Goal: Communication & Community: Answer question/provide support

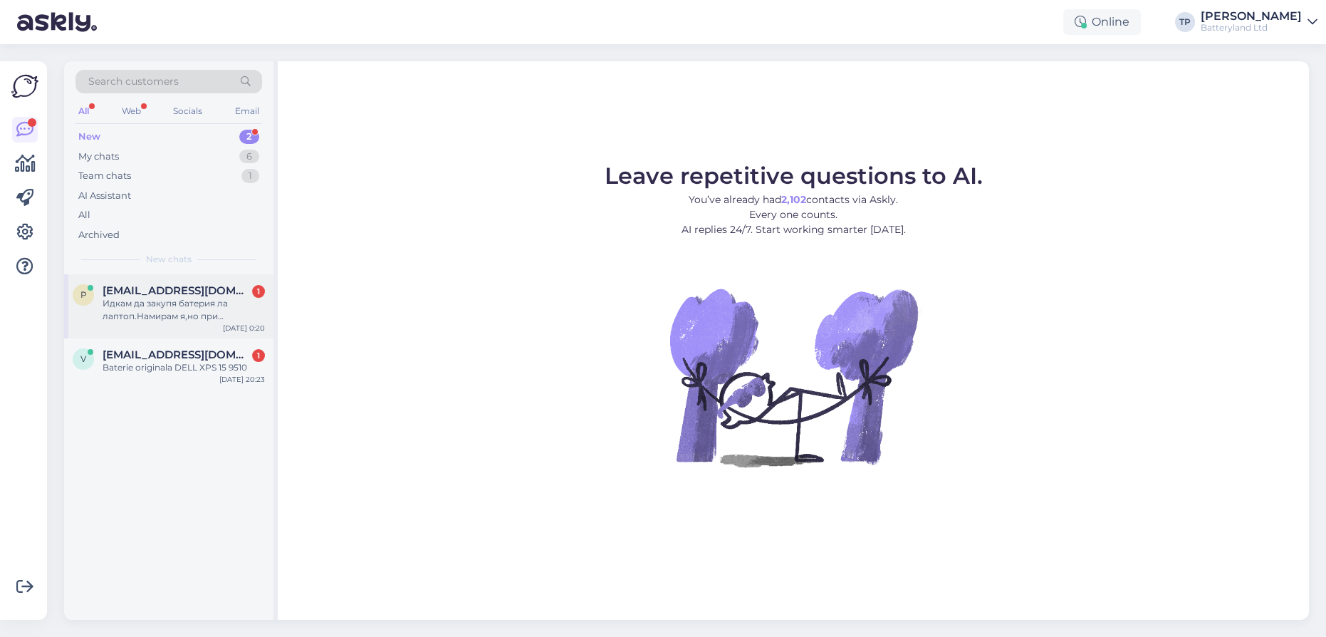
click at [146, 296] on div "[EMAIL_ADDRESS][DOMAIN_NAME] 1 Идкам да закупя батерия ла лаптоп.Намирам я,но п…" at bounding box center [184, 303] width 162 height 38
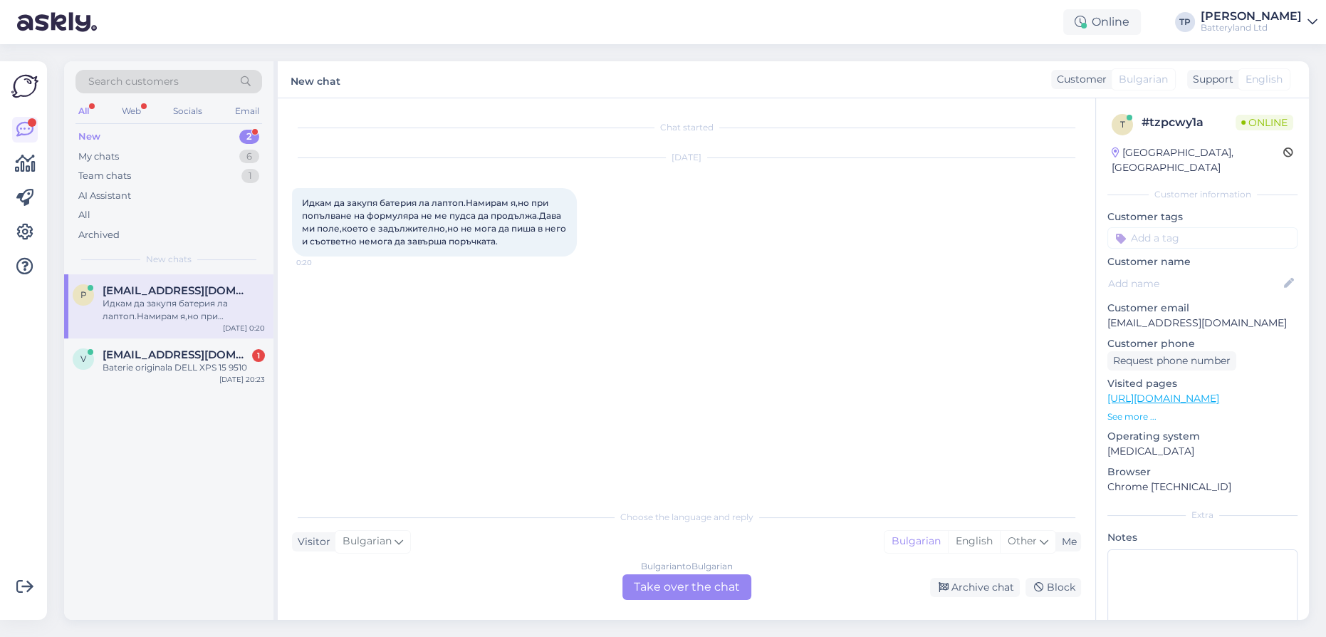
click at [670, 589] on div "Bulgarian to Bulgarian Take over the chat" at bounding box center [686, 587] width 129 height 26
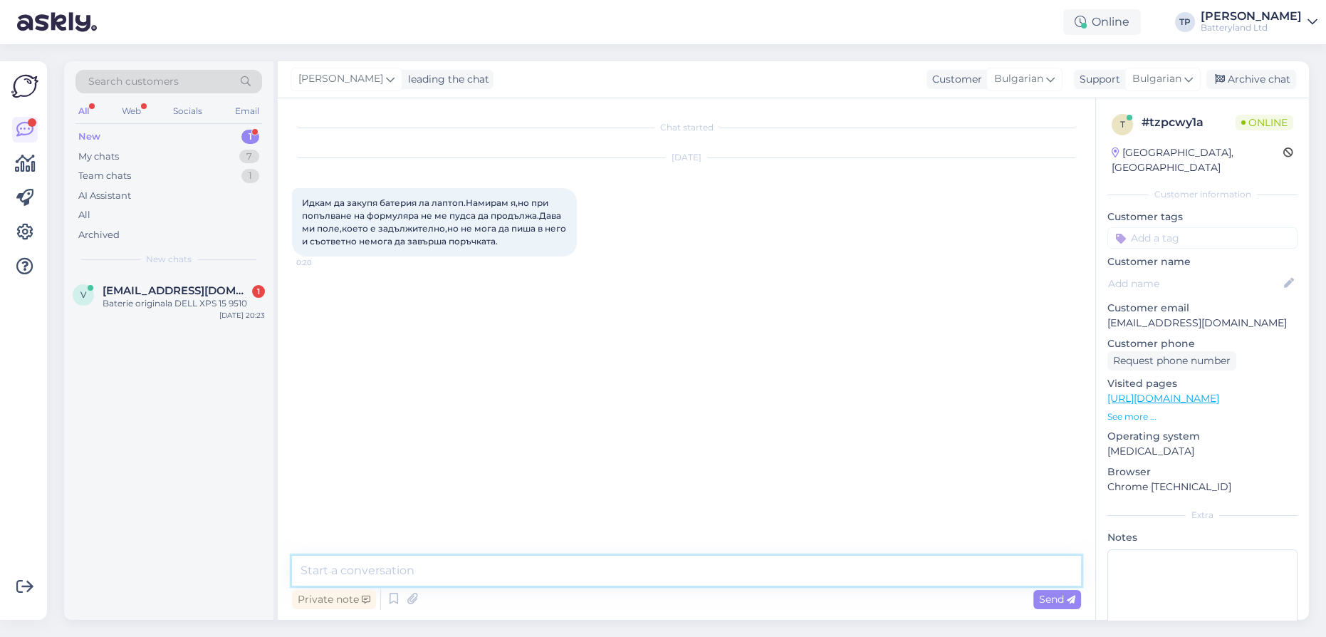
click at [539, 574] on textarea at bounding box center [686, 570] width 789 height 30
type textarea "d"
type textarea "Дайте ми линк с артикула който искате да поръчате?"
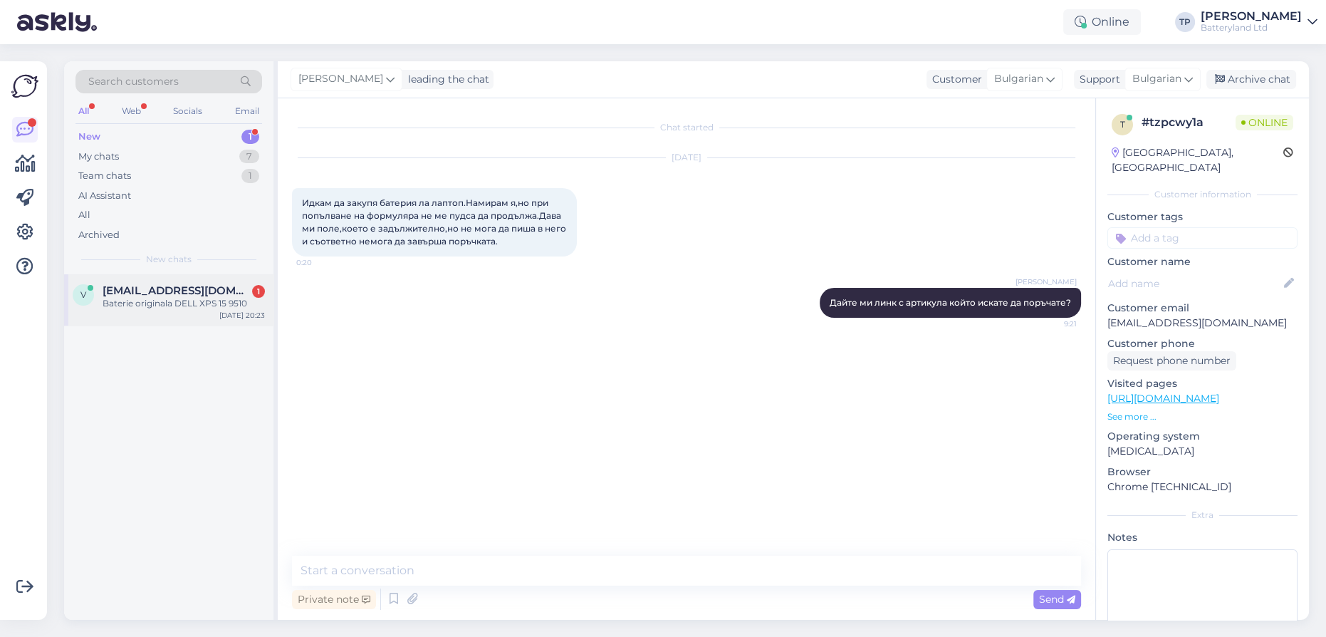
click at [204, 286] on span "[EMAIL_ADDRESS][DOMAIN_NAME]" at bounding box center [177, 290] width 148 height 13
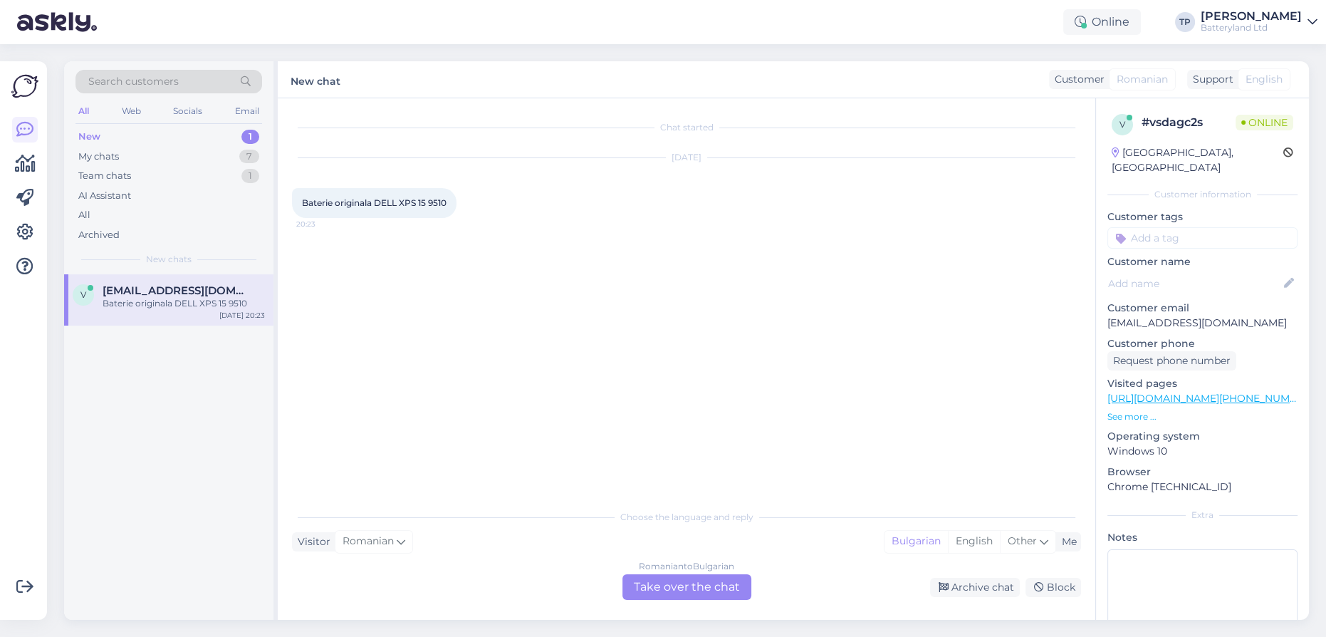
click at [662, 584] on div "Romanian to Bulgarian Take over the chat" at bounding box center [686, 587] width 129 height 26
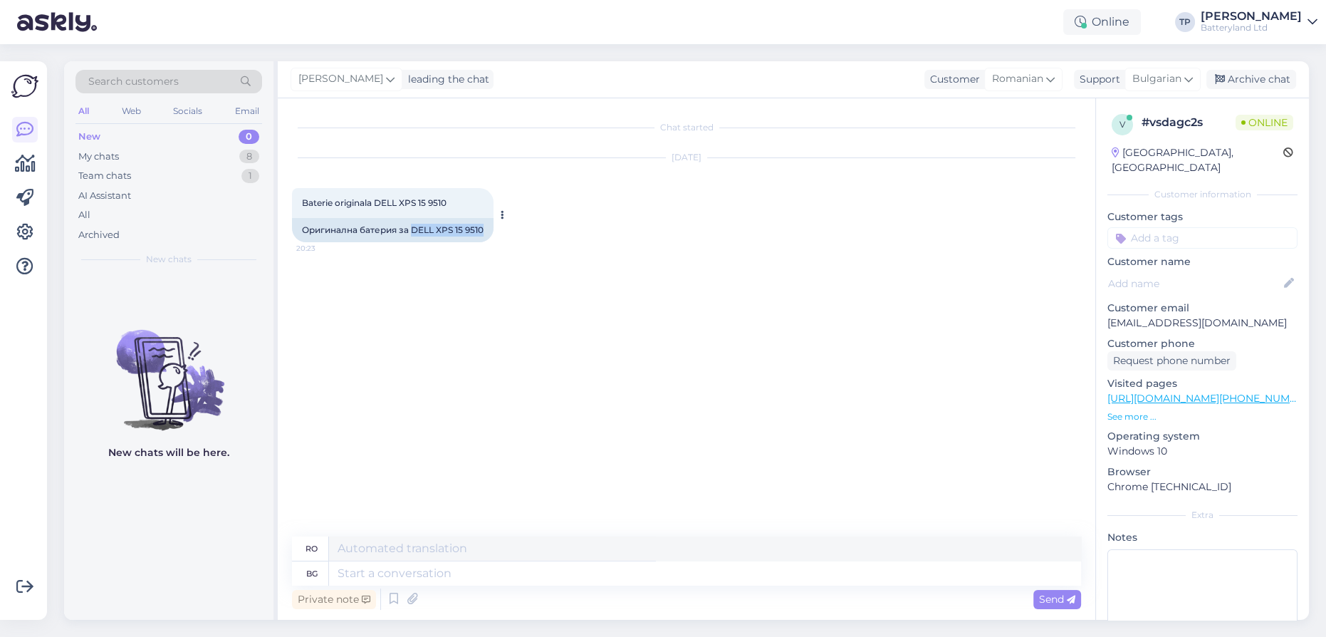
drag, startPoint x: 413, startPoint y: 227, endPoint x: 491, endPoint y: 230, distance: 77.7
click at [491, 230] on div "Оригинална батерия за DELL XPS 15 9510" at bounding box center [393, 230] width 202 height 24
copy div "DELL XPS 15 9510"
click at [412, 570] on textarea at bounding box center [705, 573] width 752 height 24
click at [1186, 82] on icon at bounding box center [1188, 79] width 9 height 16
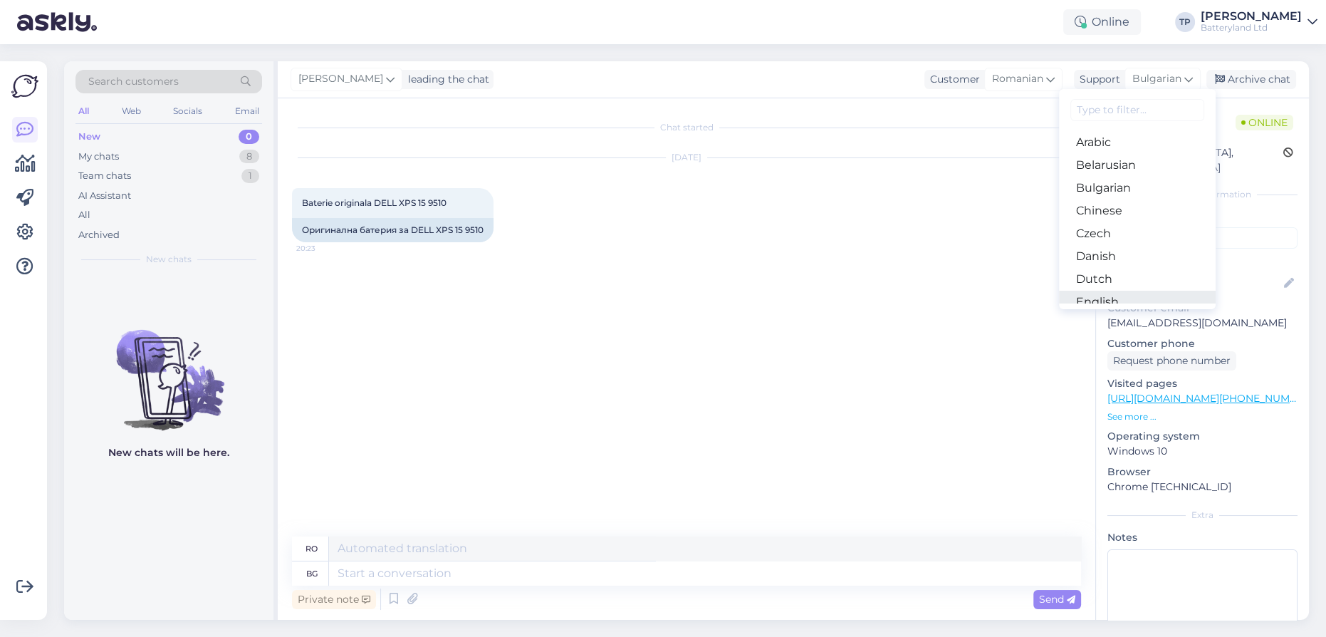
click at [1100, 296] on link "English" at bounding box center [1137, 302] width 157 height 23
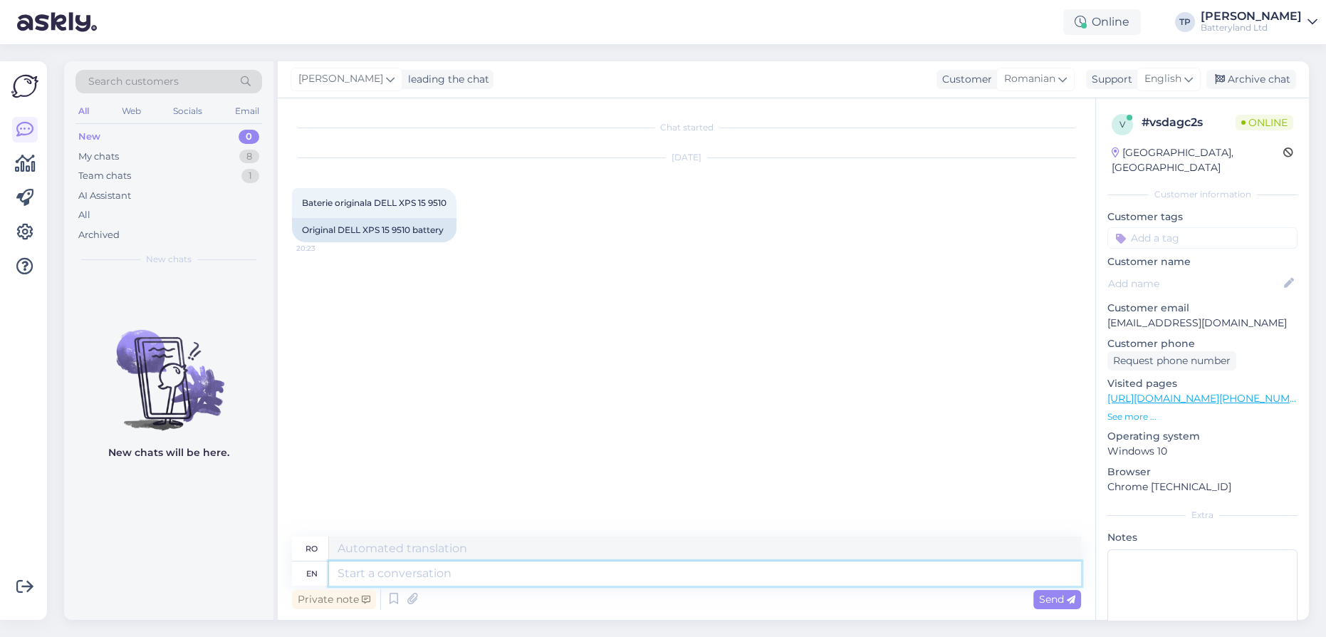
click at [461, 578] on textarea at bounding box center [705, 573] width 752 height 24
type textarea "Хелло,"
type textarea "Salut,"
type textarea "Хелло, ве"
type textarea "Salut, tu"
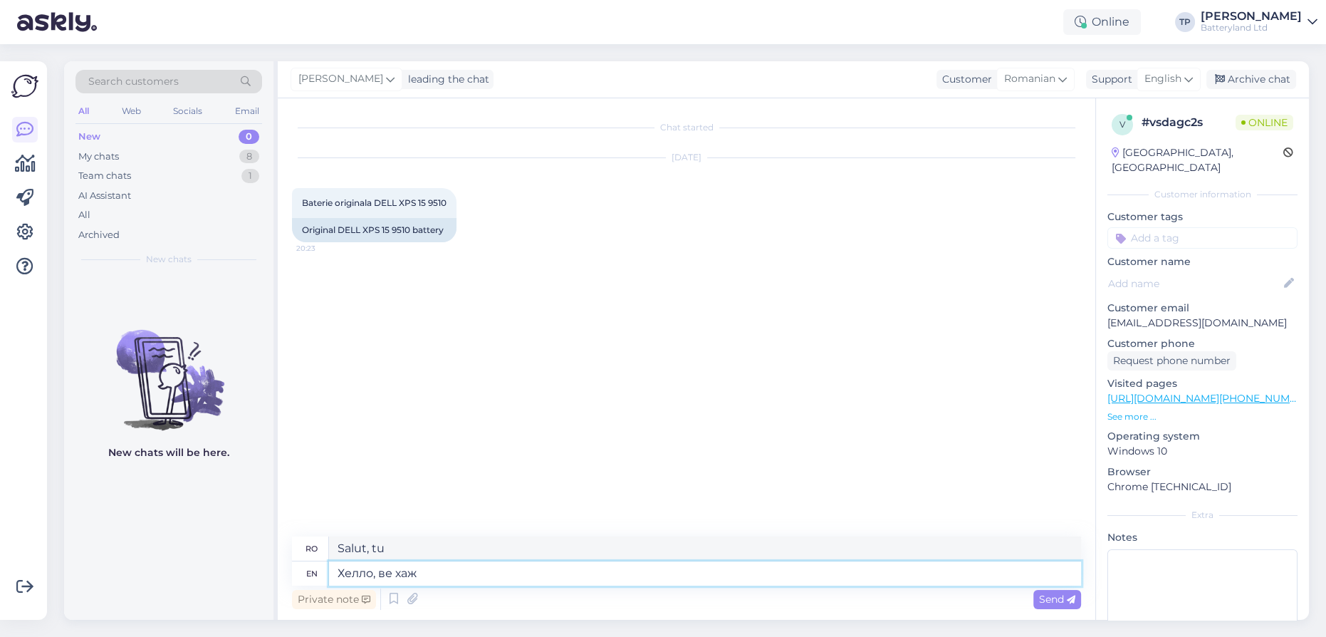
type textarea "Хелло, ве хаже"
type textarea "Salut, ai făcut"
type textarea "Х"
type textarea "Salut, tu"
type textarea "Hello,"
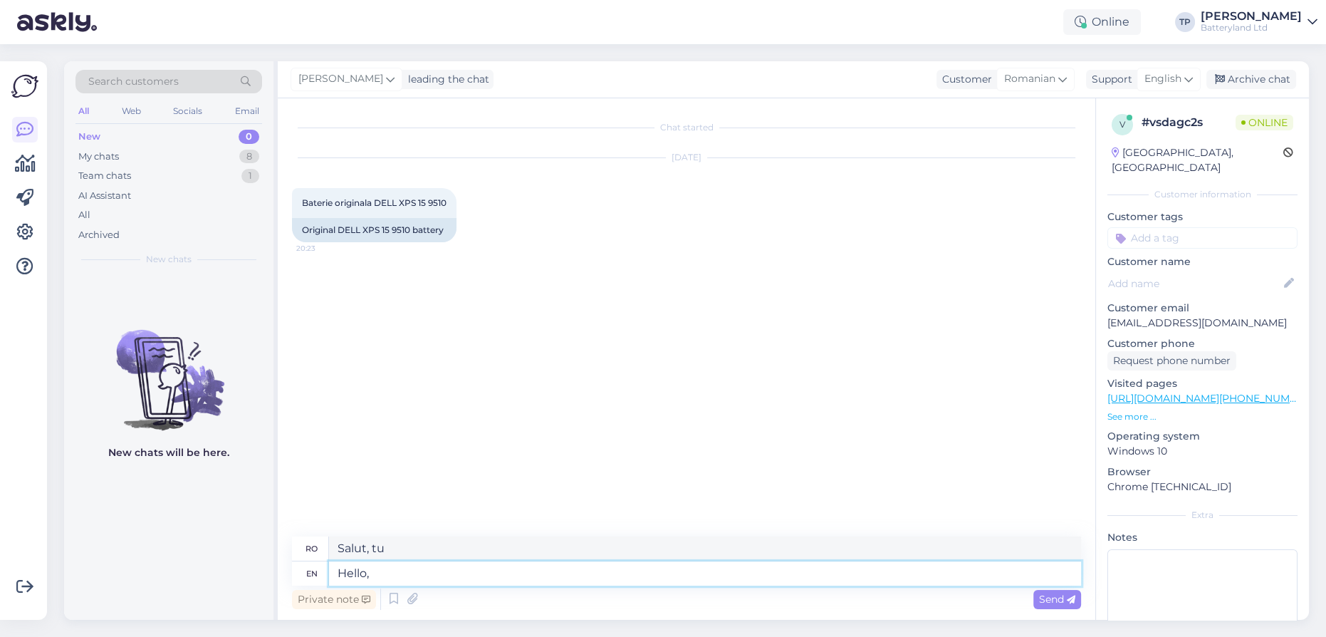
type textarea "Buna ziua,"
type textarea "Hello, we"
type textarea "Salut, noi"
type textarea "Hello, we have"
type textarea "Bună ziua, avem"
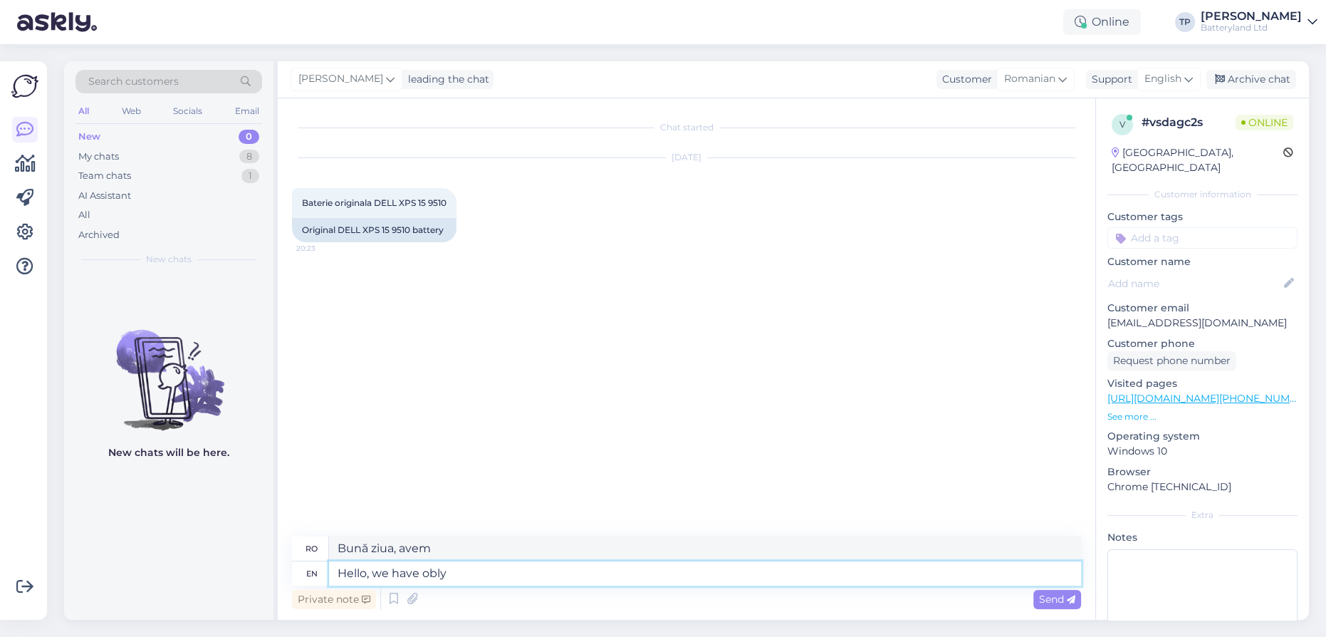
type textarea "Hello, we have obly"
type textarea "Bună ziua, avem, evident."
type textarea "Hello, we have obly replacement"
type textarea "Bună ziua, avem înlocuitor obly."
type textarea "Hello, we have obly replacement ba"
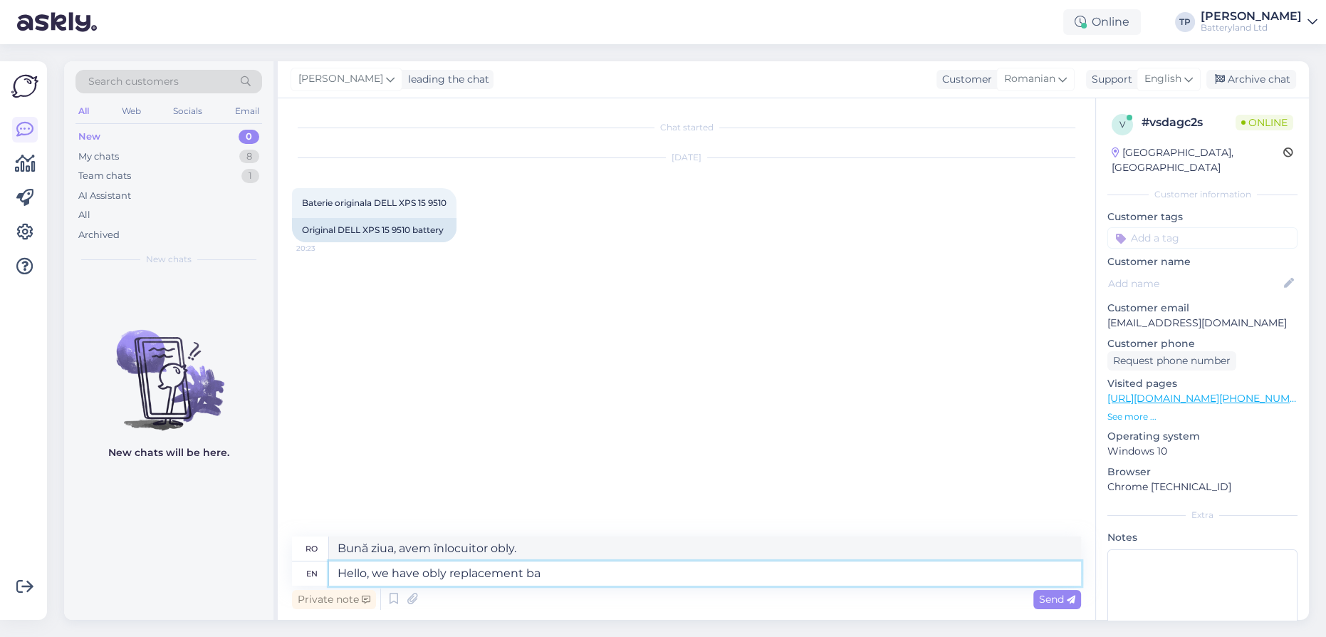
type textarea "Bună ziua, avem înlocuitori obly ba"
type textarea "Hello, we have obly repla"
type textarea "Bună ziua, avem înlocuitor obly."
type textarea "Hello, we have obly"
type textarea "Bună ziua, avem, evident."
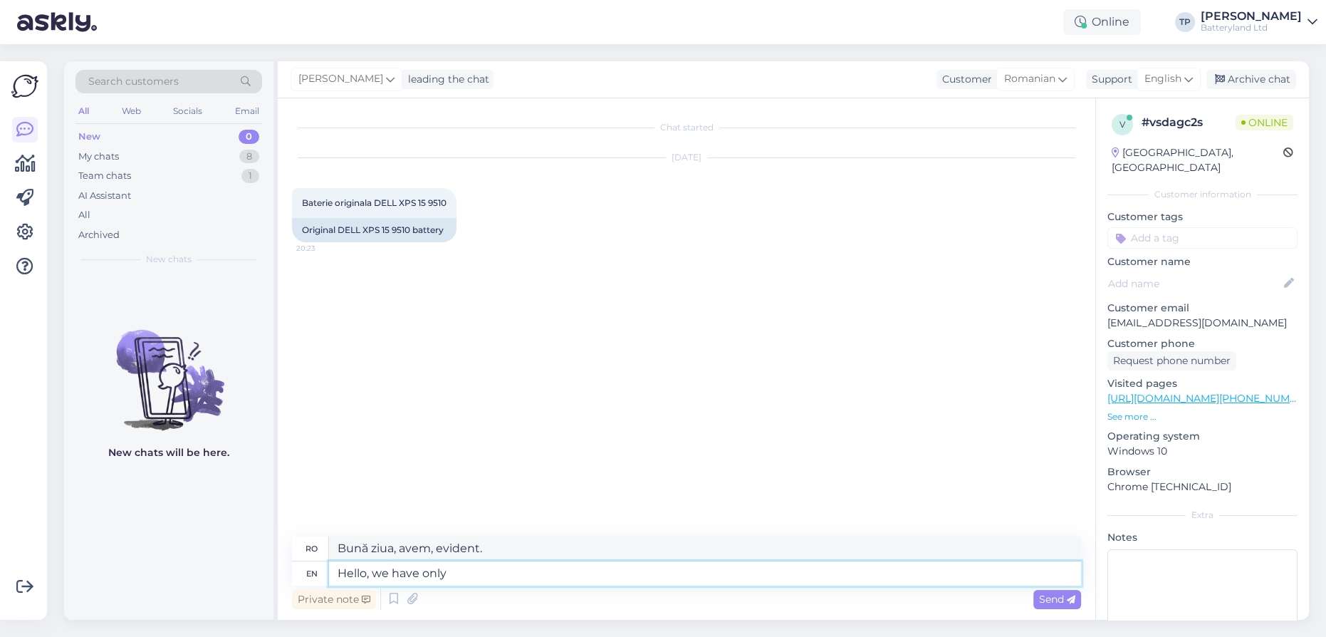
type textarea "Hello, we have only b"
type textarea "Bună ziua, avem doar"
type textarea "Hello, we have only battery"
type textarea "Bună ziua, avem doar baterii."
type textarea "Hello, we have only battery replacement"
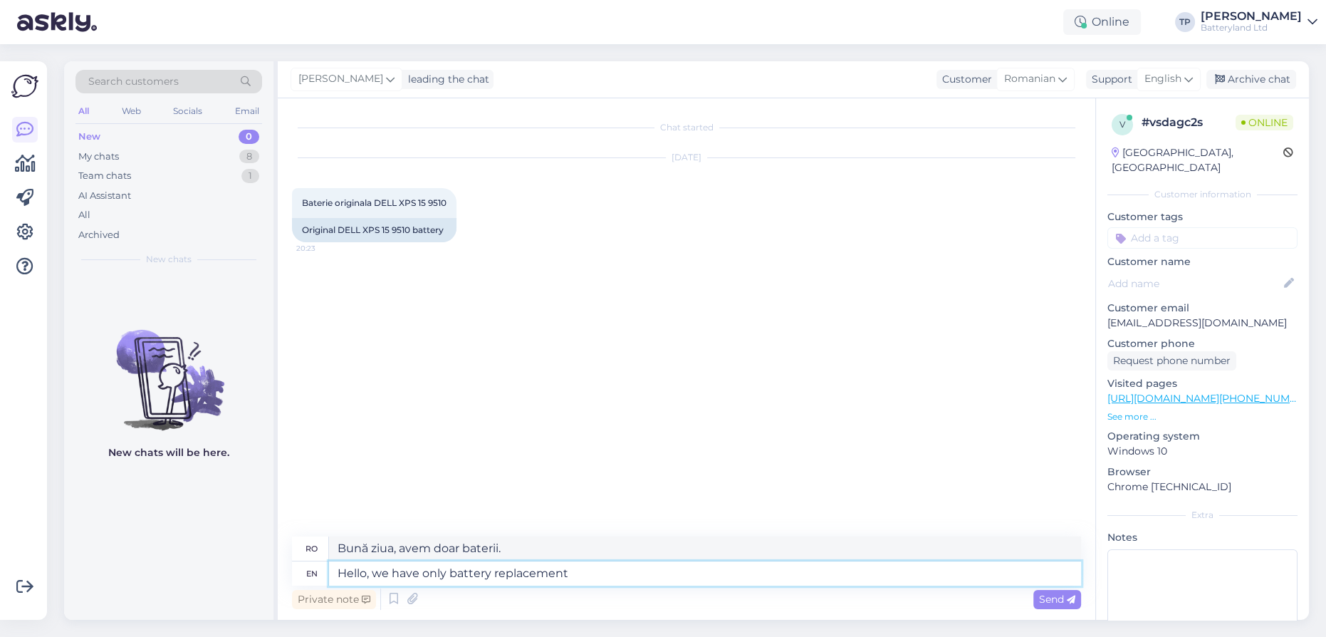
type textarea "Bună ziua, avem doar schimb de baterii."
type textarea "Hello, we have only battery replacement for yo"
type textarea "Bună ziua, avem doar schimb de baterii pentru"
type textarea "Hello, we have only battery replacement for your"
type textarea "Bună ziua, avem doar baterii de schimb pentru dumneavoastră."
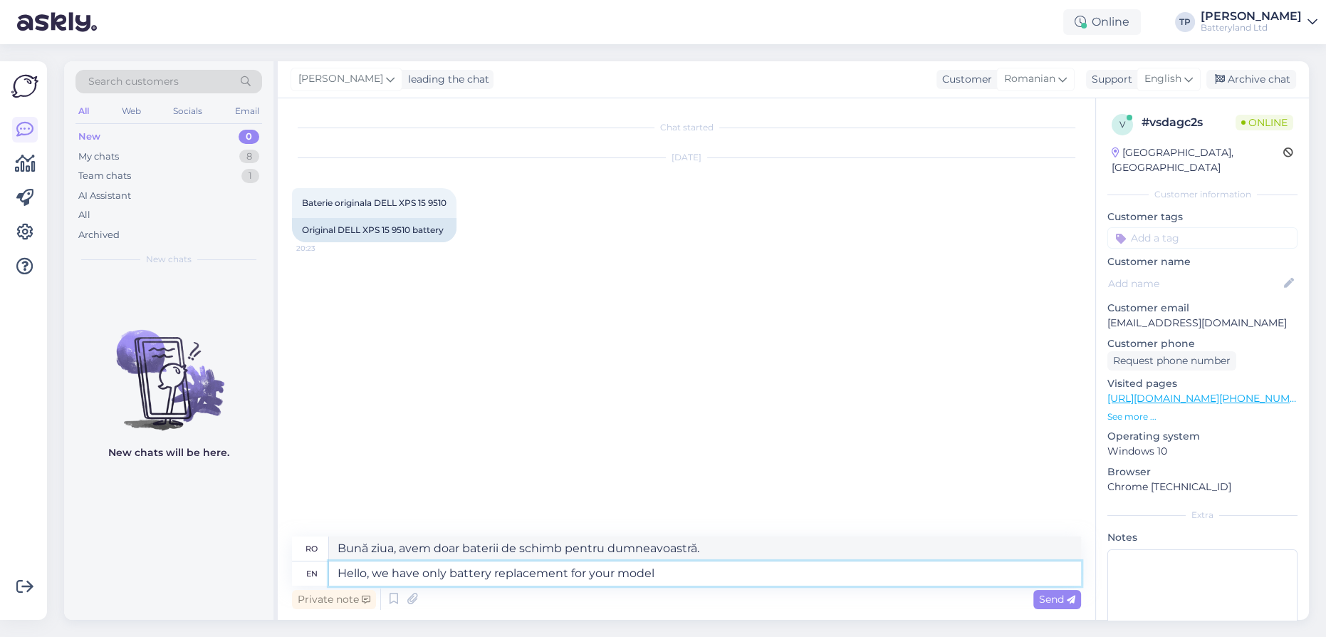
type textarea "Hello, we have only battery replacement for your model"
type textarea "Bună ziua, avem doar baterii de schimb pentru modelul dumneavoastră."
type textarea "Hello, we have only battery replacement for your model laptop"
type textarea "Bună ziua, avem doar înlocuire baterie pentru modelul dumneavoastră de laptop."
type textarea "Hello, we have only battery replacement for your model laptop :"
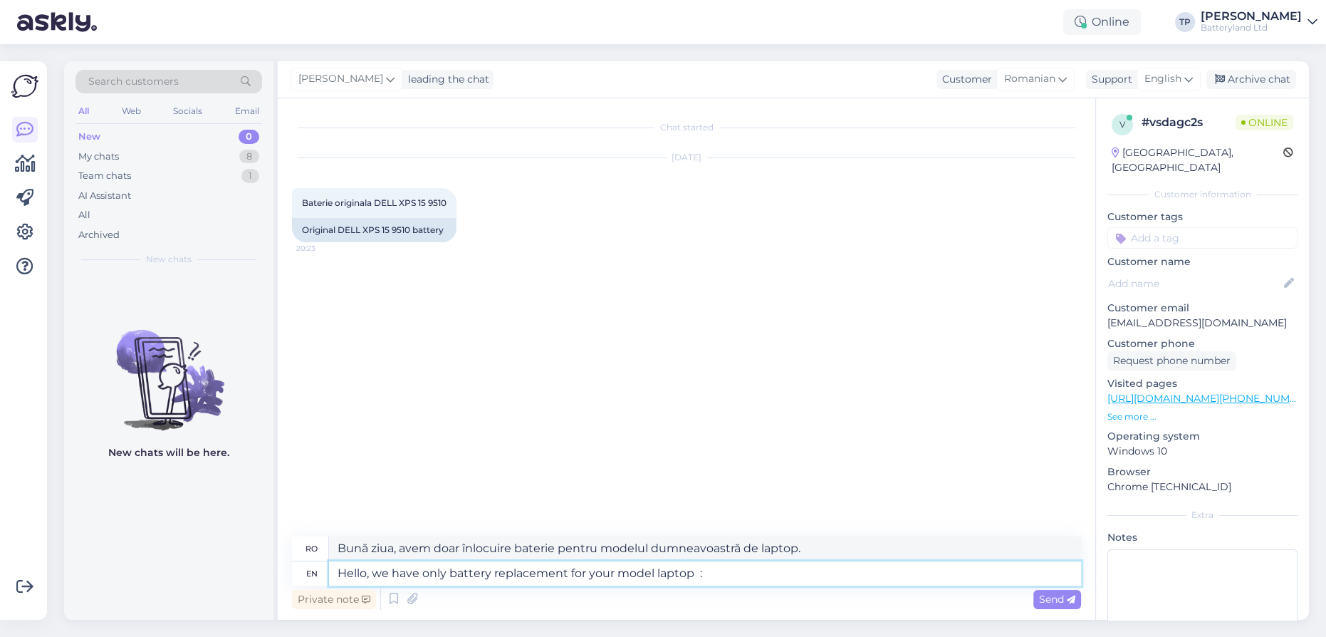
type textarea "Bună ziua, avem doar înlocuire baterie pentru modelul dumneavoastră de laptop:"
paste textarea "[URL][DOMAIN_NAME]"
type textarea "Hello, we have only battery replacement for your model laptop : [URL][DOMAIN_NA…"
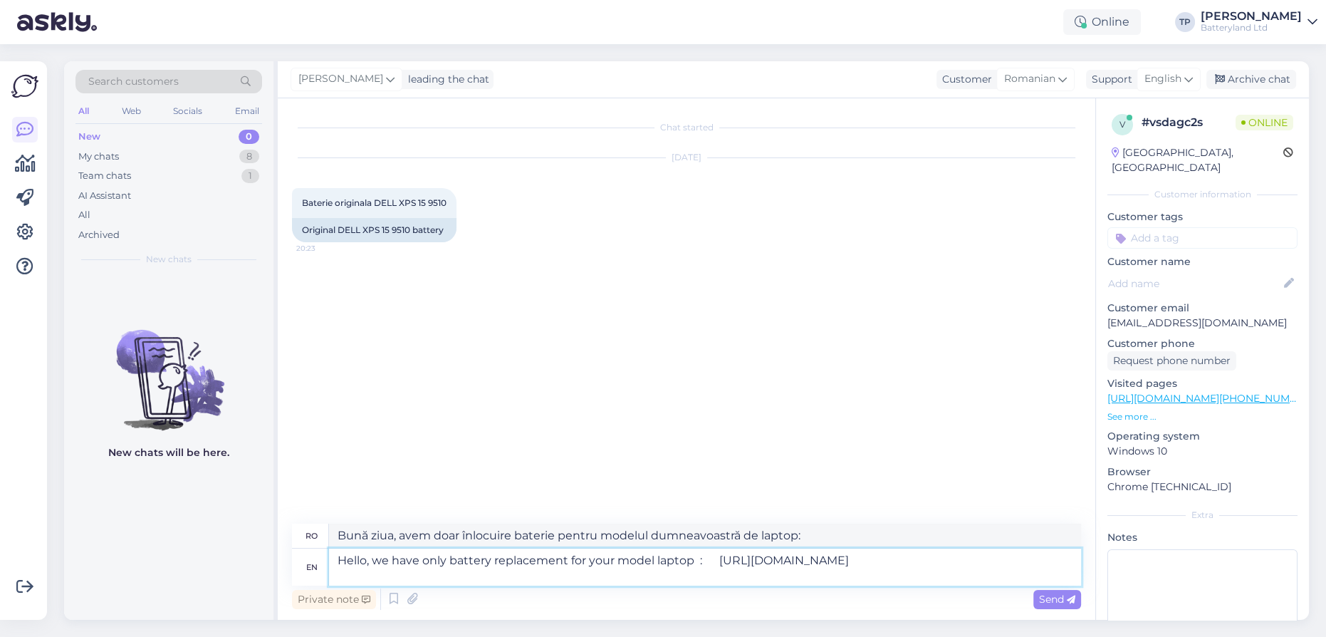
type textarea "Bună ziua, avem doar baterie de schimb pentru modelul dumneavoastră de laptop: …"
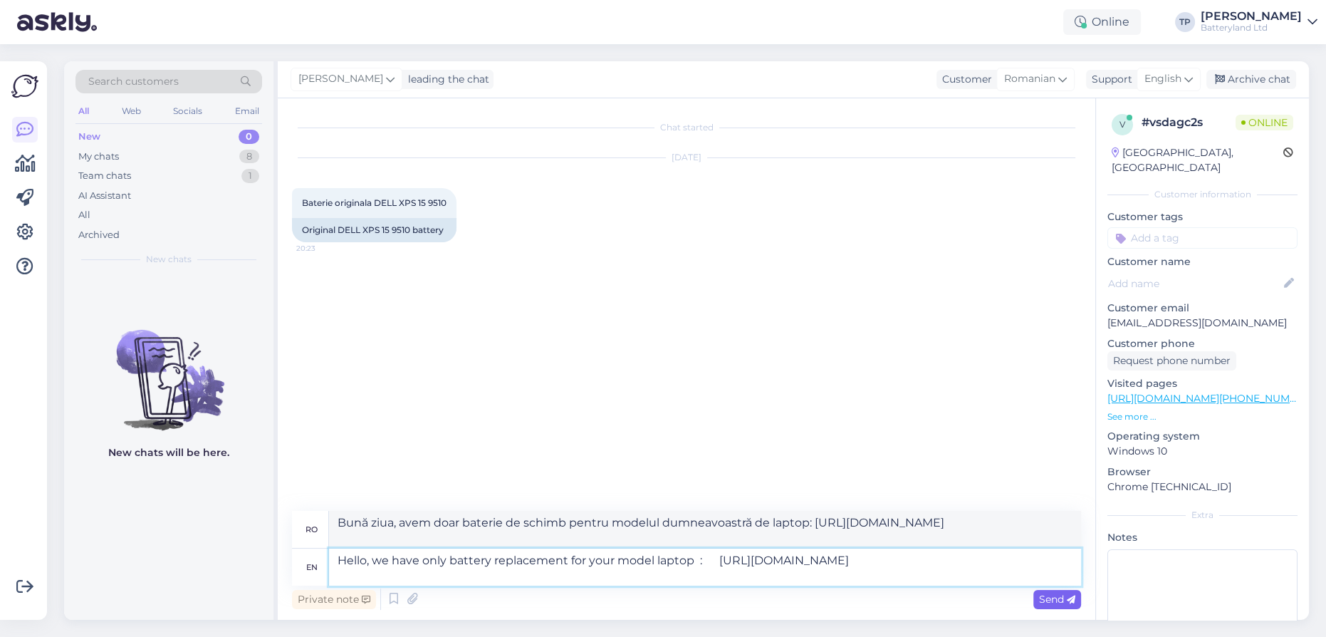
type textarea "Hello, we have only battery replacement for your model laptop : [URL][DOMAIN_NA…"
click at [1058, 600] on span "Send" at bounding box center [1057, 598] width 36 height 13
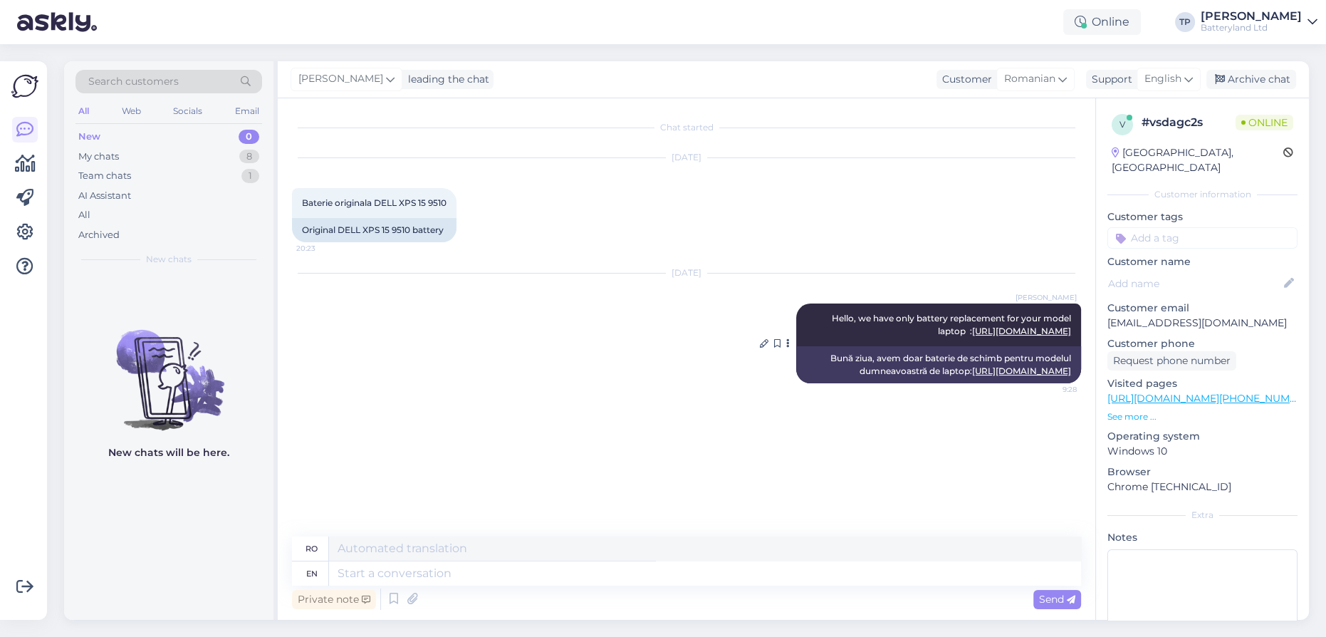
click at [978, 376] on link "[URL][DOMAIN_NAME]" at bounding box center [1021, 370] width 99 height 11
click at [484, 579] on textarea at bounding box center [705, 573] width 752 height 24
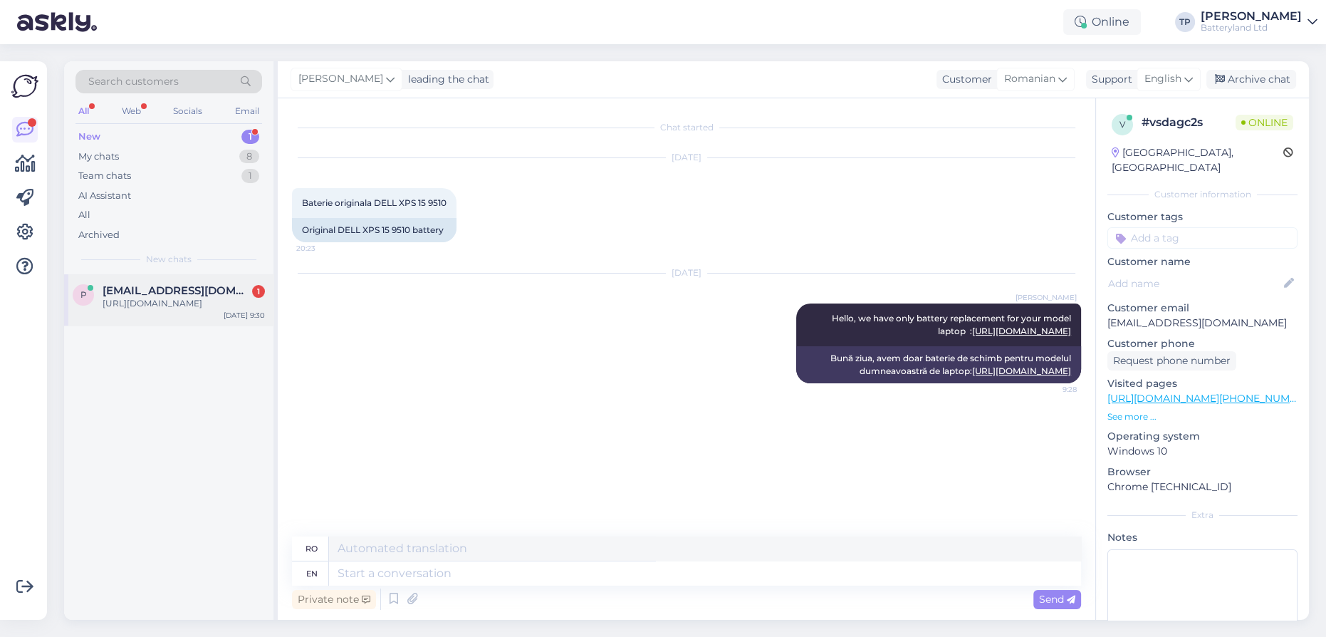
click at [207, 295] on div "[EMAIL_ADDRESS][DOMAIN_NAME] 1" at bounding box center [184, 290] width 162 height 13
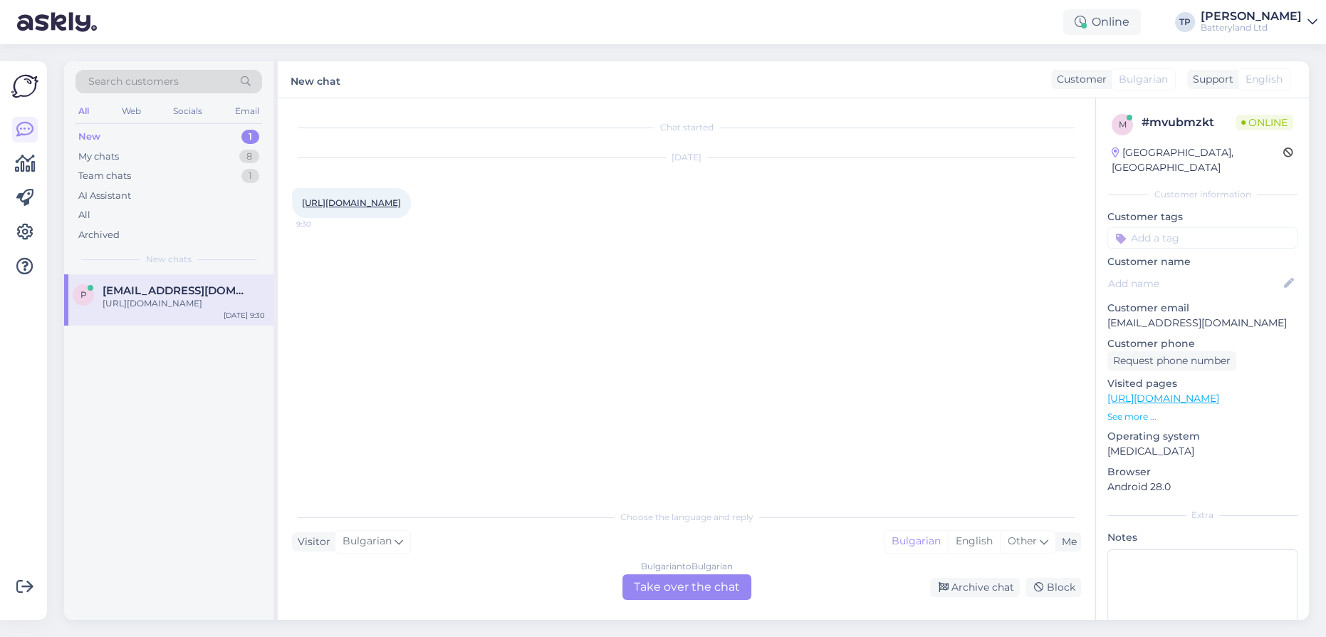
click at [672, 588] on div "Bulgarian to Bulgarian Take over the chat" at bounding box center [686, 587] width 129 height 26
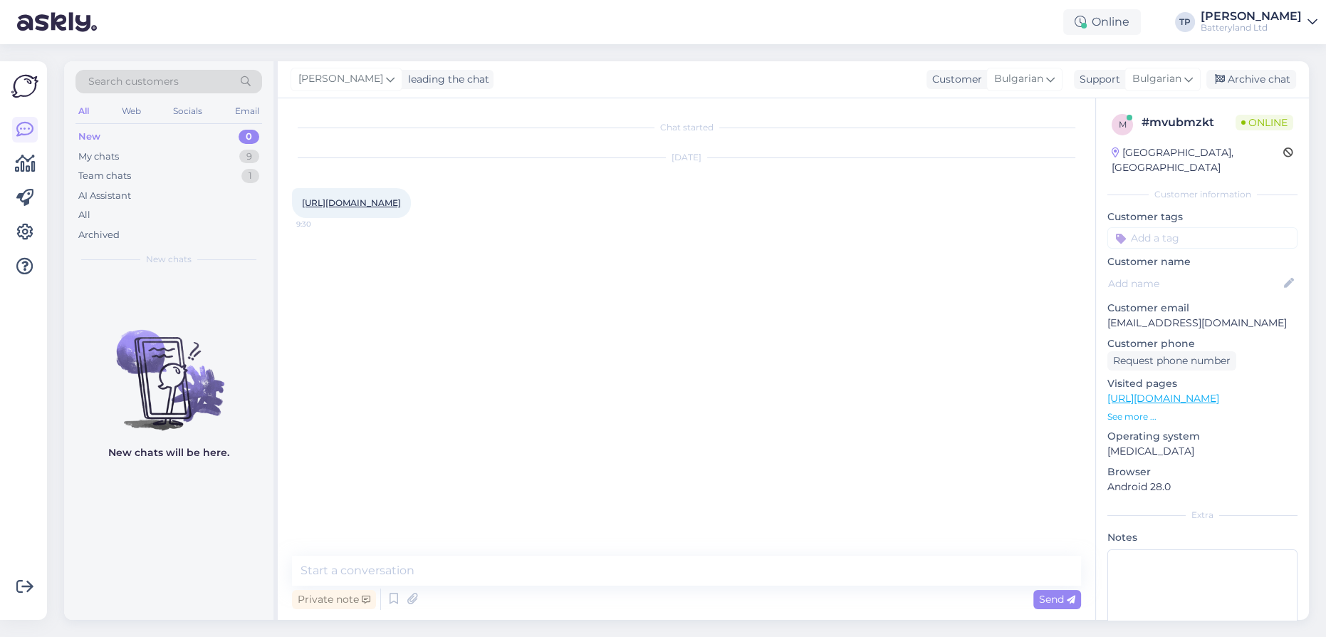
click at [401, 202] on link "[URL][DOMAIN_NAME]" at bounding box center [351, 202] width 99 height 11
click at [486, 568] on textarea at bounding box center [686, 570] width 789 height 30
type textarea "Hello"
click at [480, 584] on textarea at bounding box center [686, 570] width 789 height 30
type textarea "Здравейте"
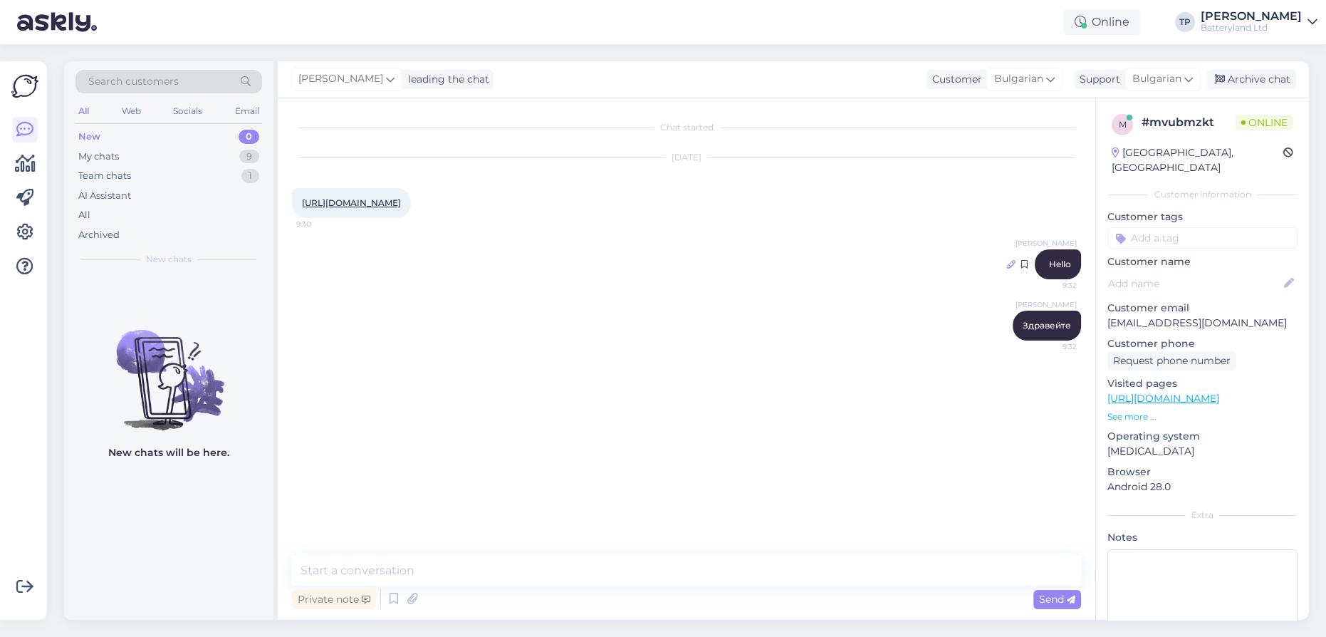
click at [1013, 268] on icon at bounding box center [1011, 264] width 9 height 9
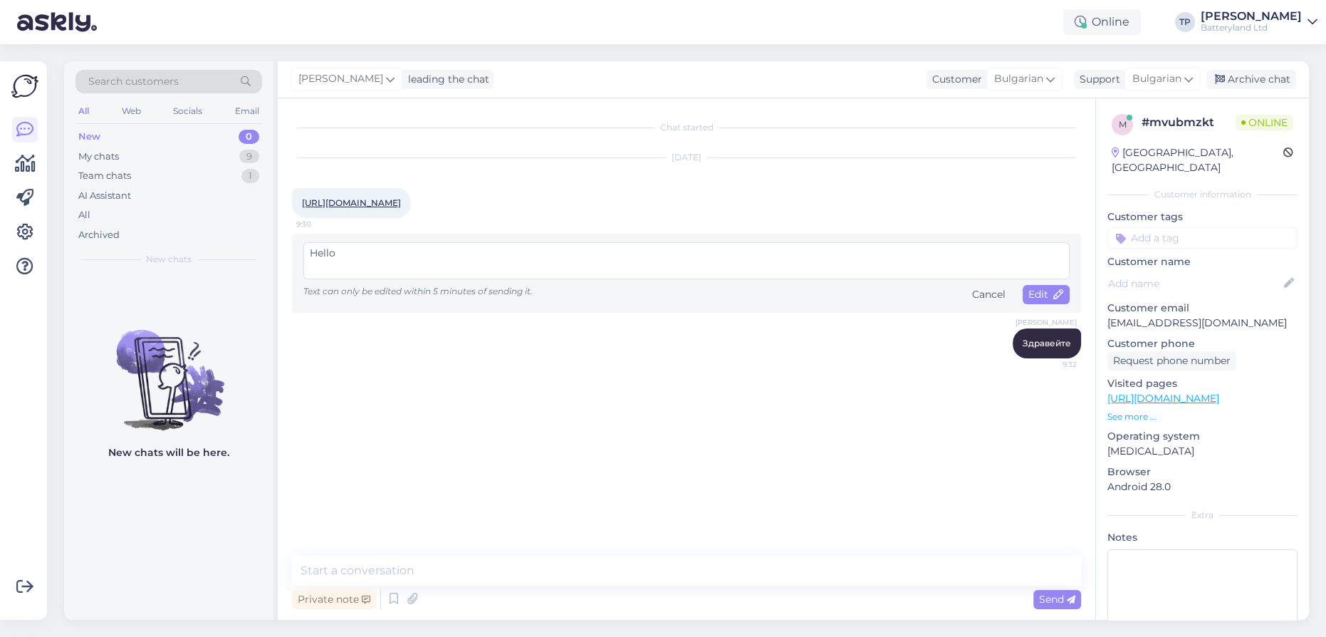
drag, startPoint x: 235, startPoint y: 266, endPoint x: 224, endPoint y: 263, distance: 10.9
click at [224, 264] on div "Search customers All Web Socials Email New 0 My chats 9 Team chats 1 AI Assista…" at bounding box center [686, 340] width 1245 height 558
click at [1038, 301] on span "Edit" at bounding box center [1046, 294] width 36 height 13
click at [591, 276] on textarea at bounding box center [686, 260] width 766 height 37
type textarea "."
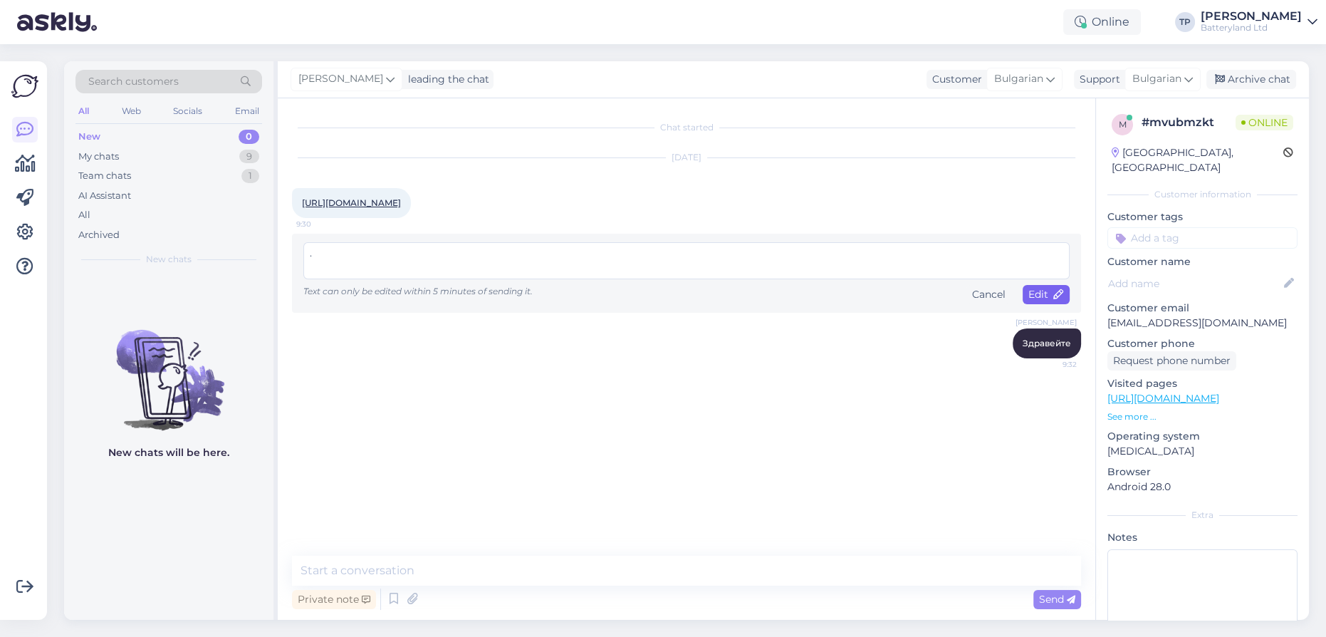
click at [1046, 301] on span "Edit" at bounding box center [1046, 294] width 36 height 13
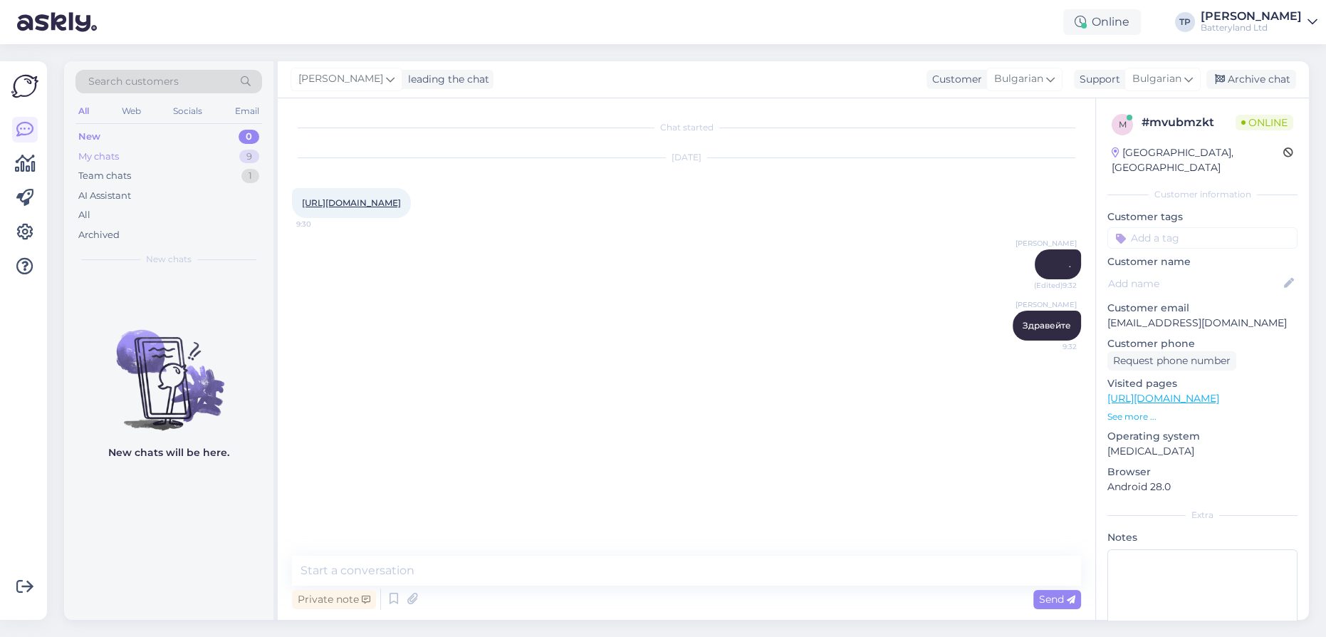
click at [126, 157] on div "My chats 9" at bounding box center [168, 157] width 187 height 20
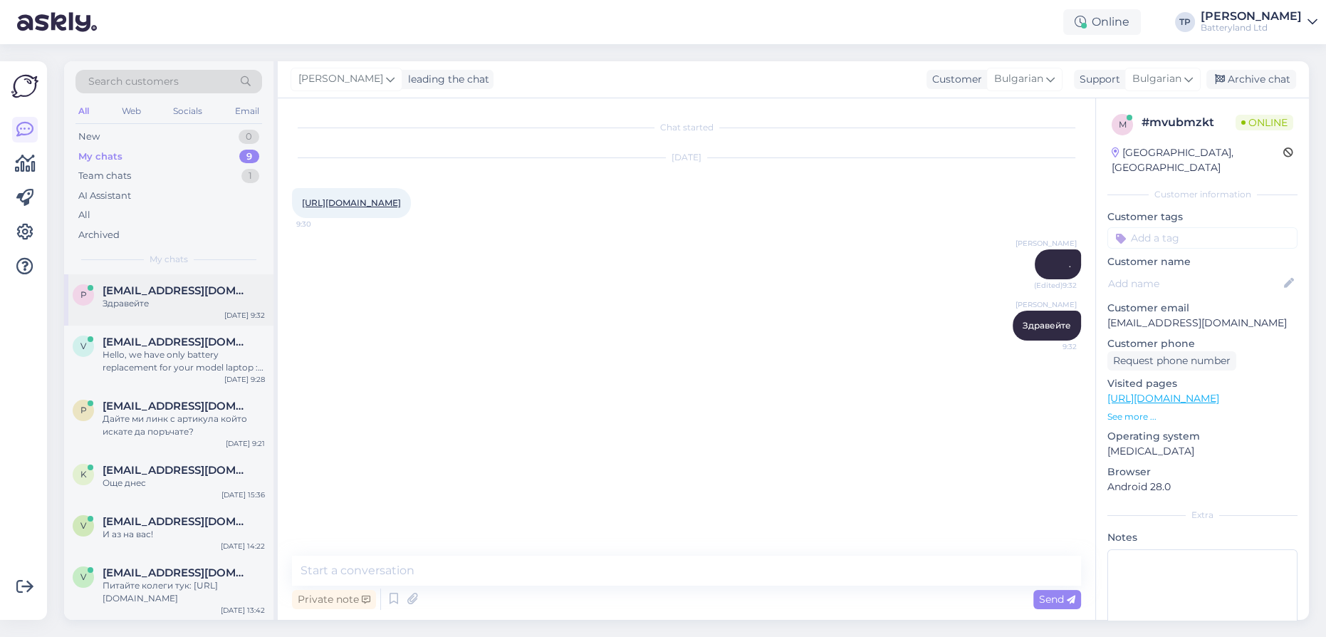
click at [157, 299] on div "[EMAIL_ADDRESS][DOMAIN_NAME] Здравейте" at bounding box center [184, 297] width 162 height 26
click at [172, 347] on div "[EMAIL_ADDRESS][DOMAIN_NAME] Hello, we have only battery replacement for your m…" at bounding box center [184, 354] width 162 height 38
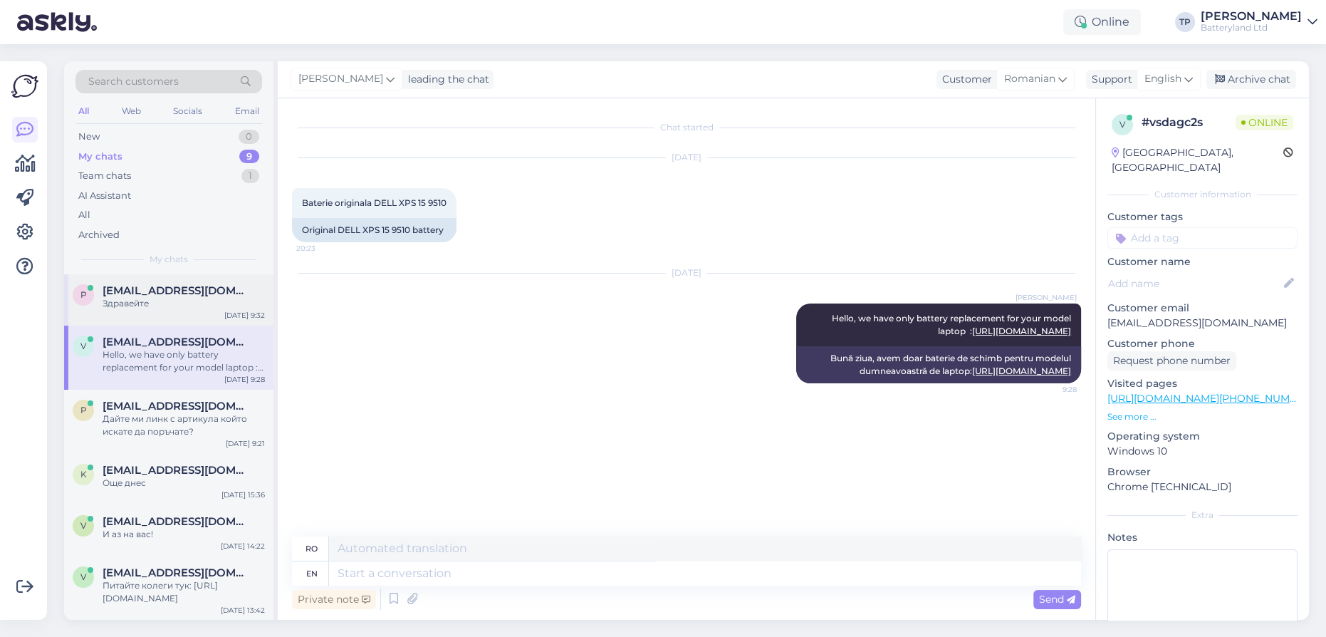
click at [169, 298] on div "[EMAIL_ADDRESS][DOMAIN_NAME] Здравейте" at bounding box center [184, 297] width 162 height 26
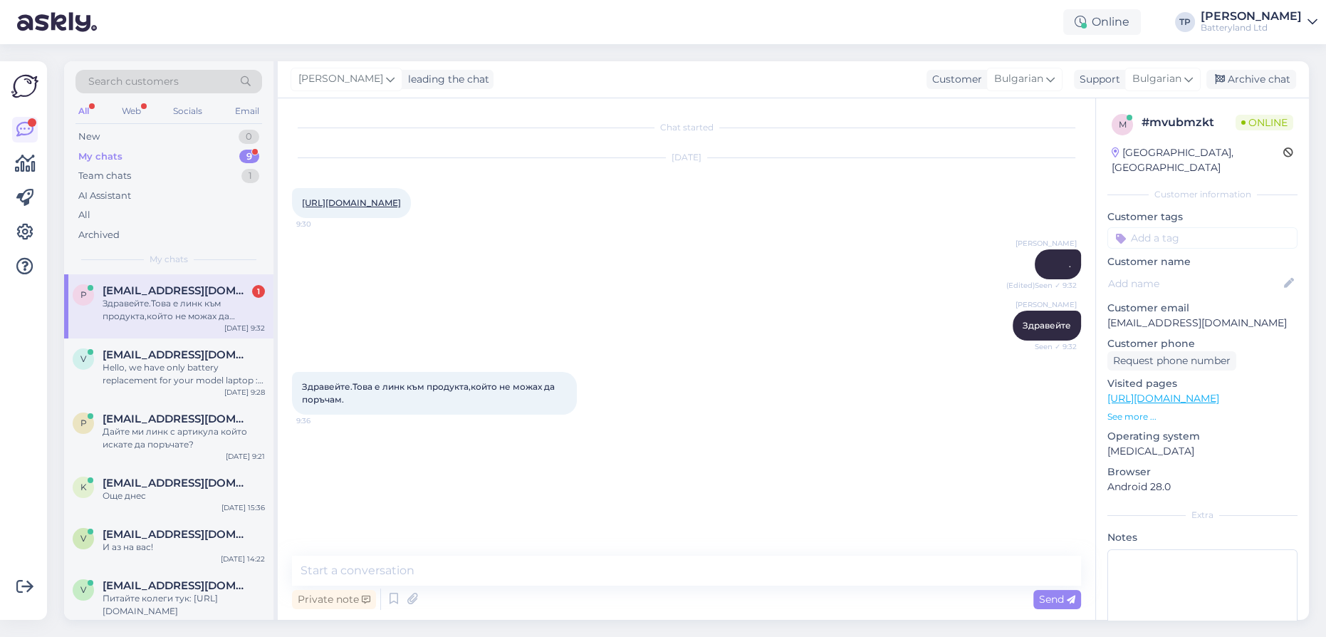
click at [401, 204] on link "[URL][DOMAIN_NAME]" at bounding box center [351, 202] width 99 height 11
click at [145, 348] on span "[EMAIL_ADDRESS][DOMAIN_NAME]" at bounding box center [177, 354] width 148 height 13
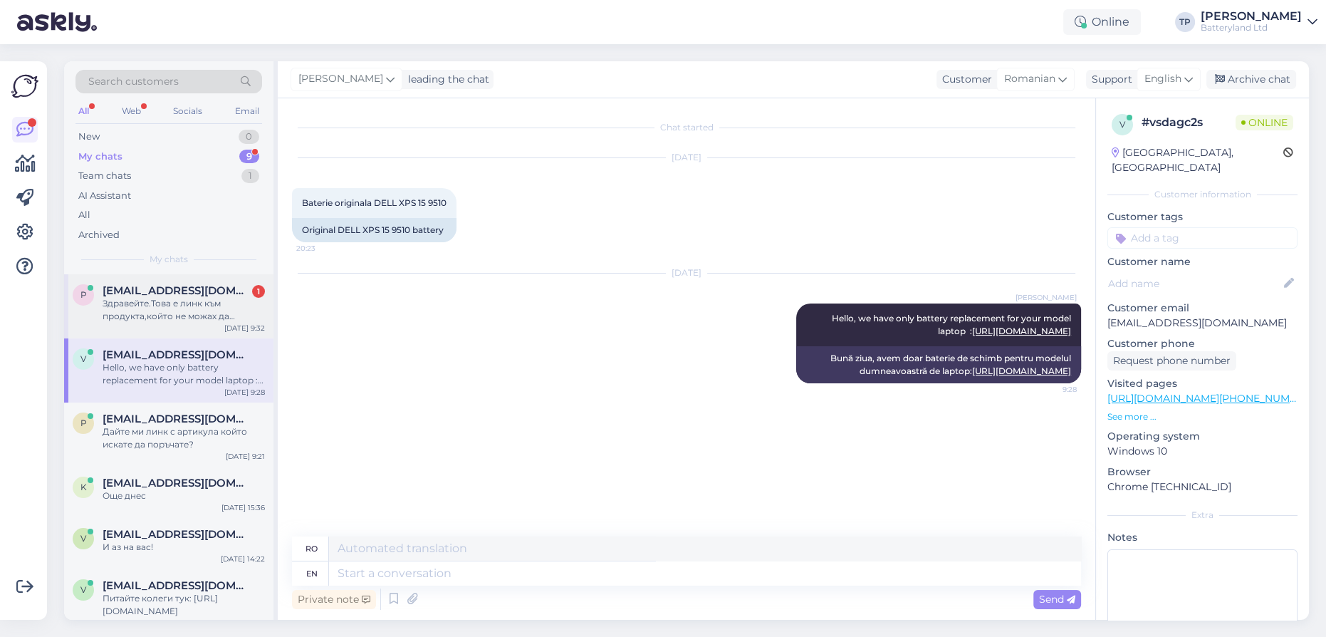
click at [154, 298] on div "[EMAIL_ADDRESS][DOMAIN_NAME] 1 Здравейте.Това е линк към продукта,който не можа…" at bounding box center [184, 303] width 162 height 38
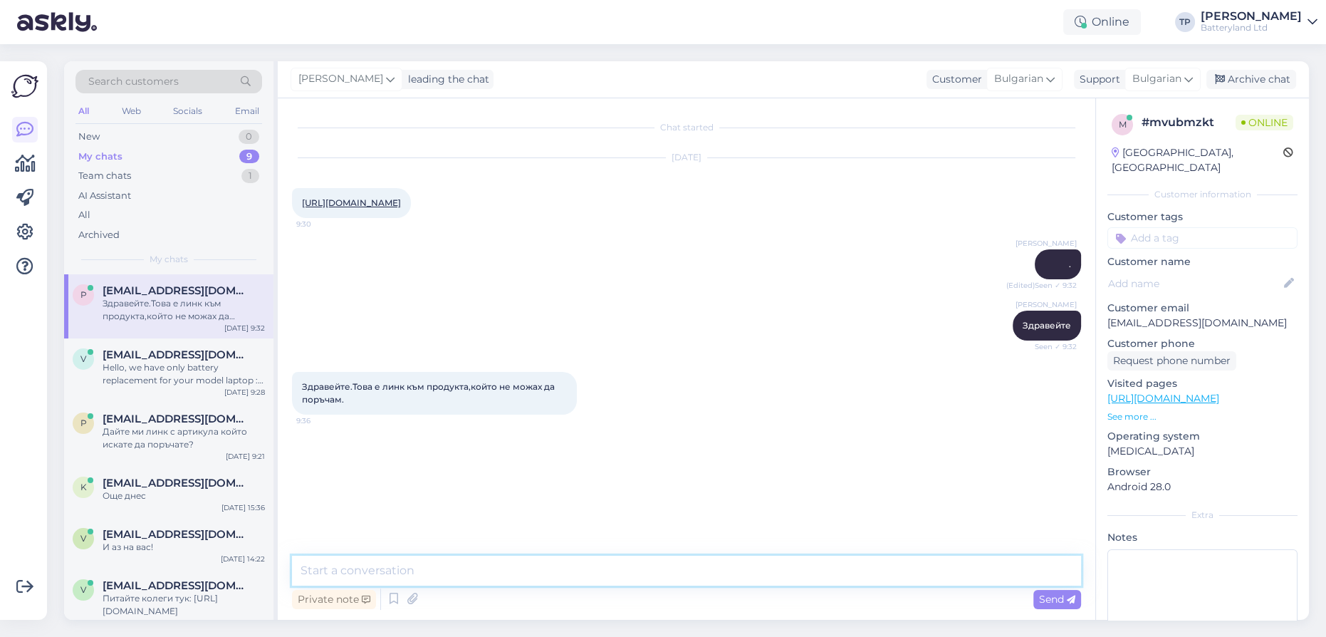
click at [433, 575] on textarea at bounding box center [686, 570] width 789 height 30
type textarea "Пробвайте с друг интернет браузър"
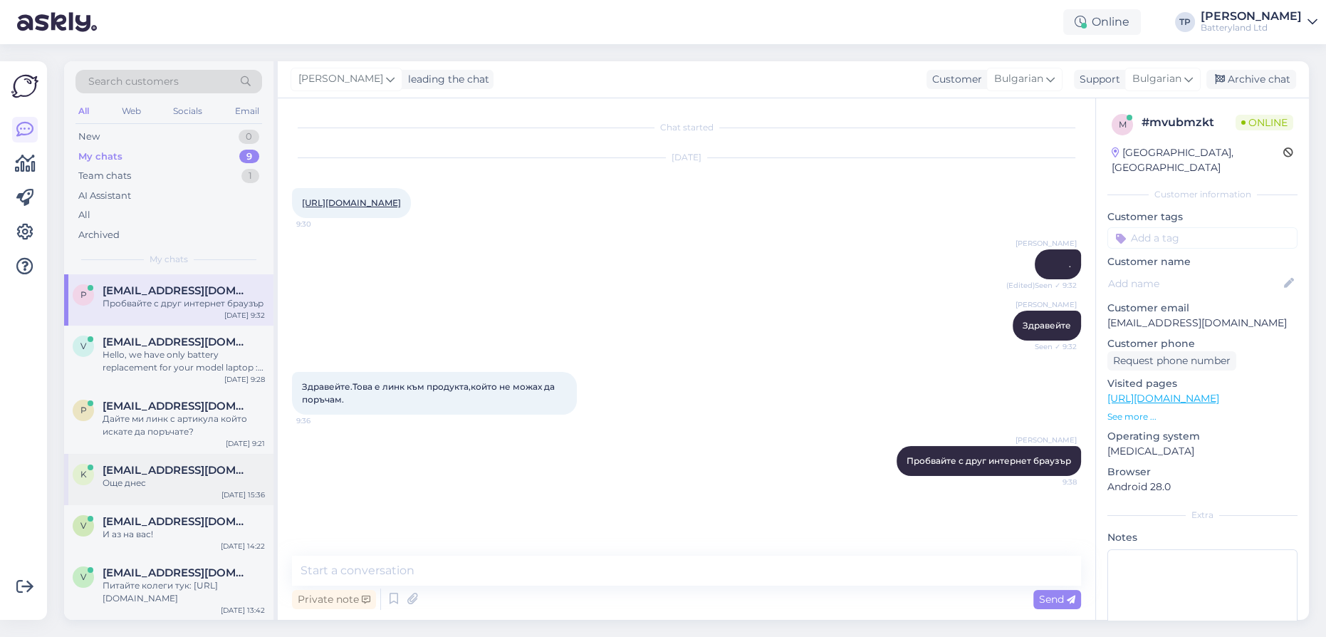
click at [169, 464] on span "[EMAIL_ADDRESS][DOMAIN_NAME]" at bounding box center [177, 470] width 148 height 13
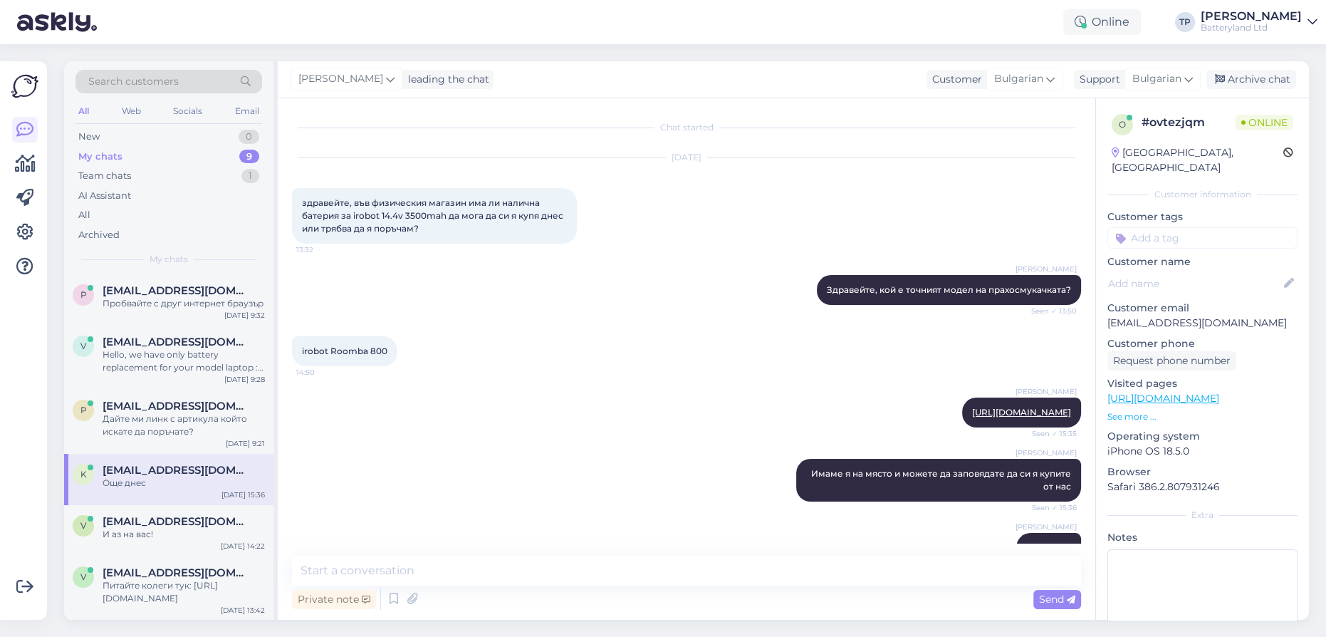
scroll to position [48, 0]
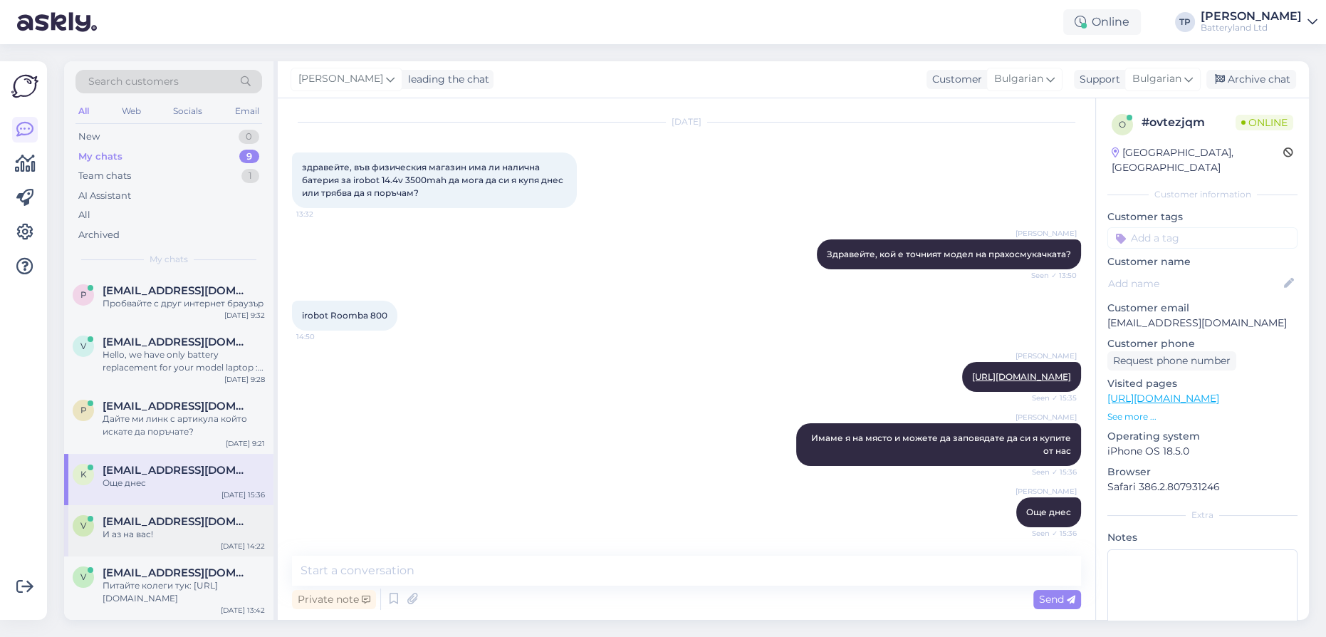
click at [154, 515] on span "[EMAIL_ADDRESS][DOMAIN_NAME]" at bounding box center [177, 521] width 148 height 13
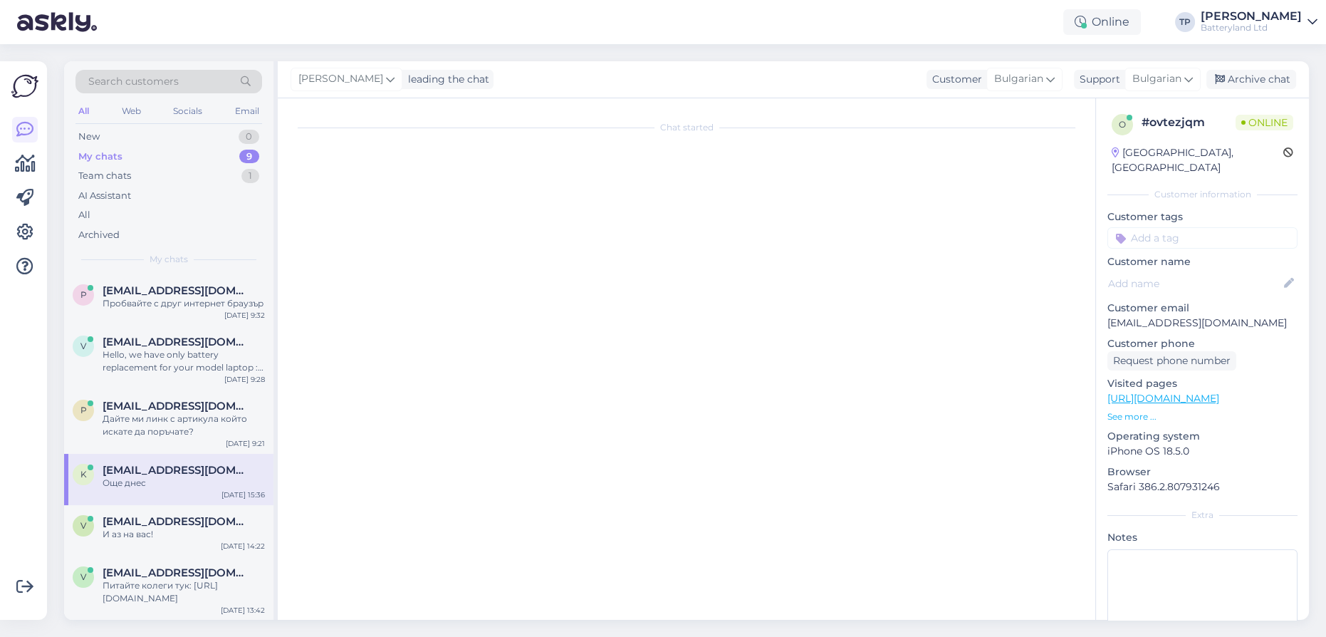
scroll to position [1698, 0]
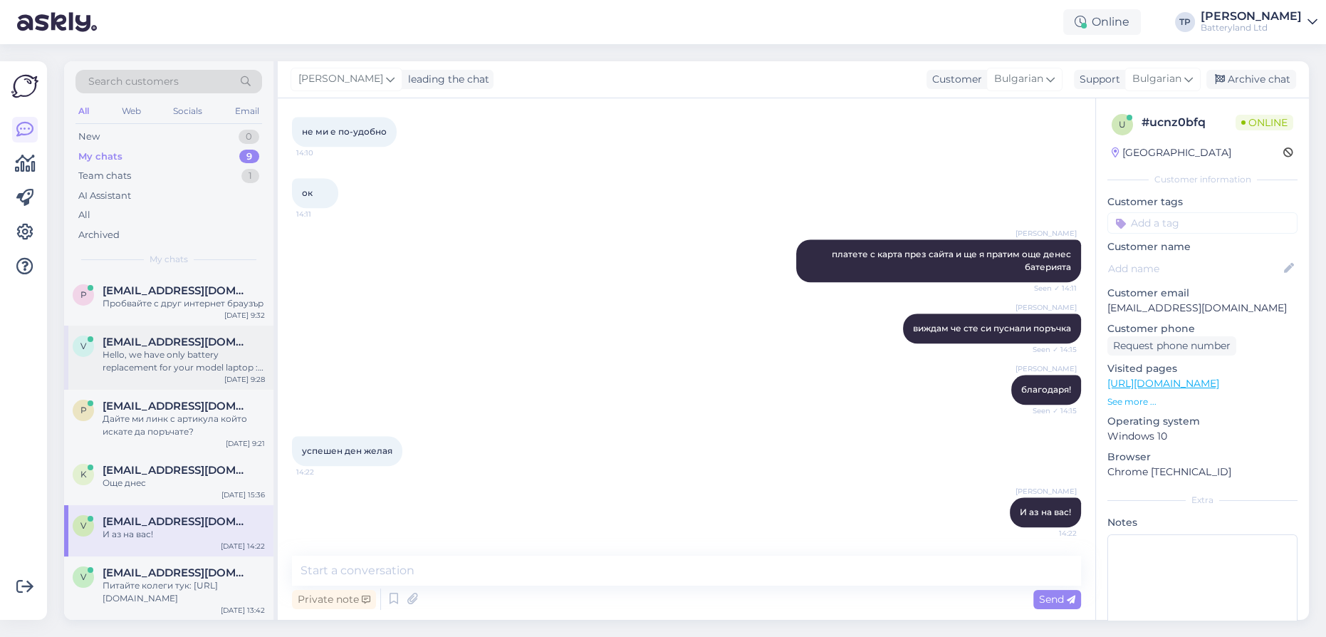
click at [158, 343] on div "[EMAIL_ADDRESS][DOMAIN_NAME] Hello, we have only battery replacement for your m…" at bounding box center [184, 354] width 162 height 38
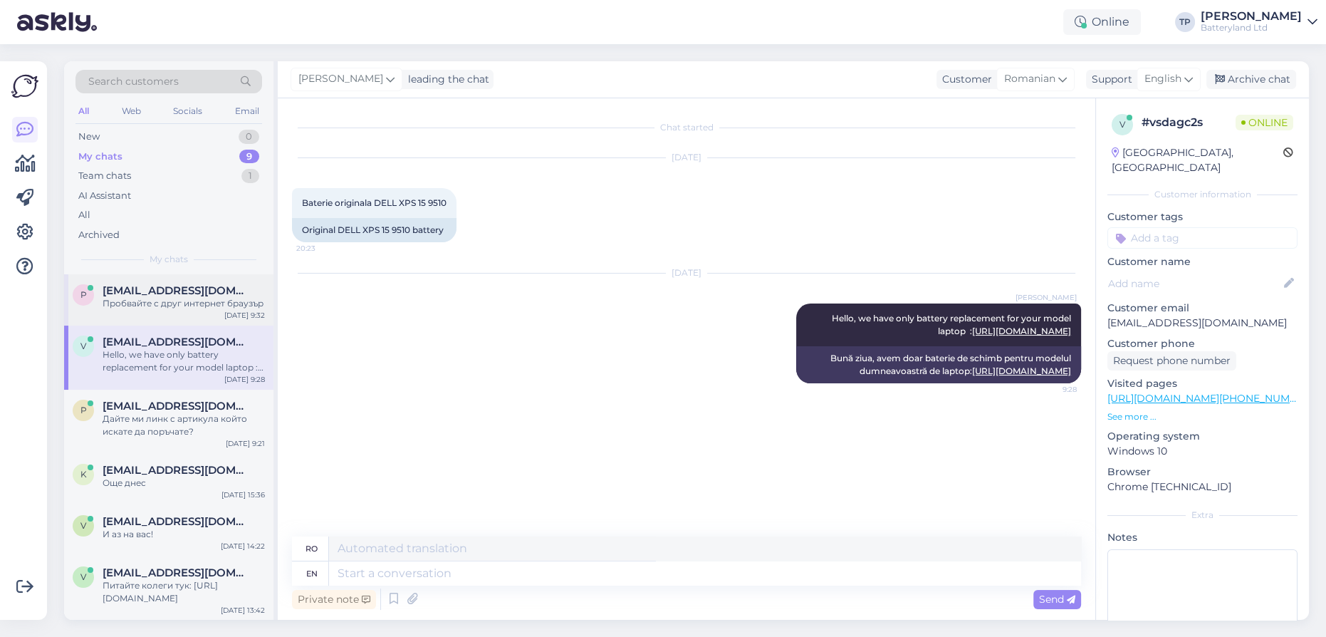
click at [150, 314] on div "p [EMAIL_ADDRESS][DOMAIN_NAME] Пробвайте с друг интернет браузър [DATE] 9:32" at bounding box center [168, 299] width 209 height 51
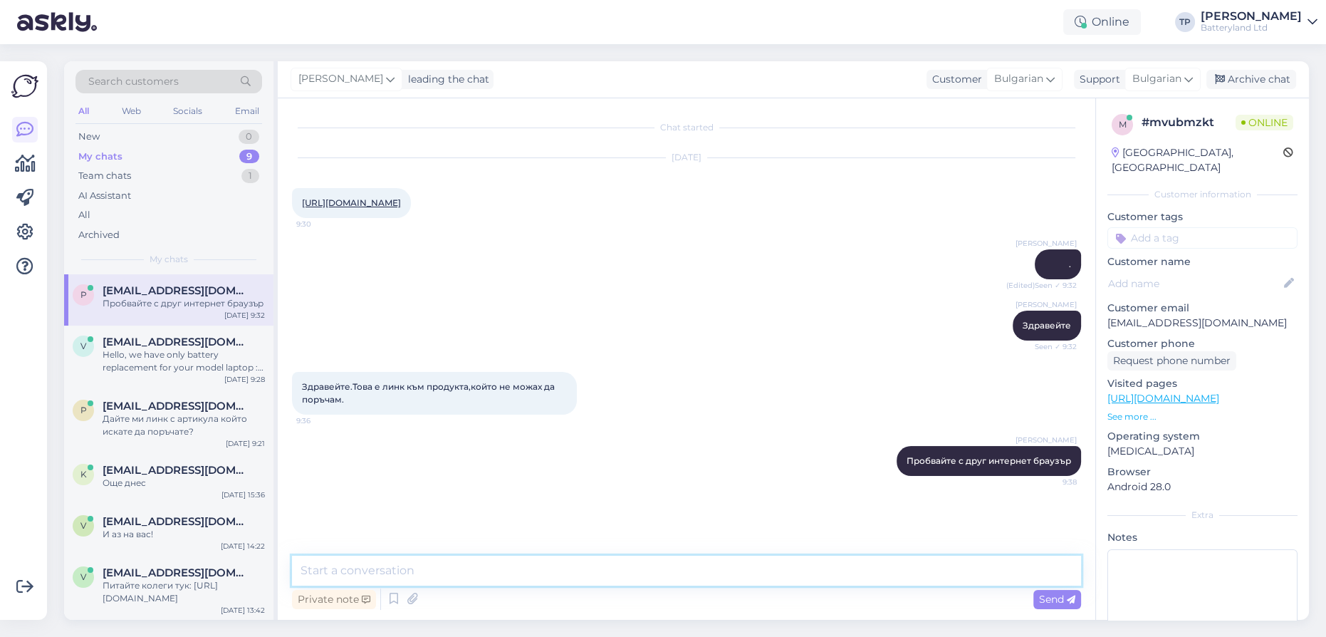
click at [457, 575] on textarea at bounding box center [686, 570] width 789 height 30
type textarea "и"
type textarea "за ой лаптоп ви трябва батерия?"
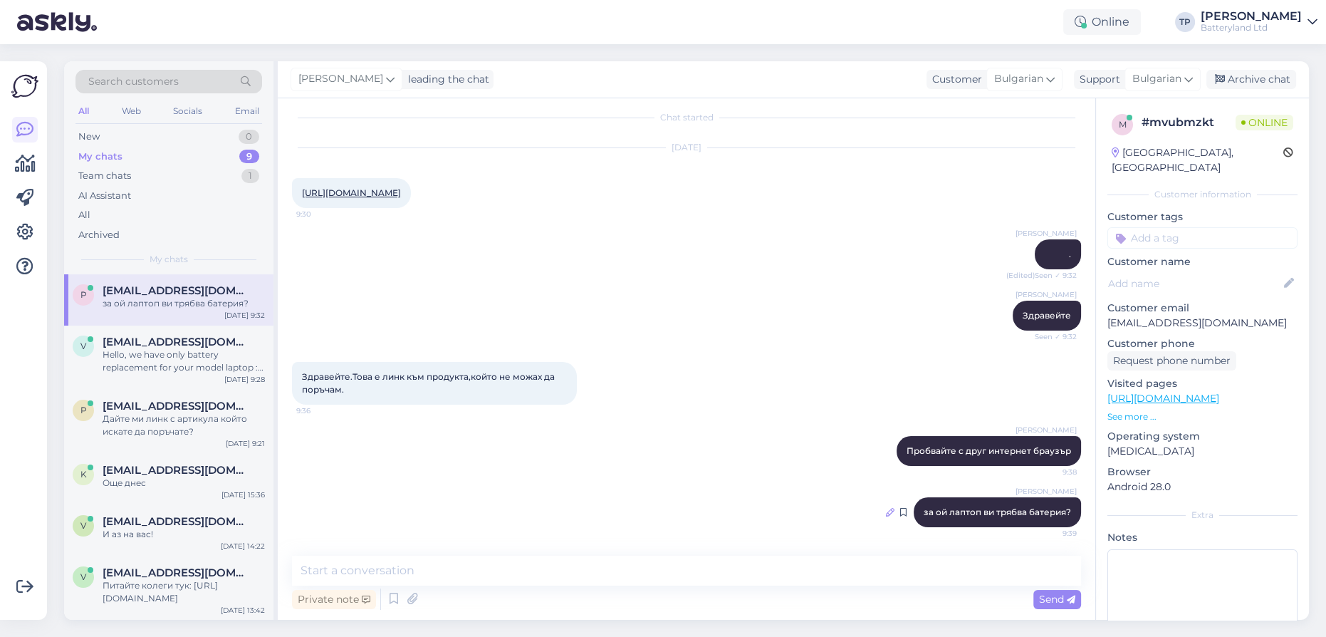
click at [886, 510] on icon at bounding box center [890, 512] width 9 height 9
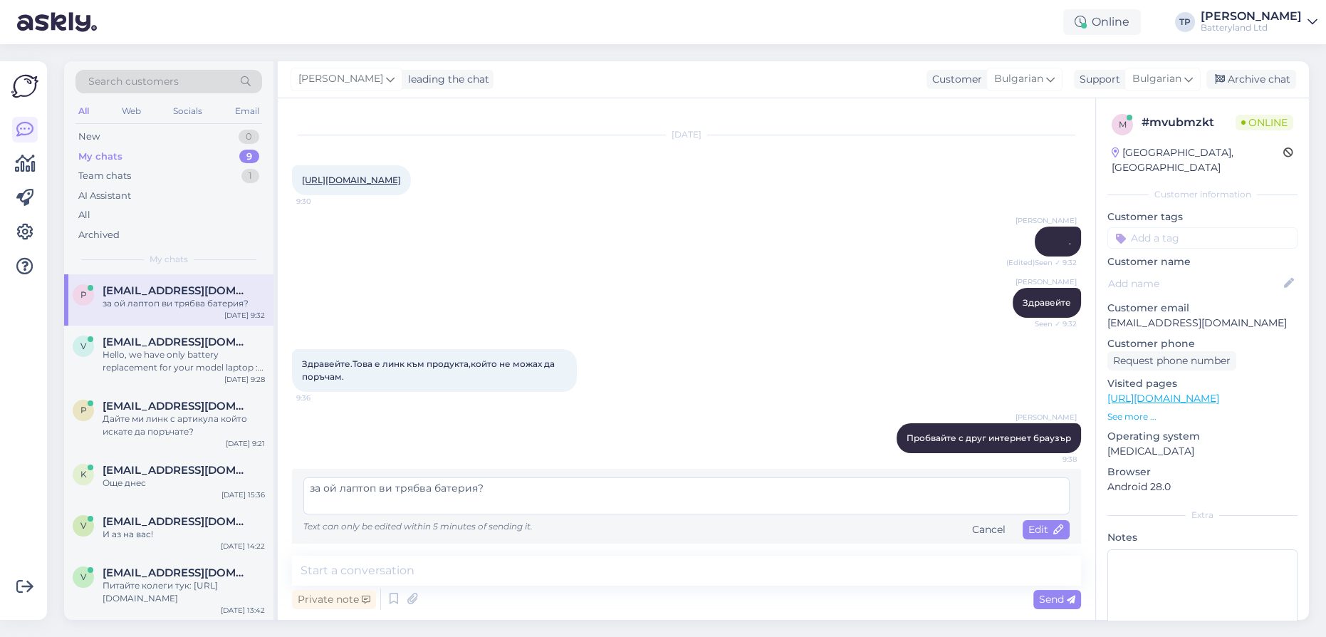
click at [323, 501] on textarea "за ой лаптоп ви трябва батерия?" at bounding box center [686, 495] width 766 height 37
type textarea "за кой лаптоп ви трябва батерия?"
click at [1034, 536] on span "Edit" at bounding box center [1046, 529] width 36 height 13
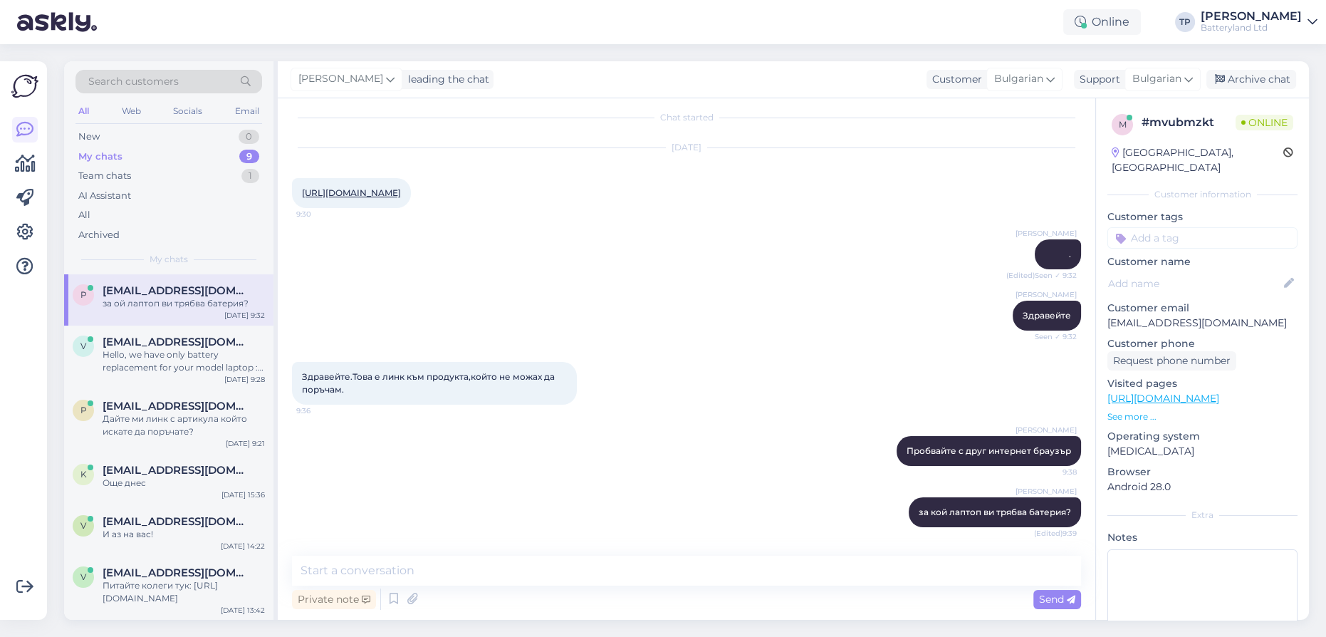
click at [401, 187] on link "[URL][DOMAIN_NAME]" at bounding box center [351, 192] width 99 height 11
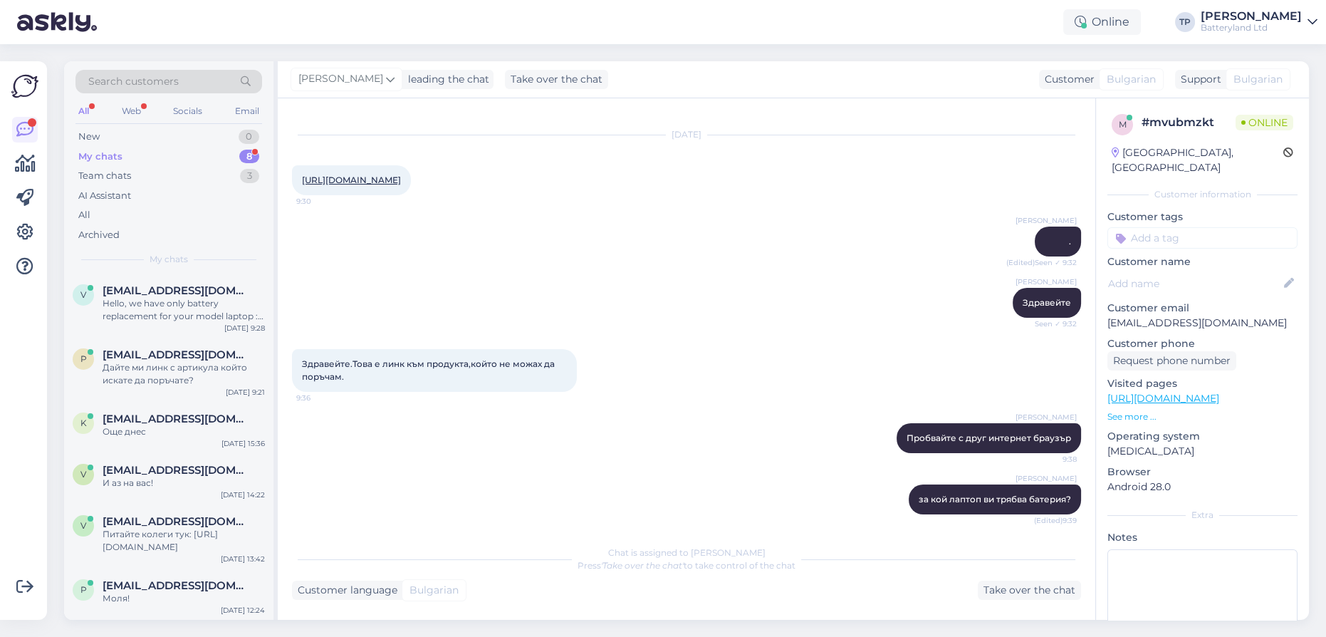
scroll to position [224, 0]
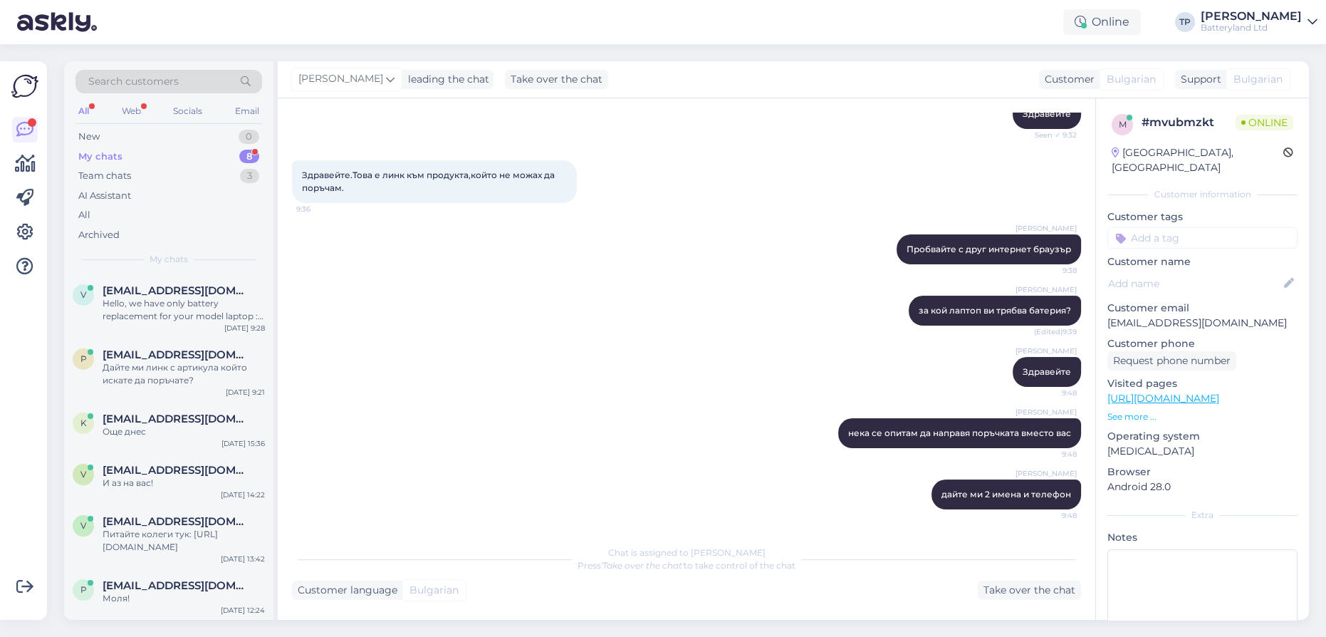
click at [203, 158] on div "My chats 8" at bounding box center [168, 157] width 187 height 20
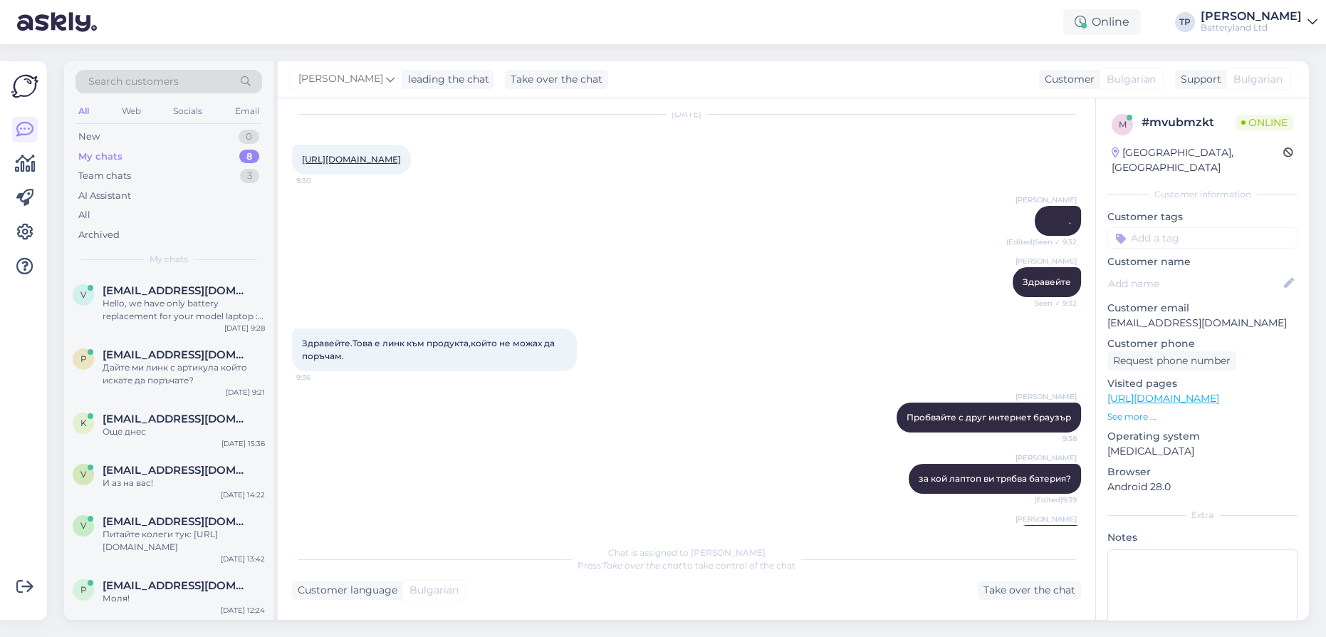
scroll to position [0, 0]
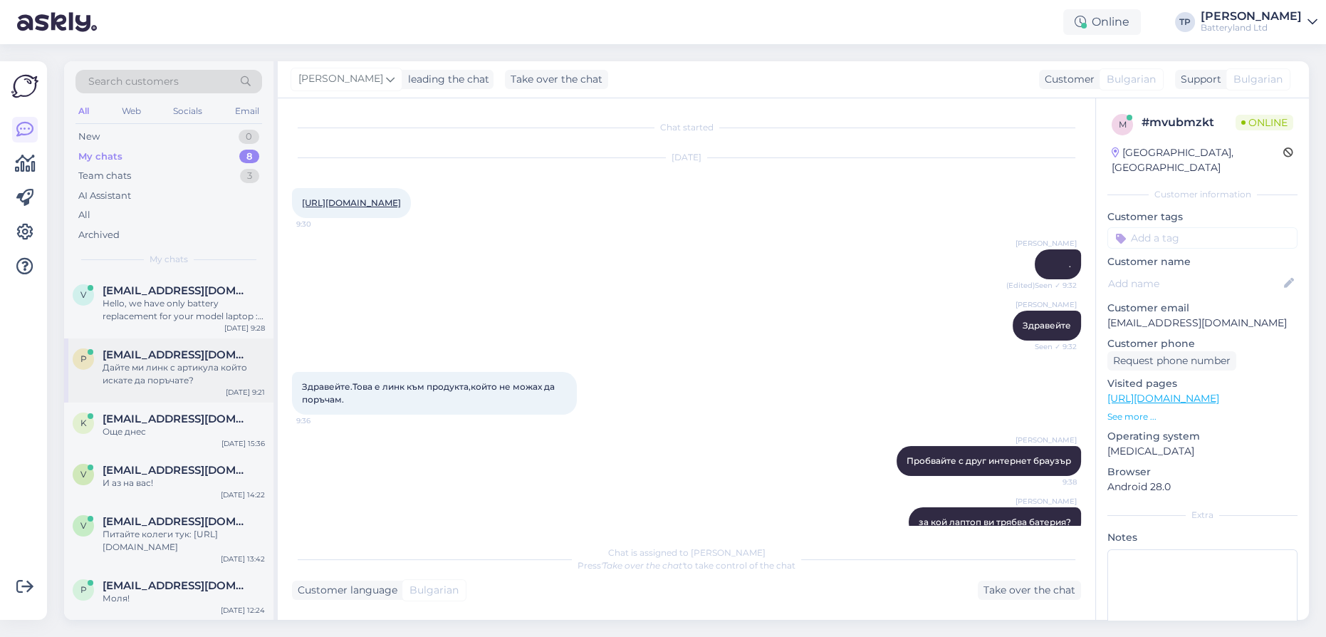
click at [177, 348] on span "[EMAIL_ADDRESS][DOMAIN_NAME]" at bounding box center [177, 354] width 148 height 13
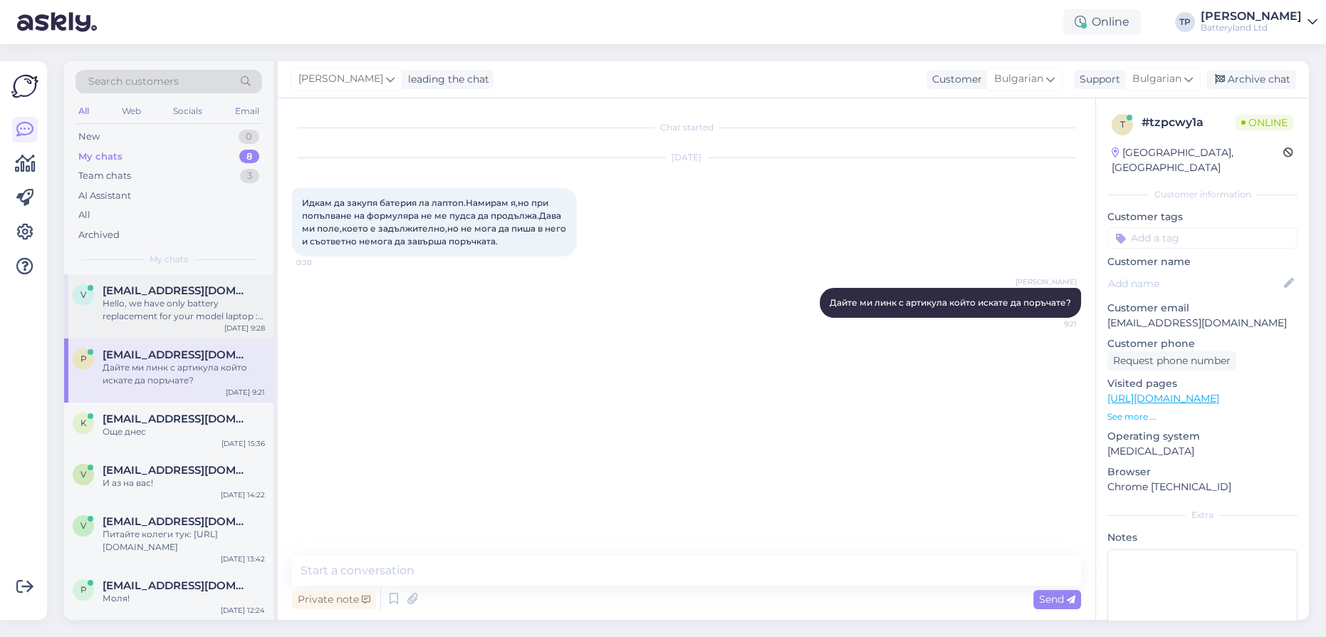
click at [171, 293] on span "[EMAIL_ADDRESS][DOMAIN_NAME]" at bounding box center [177, 290] width 148 height 13
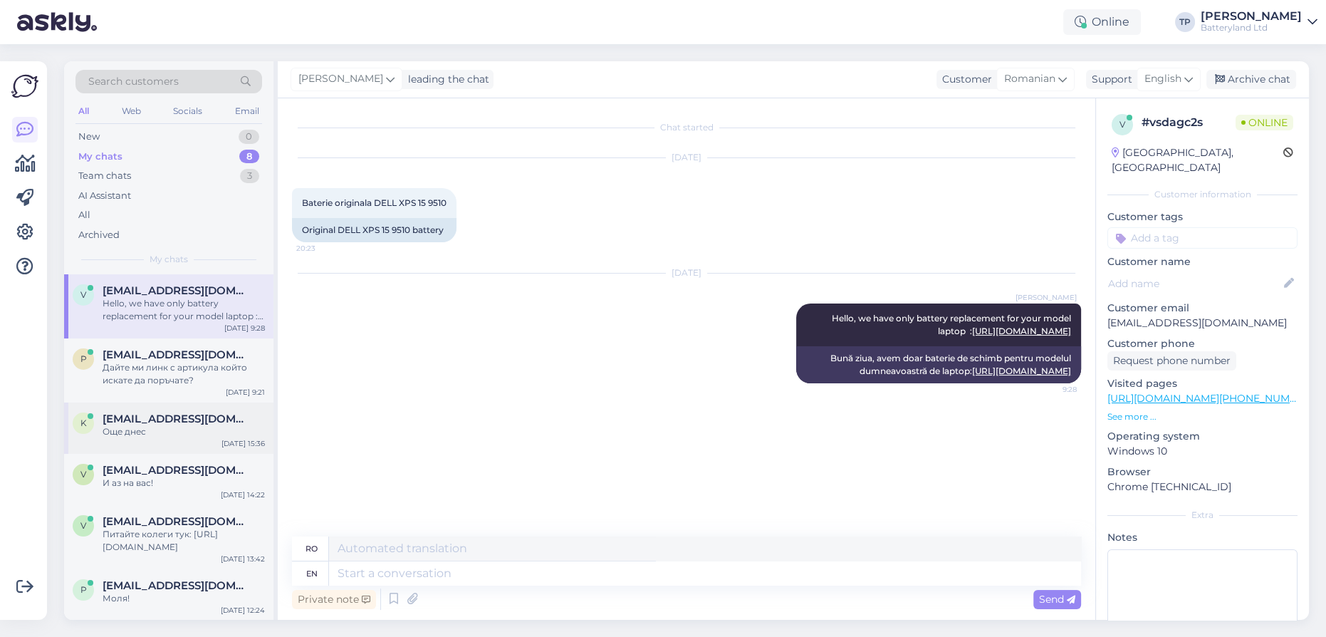
click at [171, 412] on div "[EMAIL_ADDRESS][DOMAIN_NAME] Още днес" at bounding box center [184, 425] width 162 height 26
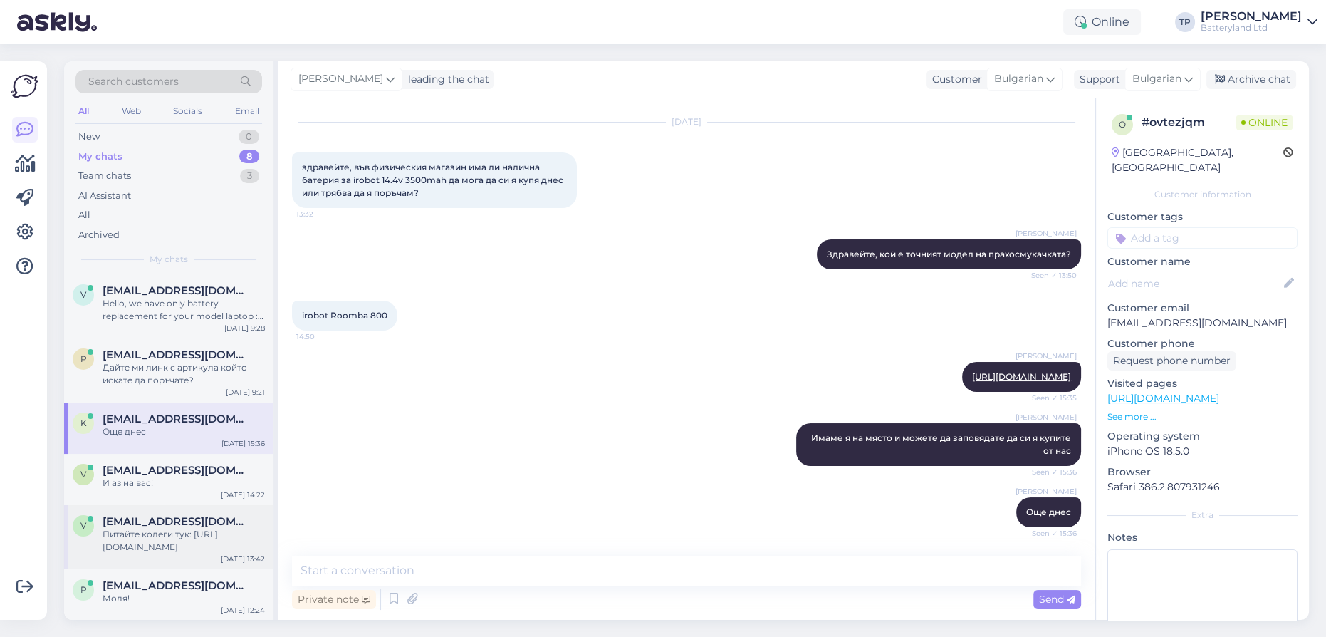
drag, startPoint x: 164, startPoint y: 468, endPoint x: 159, endPoint y: 451, distance: 17.8
click at [163, 505] on div "v [EMAIL_ADDRESS][DOMAIN_NAME] Питайте колеги тук: [URL][DOMAIN_NAME][DATE] 13:…" at bounding box center [168, 537] width 209 height 64
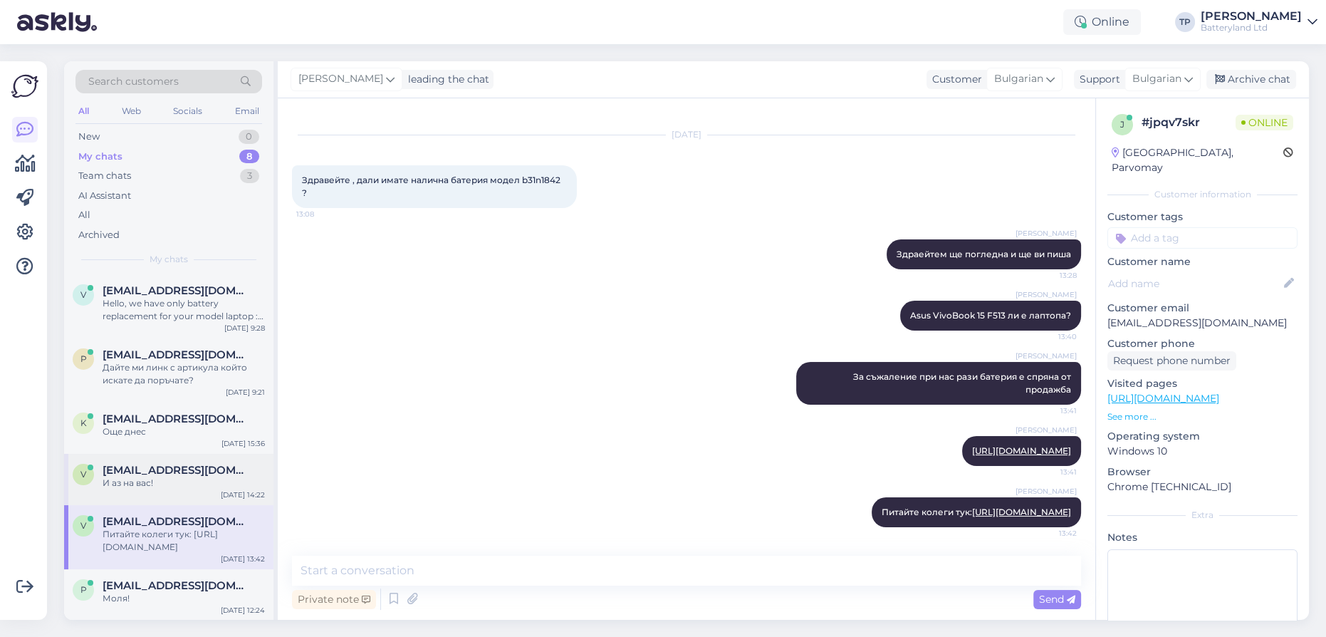
click at [155, 464] on span "[EMAIL_ADDRESS][DOMAIN_NAME]" at bounding box center [177, 470] width 148 height 13
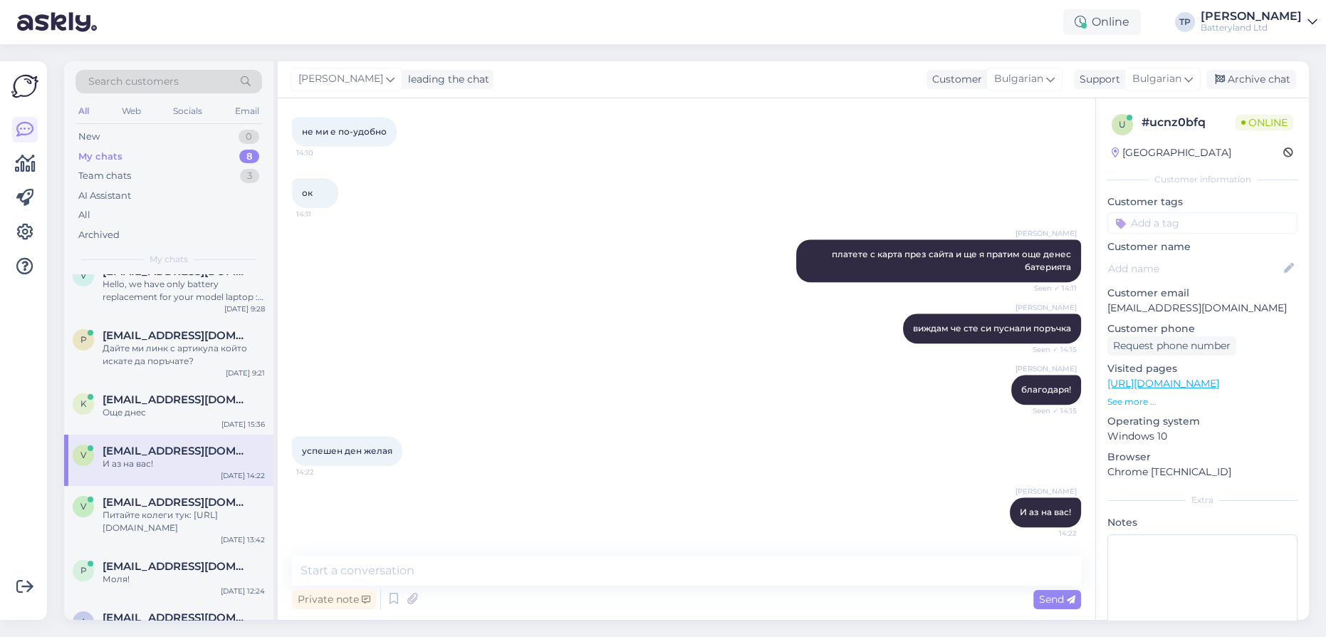
scroll to position [30, 0]
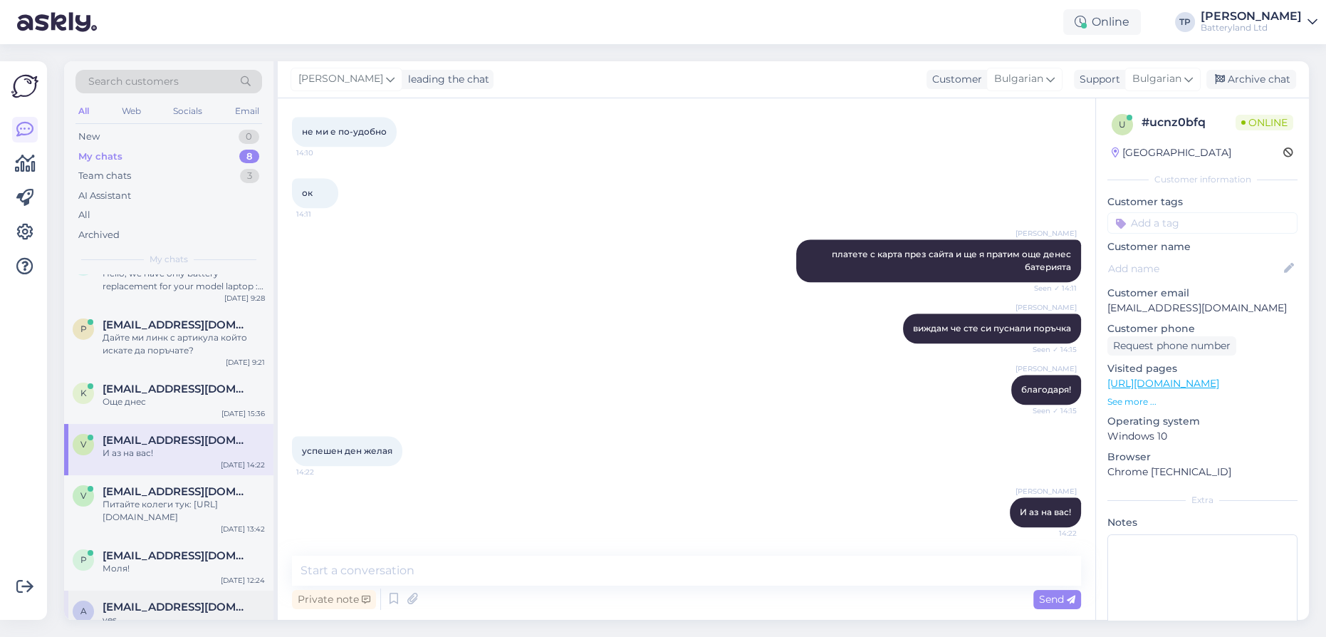
drag, startPoint x: 150, startPoint y: 592, endPoint x: 149, endPoint y: 554, distance: 38.5
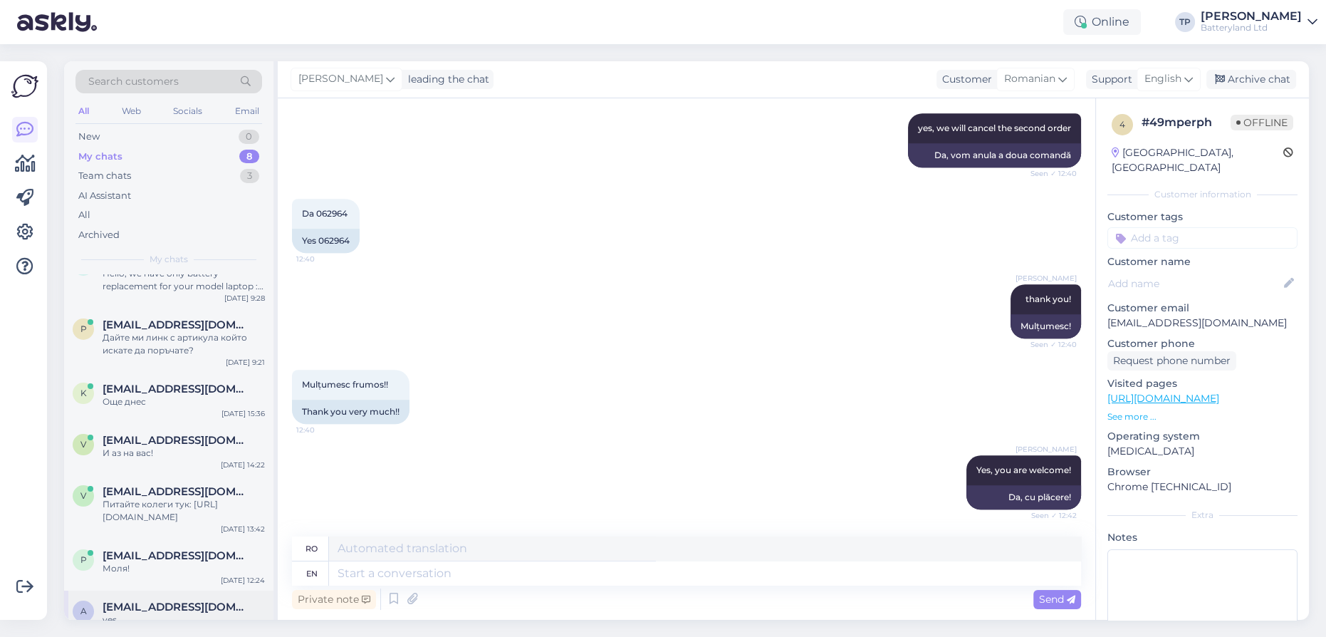
click at [147, 600] on span "[EMAIL_ADDRESS][DOMAIN_NAME]" at bounding box center [177, 606] width 148 height 13
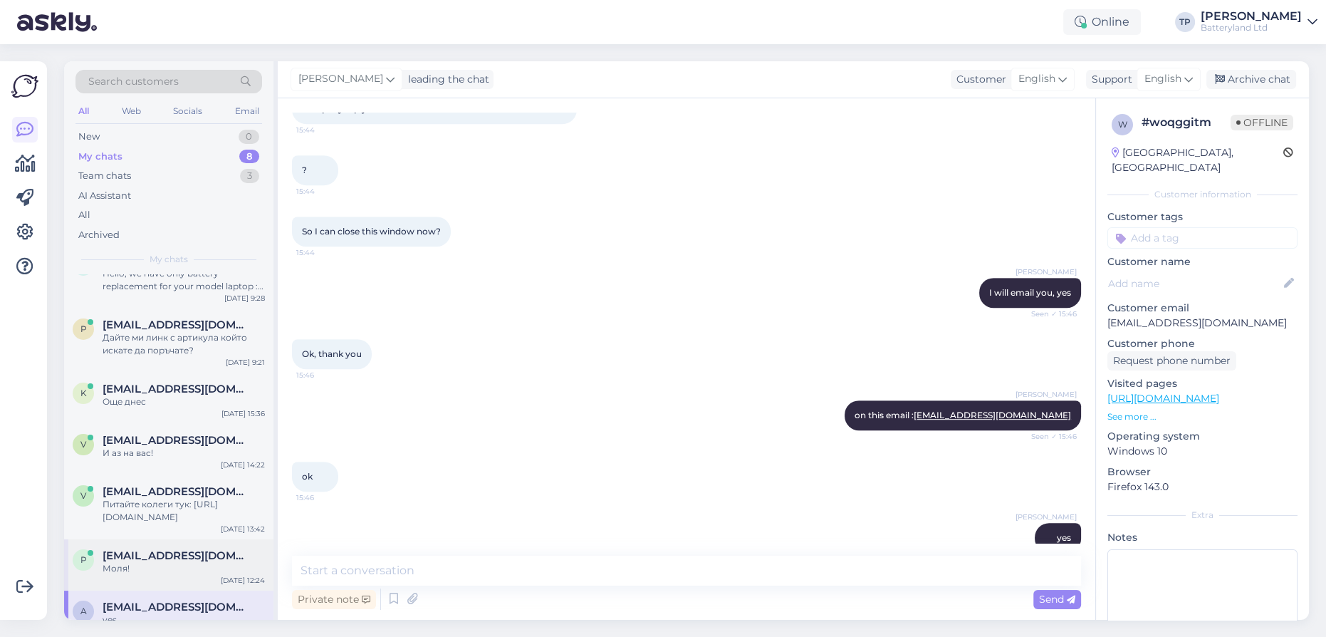
click at [149, 549] on span "[EMAIL_ADDRESS][DOMAIN_NAME]" at bounding box center [177, 555] width 148 height 13
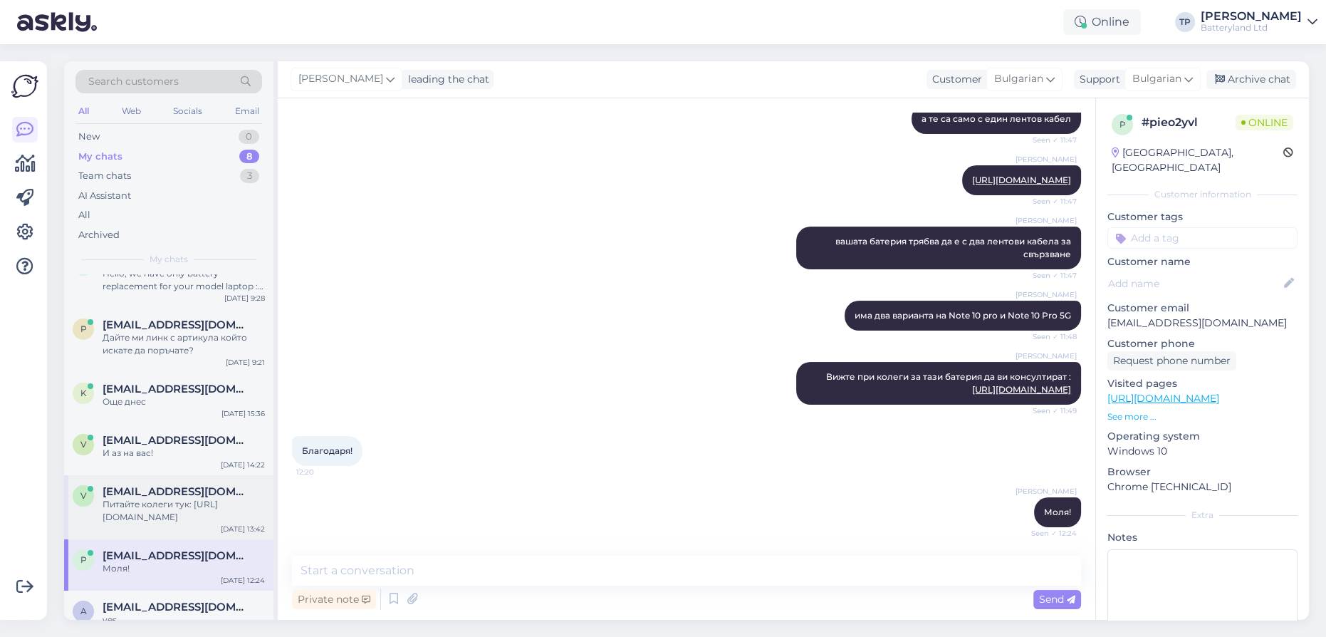
click at [155, 485] on span "[EMAIL_ADDRESS][DOMAIN_NAME]" at bounding box center [177, 491] width 148 height 13
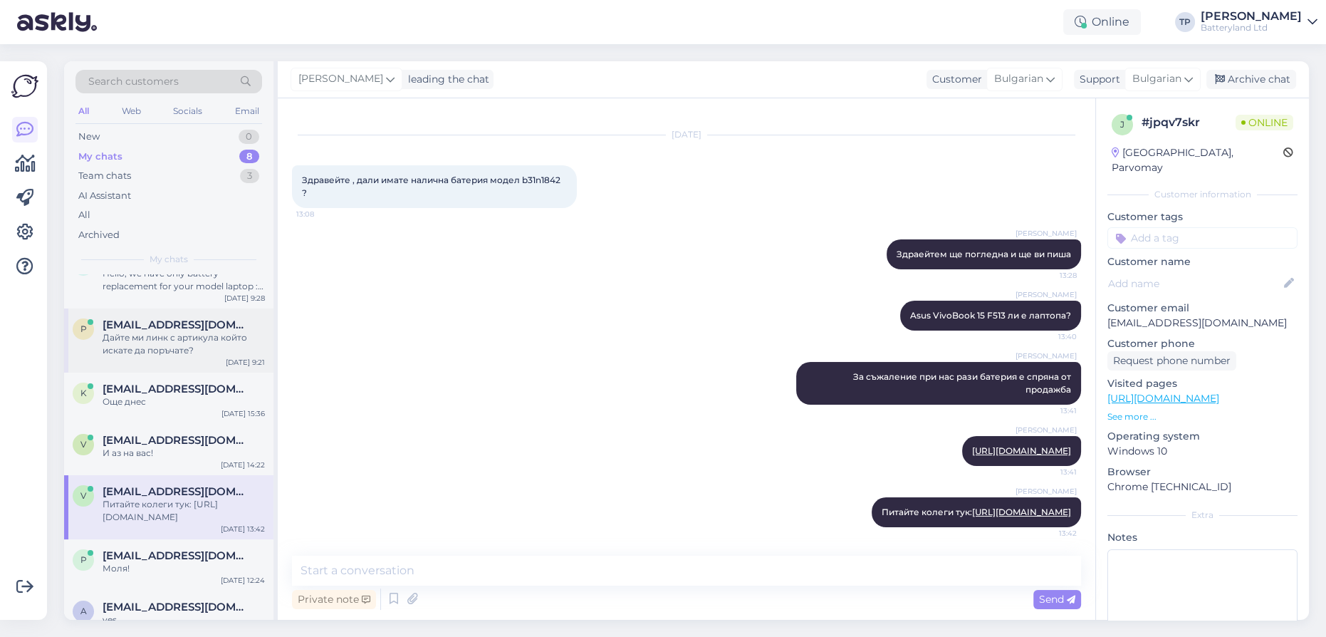
click at [157, 318] on span "[EMAIL_ADDRESS][DOMAIN_NAME]" at bounding box center [177, 324] width 148 height 13
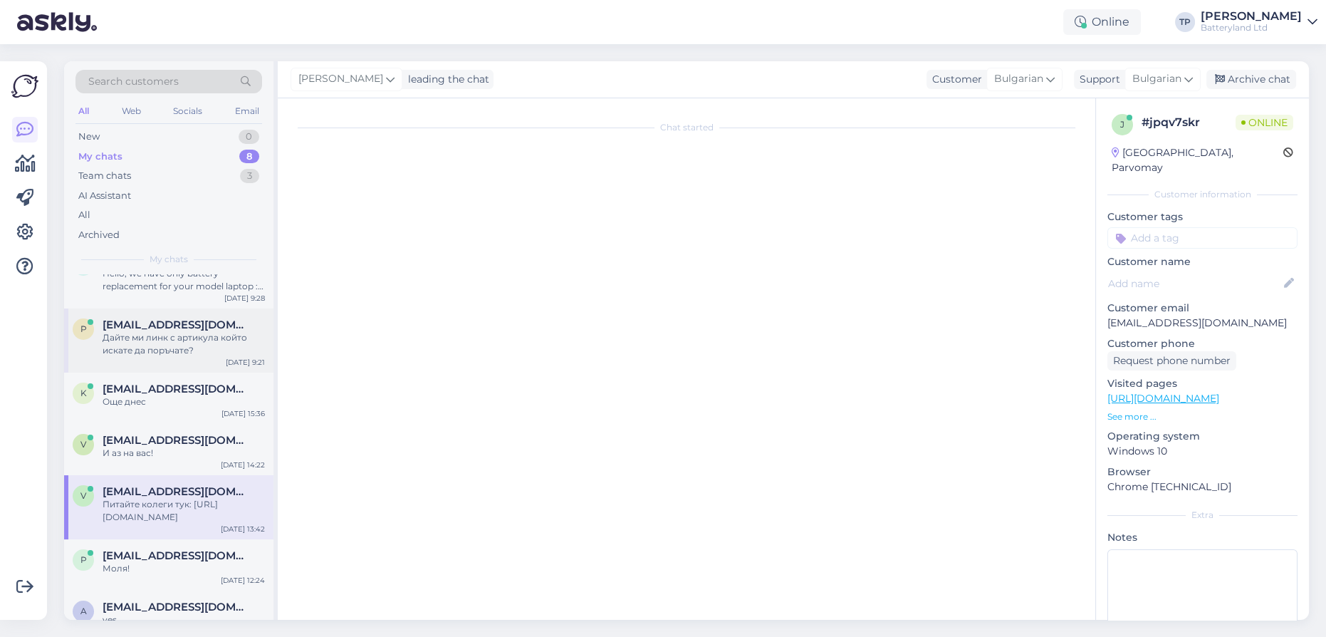
scroll to position [0, 0]
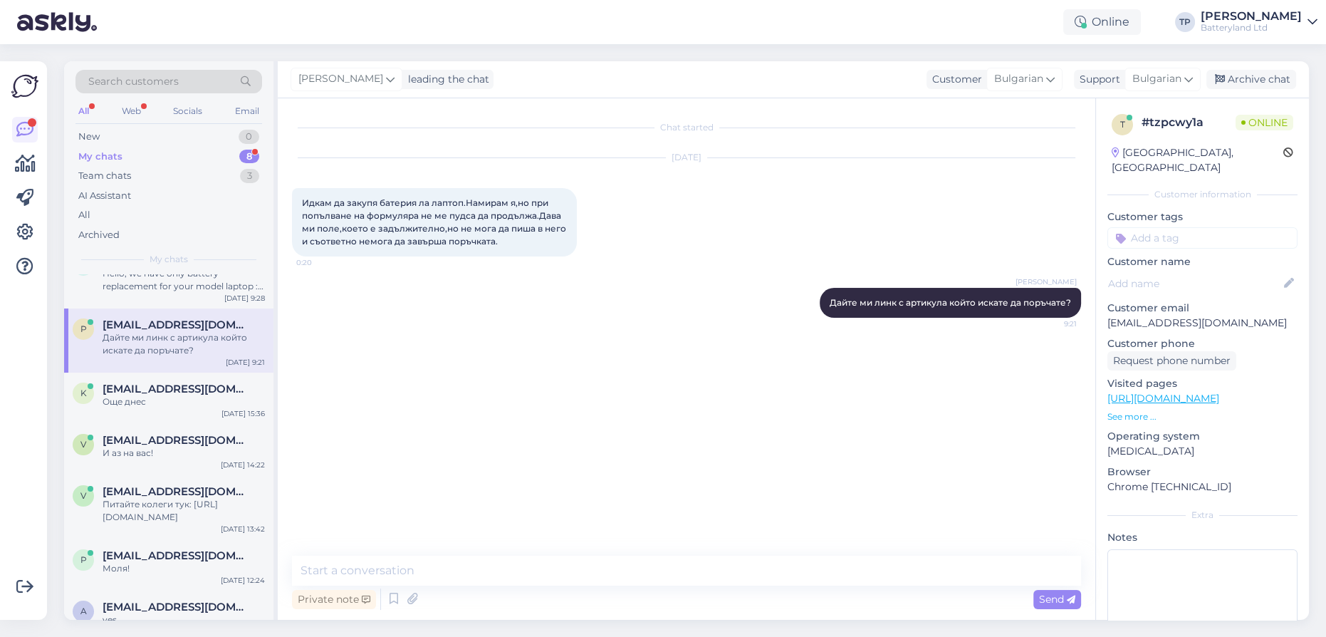
click at [162, 157] on div "My chats 8" at bounding box center [168, 157] width 187 height 20
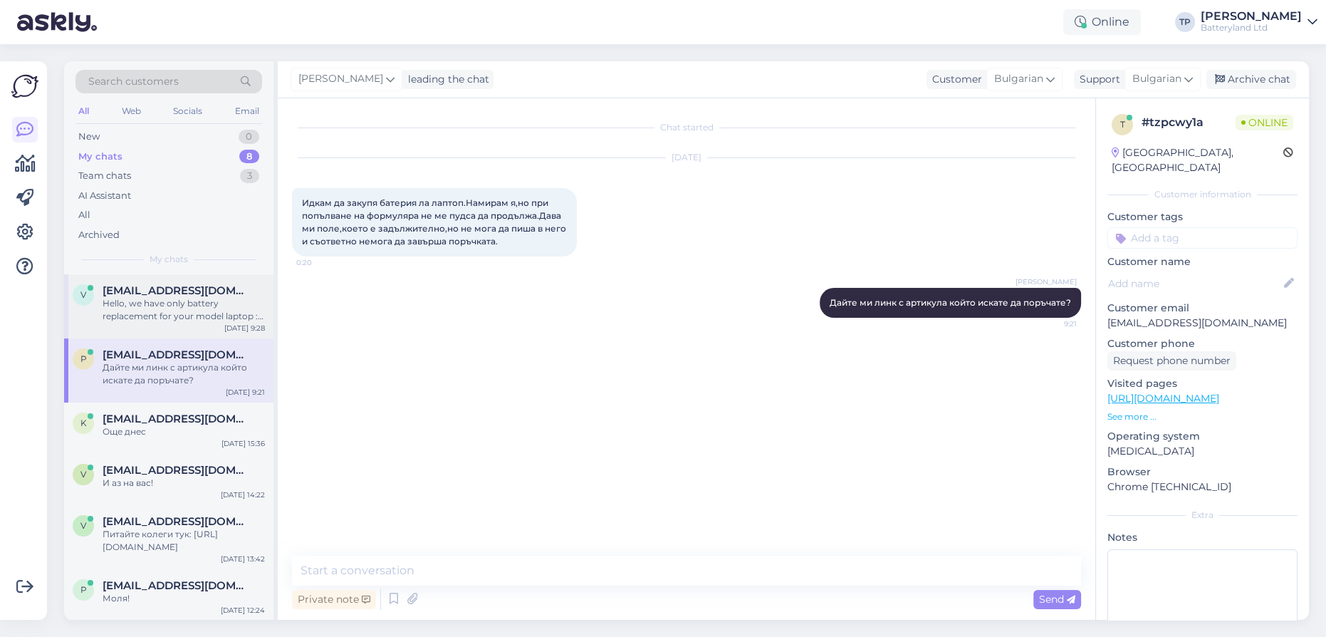
click at [193, 296] on span "[EMAIL_ADDRESS][DOMAIN_NAME]" at bounding box center [177, 290] width 148 height 13
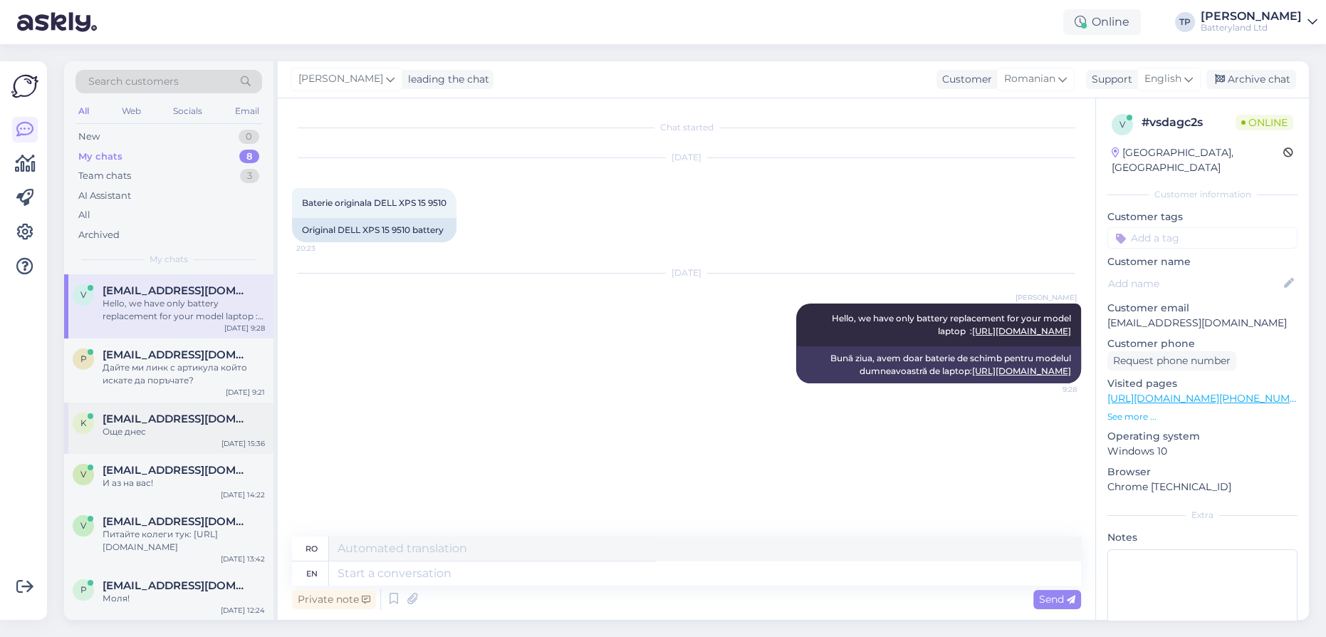
drag, startPoint x: 207, startPoint y: 397, endPoint x: 205, endPoint y: 390, distance: 8.0
click at [206, 412] on div "[EMAIL_ADDRESS][DOMAIN_NAME] Още днес" at bounding box center [184, 425] width 162 height 26
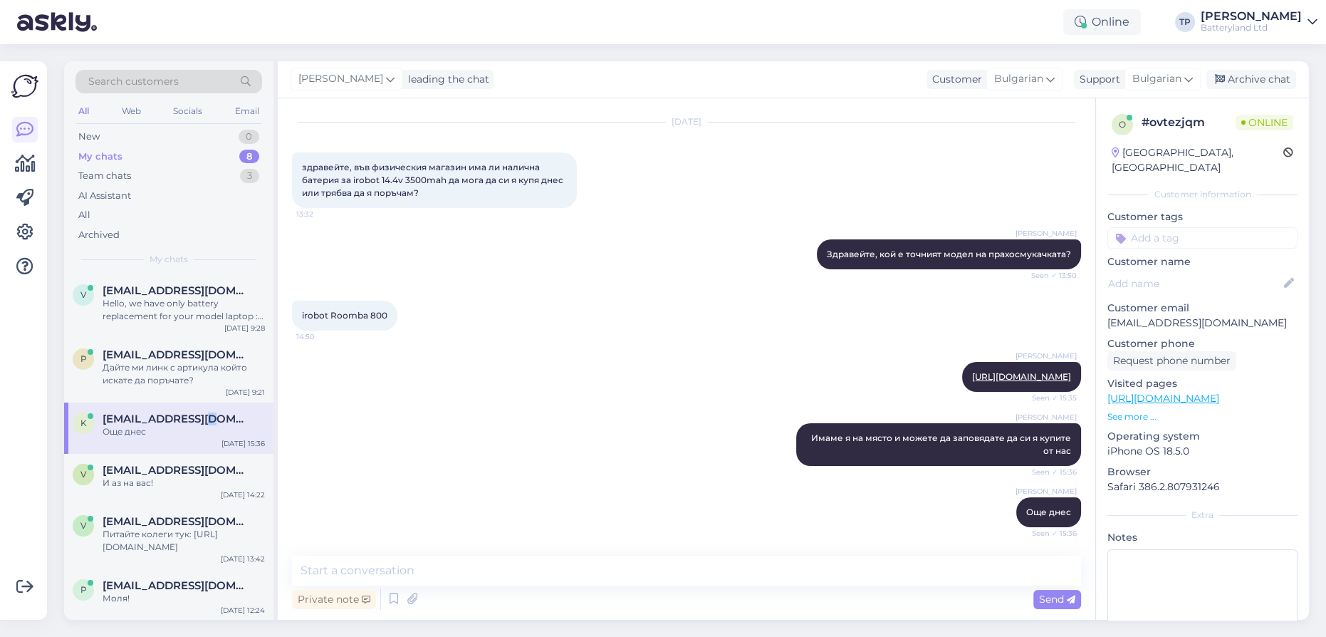
scroll to position [48, 0]
click at [171, 464] on span "[EMAIL_ADDRESS][DOMAIN_NAME]" at bounding box center [177, 470] width 148 height 13
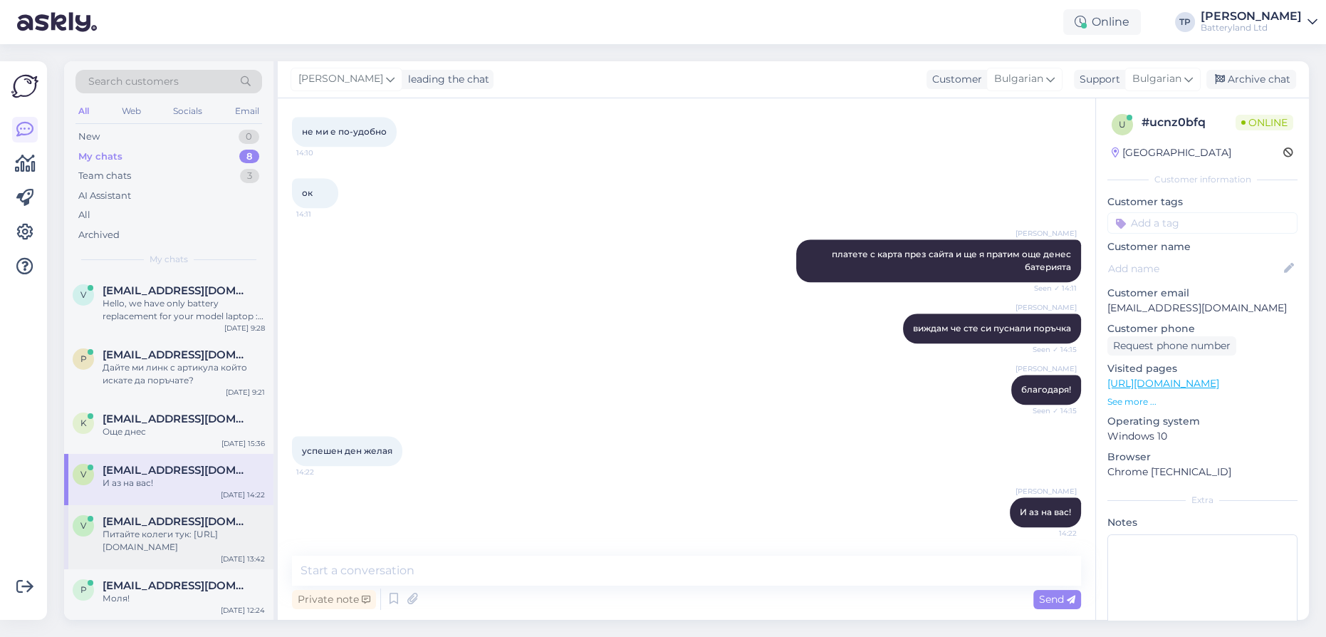
click at [167, 515] on span "[EMAIL_ADDRESS][DOMAIN_NAME]" at bounding box center [177, 521] width 148 height 13
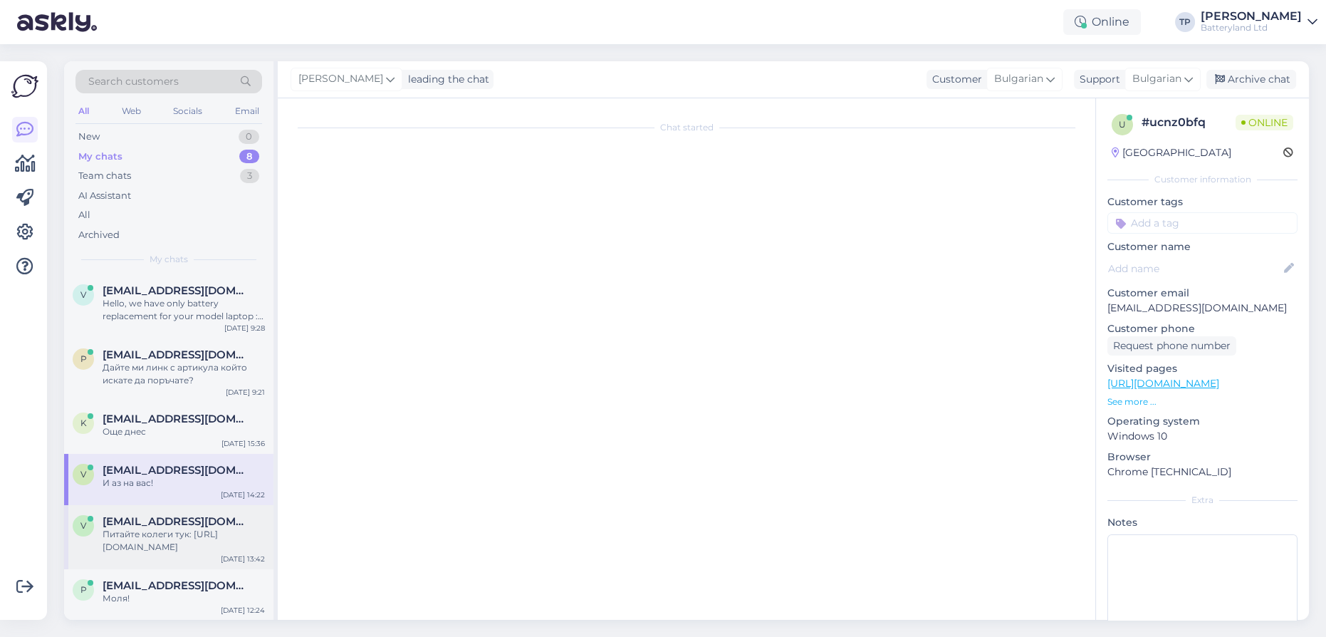
scroll to position [61, 0]
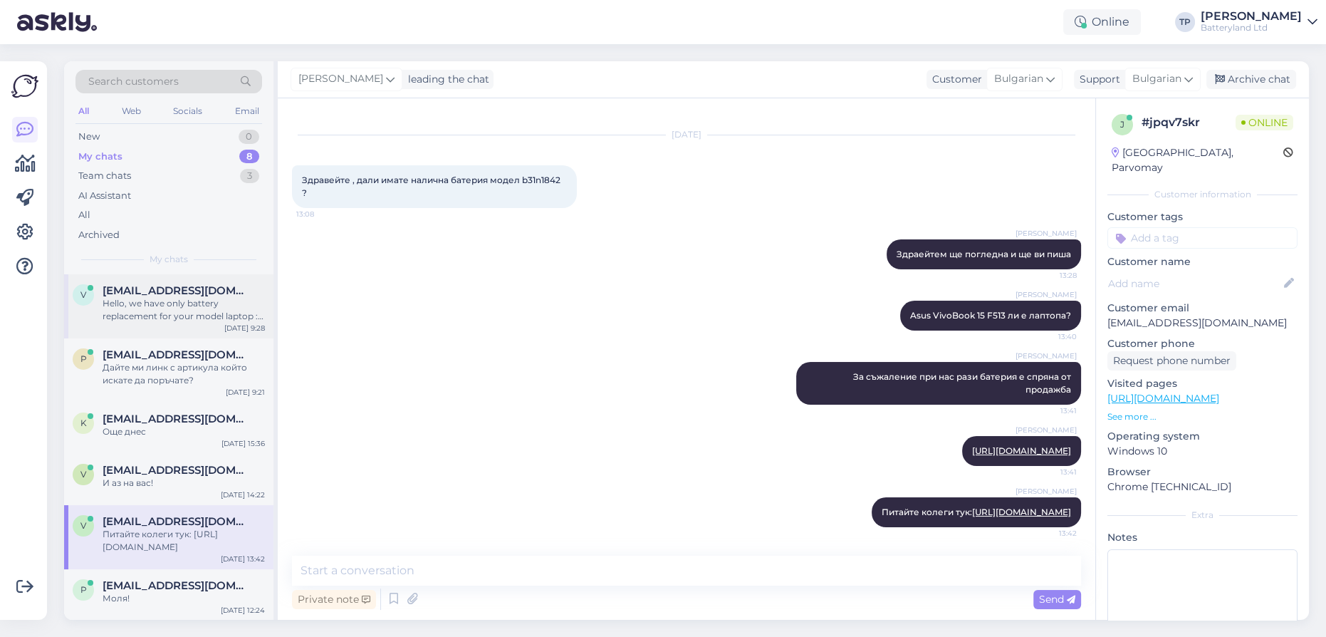
click at [172, 305] on div "v [EMAIL_ADDRESS][DOMAIN_NAME] Hello, we have only battery replacement for your…" at bounding box center [168, 306] width 209 height 64
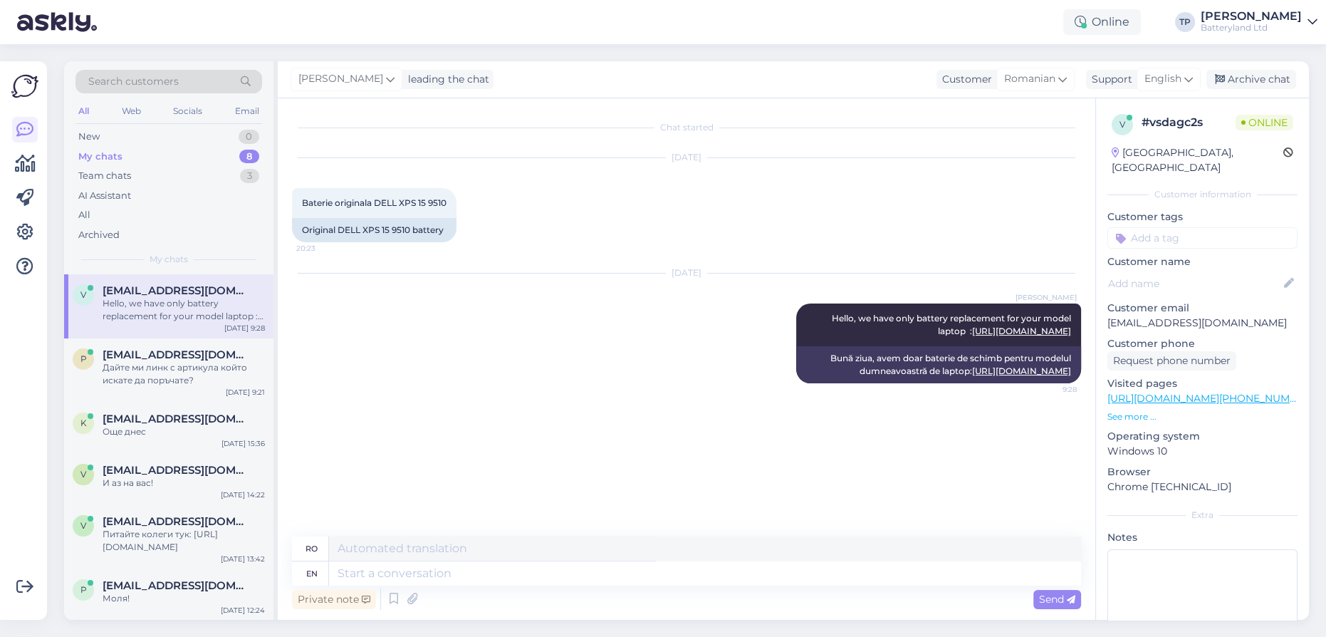
scroll to position [0, 0]
click at [152, 630] on span "[EMAIL_ADDRESS][DOMAIN_NAME]" at bounding box center [177, 636] width 148 height 13
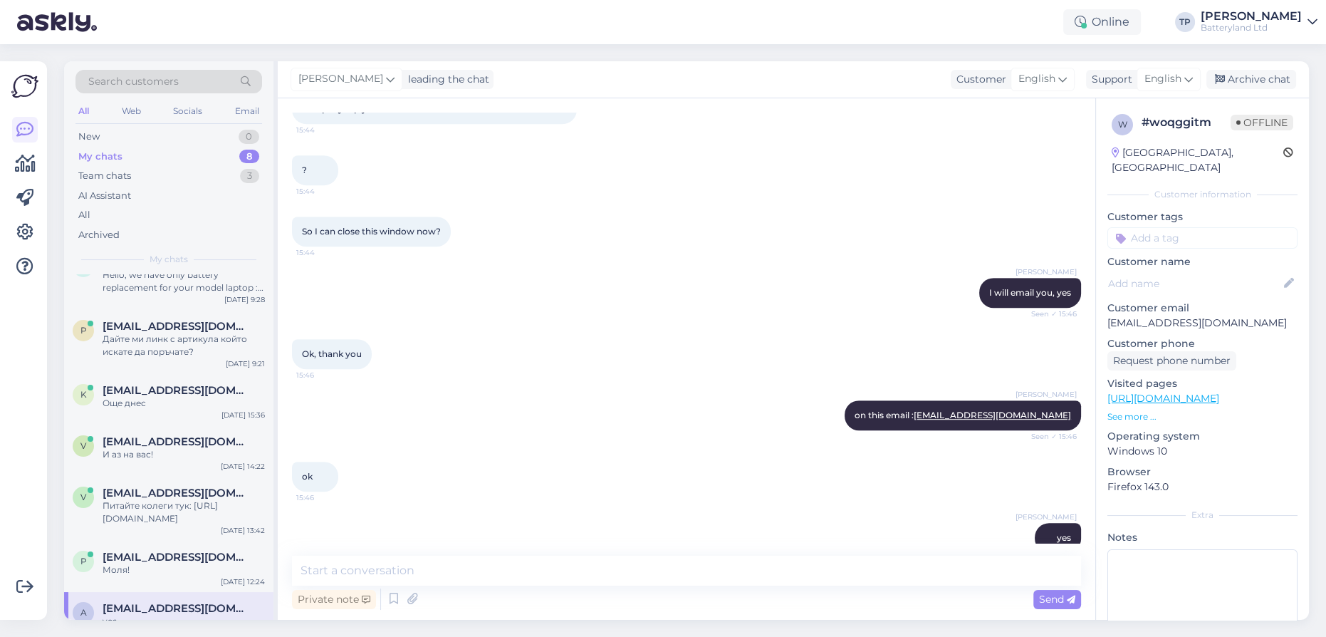
scroll to position [30, 0]
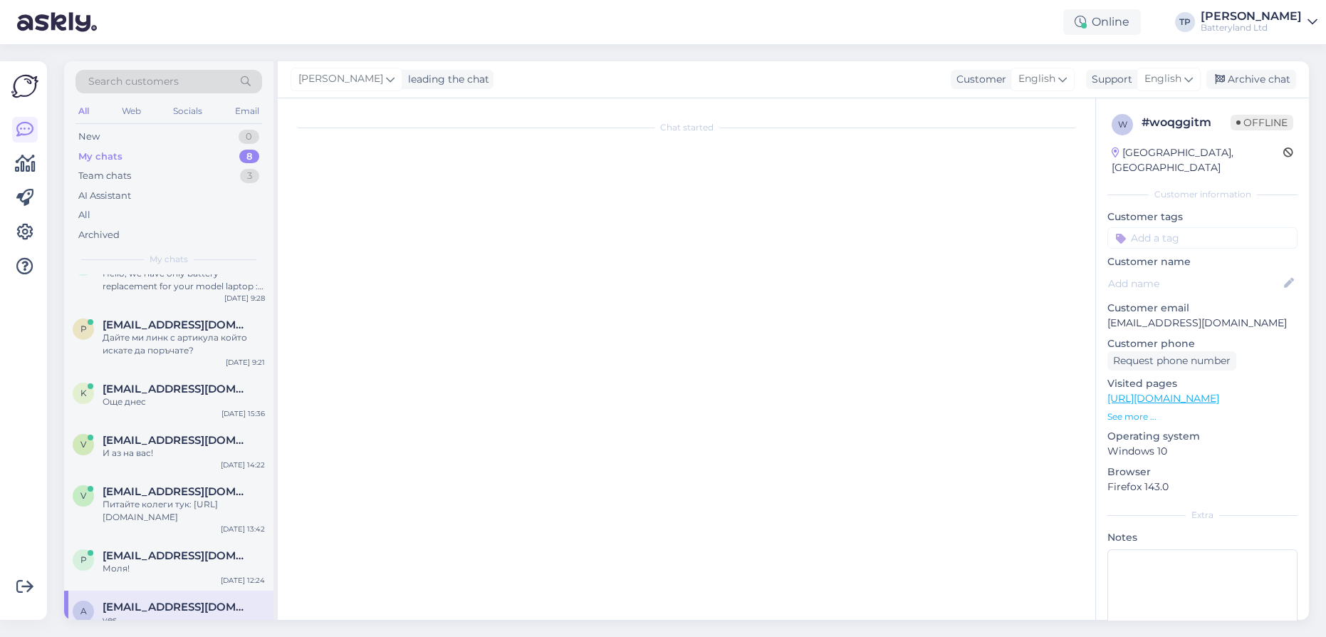
scroll to position [1630, 0]
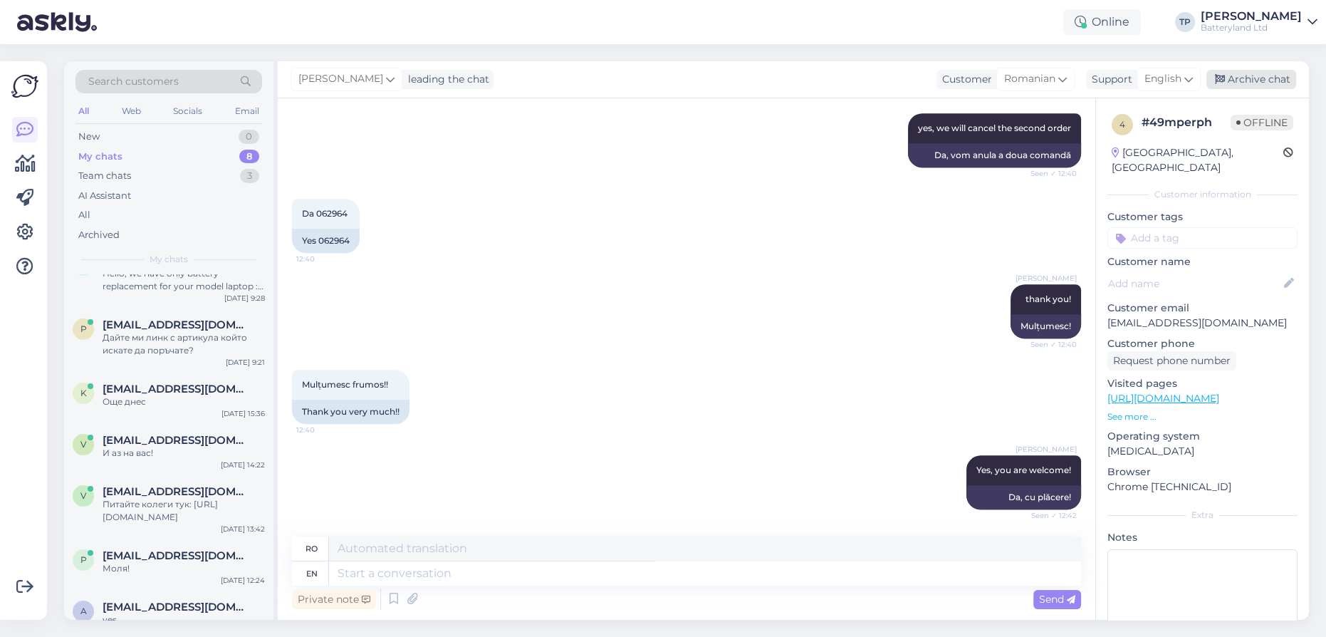
click at [1251, 81] on div "Archive chat" at bounding box center [1251, 79] width 90 height 19
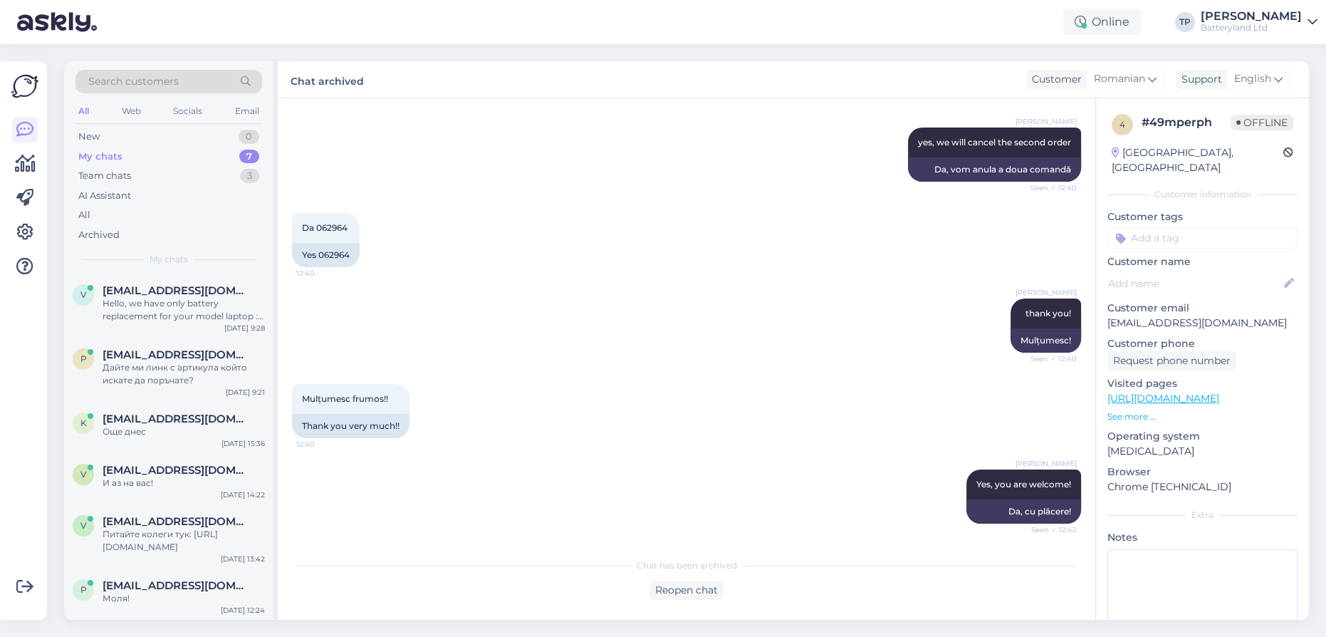
click at [138, 630] on span "[EMAIL_ADDRESS][DOMAIN_NAME]" at bounding box center [177, 636] width 148 height 13
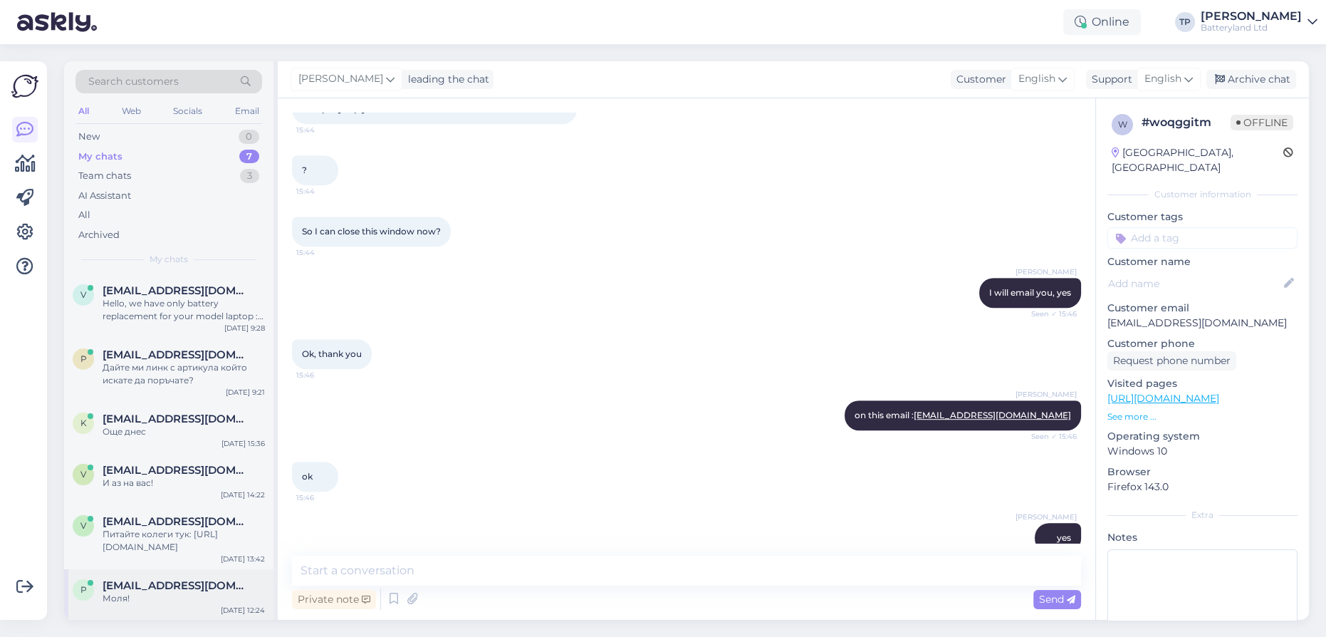
click at [116, 579] on span "[EMAIL_ADDRESS][DOMAIN_NAME]" at bounding box center [177, 585] width 148 height 13
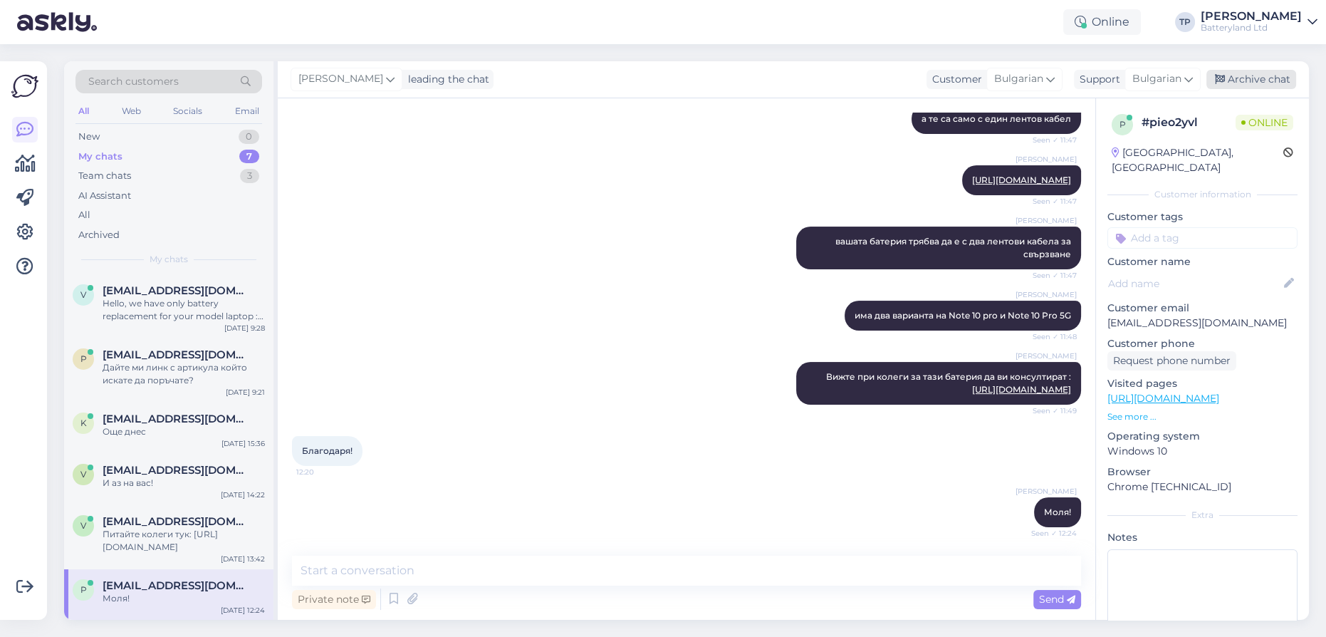
click at [1248, 73] on div "Archive chat" at bounding box center [1251, 79] width 90 height 19
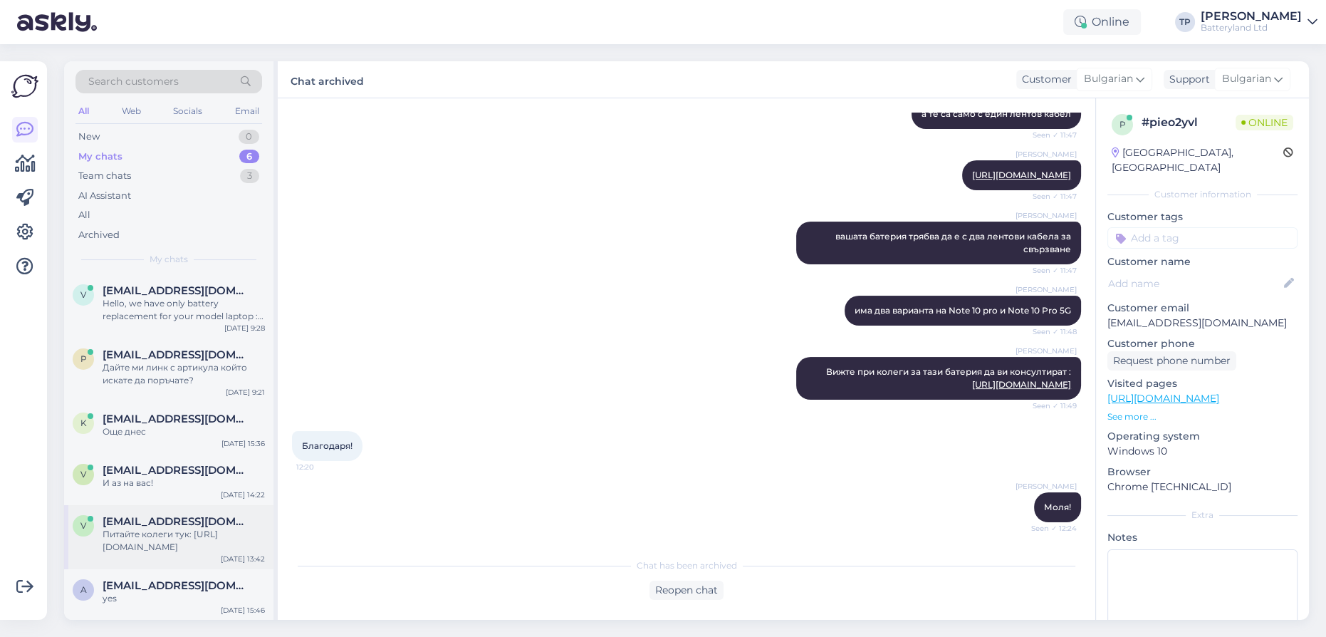
click at [160, 505] on div "v [EMAIL_ADDRESS][DOMAIN_NAME] Питайте колеги тук: [URL][DOMAIN_NAME][DATE] 13:…" at bounding box center [168, 537] width 209 height 64
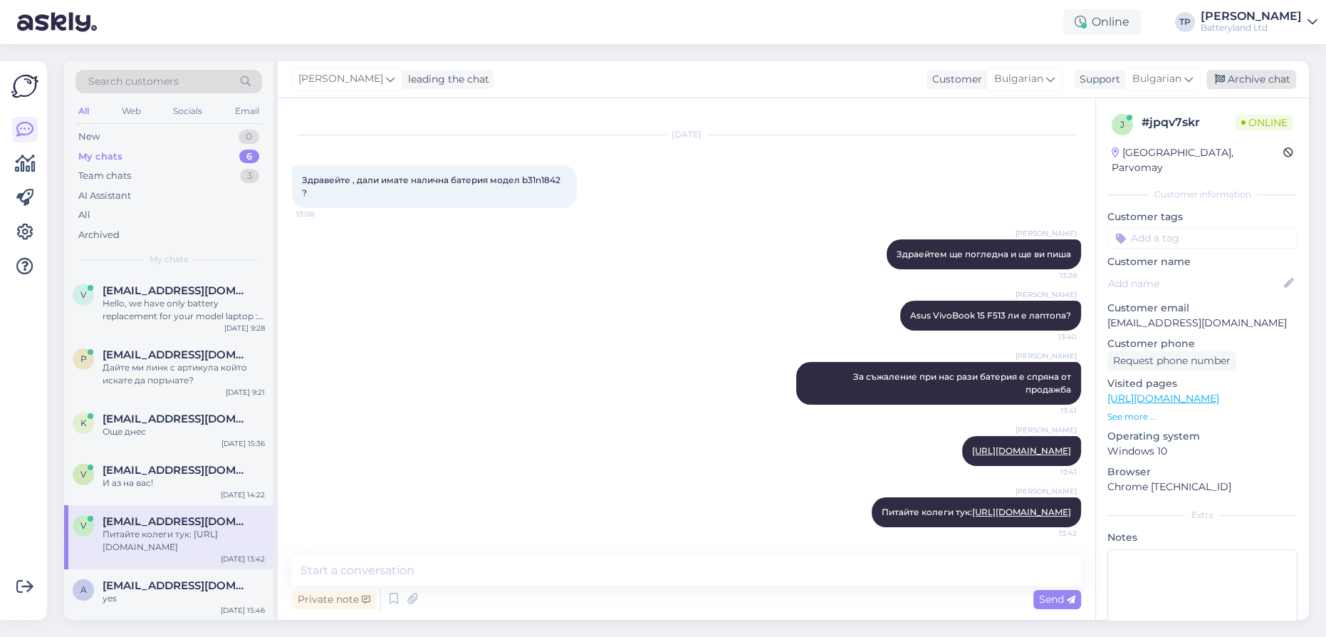
click at [1270, 79] on div "Archive chat" at bounding box center [1251, 79] width 90 height 19
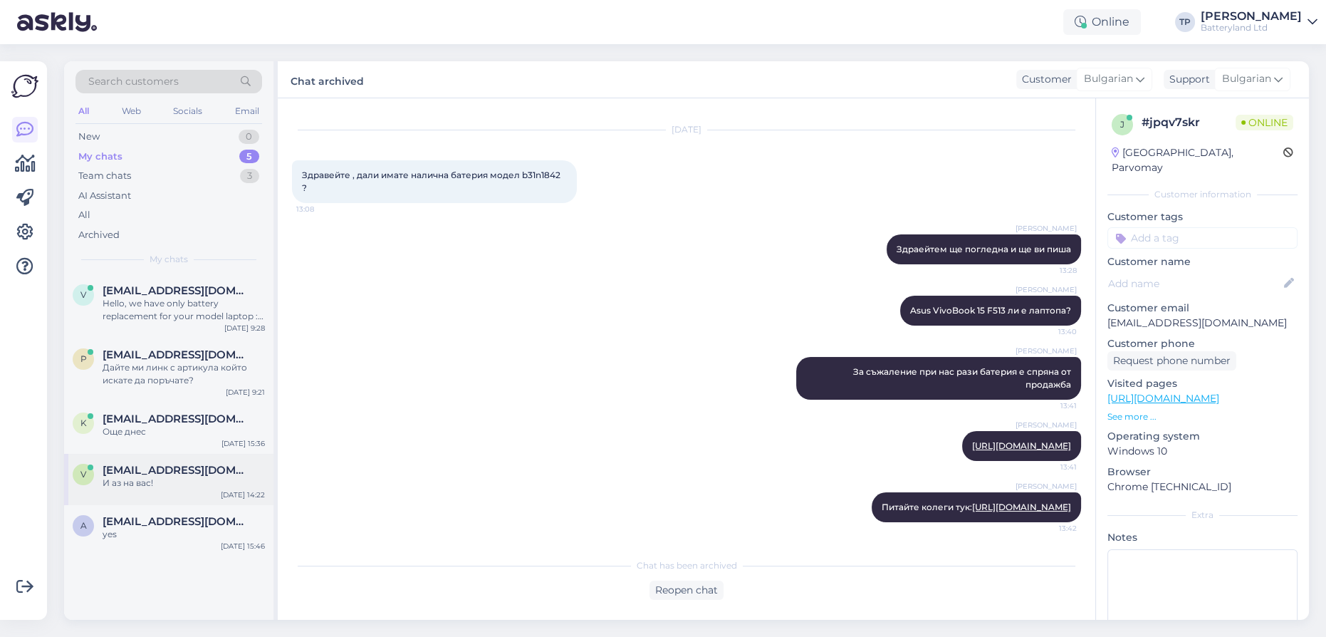
click at [211, 454] on div "v [EMAIL_ADDRESS][DOMAIN_NAME] И аз на вас! [DATE] 14:22" at bounding box center [168, 479] width 209 height 51
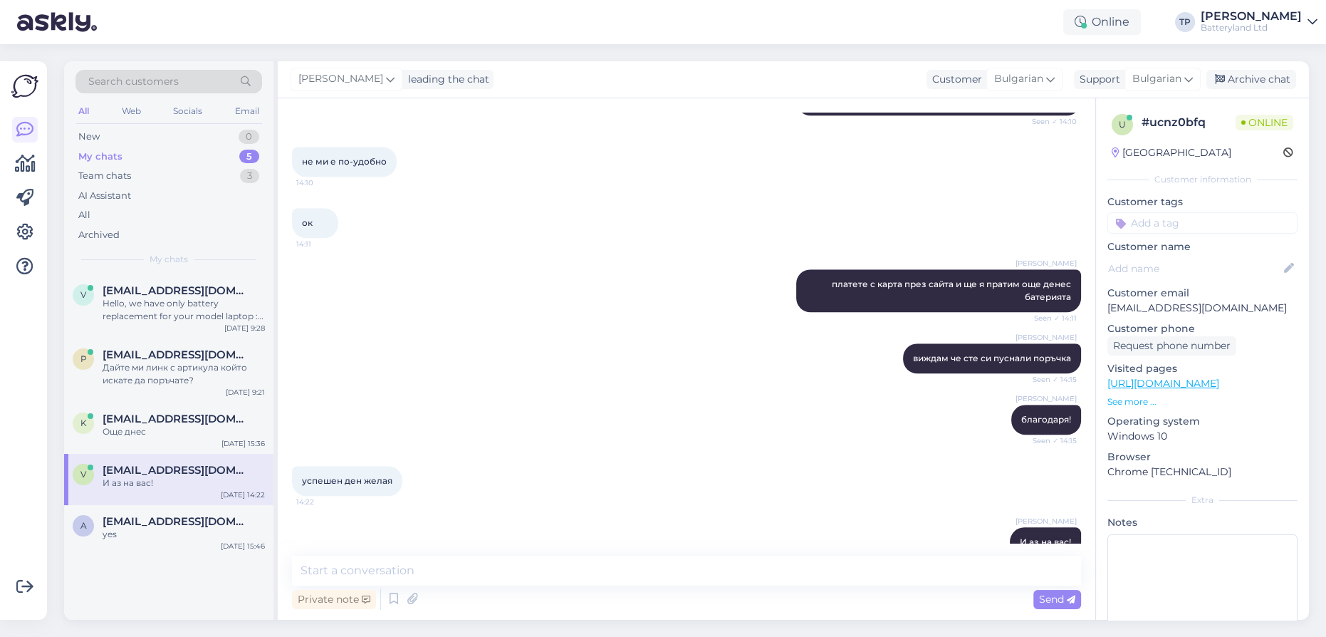
scroll to position [1633, 0]
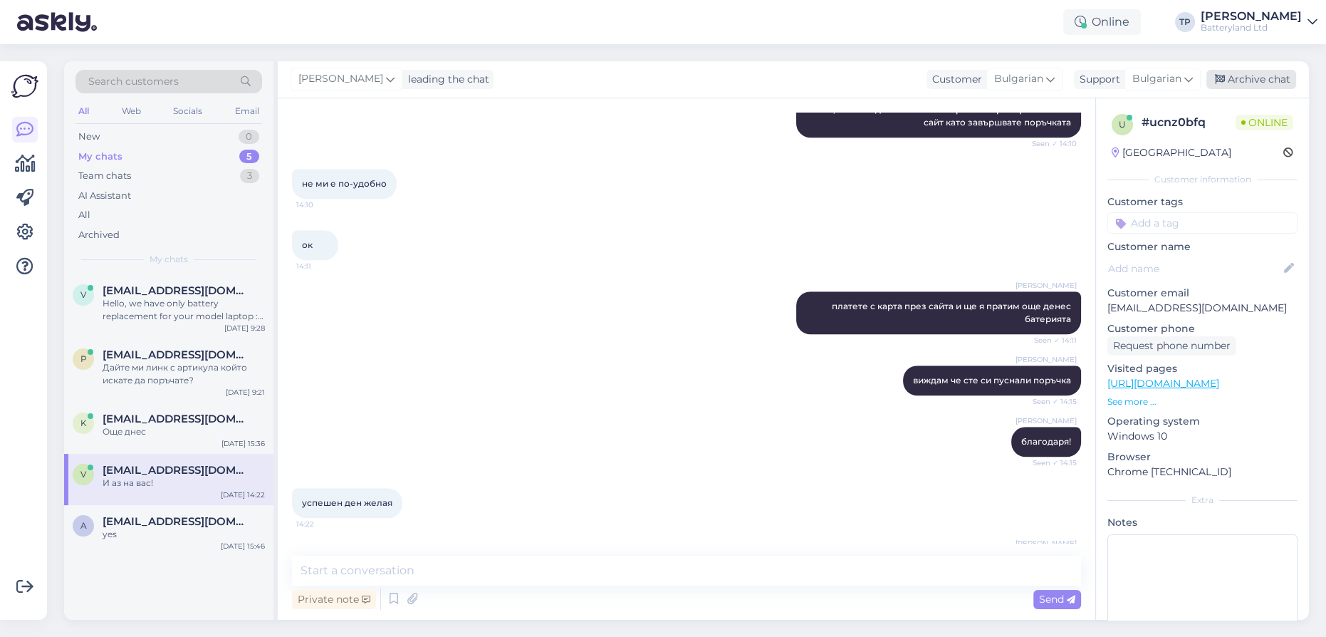
click at [1270, 84] on div "Archive chat" at bounding box center [1251, 79] width 90 height 19
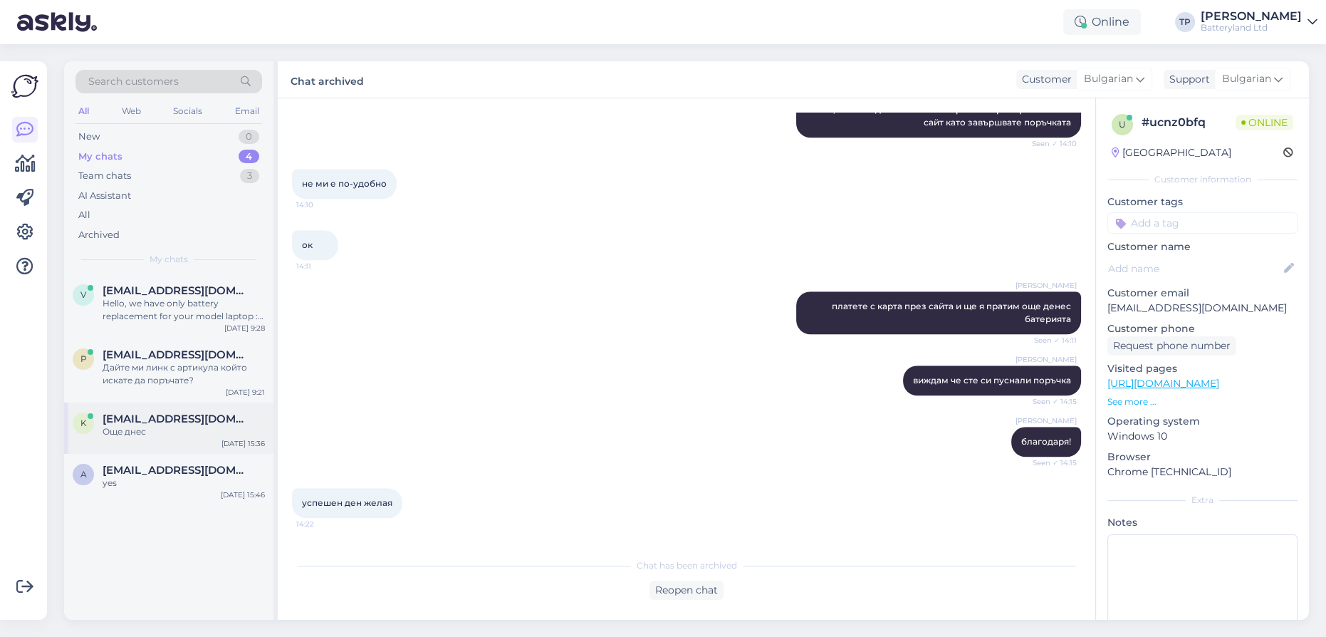
click at [149, 402] on div "k [EMAIL_ADDRESS][DOMAIN_NAME] Още днес [DATE] 15:36" at bounding box center [168, 427] width 209 height 51
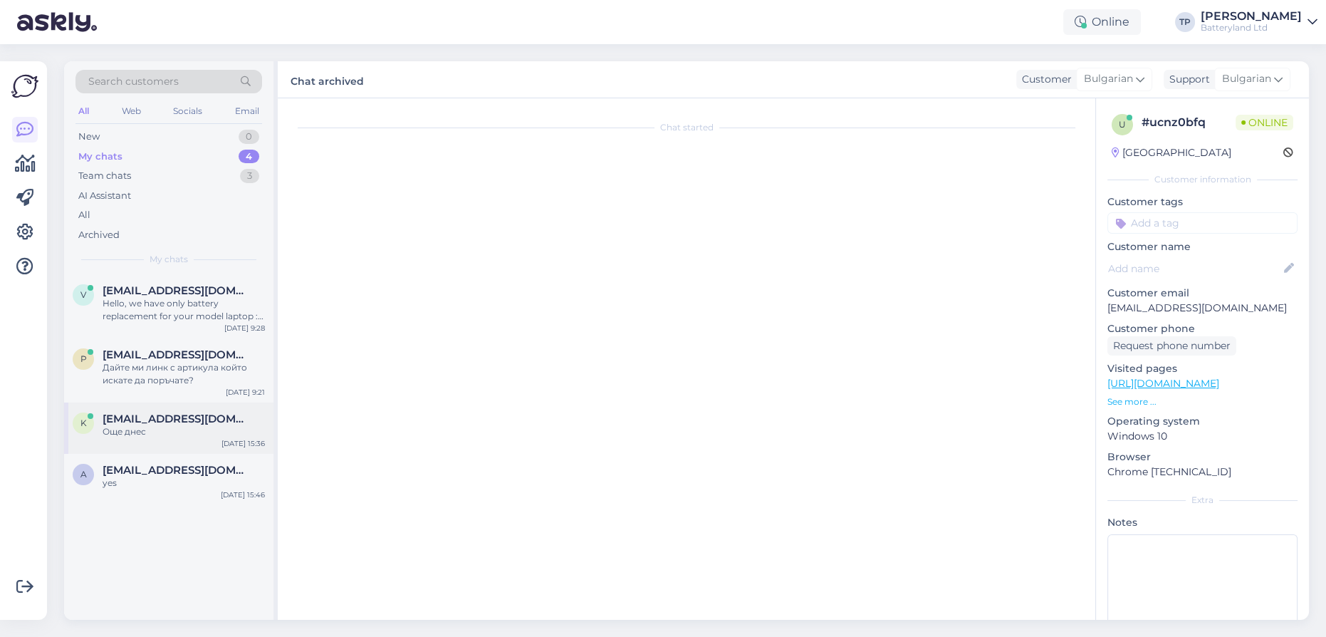
scroll to position [48, 0]
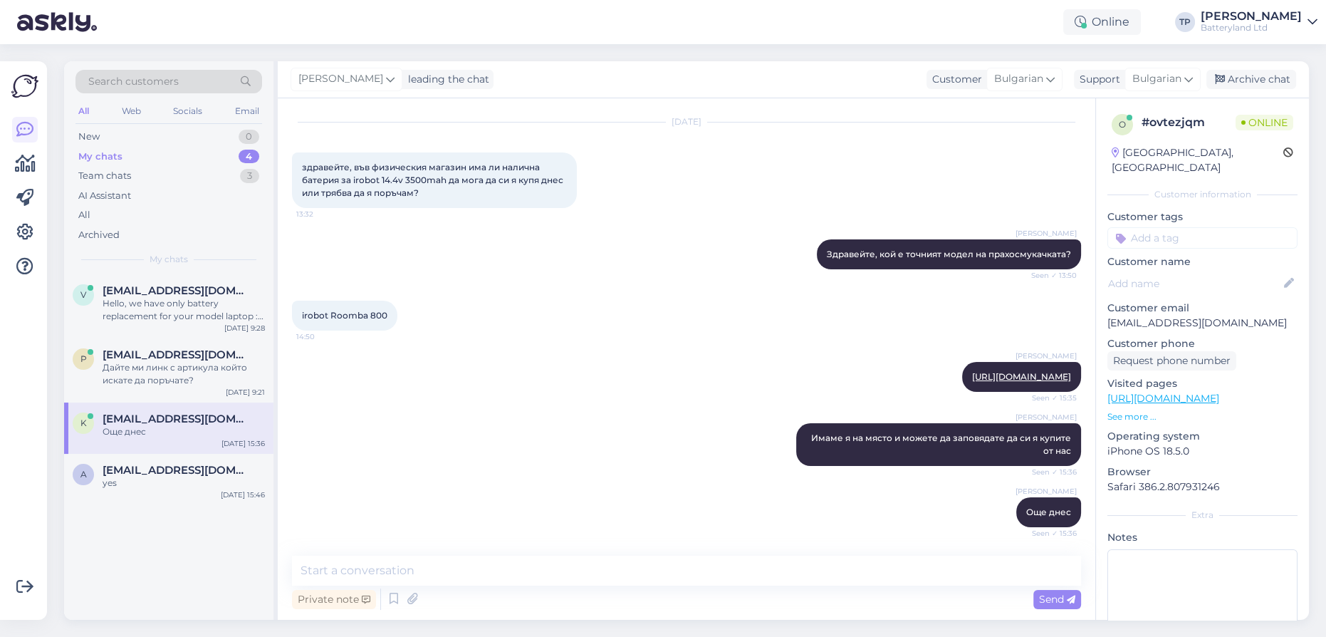
click at [1263, 81] on div "Archive chat" at bounding box center [1251, 79] width 90 height 19
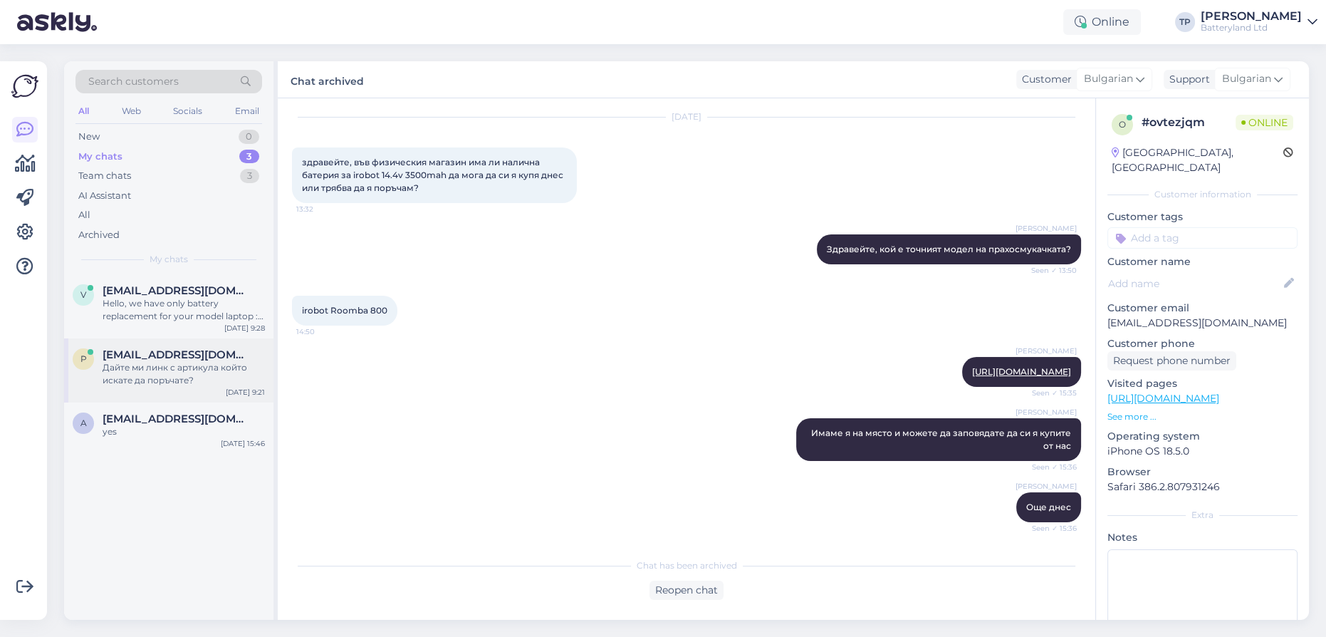
click at [145, 338] on div "p [EMAIL_ADDRESS][DOMAIN_NAME] Дайте ми линк с артикула който искате да поръчат…" at bounding box center [168, 370] width 209 height 64
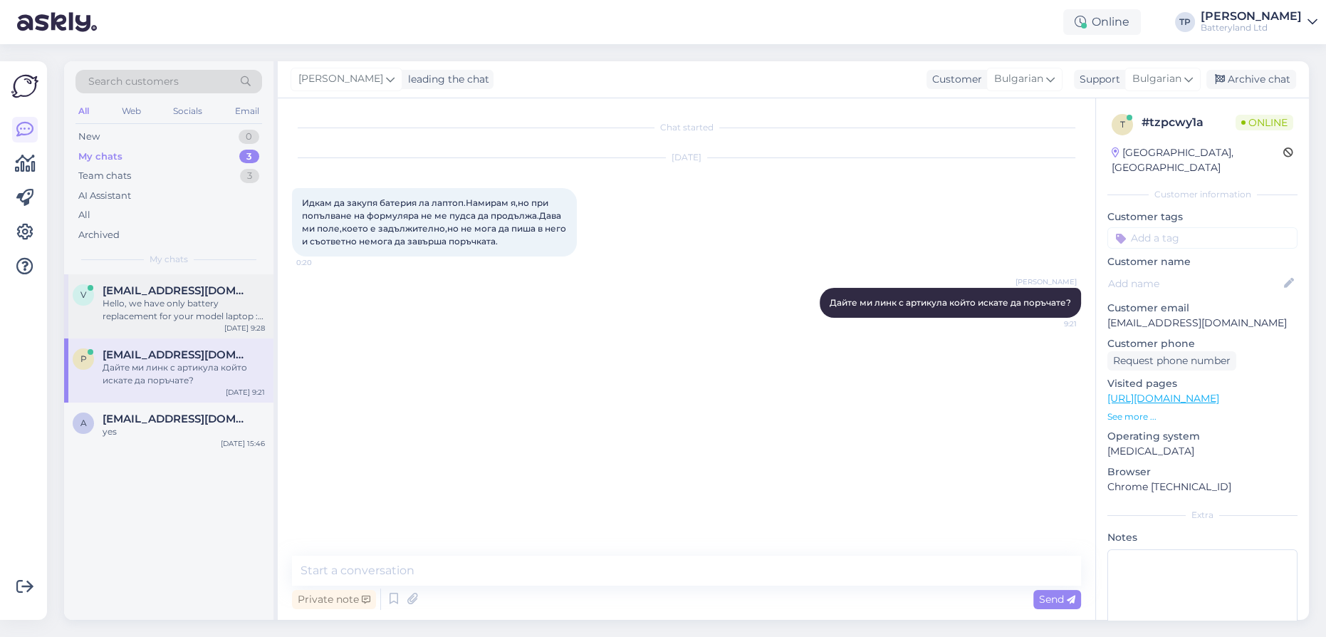
click at [169, 303] on div "[EMAIL_ADDRESS][DOMAIN_NAME] Hello, we have only battery replacement for your m…" at bounding box center [184, 303] width 162 height 38
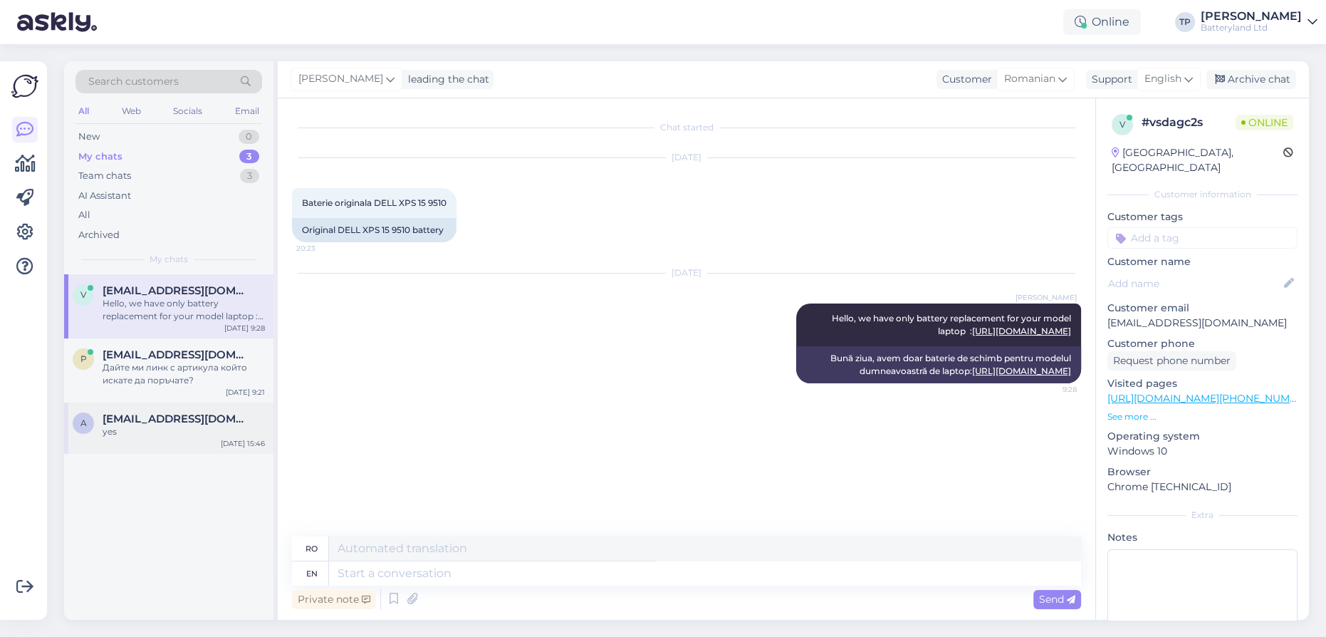
click at [142, 412] on div "a [EMAIL_ADDRESS][DOMAIN_NAME] yes [DATE] 15:46" at bounding box center [168, 427] width 209 height 51
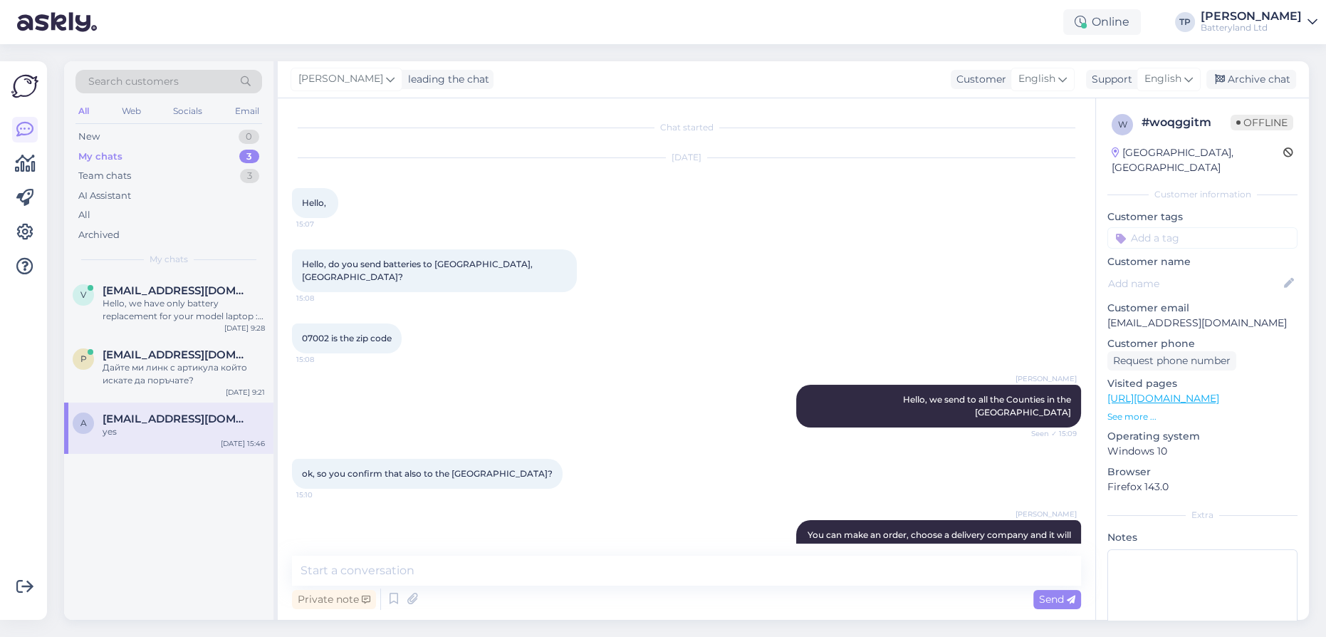
scroll to position [967, 0]
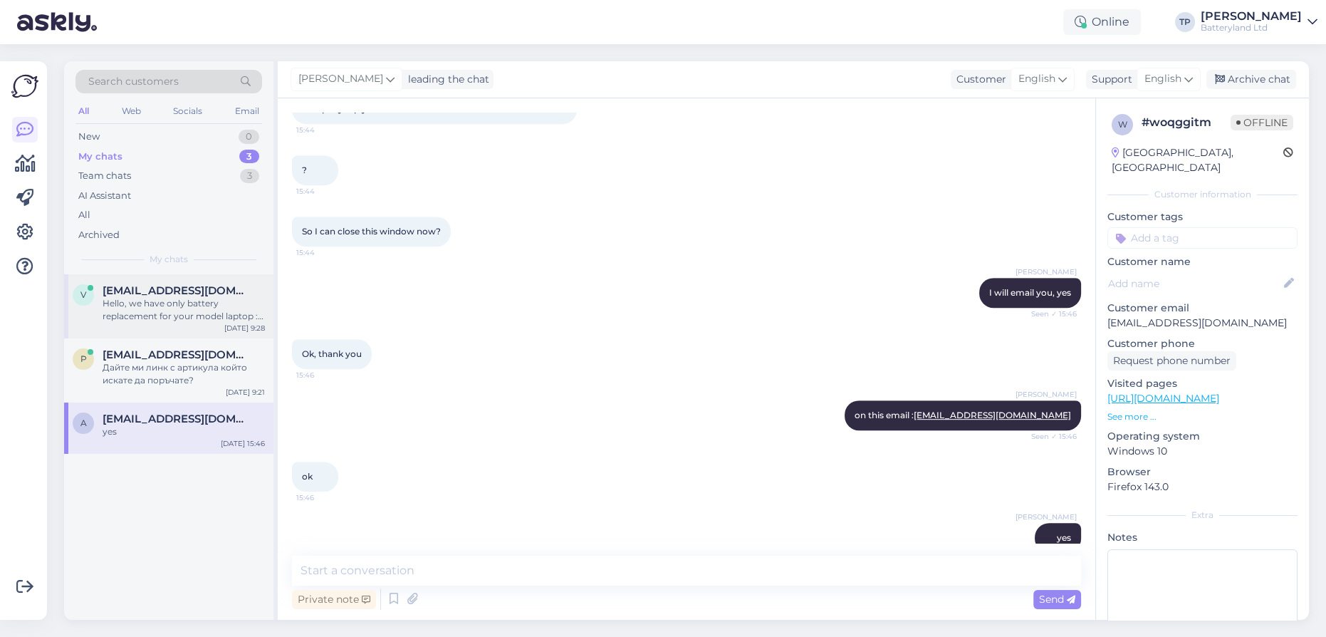
click at [149, 282] on div "v [EMAIL_ADDRESS][DOMAIN_NAME] Hello, we have only battery replacement for your…" at bounding box center [168, 306] width 209 height 64
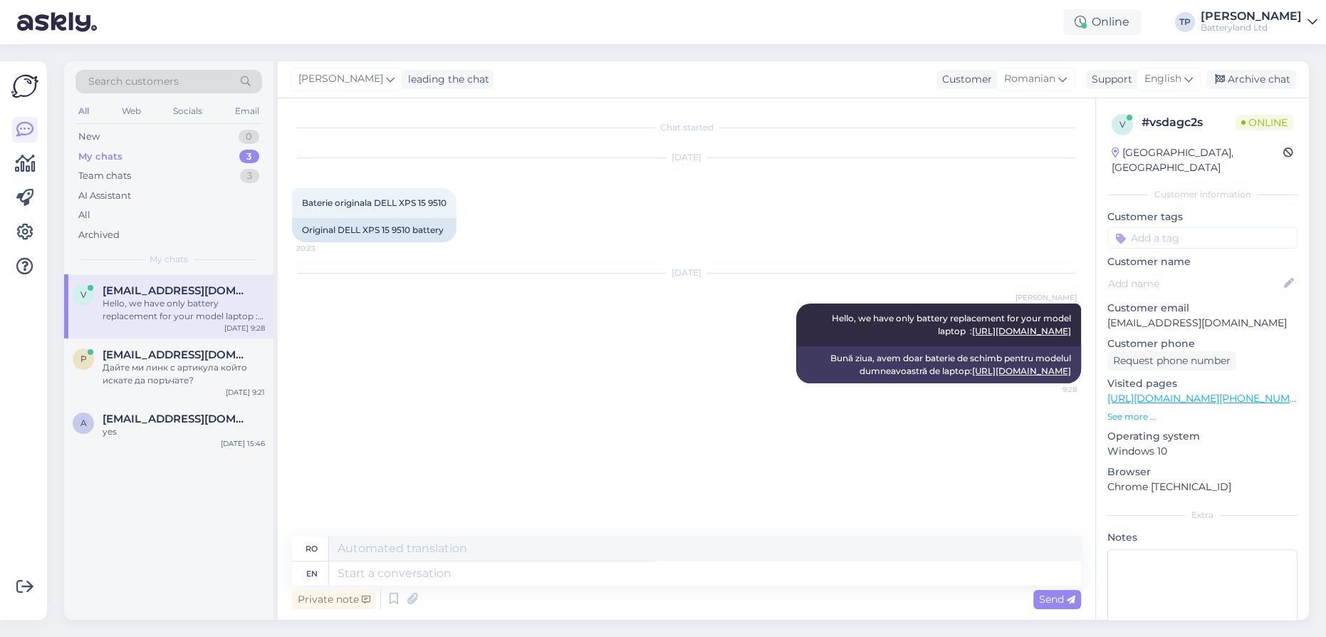
scroll to position [0, 0]
click at [172, 177] on div "Team chats 3" at bounding box center [168, 176] width 187 height 20
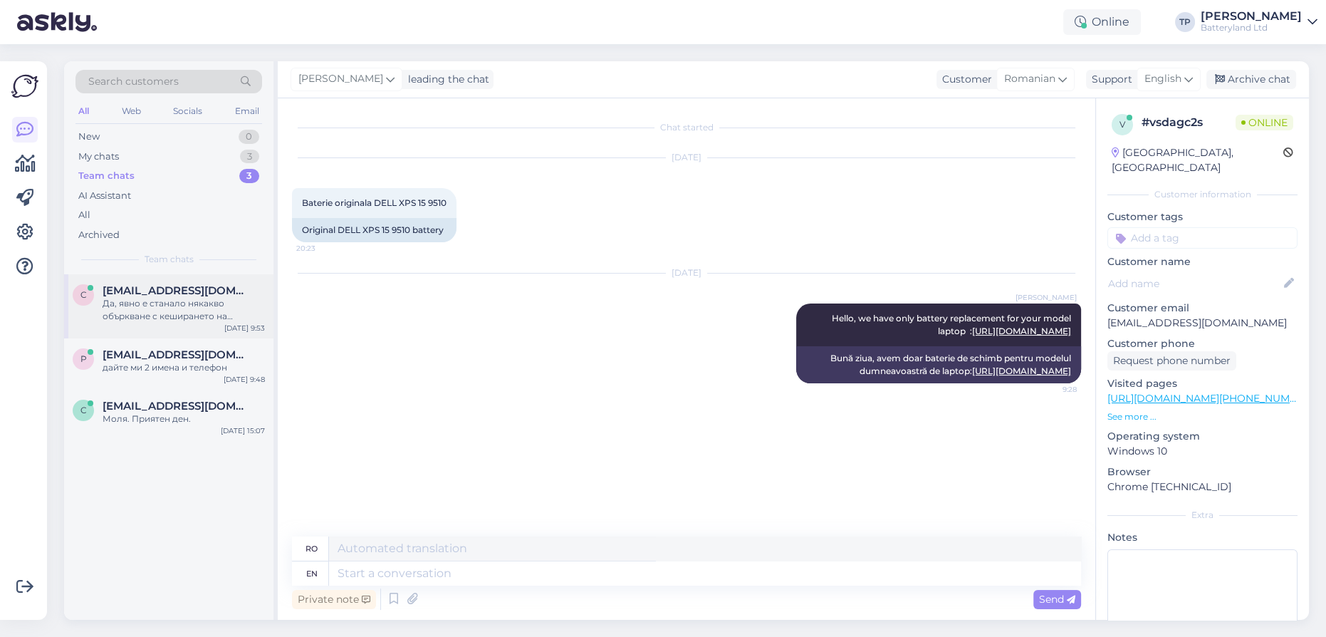
click at [163, 286] on span "[EMAIL_ADDRESS][DOMAIN_NAME]" at bounding box center [177, 290] width 148 height 13
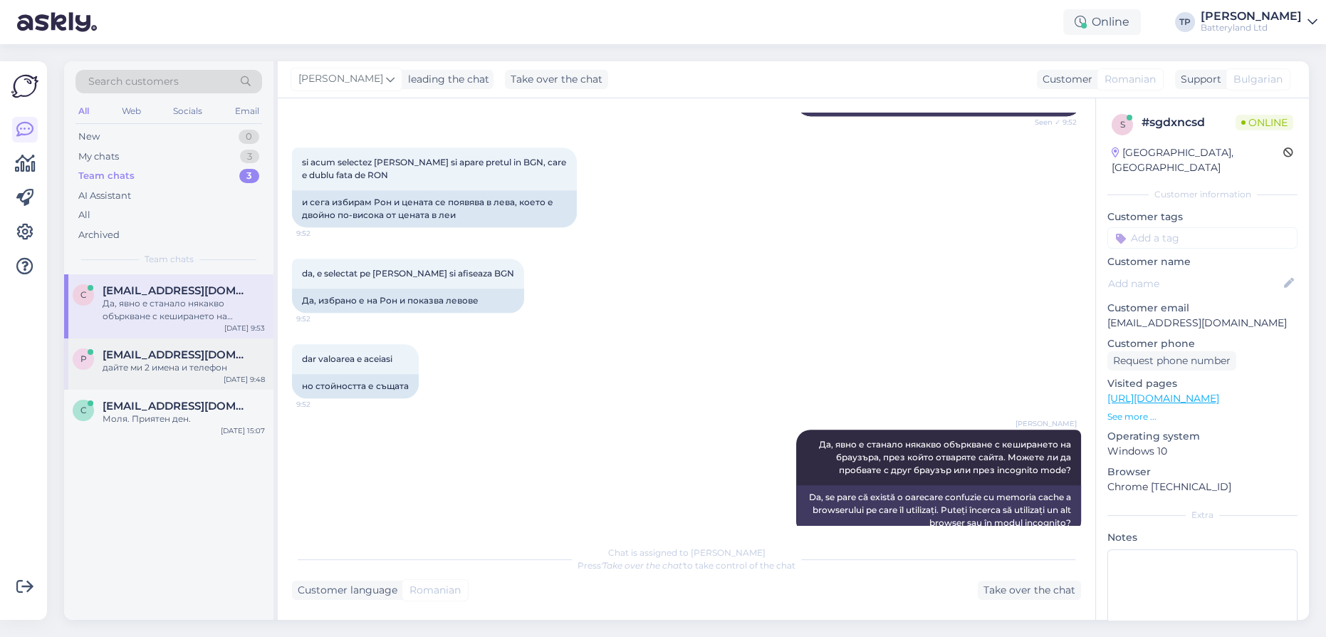
click at [156, 348] on span "[EMAIL_ADDRESS][DOMAIN_NAME]" at bounding box center [177, 354] width 148 height 13
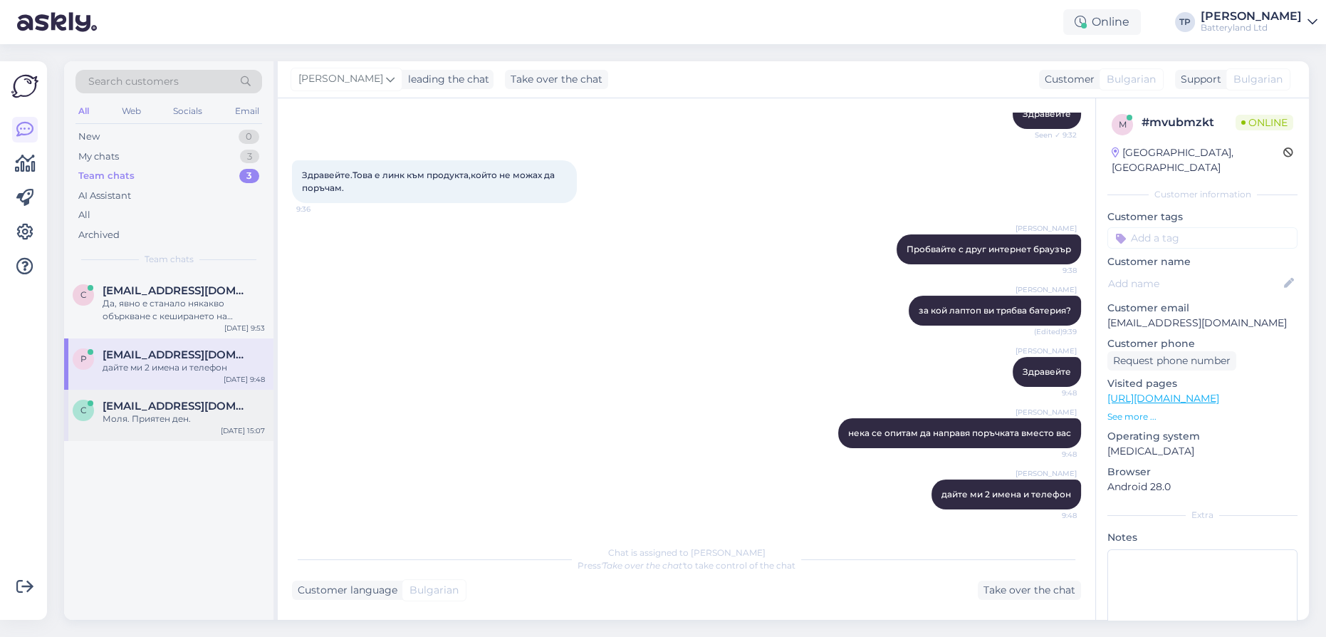
click at [140, 400] on span "[EMAIL_ADDRESS][DOMAIN_NAME]" at bounding box center [177, 406] width 148 height 13
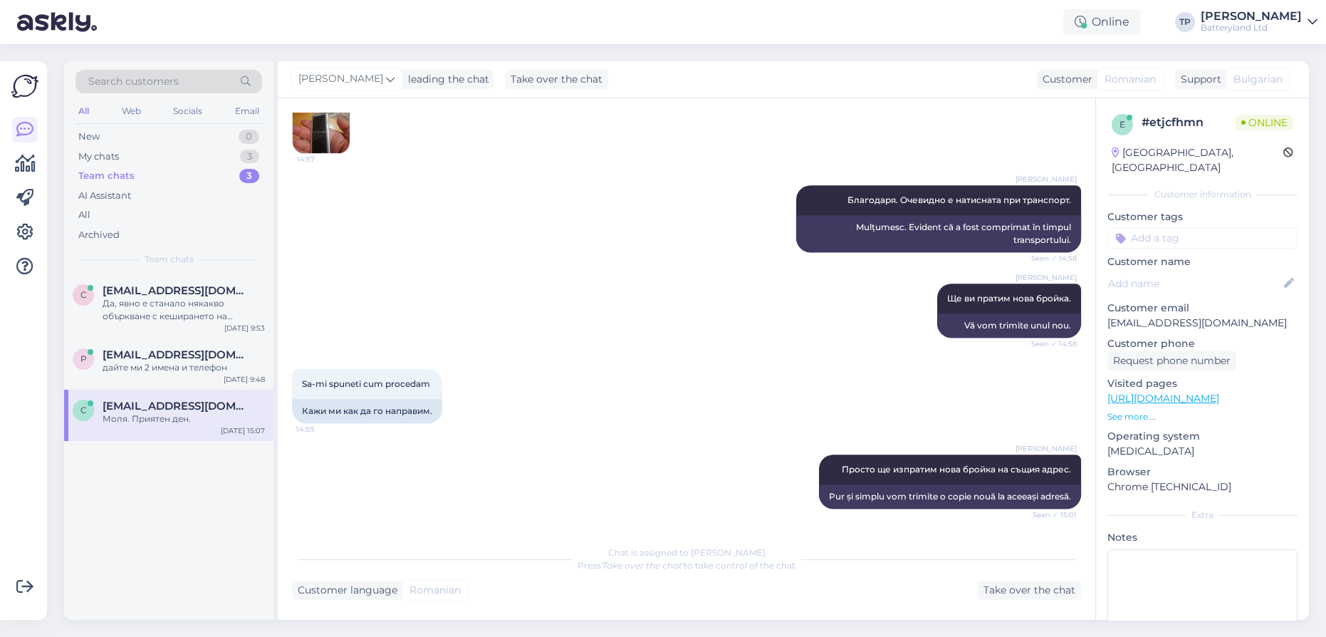
scroll to position [912, 0]
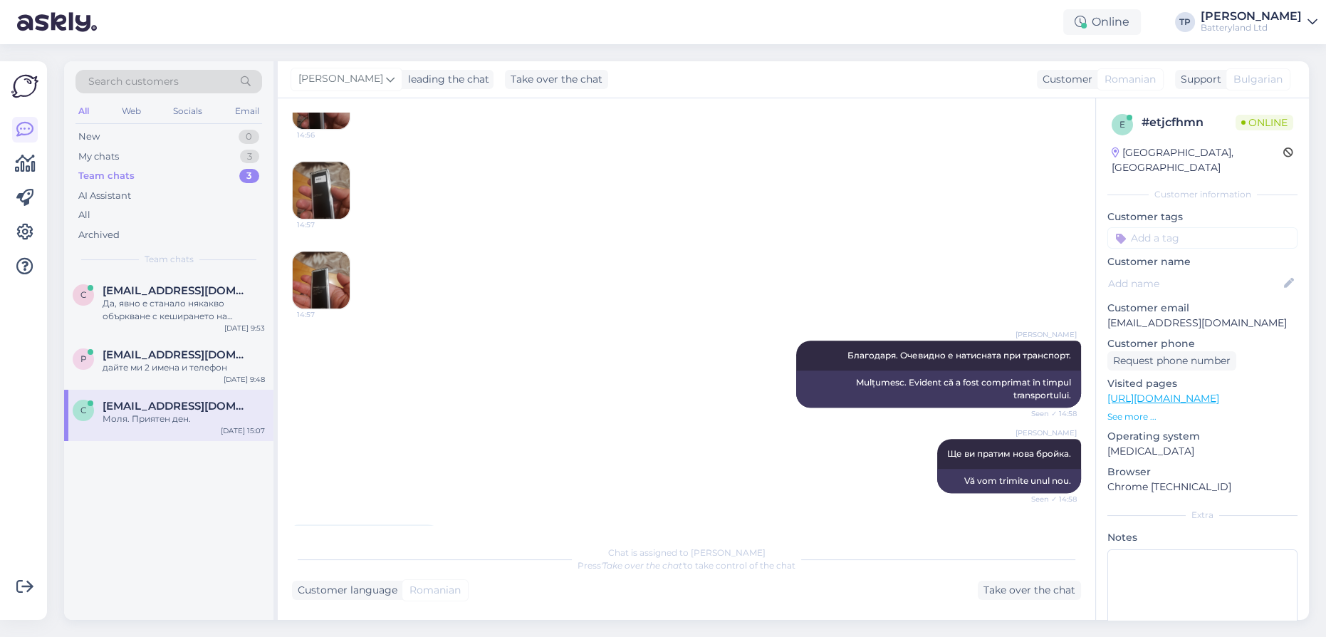
click at [1265, 81] on span "Bulgarian" at bounding box center [1257, 79] width 49 height 15
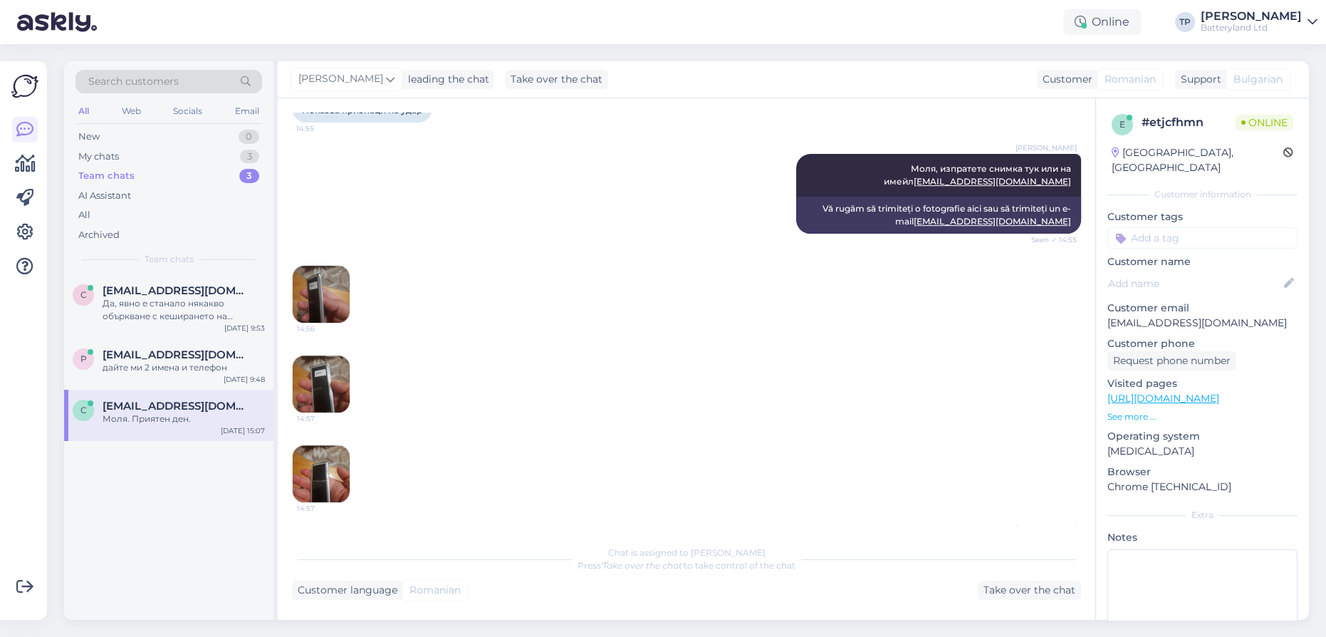
click at [317, 286] on img at bounding box center [321, 294] width 57 height 57
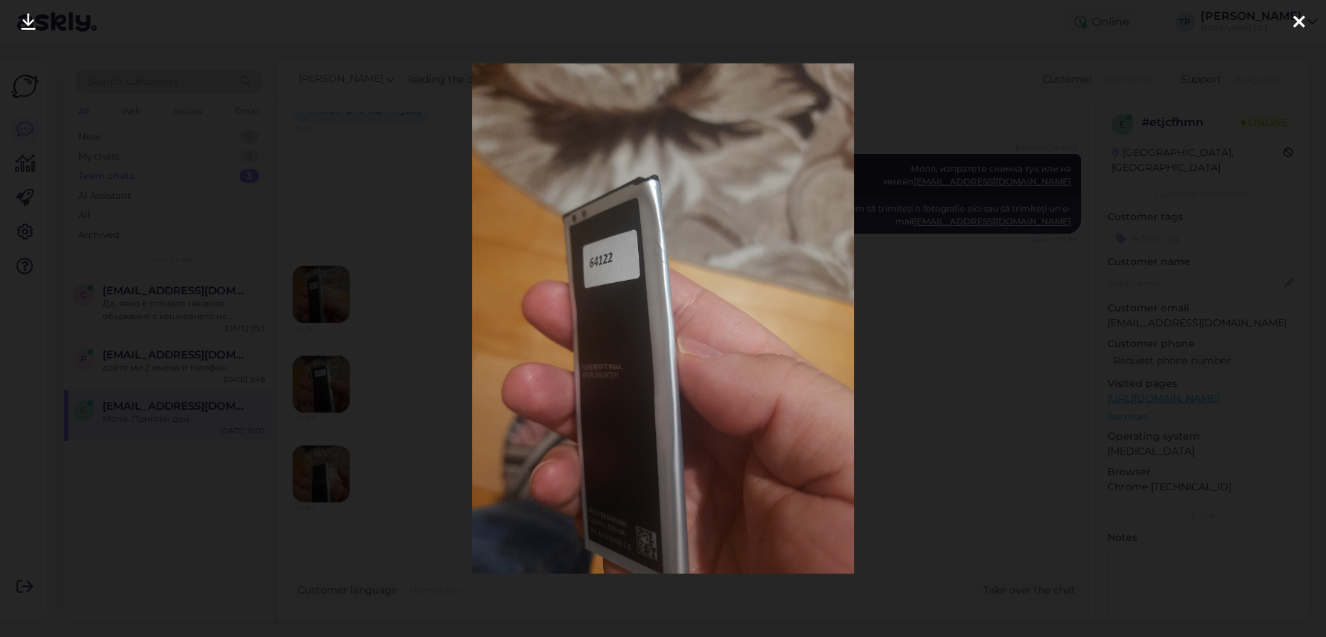
click at [1302, 26] on icon at bounding box center [1298, 23] width 11 height 19
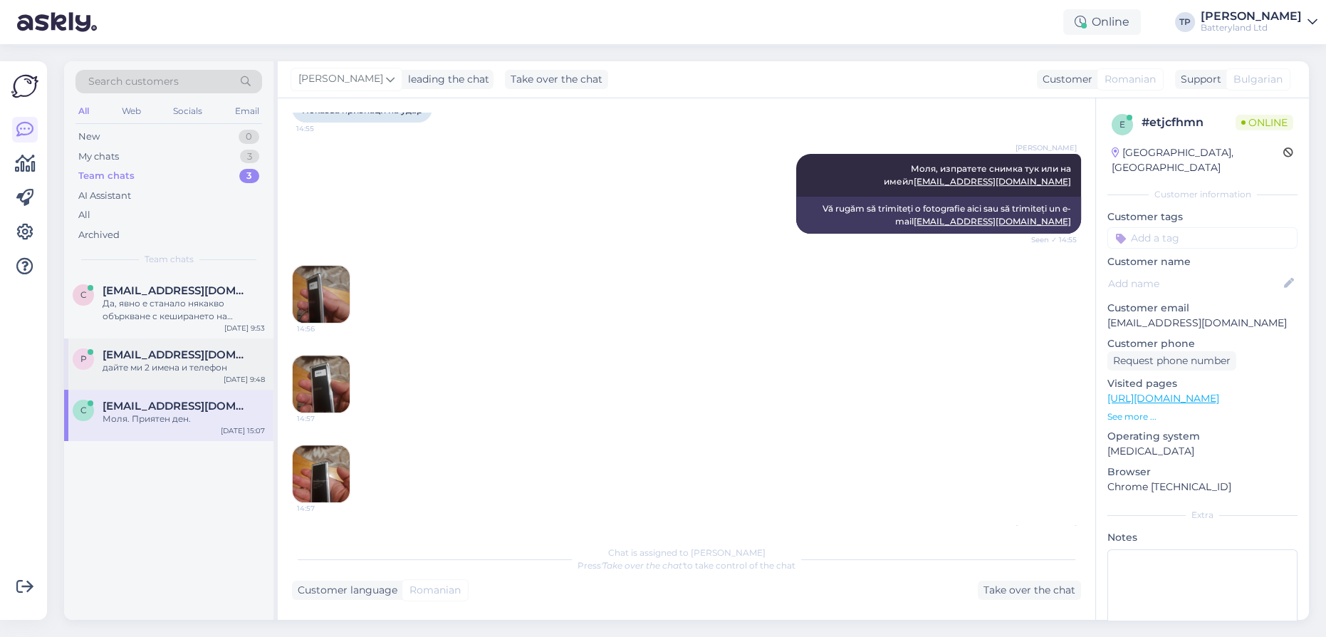
click at [167, 348] on span "[EMAIL_ADDRESS][DOMAIN_NAME]" at bounding box center [177, 354] width 148 height 13
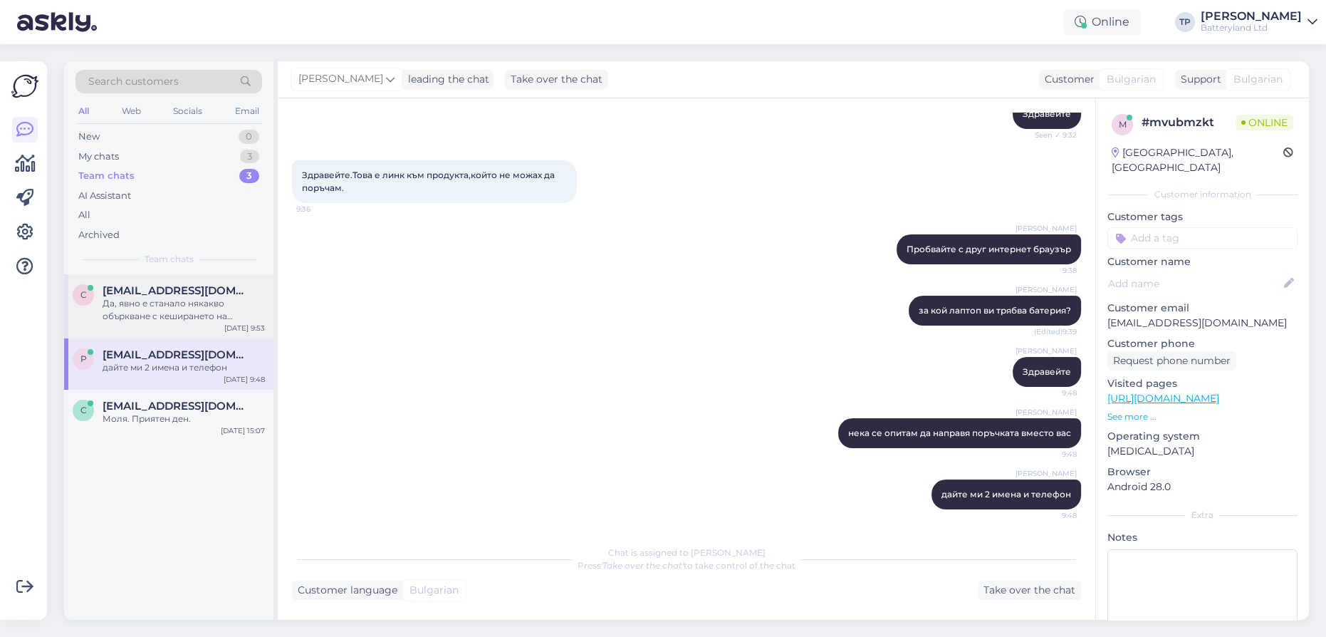
scroll to position [224, 0]
click at [168, 303] on div "[EMAIL_ADDRESS][DOMAIN_NAME] Да, явно е станало някакво объркване с кеширането …" at bounding box center [184, 303] width 162 height 38
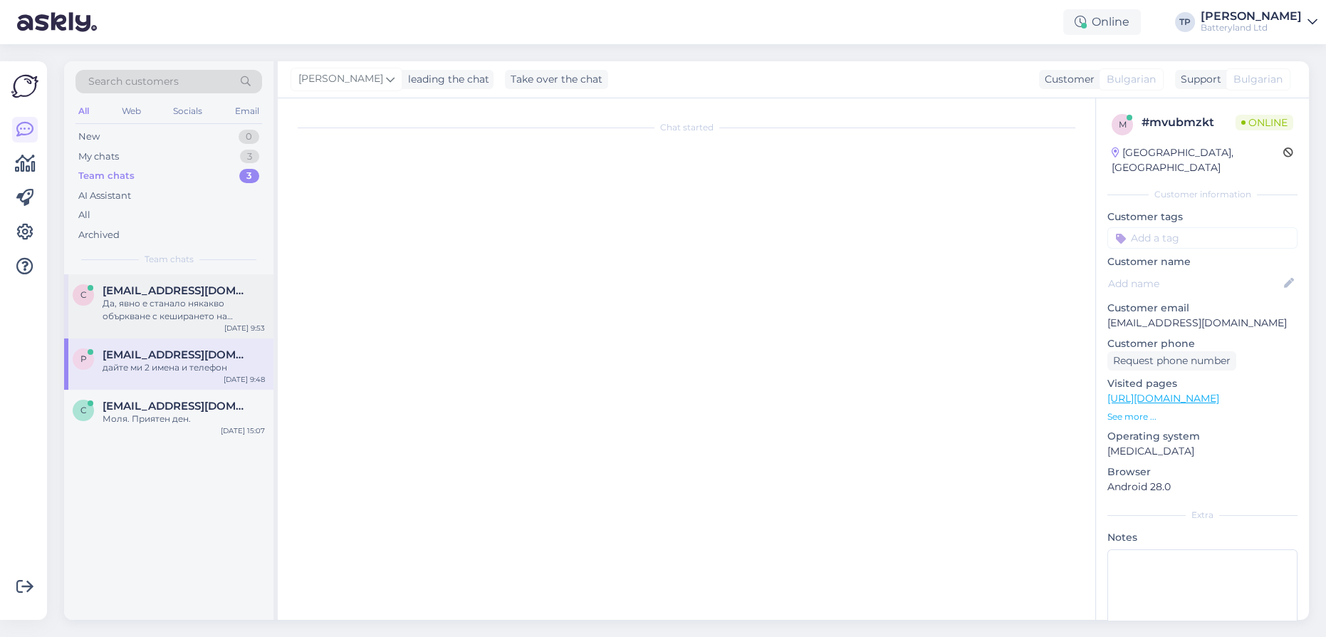
scroll to position [929, 0]
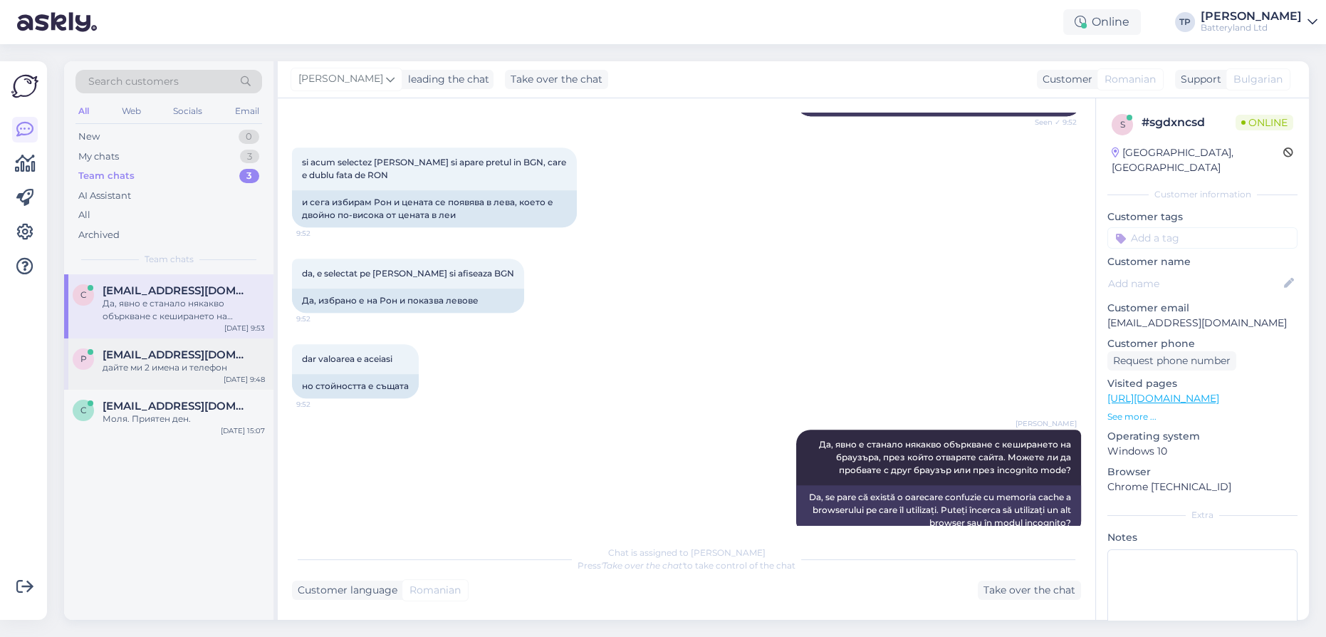
click at [148, 348] on div "[EMAIL_ADDRESS][DOMAIN_NAME] дайте ми 2 имена и телефон" at bounding box center [184, 361] width 162 height 26
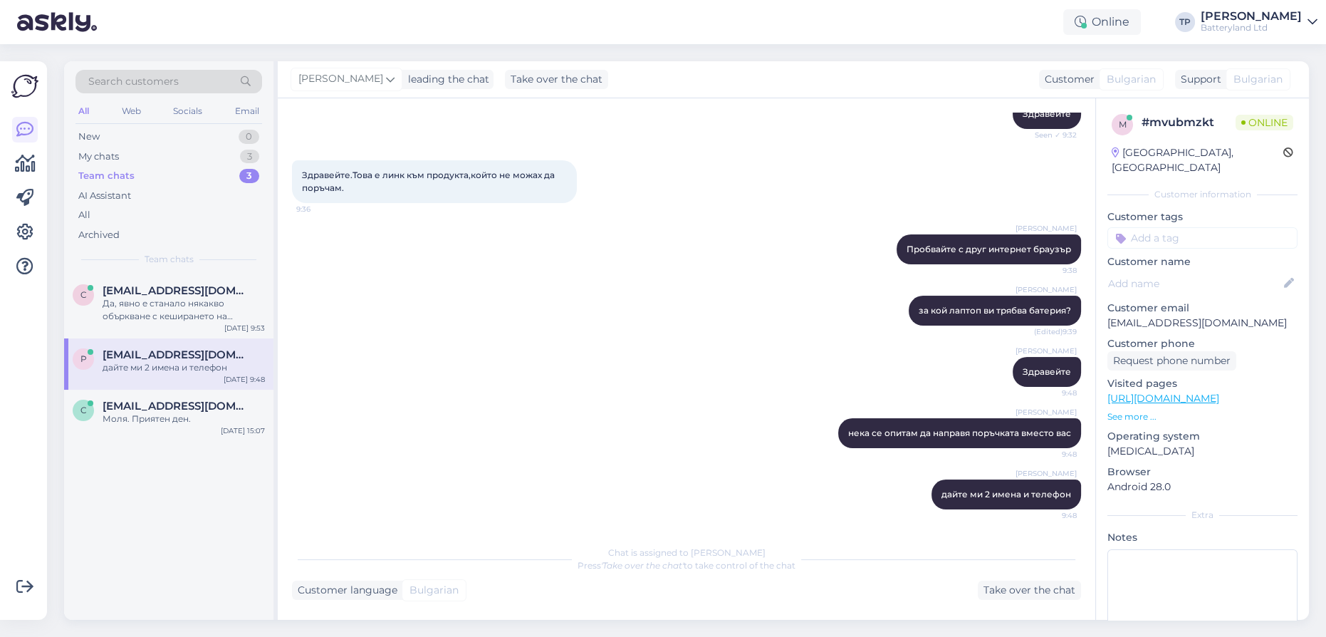
scroll to position [224, 0]
click at [156, 298] on div "[EMAIL_ADDRESS][DOMAIN_NAME] Да, явно е станало някакво объркване с кеширането …" at bounding box center [184, 303] width 162 height 38
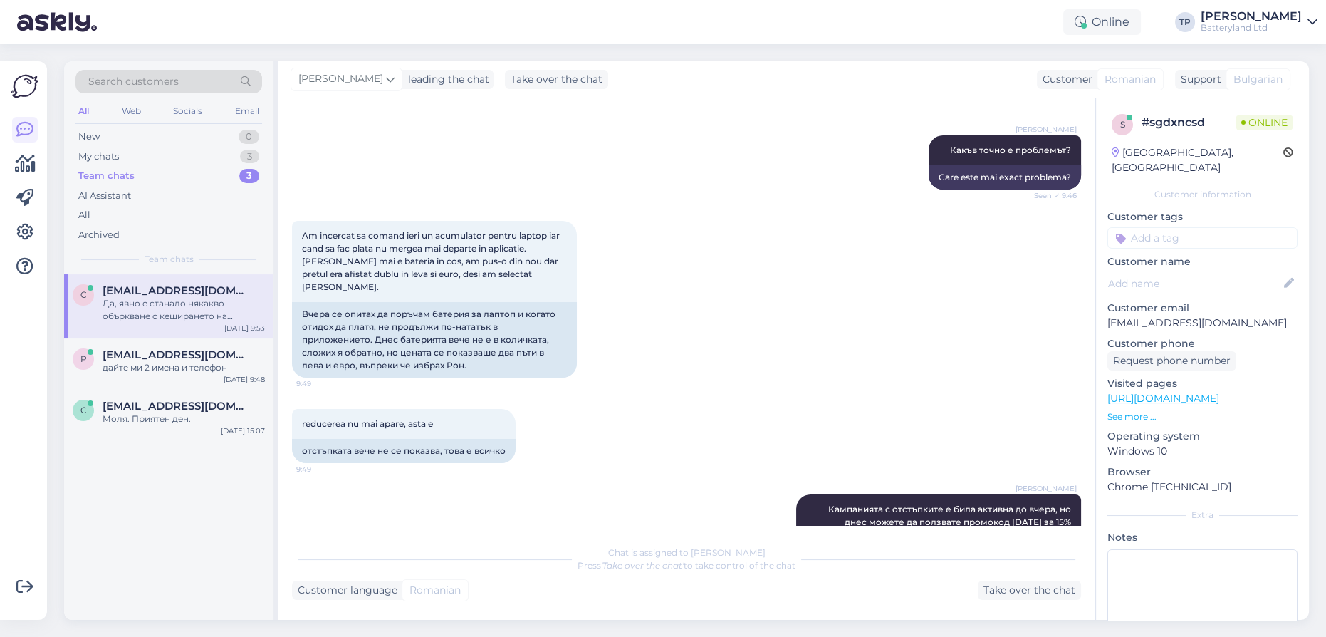
scroll to position [929, 0]
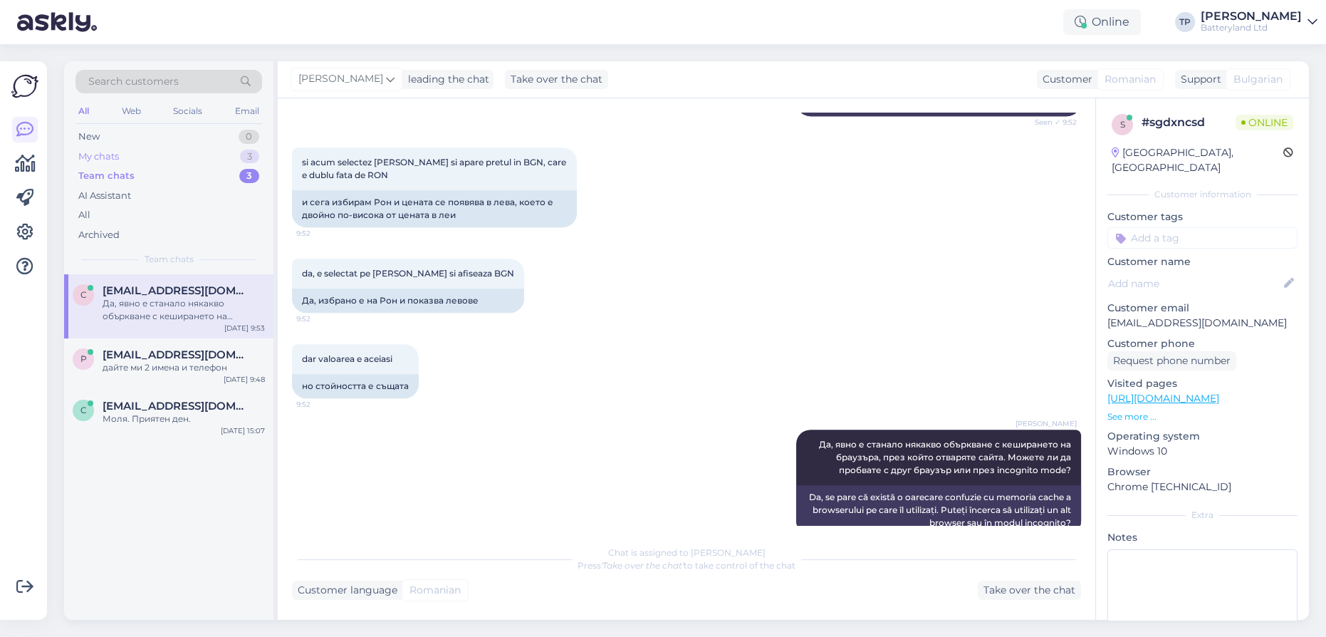
click at [167, 147] on div "My chats 3" at bounding box center [168, 157] width 187 height 20
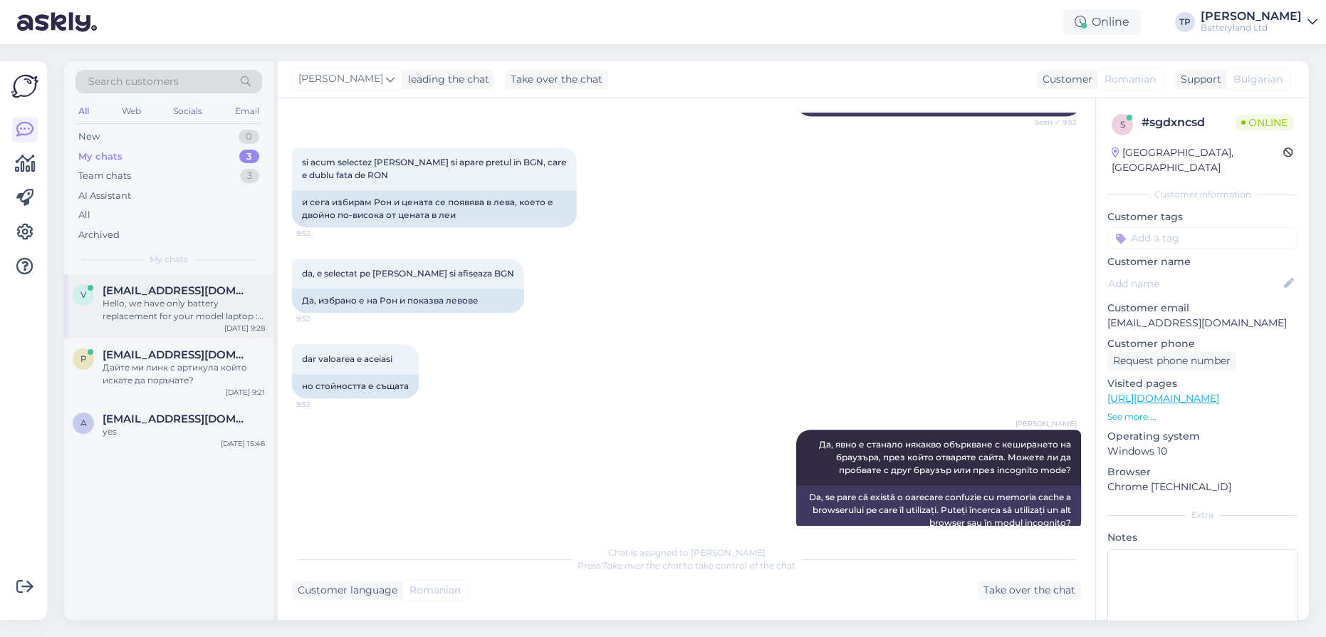
click at [216, 284] on span "[EMAIL_ADDRESS][DOMAIN_NAME]" at bounding box center [177, 290] width 148 height 13
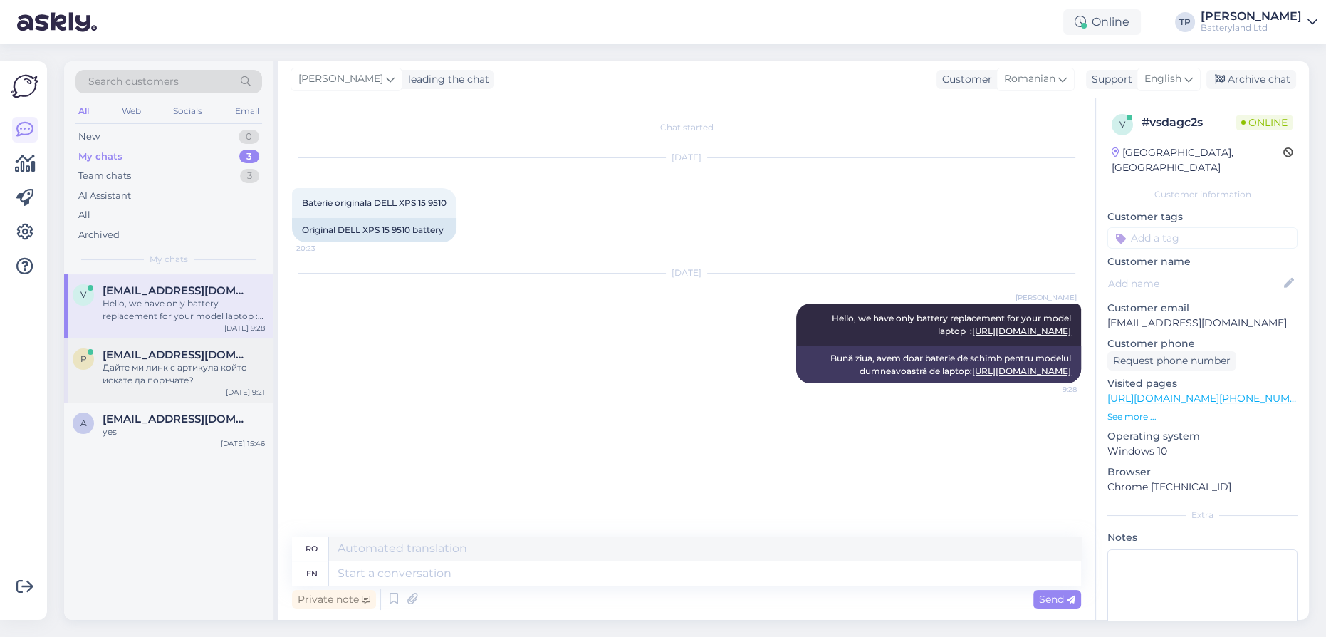
click at [186, 353] on div "p [EMAIL_ADDRESS][DOMAIN_NAME] Дайте ми линк с артикула който искате да поръчат…" at bounding box center [168, 370] width 209 height 64
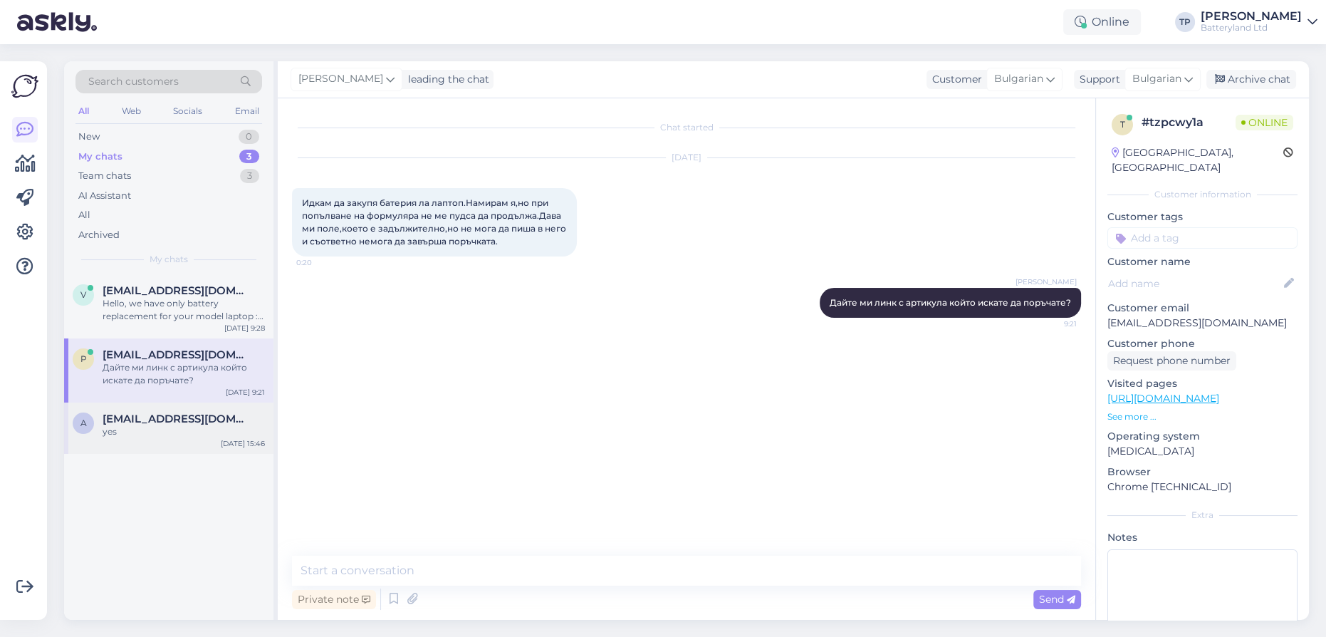
click at [174, 402] on div "a [EMAIL_ADDRESS][DOMAIN_NAME] yes [DATE] 15:46" at bounding box center [168, 427] width 209 height 51
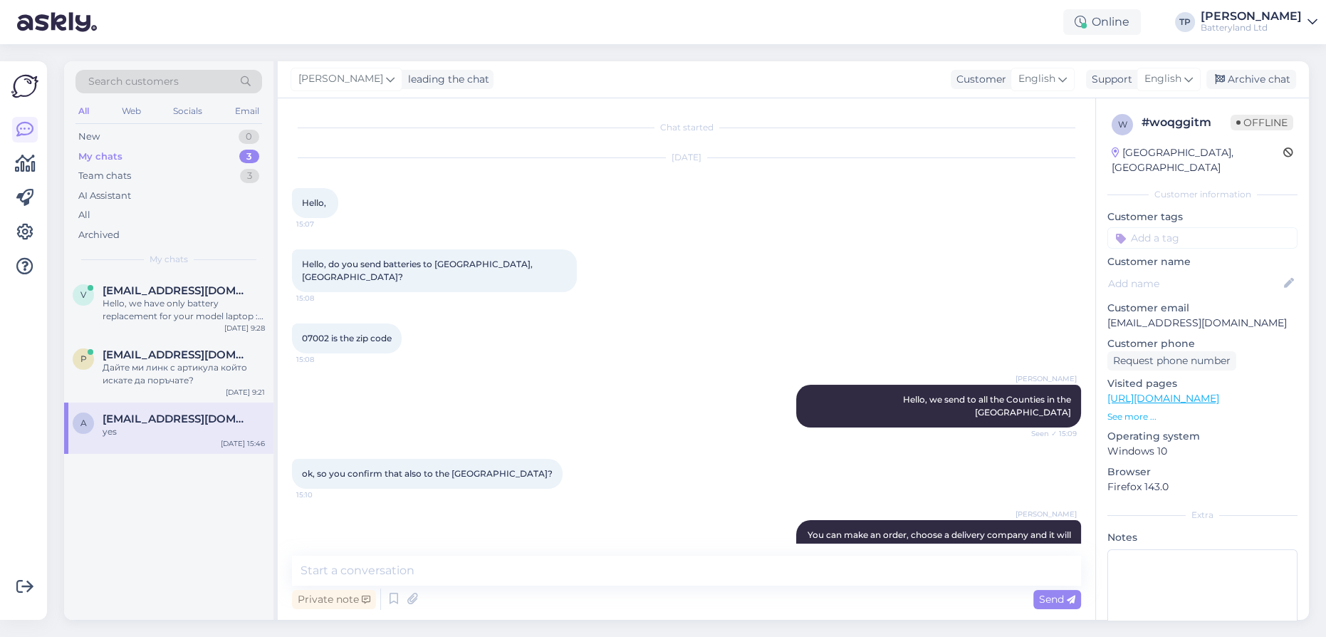
scroll to position [967, 0]
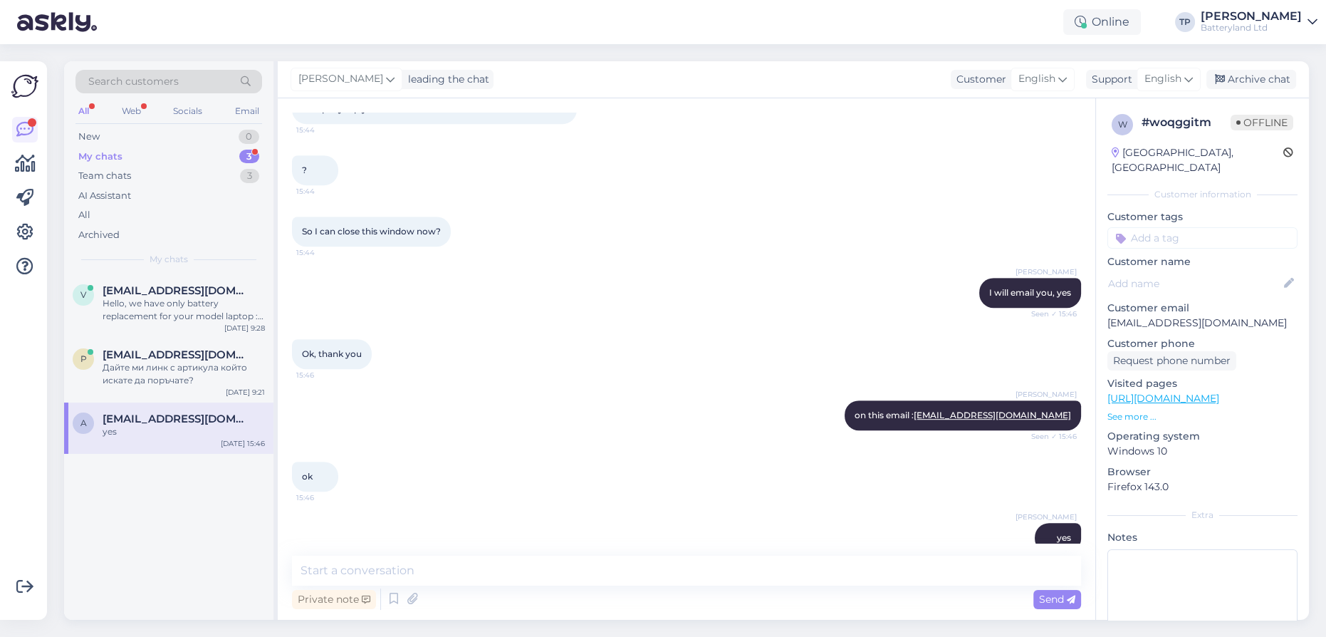
click at [229, 154] on div "My chats 3" at bounding box center [168, 157] width 187 height 20
click at [208, 348] on div "[EMAIL_ADDRESS][DOMAIN_NAME] Дайте ми линк с артикула който искате да поръчате?" at bounding box center [184, 367] width 162 height 38
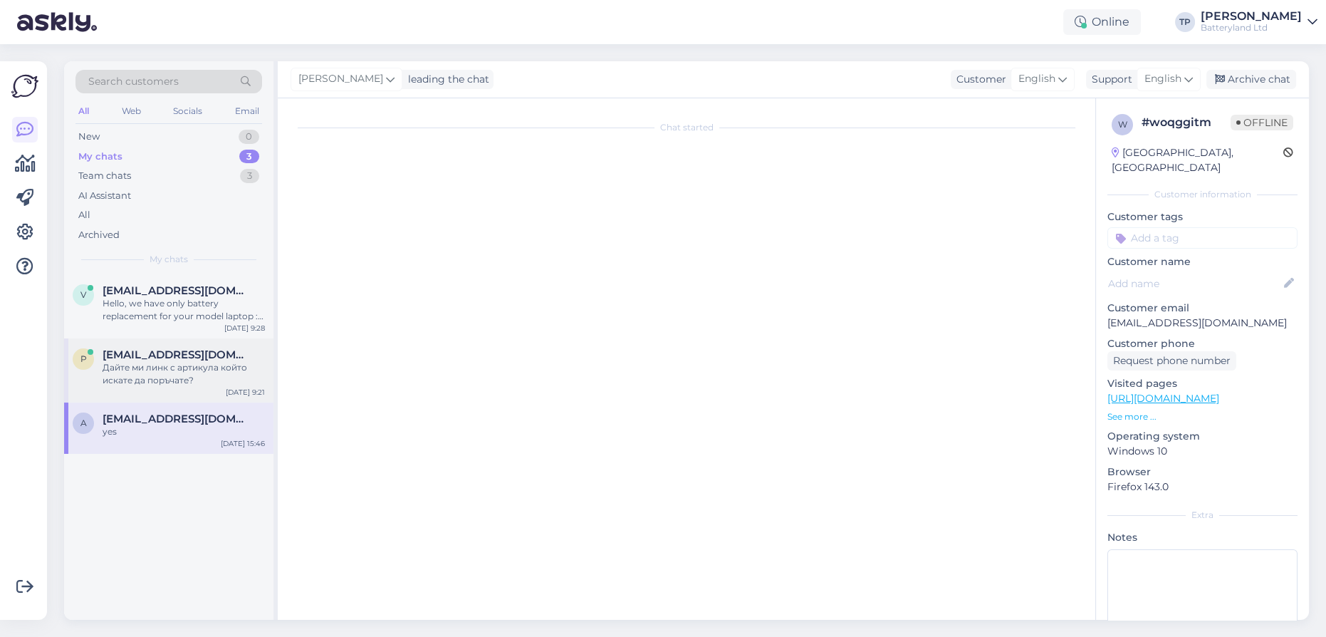
scroll to position [0, 0]
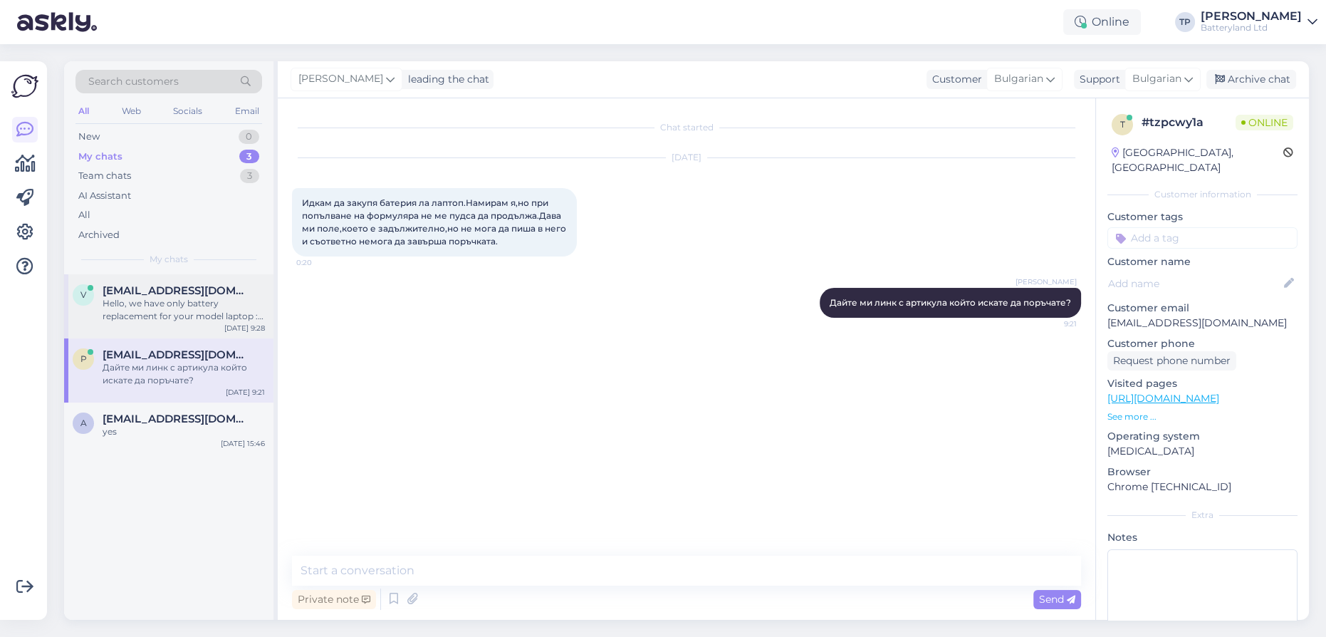
click at [192, 284] on span "[EMAIL_ADDRESS][DOMAIN_NAME]" at bounding box center [177, 290] width 148 height 13
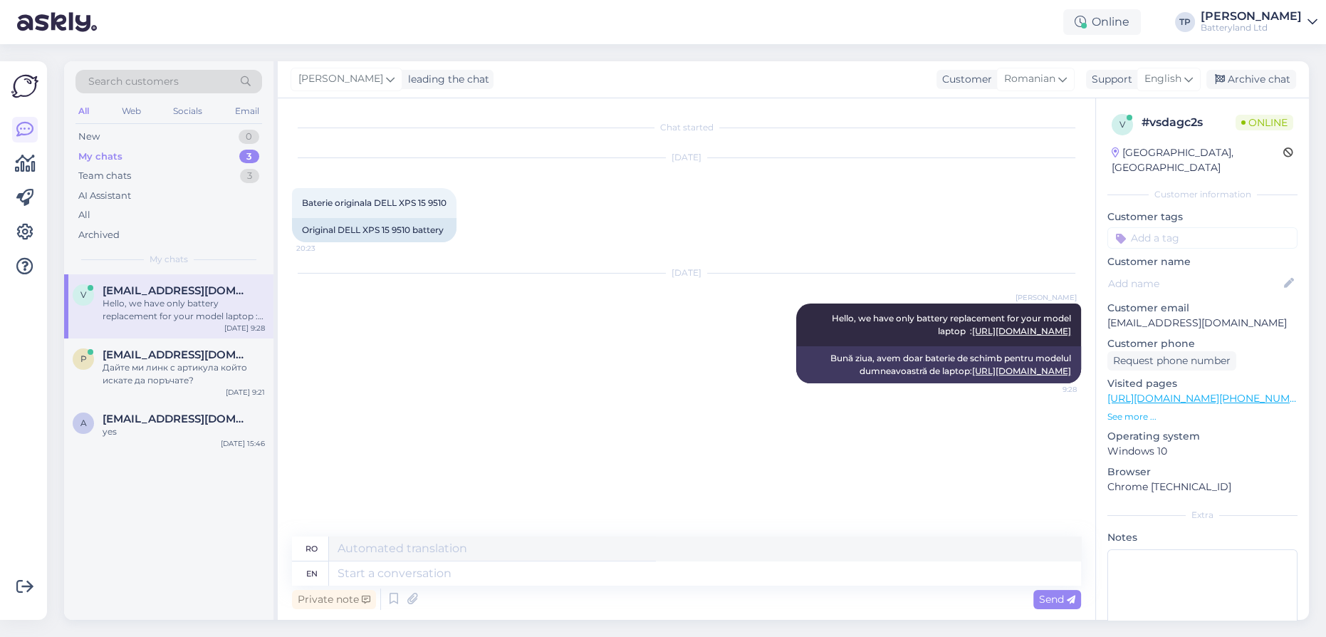
click at [167, 154] on div "My chats 3" at bounding box center [168, 157] width 187 height 20
click at [124, 151] on div "My chats 3" at bounding box center [168, 157] width 187 height 20
click at [125, 174] on div "Team chats" at bounding box center [104, 176] width 53 height 14
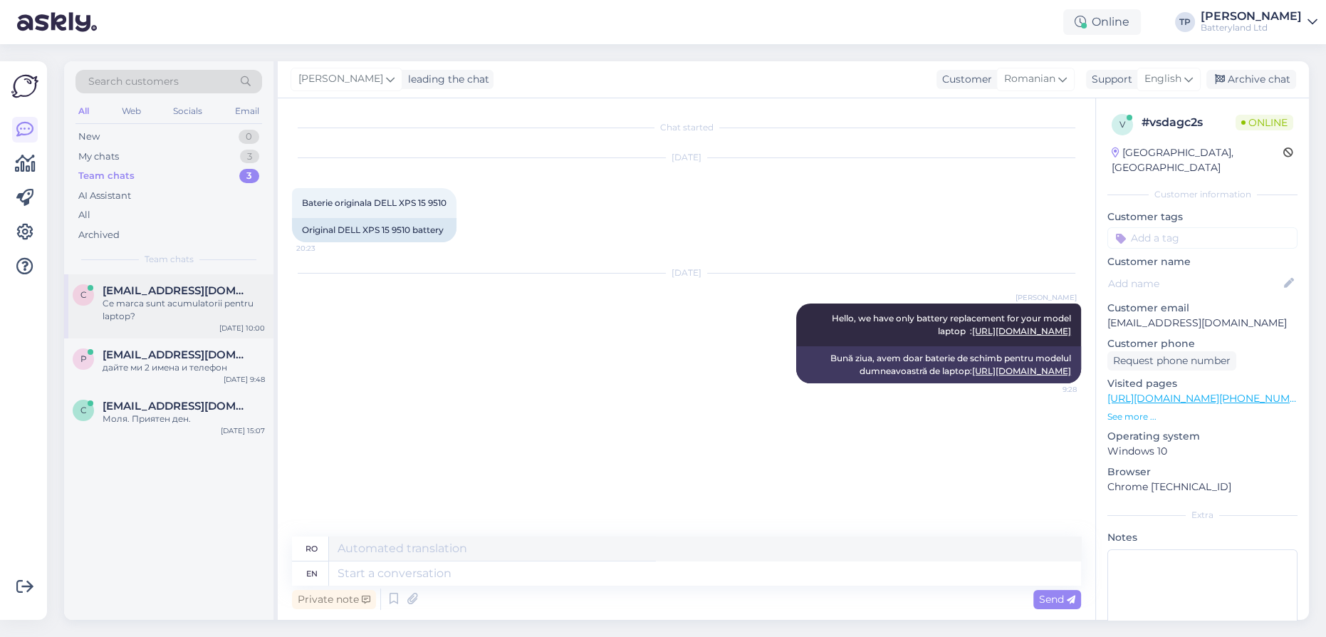
click at [140, 299] on div "[EMAIL_ADDRESS][DOMAIN_NAME] Ce marca sunt acumulatorii pentru laptop?" at bounding box center [184, 303] width 162 height 38
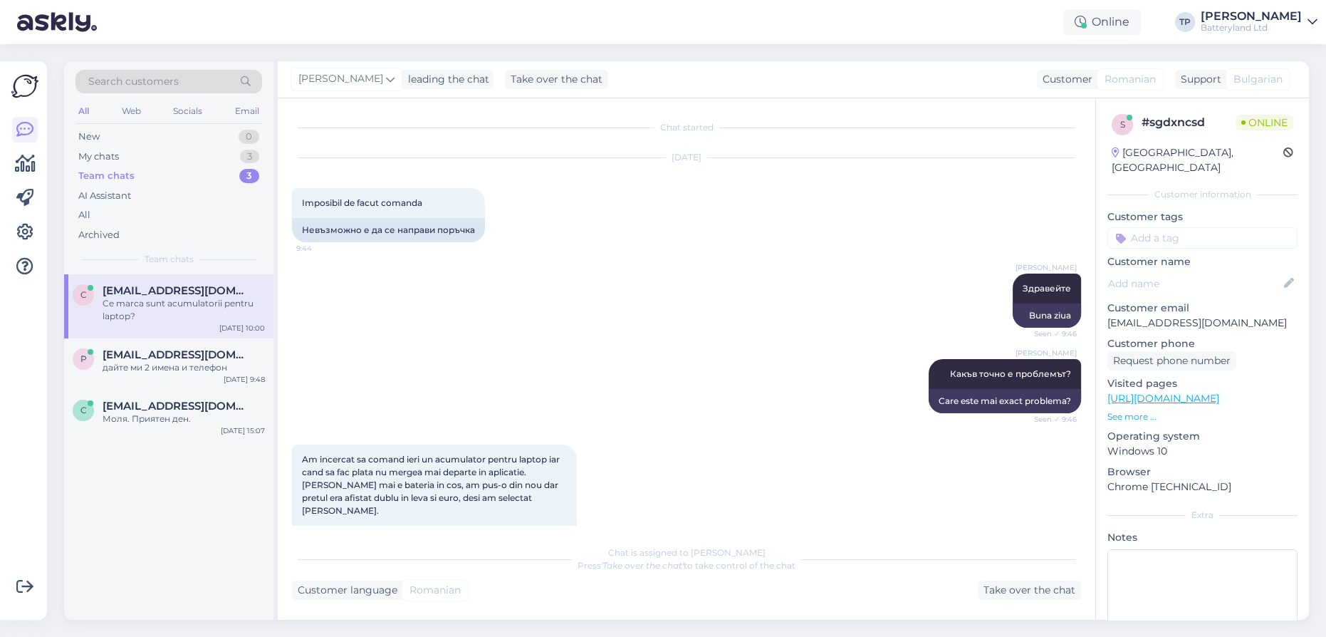
scroll to position [1015, 0]
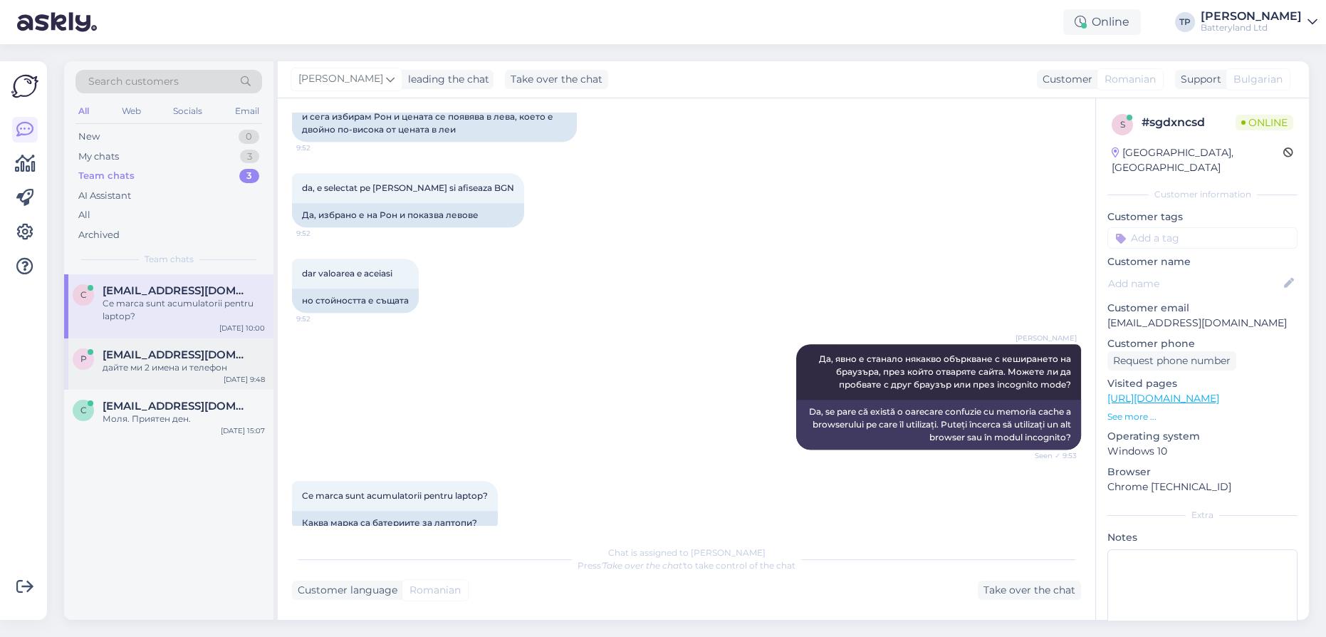
click at [165, 348] on span "[EMAIL_ADDRESS][DOMAIN_NAME]" at bounding box center [177, 354] width 148 height 13
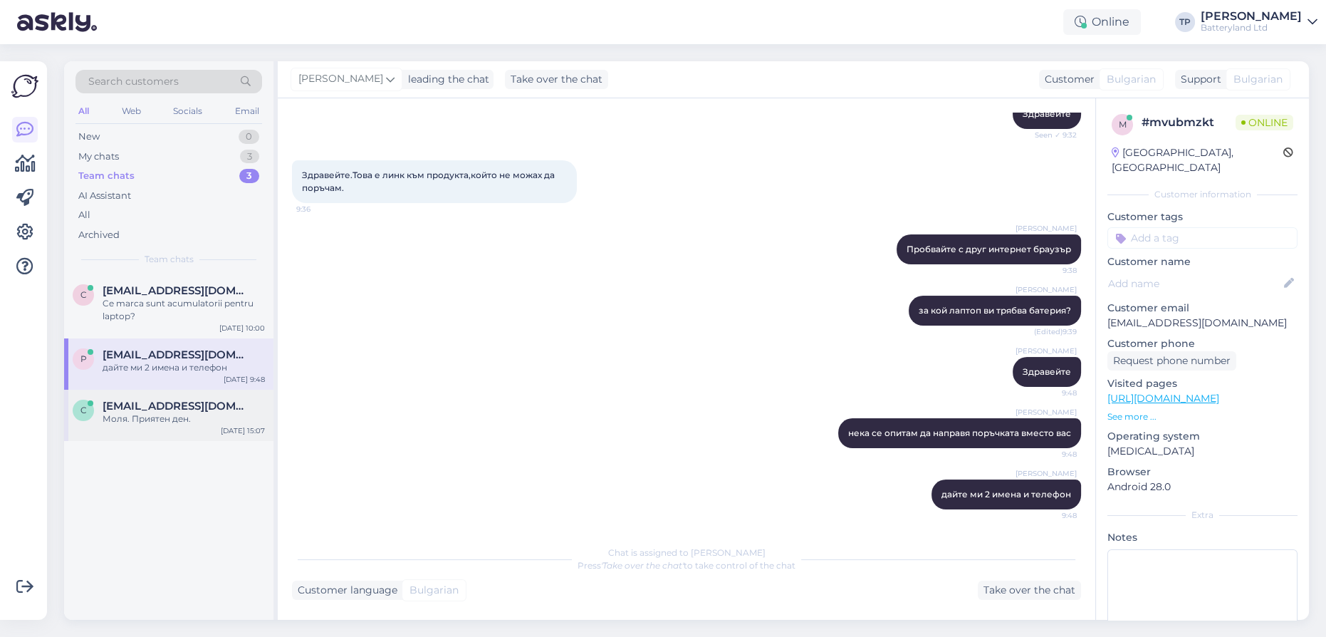
click at [154, 390] on div "C [EMAIL_ADDRESS][DOMAIN_NAME] Моля. Приятен ден. [DATE] 15:07" at bounding box center [168, 415] width 209 height 51
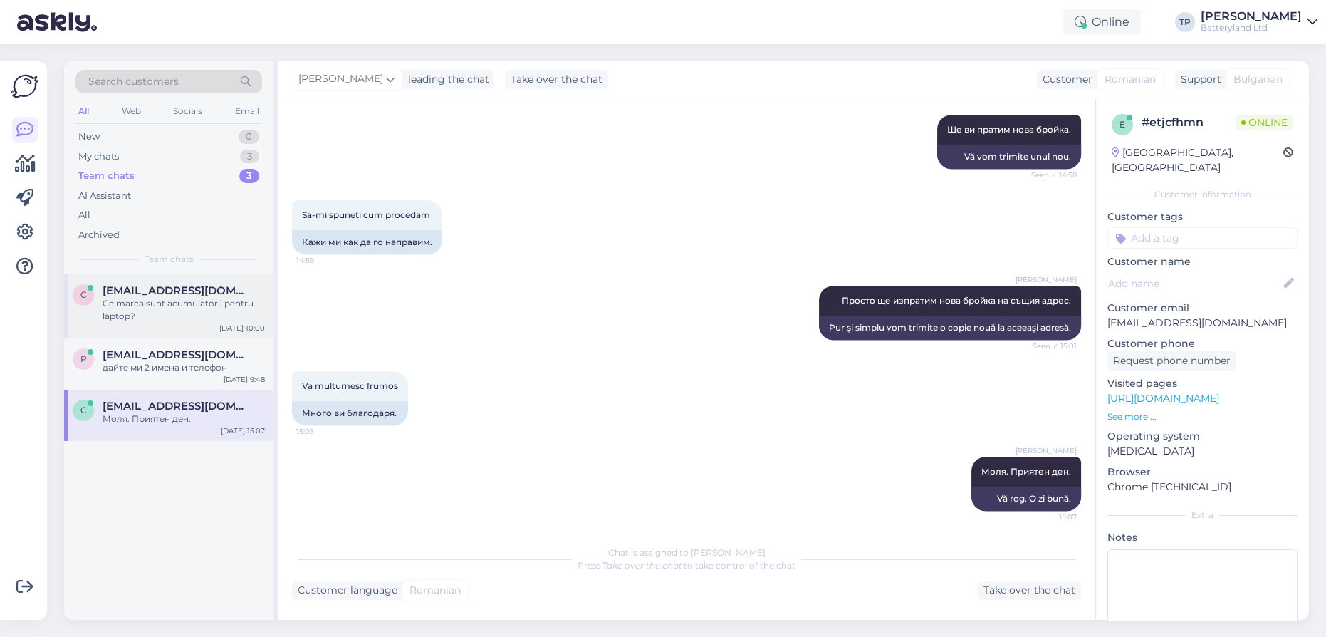
click at [163, 299] on div "[EMAIL_ADDRESS][DOMAIN_NAME] Ce marca sunt acumulatorii pentru laptop?" at bounding box center [184, 303] width 162 height 38
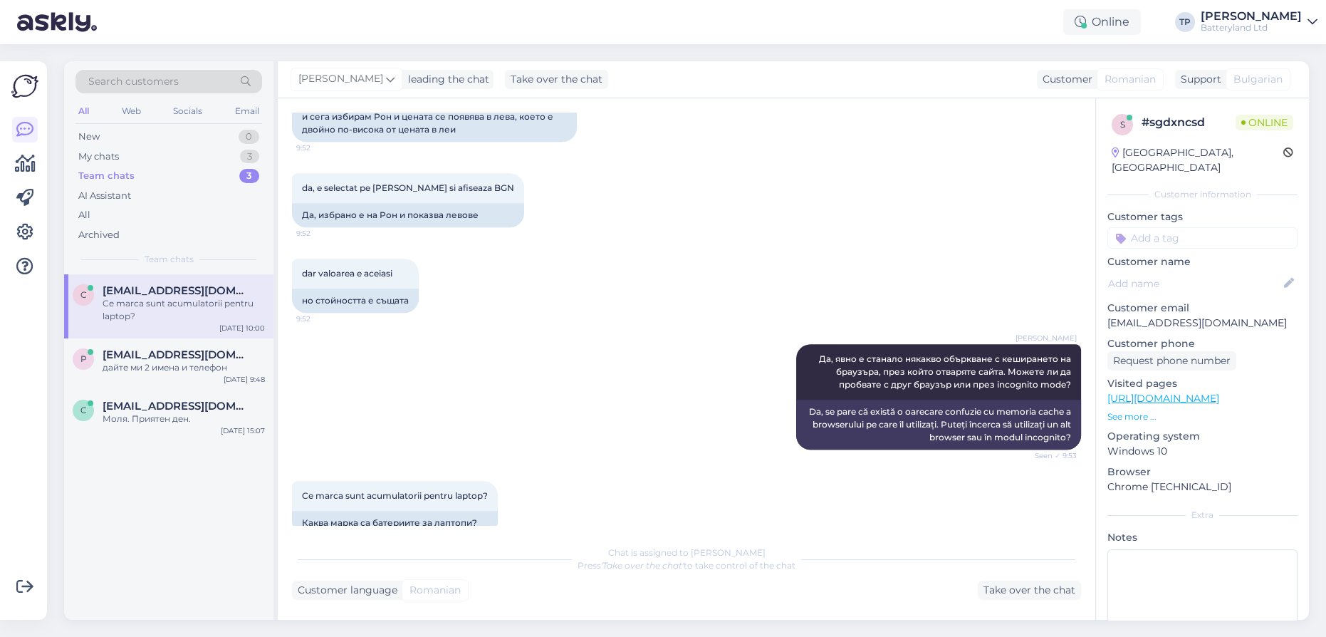
drag, startPoint x: 1003, startPoint y: 592, endPoint x: 961, endPoint y: 587, distance: 42.3
click at [1001, 592] on div "Take over the chat" at bounding box center [1029, 589] width 103 height 19
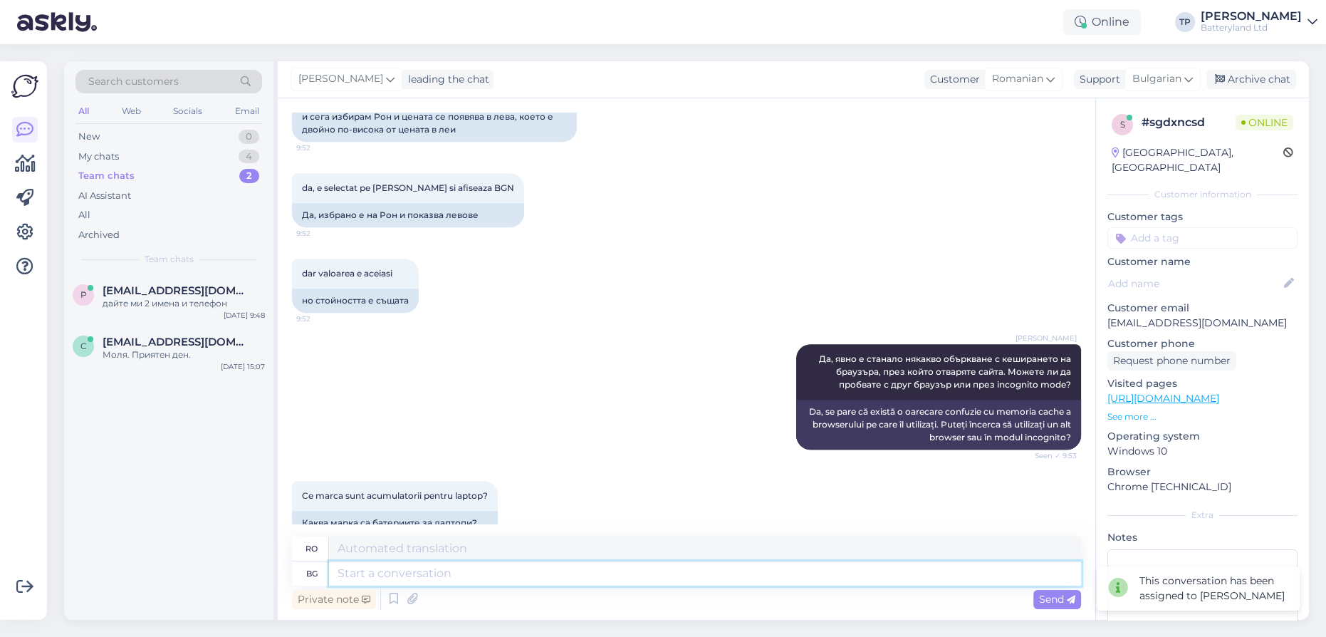
click at [384, 577] on textarea at bounding box center [705, 573] width 752 height 24
type textarea "Z"
type textarea "Здравейте,"
type textarea "Buna ziua,"
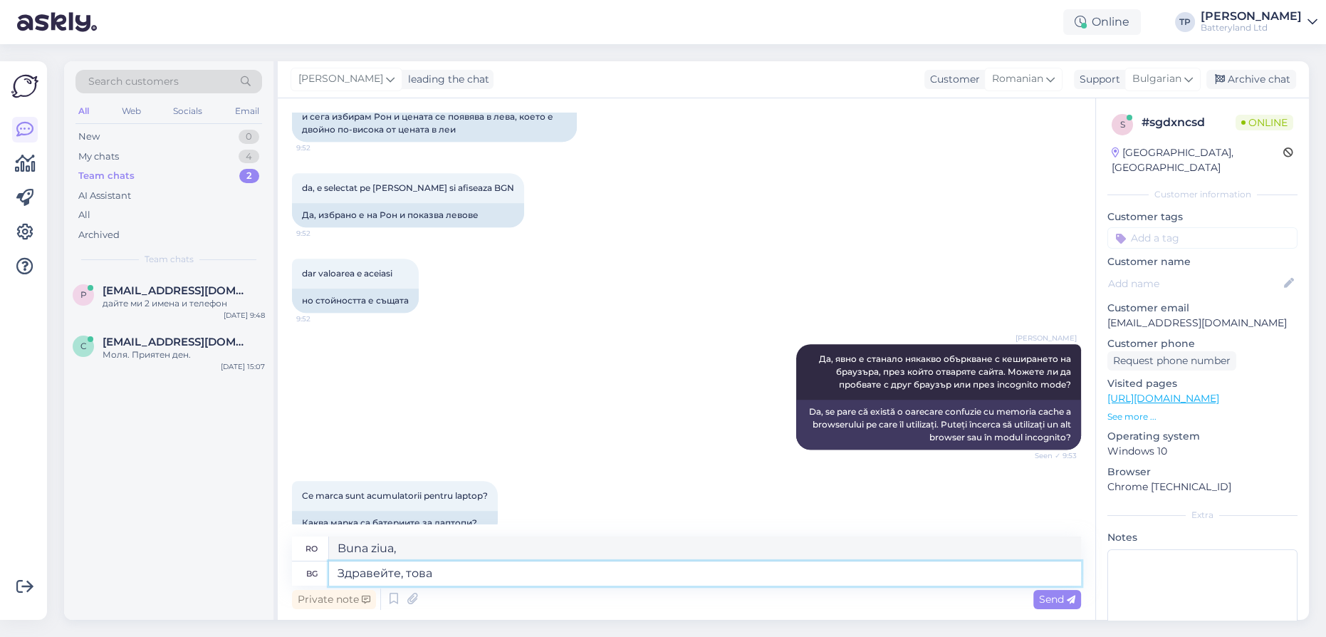
type textarea "Здравейте, това с"
type textarea "Bună ziua, asta"
type textarea "Здравейте, това са"
type textarea "Bună ziua, acestea sunt"
type textarea "Здравейте, това са батерии за"
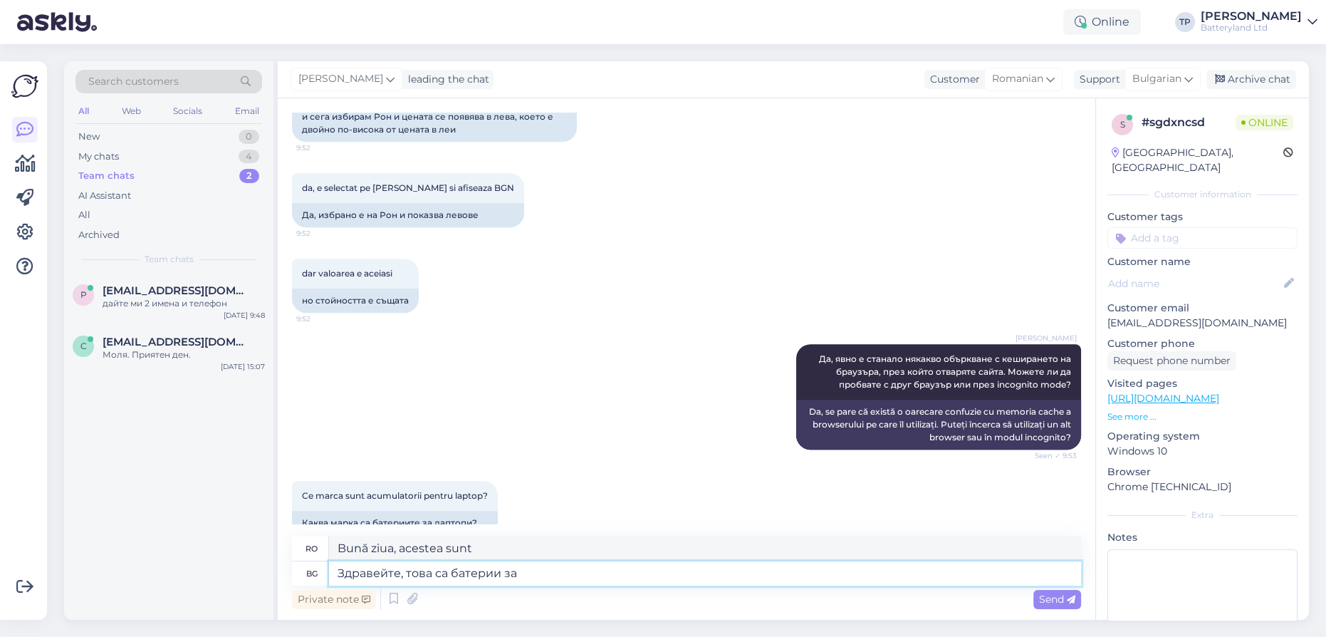
type textarea "Bună ziua, acestea sunt baterii."
type textarea "Здравейте, това са батерии заместител, н"
type textarea "Bună ziua, acestea sunt baterii de schimb,"
type textarea "Здравейте, това са батерии заместител, нямат"
type textarea "Bună ziua, acestea sunt baterii de schimb, nu au"
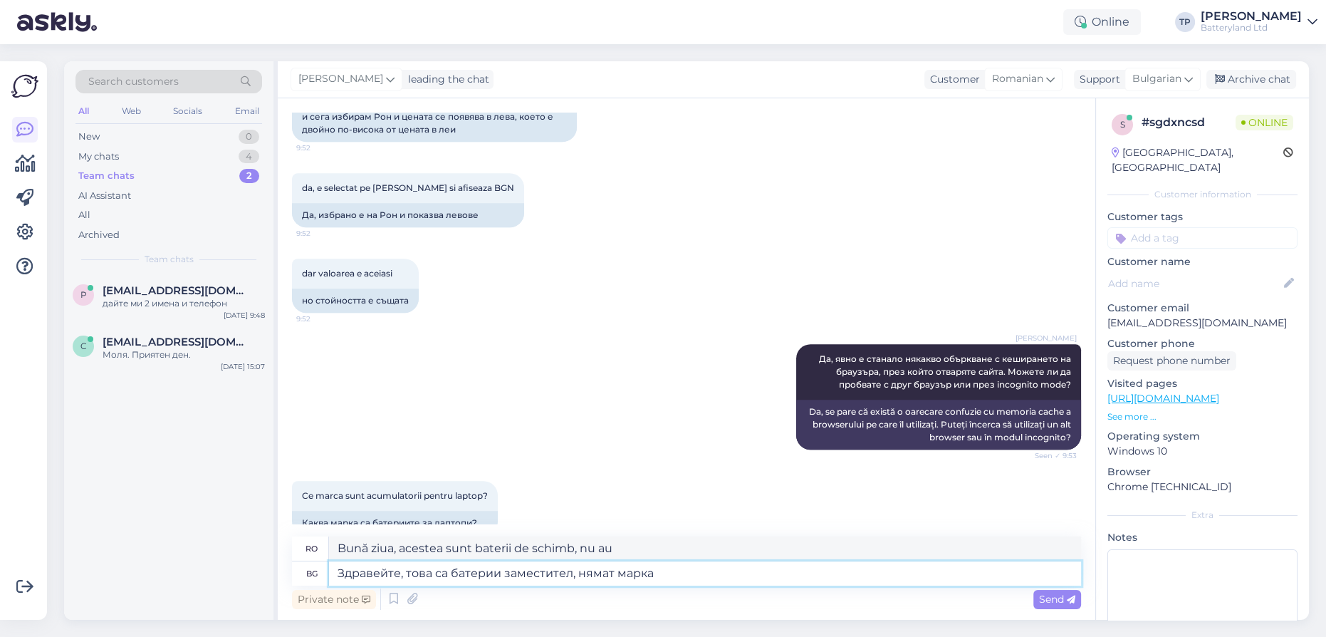
type textarea "Здравейте, това са батерии заместител, нямат марка."
type textarea "Bună ziua, acestea sunt baterii de schimb, nu au nicio marcă."
type textarea "Здравейте, това са батерии заместител, нямат марка. След ка"
type textarea "Bună ziua, acestea sunt baterii de schimb, nu au nicio marcă. După"
type textarea "Здравейте, това са батерии заместител, нямат марка. След като дадем за"
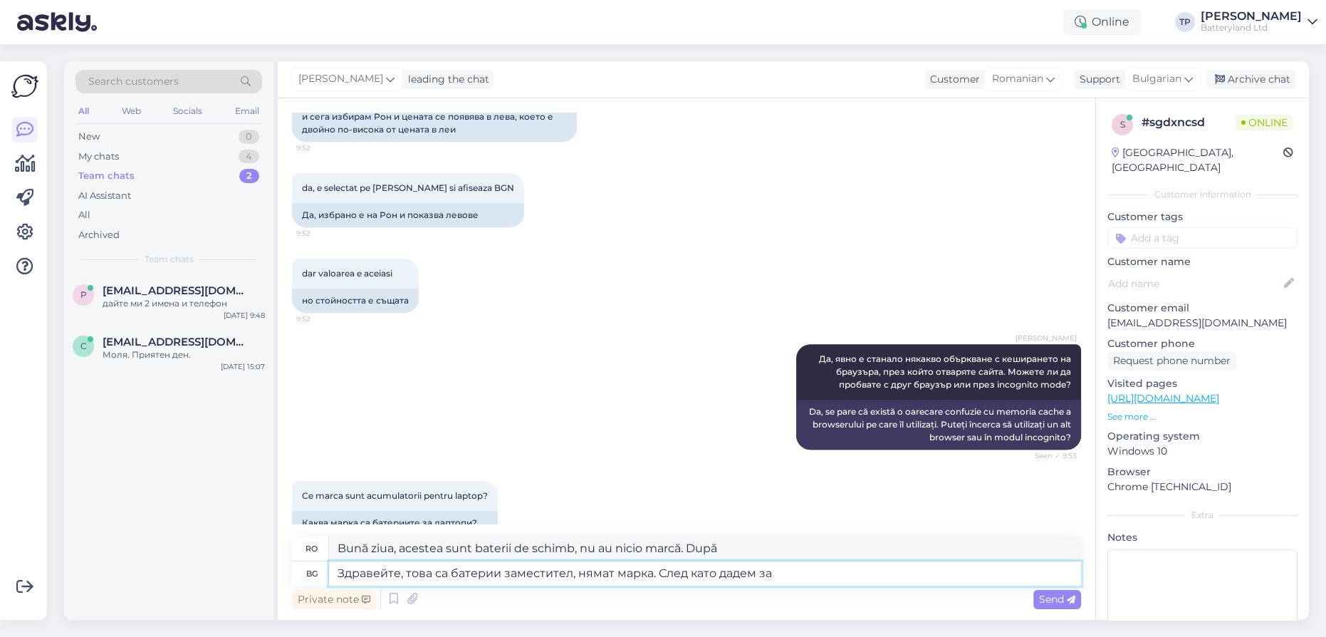
type textarea "Bună ziua, acestea sunt baterii de schimb, nu au nicio marcă. După ce le dăm"
type textarea "Здравейте, това са батерии заместител, нямат марка. След като дадем заявка"
type textarea "Bună ziua, acestea sunt baterii de schimb, nu au nicio marcă. După ce plasăm o …"
type textarea "Здравейте, това са батерии заместител, нямат марка. След като дадем заявка се"
type textarea "Bună ziua, acestea sunt baterii de schimb, nu sunt de marcă. După ce plasăm o c…"
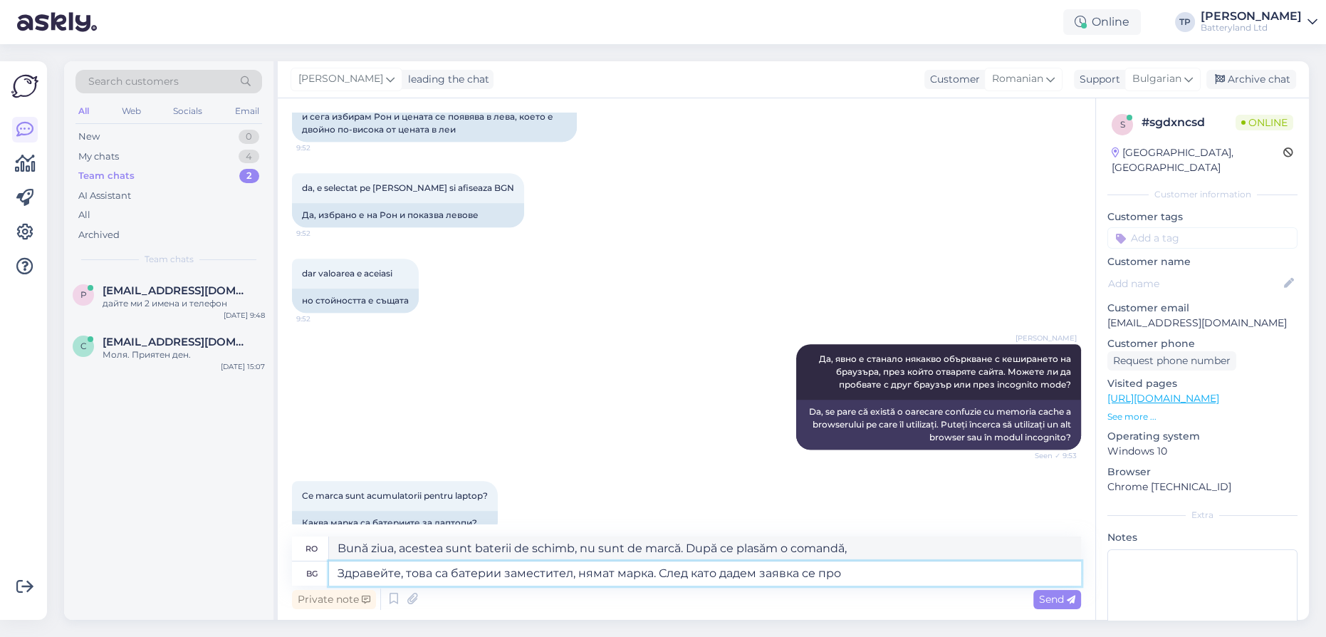
type textarea "Здравейте, това са батерии заместител, нямат марка. След като дадем заявка се п…"
type textarea "Bună ziua, acestea sunt baterii de schimb, nu au nicio marcă. După ce plasăm o …"
type textarea "Здравейте, това са батерии заместител, нямат марка. След като дадем заявка се п…"
type textarea "Bună ziua, acestea sunt baterii de schimb, nu au nicio marcă. După ce plasăm o …"
type textarea "Здравейте, това са батерии заместител, нямат марка. След като дадем заявка се п…"
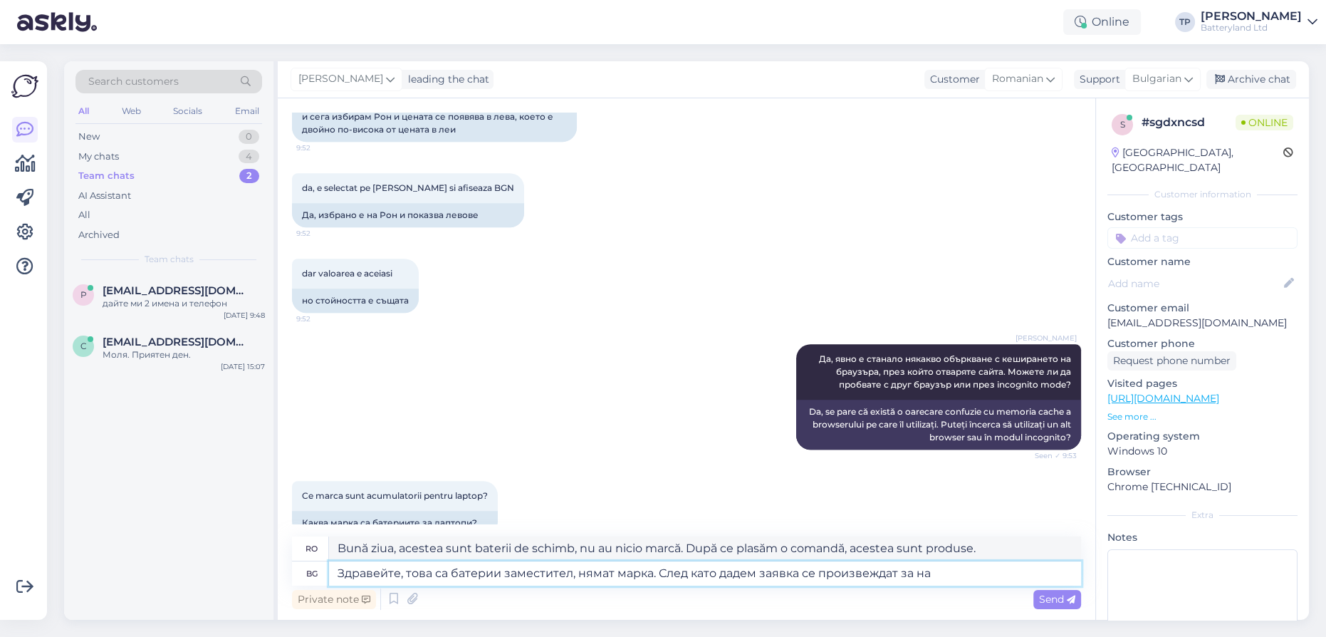
type textarea "Bună ziua, acestea sunt baterii de schimb, nu au nicio marcă. După ce plasăm o …"
type textarea "Здравейте, това са батерии заместител, нямат марка. След като дадем заявка се п…"
type textarea "Bună ziua, acestea sunt baterii de schimb, nu au nicio marcă. După ce plasăm o …"
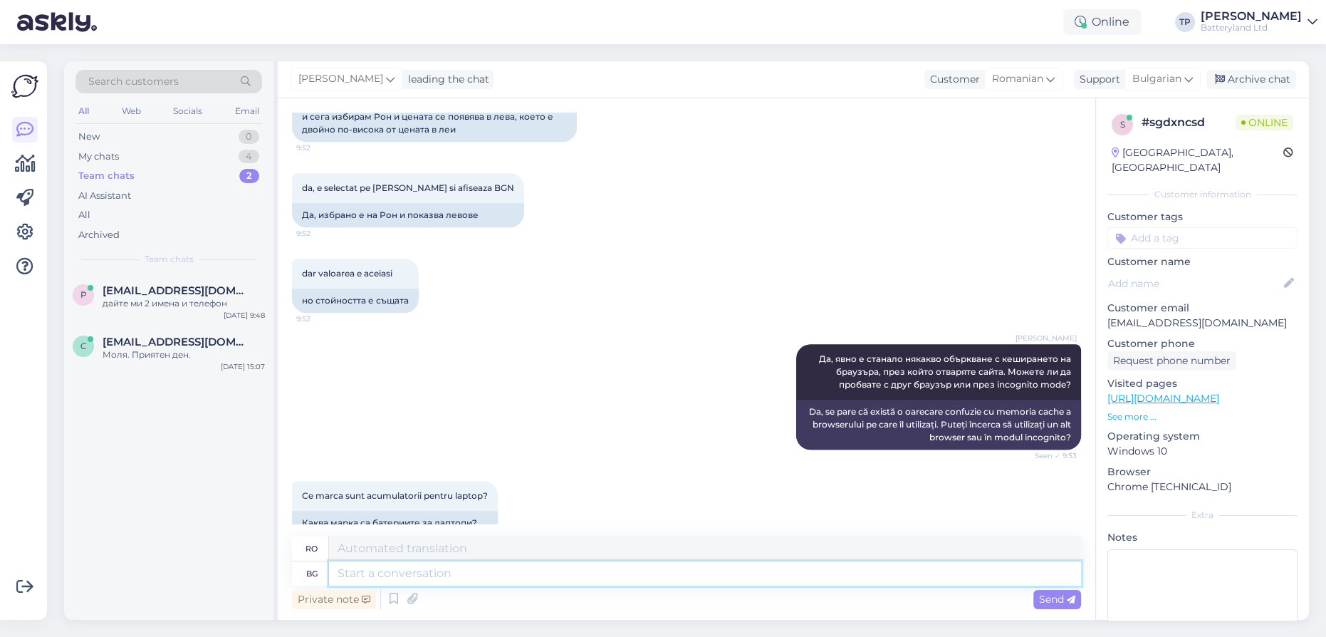
scroll to position [1139, 0]
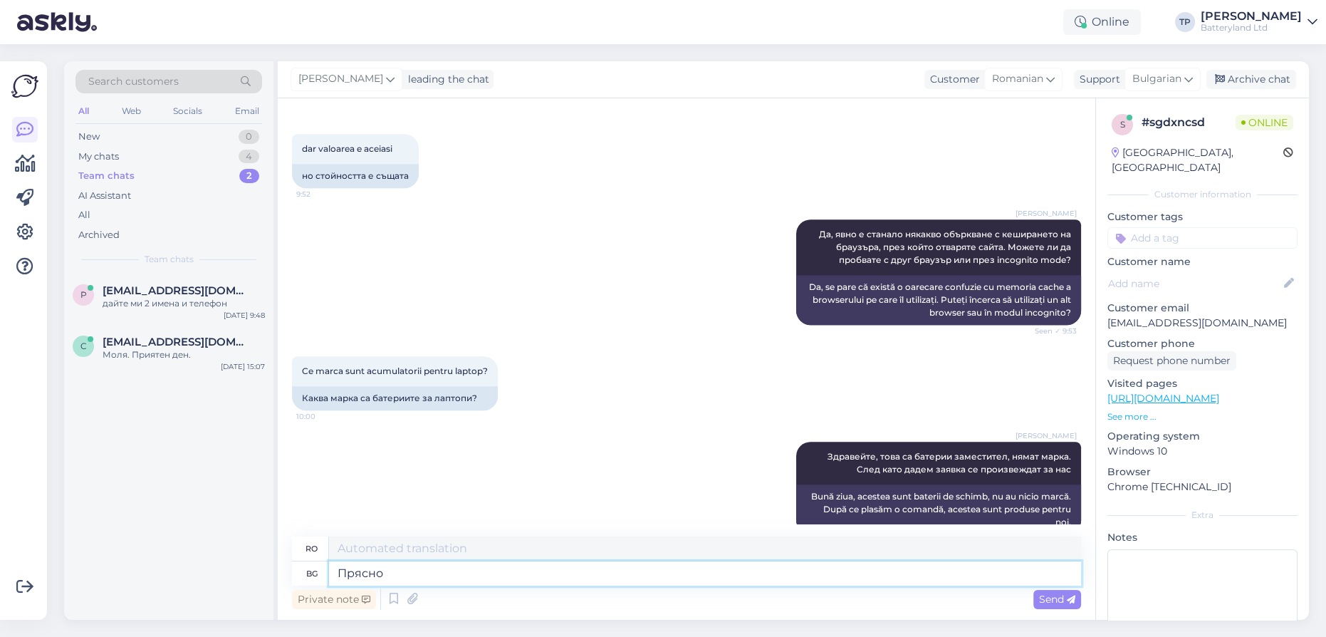
type textarea "Прясно п"
type textarea "Proaspăt"
type textarea "Прясно производство"
type textarea "Producție proaspătă"
type textarea "Прясно производство от к"
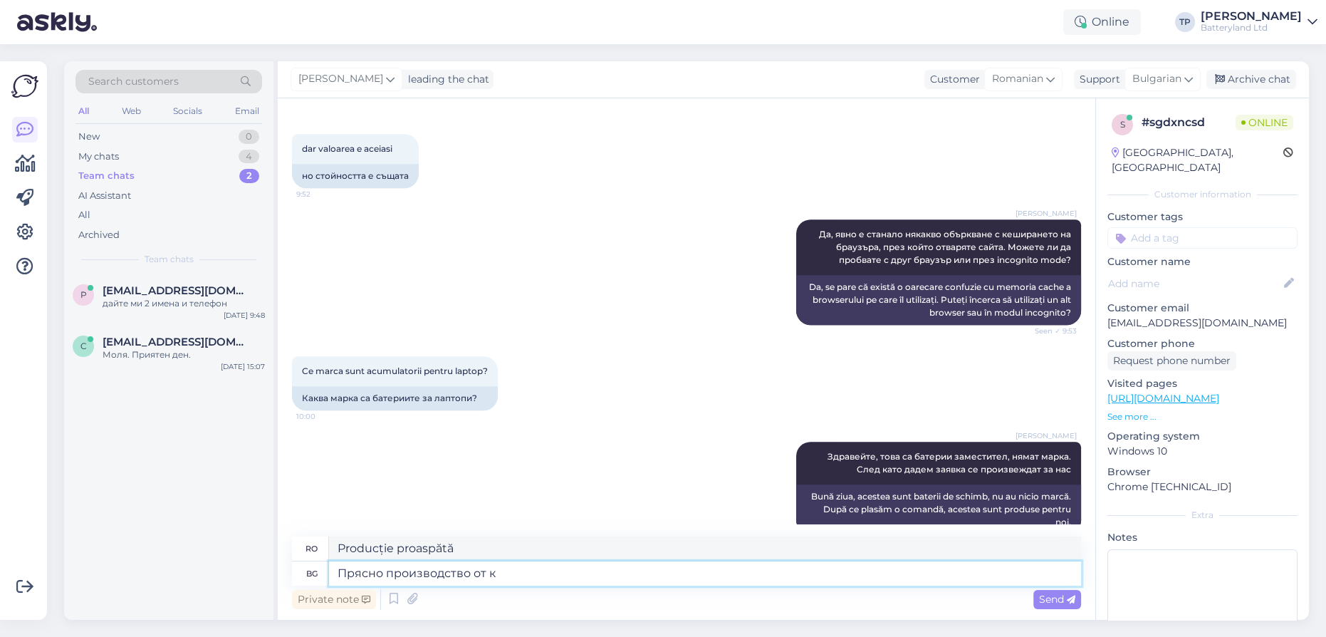
type textarea "Producție proaspătă de la"
type textarea "Прясно производство от края на"
type textarea "Producție proaspătă de la sfârșit"
type textarea "Прясно производство от края на м"
type textarea "Producție proaspătă de la sfârșitul"
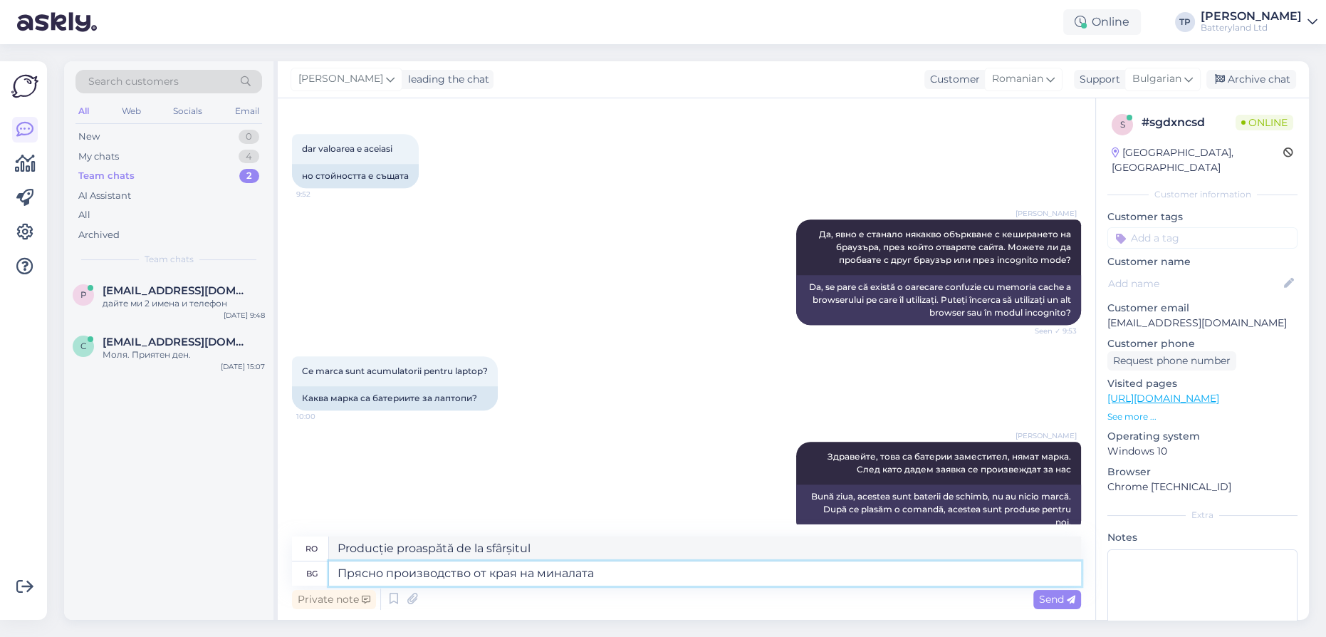
type textarea "Прясно производство от края на миналата"
type textarea "Producție nouă de la sfârșitul anului trecut"
type textarea "Прясно производство от края на миналата и"
type textarea "Producție proaspătă de la sfârșitul anului trecut și"
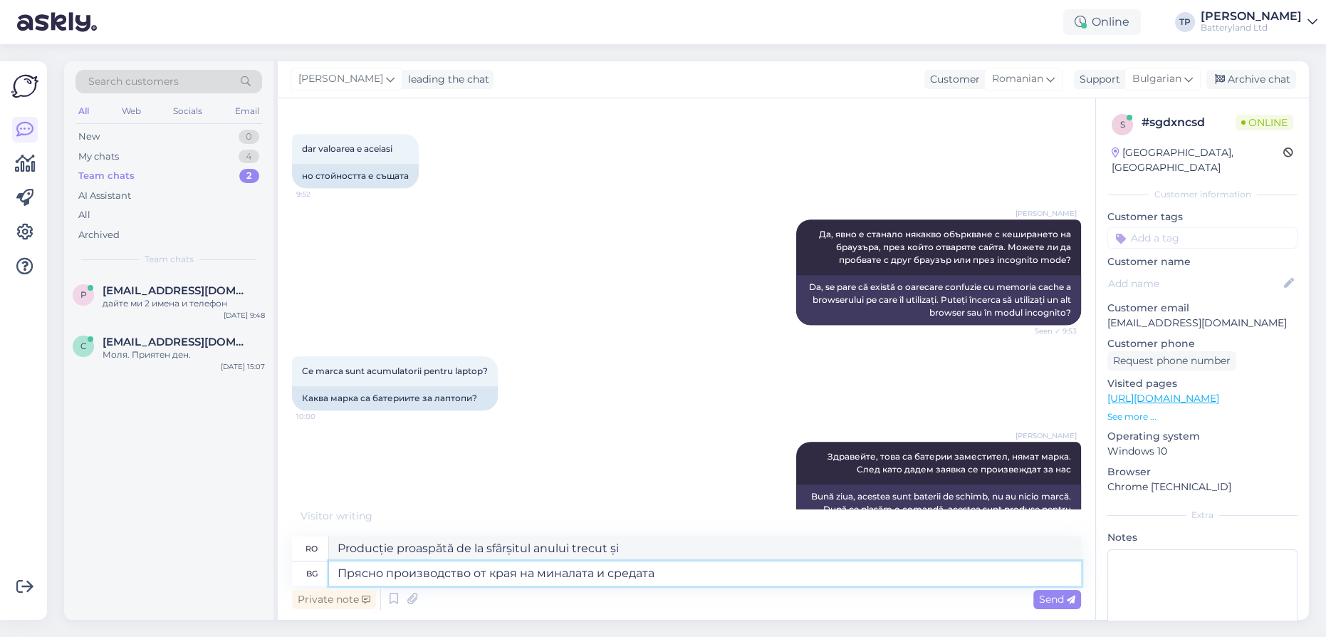
type textarea "Прясно производство от края на миналата и средата"
type textarea "Producție proaspătă de la sfârșitul anului trecut și mijlocul"
type textarea "Прясно производство от края на миналата и средата на тази"
type textarea "Producție proaspătă de la sfârșitul anului trecut și mijlocul acestui an"
type textarea "Прясно производство от края на миналата и средата на тази година"
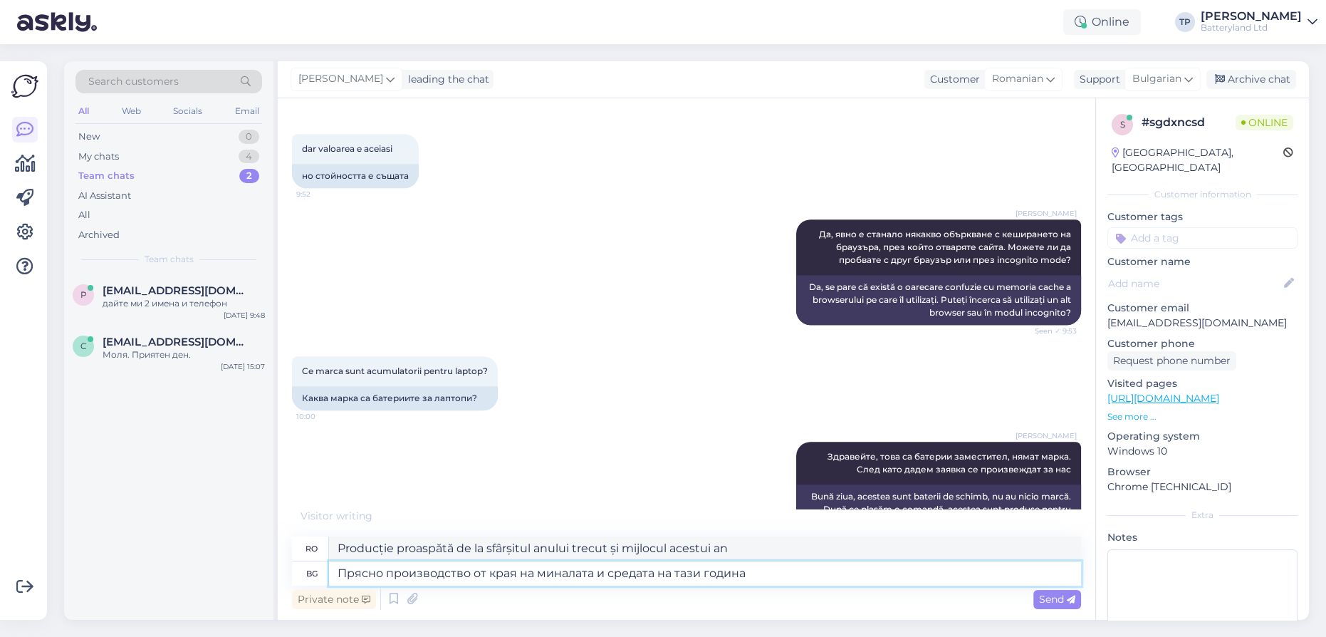
type textarea "Producție nouă de la sfârșitul anului trecut și mijlocul acestui an"
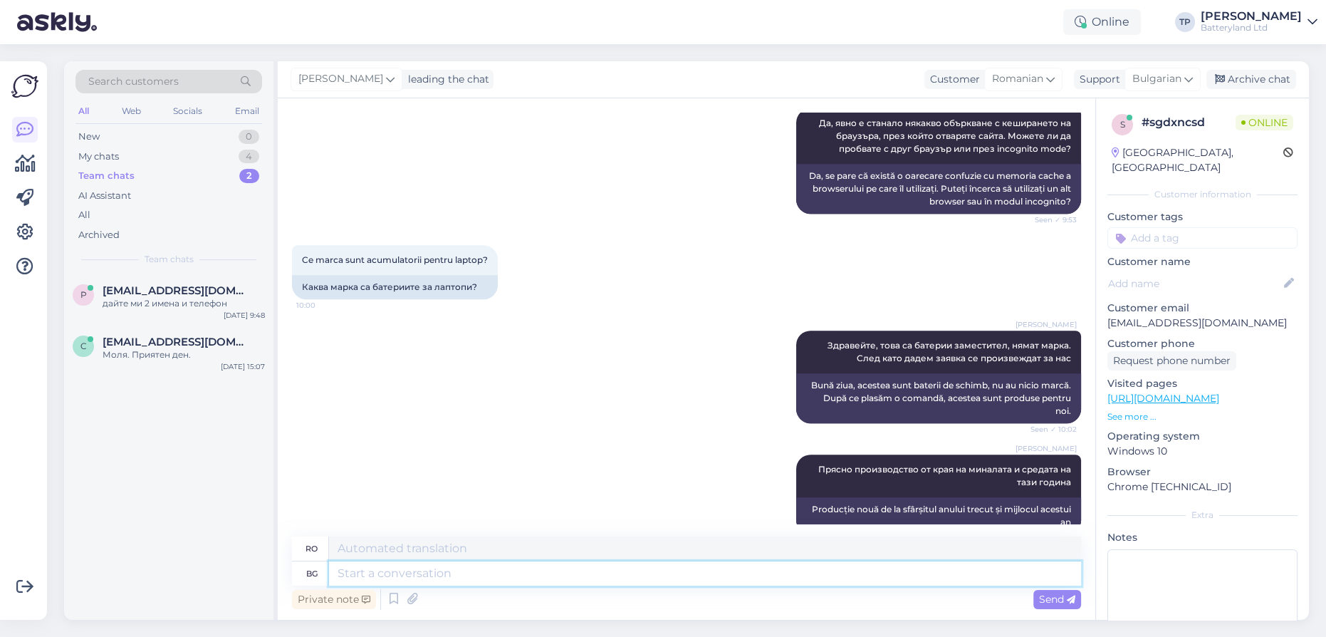
scroll to position [1336, 0]
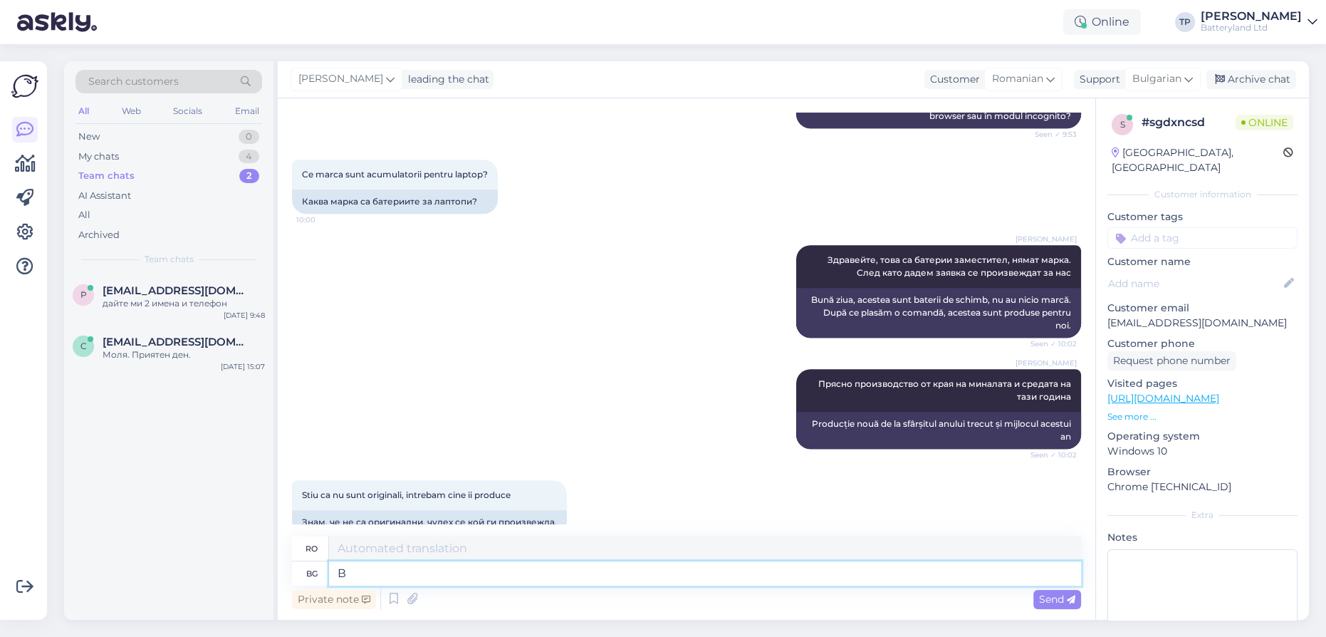
type textarea "В"
type textarea "În"
type textarea "В завод в"
type textarea "Într-o fabrică din"
type textarea "В завод в [GEOGRAPHIC_DATA]"
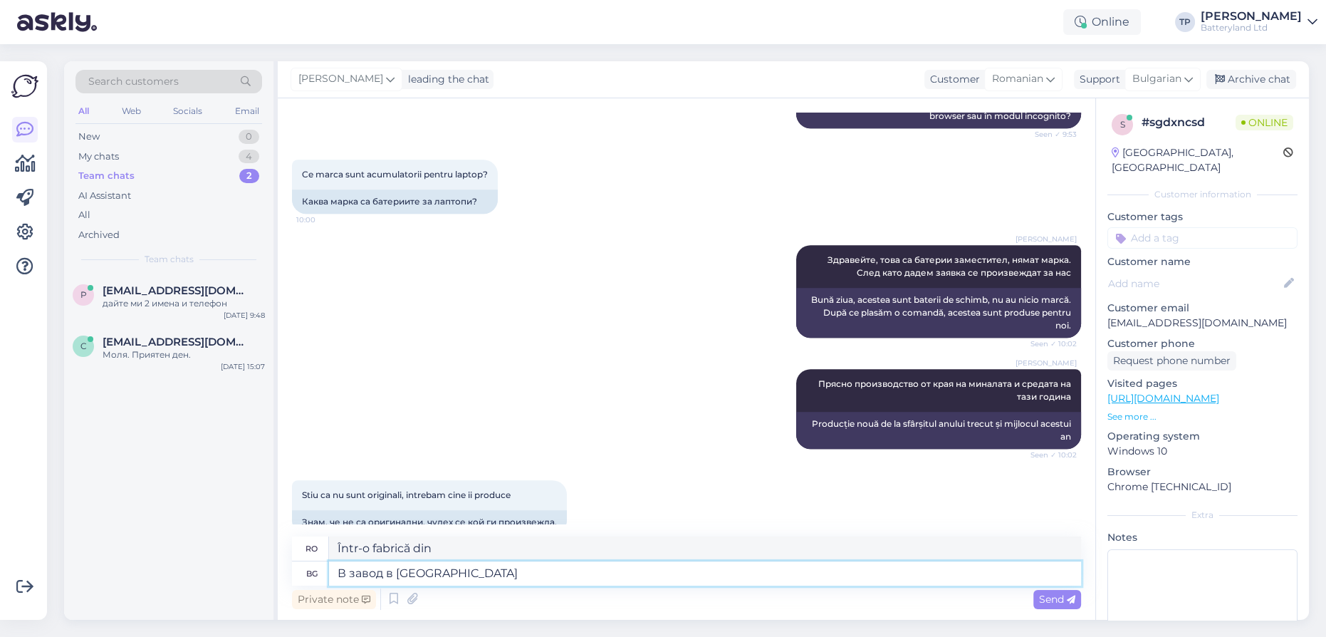
type textarea "La o fabrică din Qi'ai"
type textarea "В завод в [GEOGRAPHIC_DATA] с"
type textarea "Într-o fabrică din [GEOGRAPHIC_DATA]"
type textarea "В завод в [GEOGRAPHIC_DATA] се дава"
type textarea "Într-o fabrică din [GEOGRAPHIC_DATA], renunț"
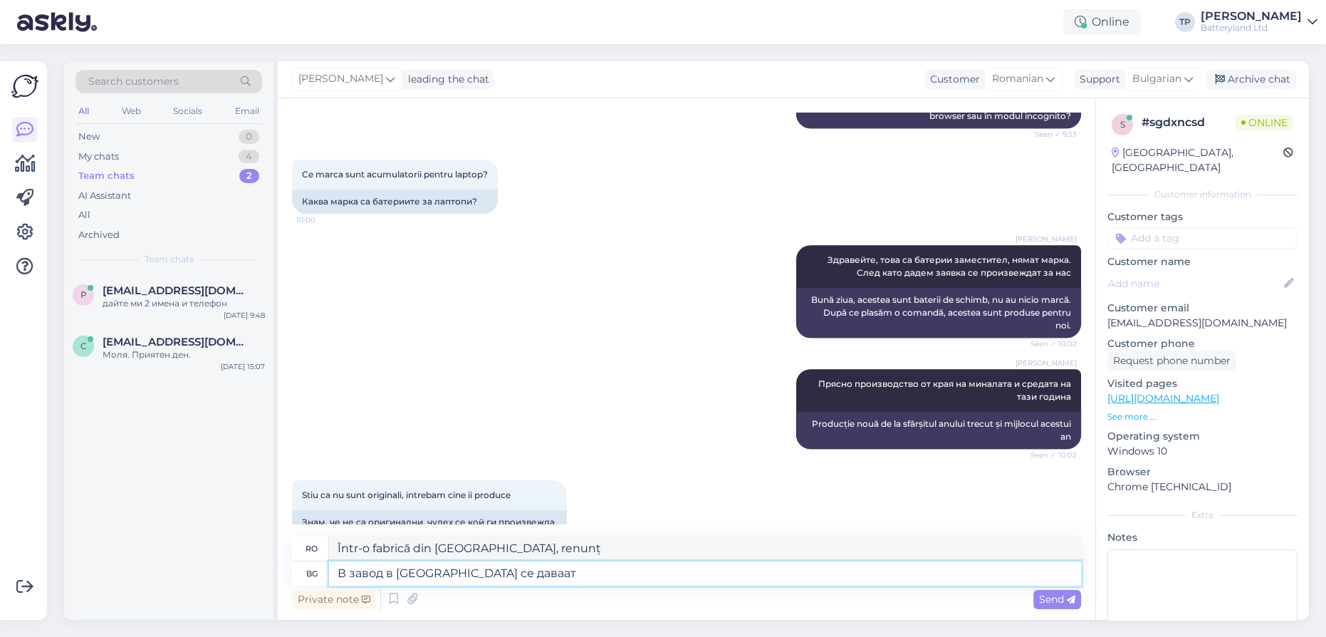
type textarea "В завод в [GEOGRAPHIC_DATA] се даваат"
type textarea "Într-o fabrică din [GEOGRAPHIC_DATA] li se dau"
type textarea "В завод в [GEOGRAPHIC_DATA] се даваат заявките,"
type textarea "Într-o fabrică din [GEOGRAPHIC_DATA], se plasează comenzi,"
type textarea "В завод в [GEOGRAPHIC_DATA] се даваат заявките, всички"
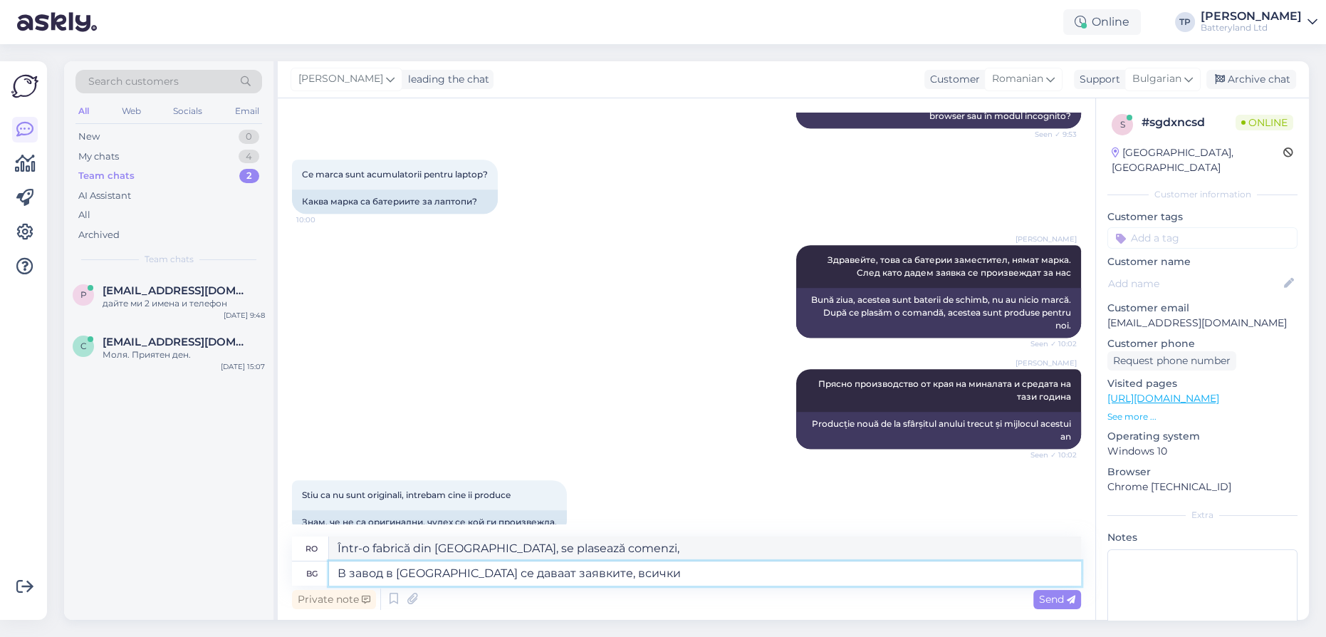
type textarea "Într-o fabrică din [GEOGRAPHIC_DATA], comenzile sunt plasate, toate"
type textarea "В завод в [GEOGRAPHIC_DATA] се даваат заявките, всички батерии"
type textarea "Într-o fabrică din [GEOGRAPHIC_DATA], se plasează comenzi, toate bateriile"
type textarea "В завод в [GEOGRAPHIC_DATA] се даваат заявките, всички батерии по с"
type textarea "Într-o fabrică din [GEOGRAPHIC_DATA], se plasează comenzi, toate bateriile sunt"
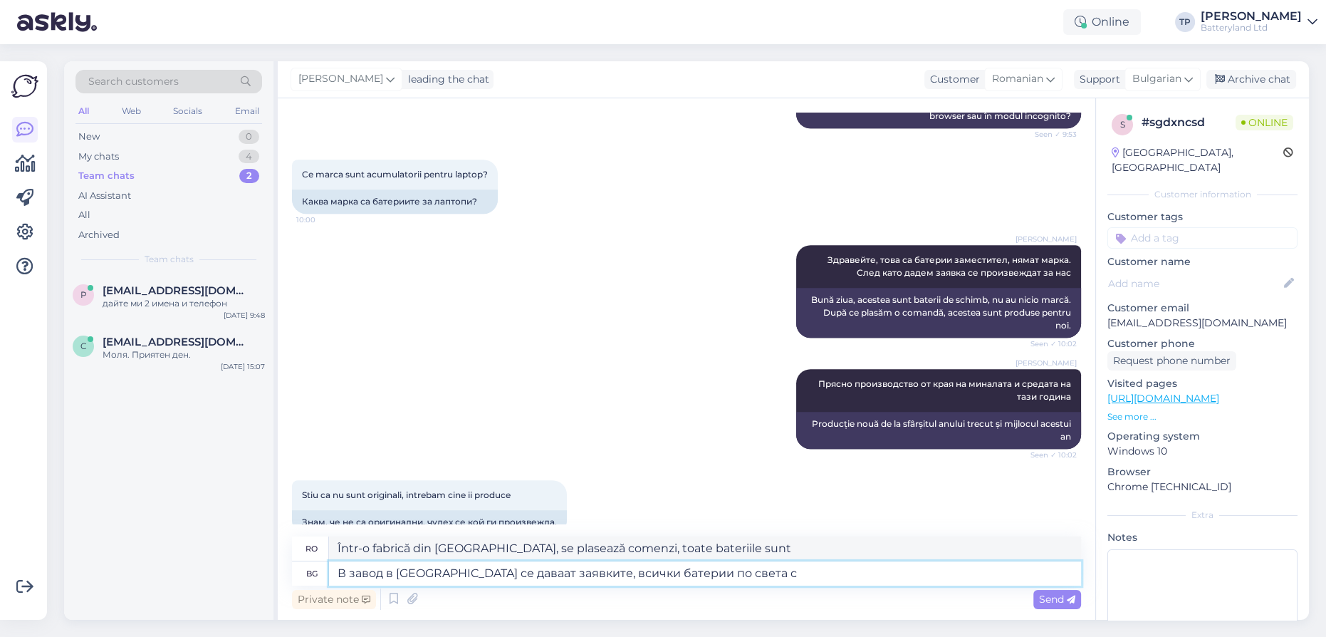
type textarea "В завод в [GEOGRAPHIC_DATA] се даваат заявките, всички батерии по света се"
type textarea "Într-o fabrică din [GEOGRAPHIC_DATA], se plasează comenzi pentru toate bateriil…"
type textarea "В завод в [GEOGRAPHIC_DATA] се даваат заявките, всички батерии по света се п"
type textarea "Într-o fabrică din [GEOGRAPHIC_DATA], se plasează comenzi, toate bateriile din …"
type textarea "В завод в [GEOGRAPHIC_DATA] се даваат заявките, всички батерии по света се прои…"
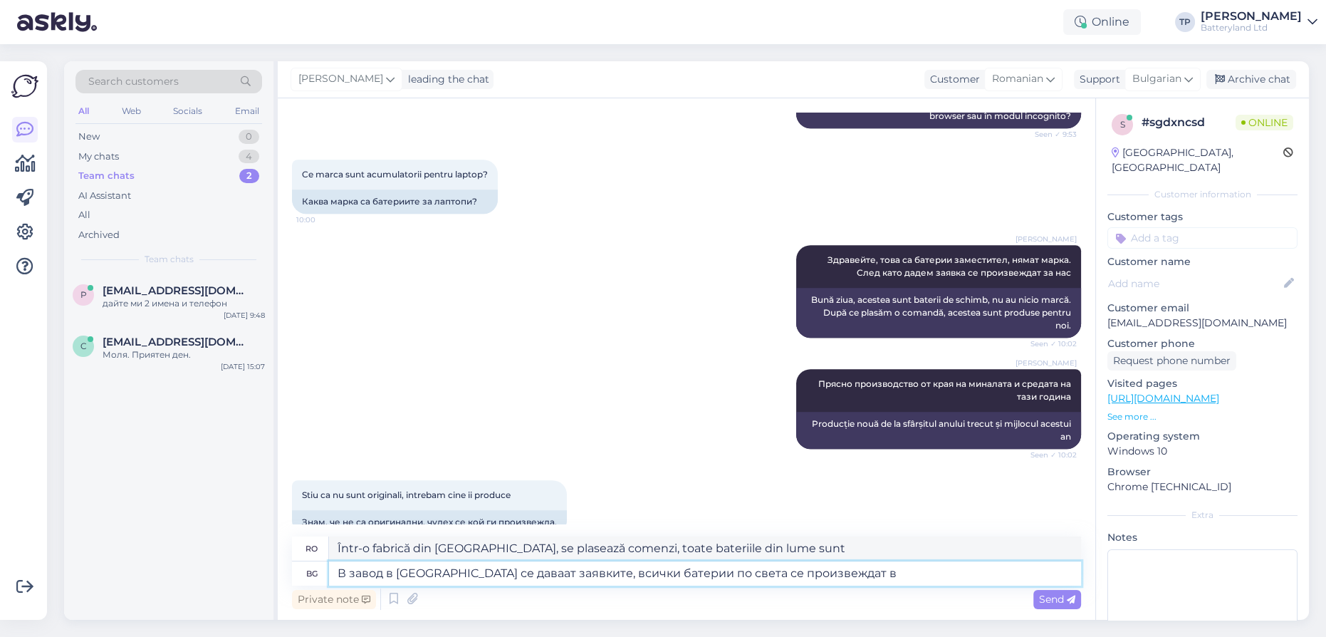
type textarea "Într-o fabrică din [GEOGRAPHIC_DATA] se plasează comenzi, se produc toate bater…"
type textarea "В завод в [GEOGRAPHIC_DATA] се даваат заявките, всички батерии по света се прои…"
type textarea "Comenzile sunt plasate într-o fabrică din [GEOGRAPHIC_DATA], toate bateriile di…"
type textarea "В завод в [GEOGRAPHIC_DATA] се даваат заявките, всички батерии по света се прои…"
type textarea "Comenzile sunt plasate într-o fabrică din [GEOGRAPHIC_DATA], toate bateriile di…"
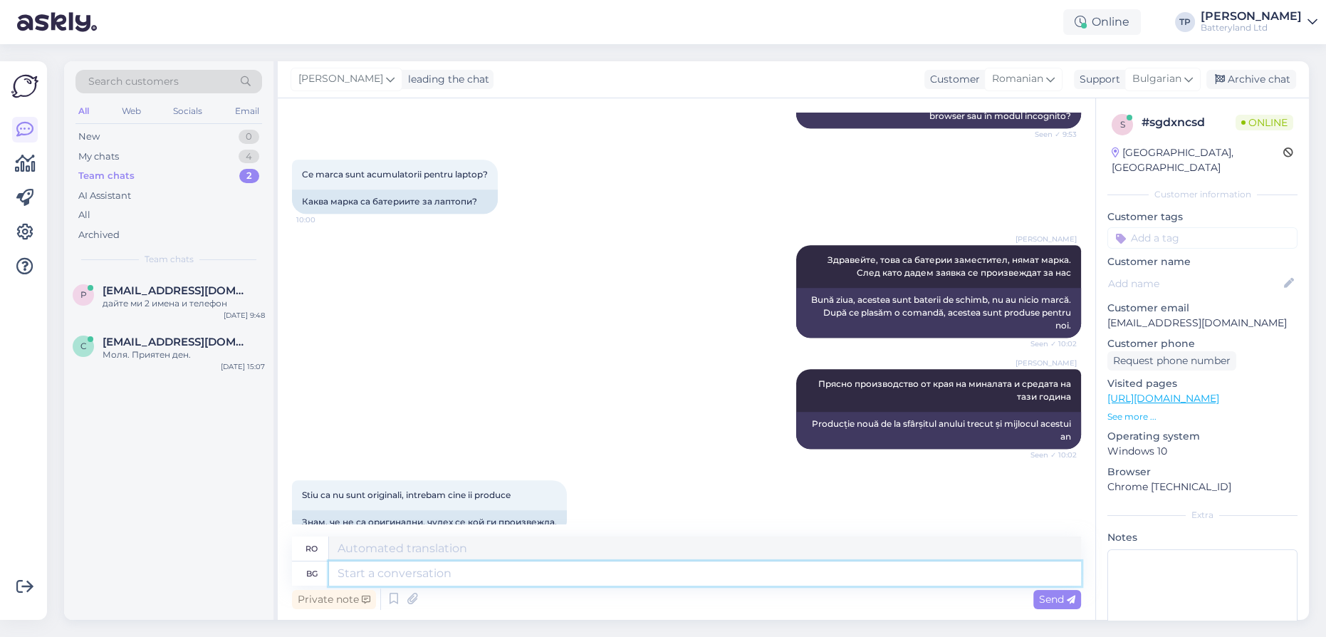
scroll to position [1447, 0]
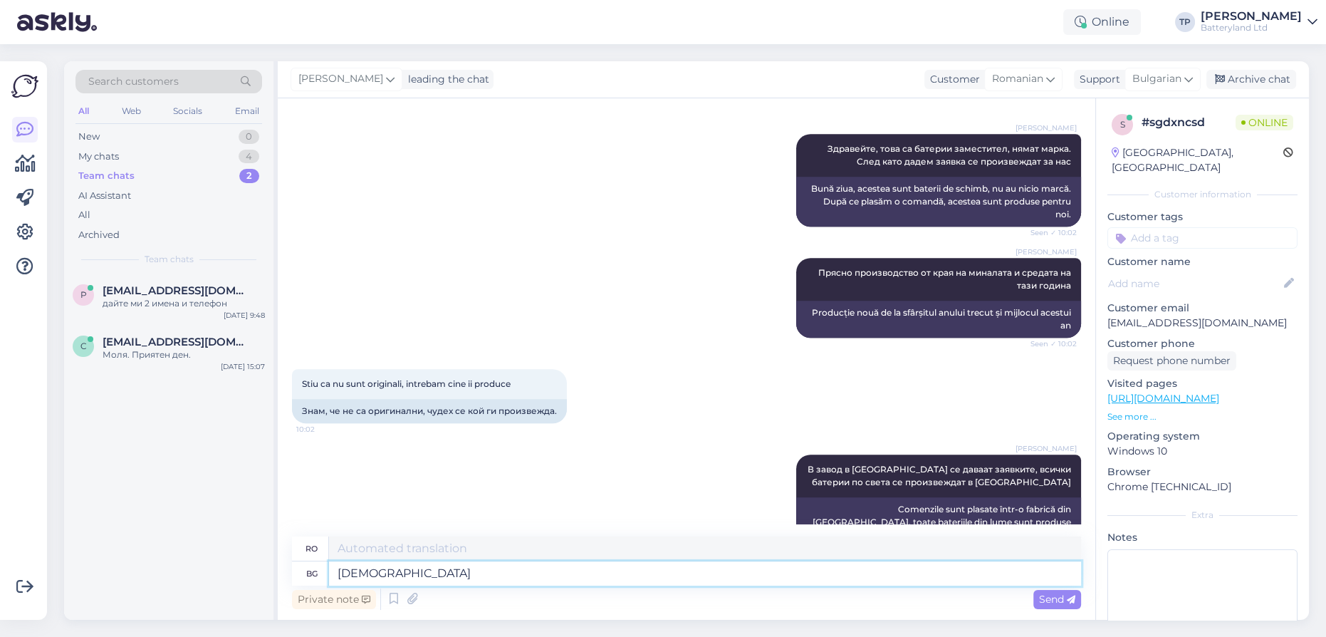
type textarea "[DEMOGRAPHIC_DATA]"
type textarea "Noi dăm"
type textarea "Даваме гаранция"
type textarea "Oferim garanții"
type textarea "Даваме гаранция"
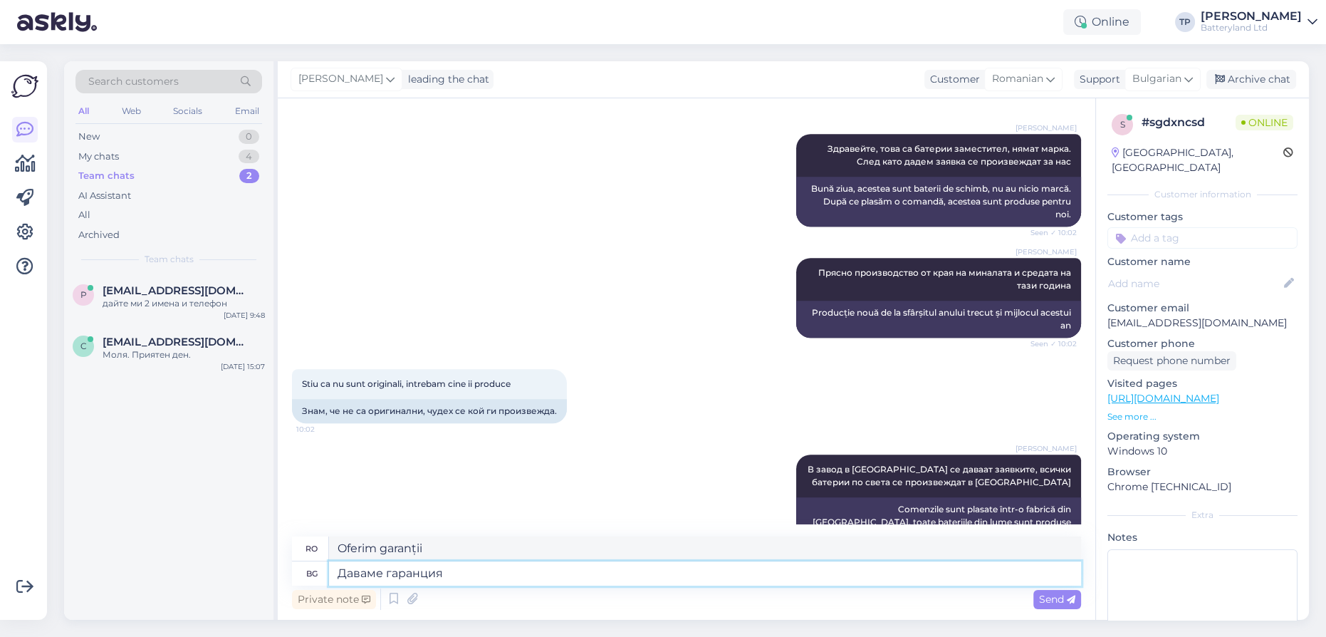
type textarea "Oferim o garanție"
type textarea "Даваме гаранция от"
type textarea "Oferim o garanție de"
type textarea "Даваме гаранция от една г"
type textarea "Oferim garanția uneia"
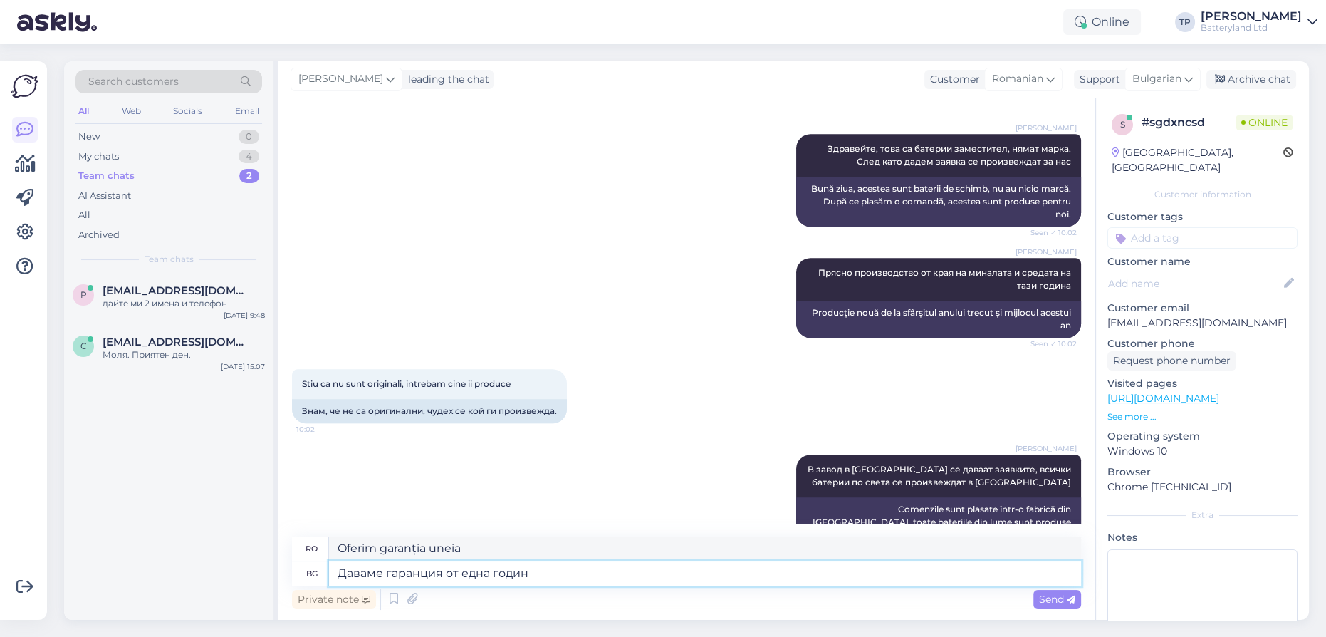
type textarea "Даваме гаранция от една година"
type textarea "Oferim o garanție de un an"
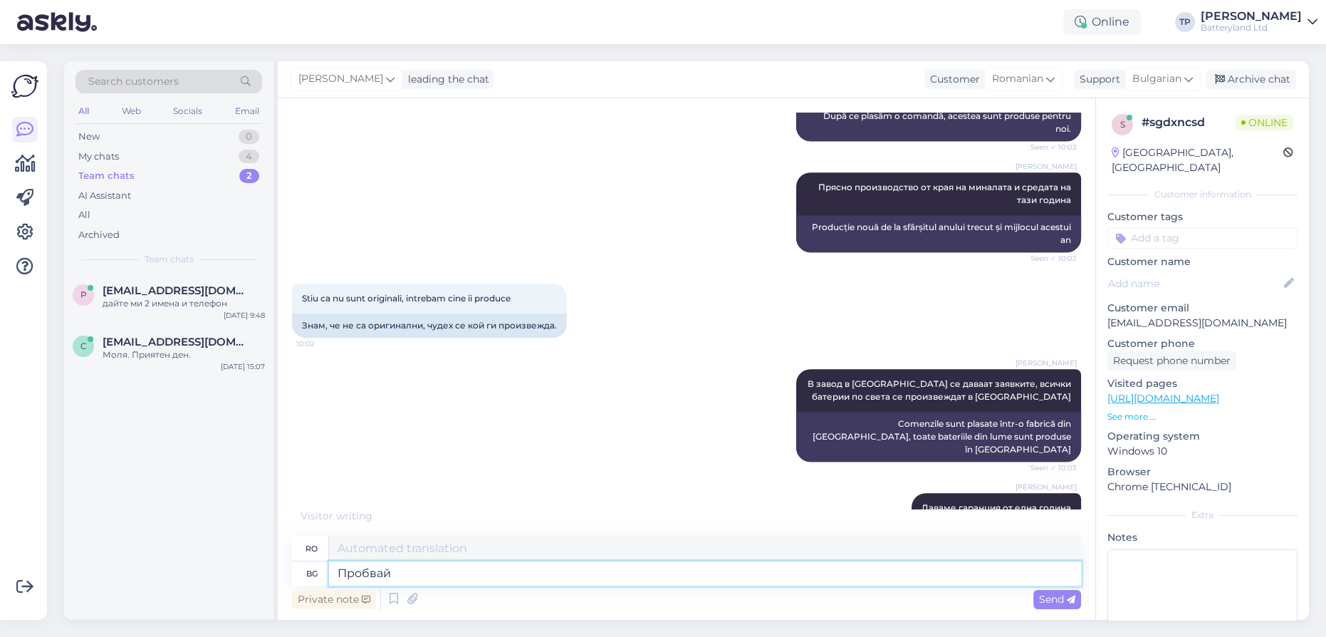
type textarea "Пробвайт"
type textarea "Încearcă"
type textarea "Пробвайте да"
type textarea "Încearcă să"
type textarea "Пробвайте да направите"
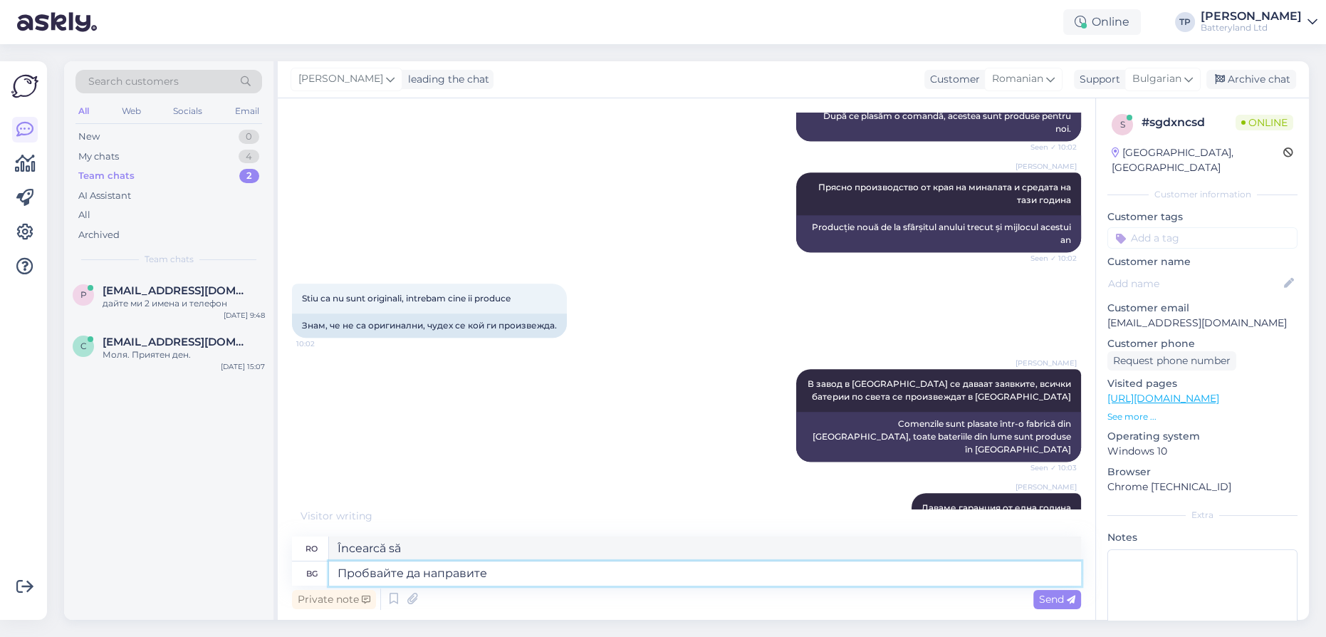
type textarea "Încearcă să faci"
type textarea "Пробвайте да направите пак"
type textarea "Încearcă din nou."
type textarea "Пробвайте да направите пак поръчка п"
type textarea "Încercați să plasați din nou o comandă."
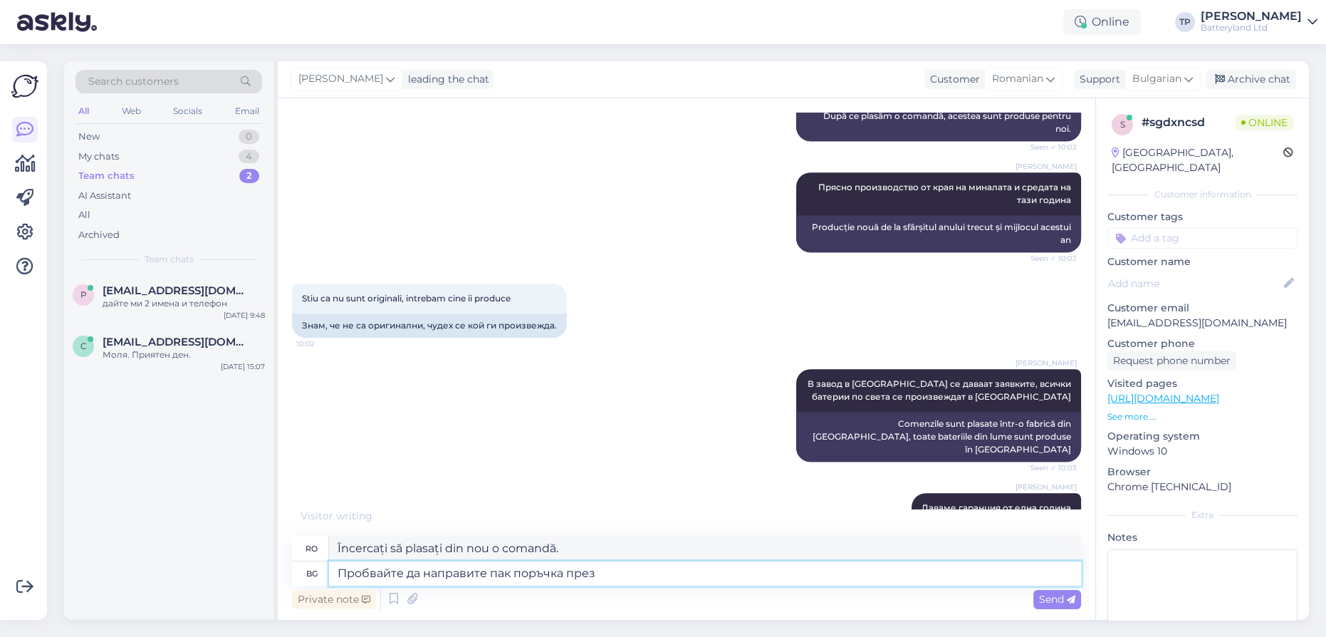
type textarea "Пробвайте да направите пак поръчка през д"
type textarea "Încercați să plasați din nou o comandă în"
type textarea "Пробвайте да направите пак поръчка през друг"
type textarea "Încercați să plasați din nou o comandă prin intermediul altui"
type textarea "Пробвайте да направите пак поръчка през друг бр"
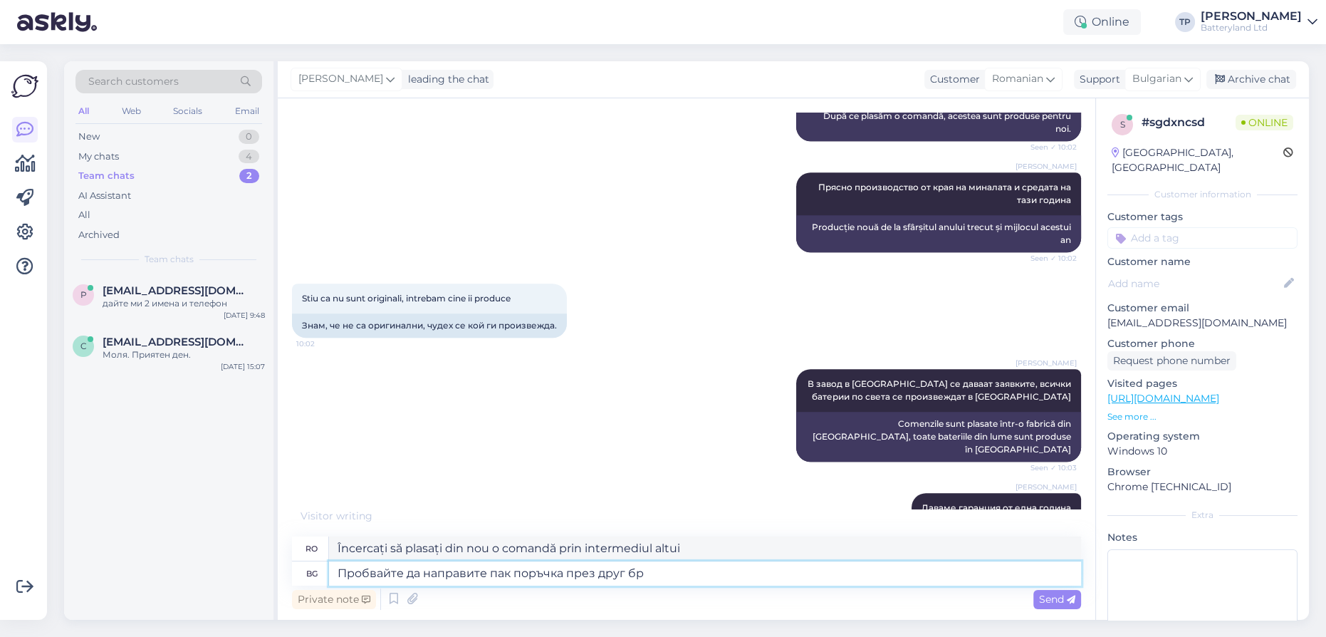
type textarea "Încearcă să plasezi din nou comanda prin intermediul unui alt site web."
type textarea "Пробвайте да направите пак поръчка през друг [PERSON_NAME],"
type textarea "Încearcă să plasezi din nou comanda folosind un alt browser."
type textarea "Пробвайте да направите пак поръчка през друг [PERSON_NAME],ако [PERSON_NAME]"
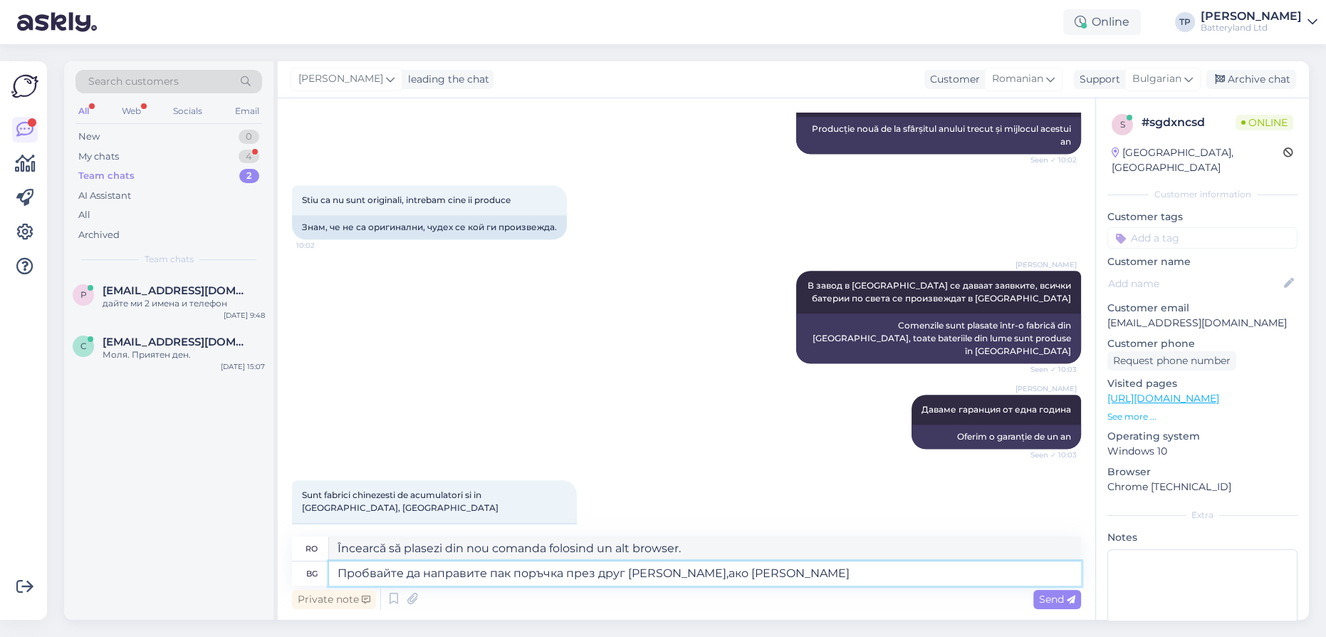
type textarea "Încercați să plasați din nou comanda utilizând un alt browser, dacă"
type textarea "Пробвайте да направите пак поръчка през друг [PERSON_NAME],ако не"
type textarea "Încercați să plasați din nou comanda utilizând un alt browser, dacă nu"
type textarea "Пробвайте да направите пак поръчка през друг брау"
type textarea "Încercați să plasați din nou comanda utilizând un alt browser, dacă"
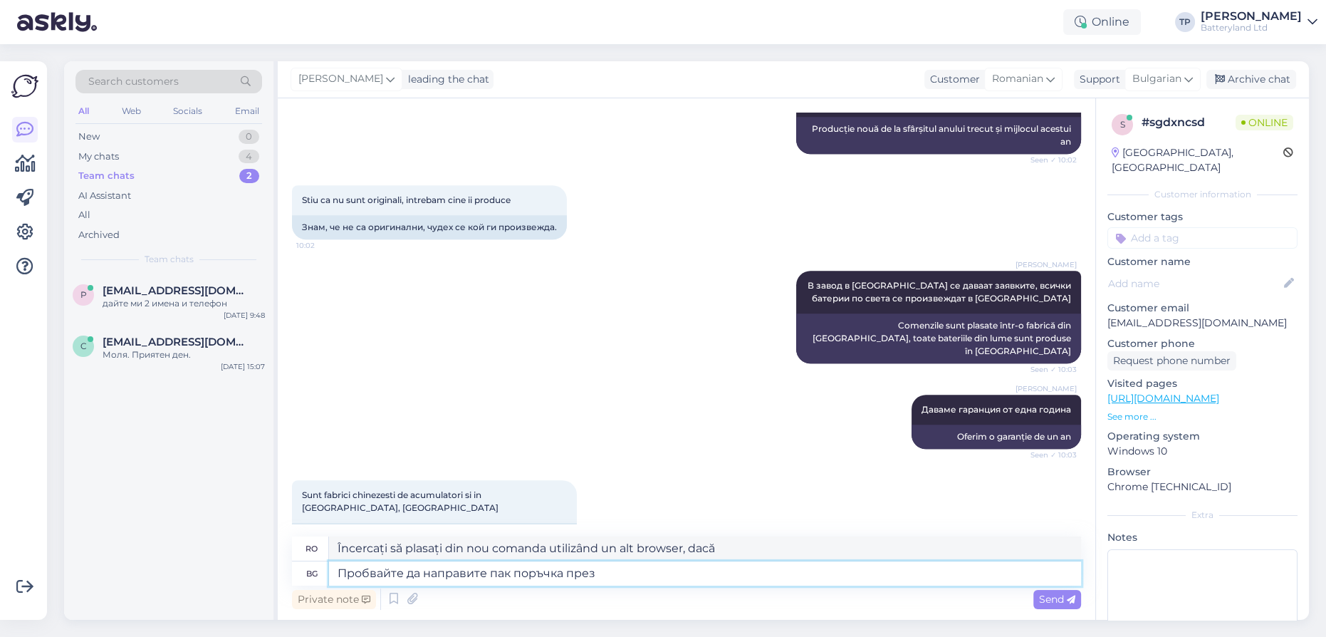
type textarea "Пробвайте да направите пак поръчка пре"
type textarea "Încercați să plasați din nou comanda prin altcineva"
type textarea "Пробвайте да направите пак поръч"
type textarea "Încercați să plasați din nou o comandă în"
type textarea "Пробвайте да направите пак по"
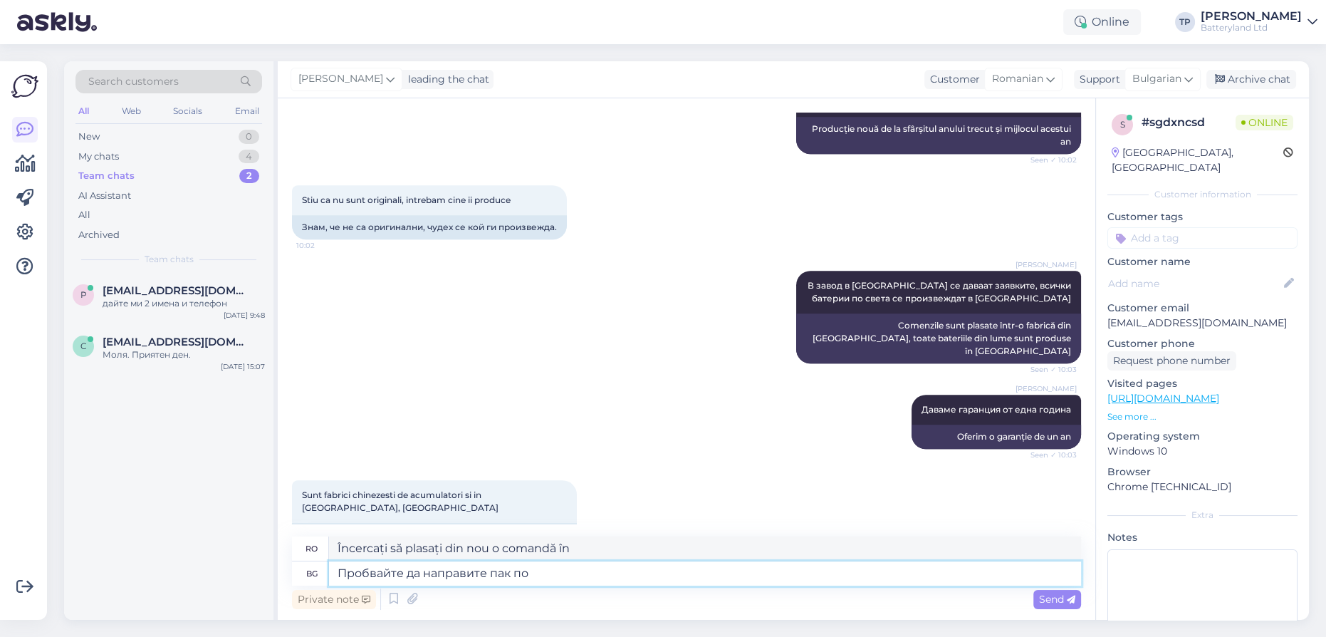
type textarea "Încercați să plasați din nou o comandă."
type textarea "Пробвайте да направ"
type textarea "Încearcă din nou."
type textarea "Пробвайте да напр"
type textarea "Încearcă să faci"
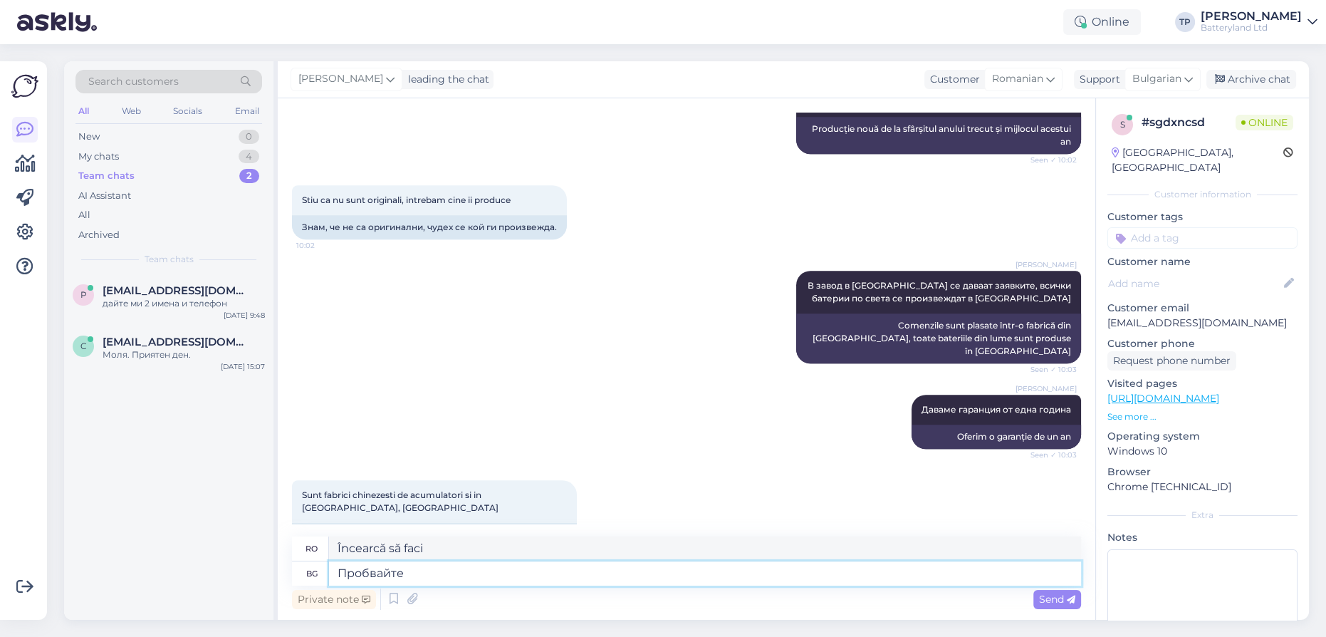
type textarea "Пробвайт"
type textarea "Încearcă să"
type textarea "П"
type textarea "Încearcă"
type textarea "В"
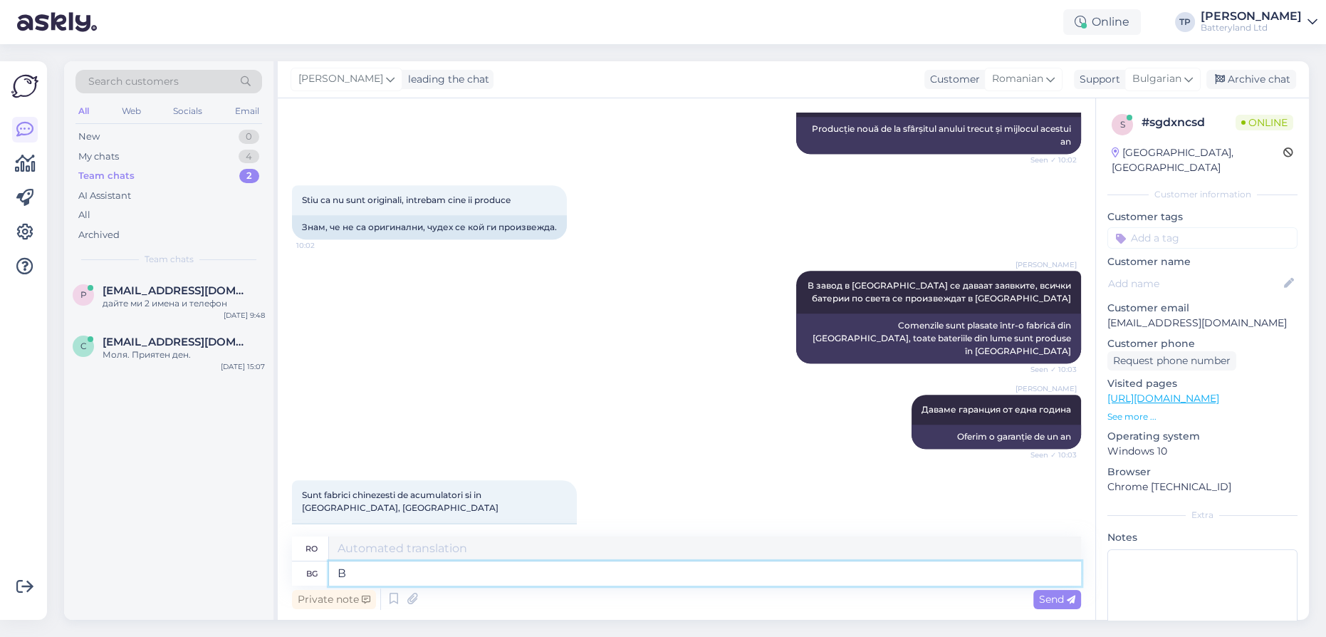
type textarea "În"
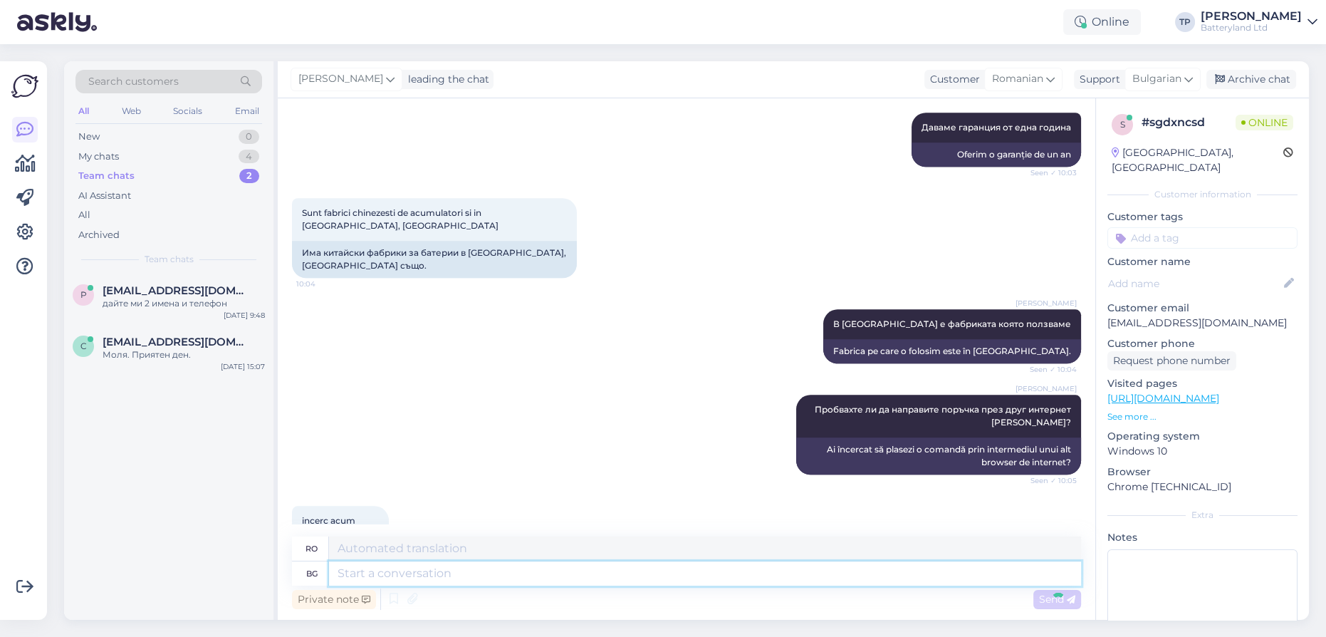
scroll to position [2024, 0]
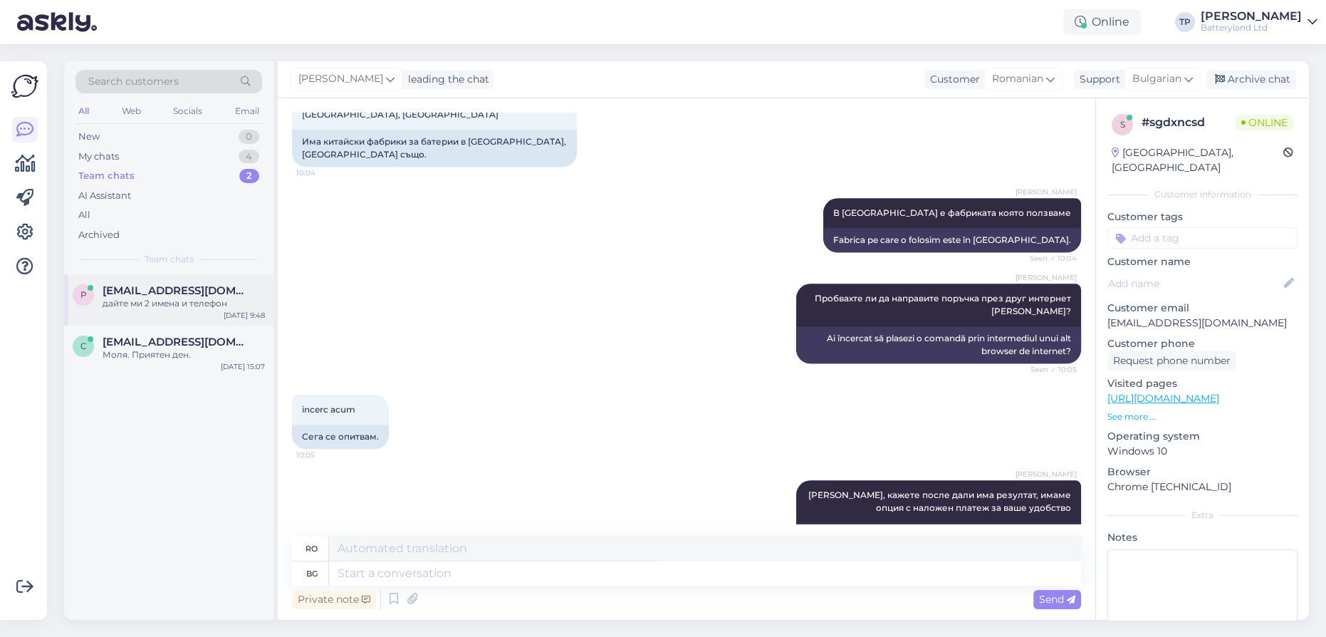
click at [177, 297] on div "[EMAIL_ADDRESS][DOMAIN_NAME] дайте ми 2 имена и телефон" at bounding box center [184, 297] width 162 height 26
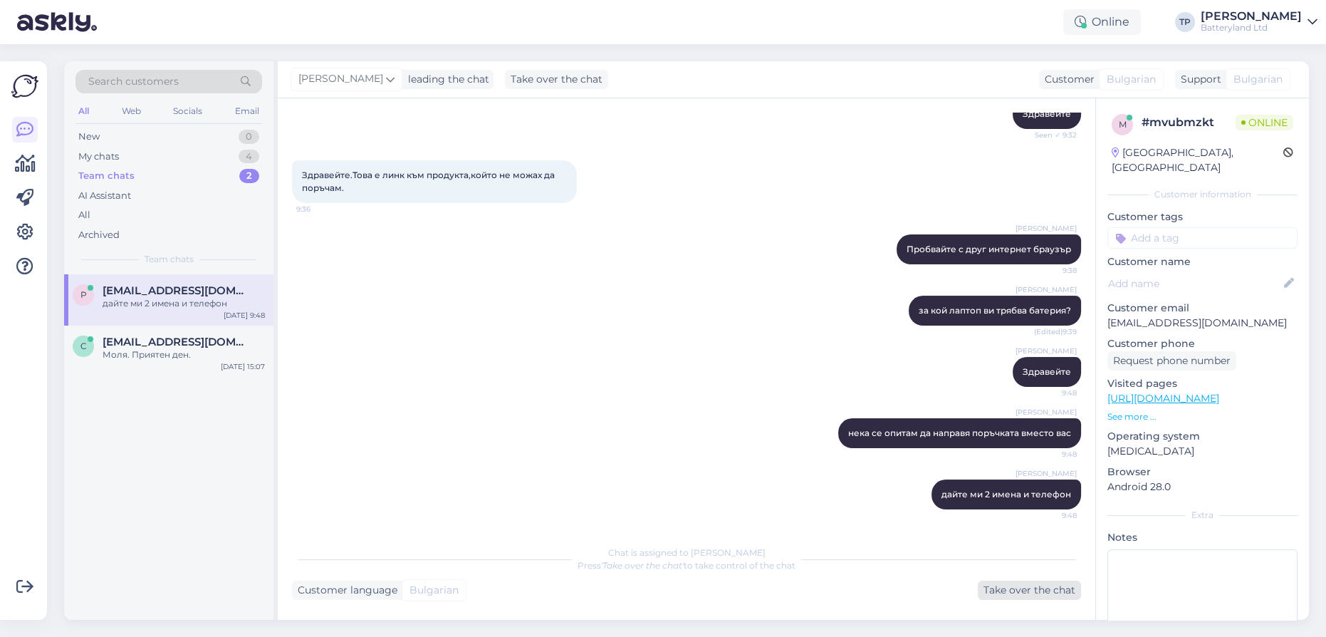
click at [1015, 591] on div "Take over the chat" at bounding box center [1029, 589] width 103 height 19
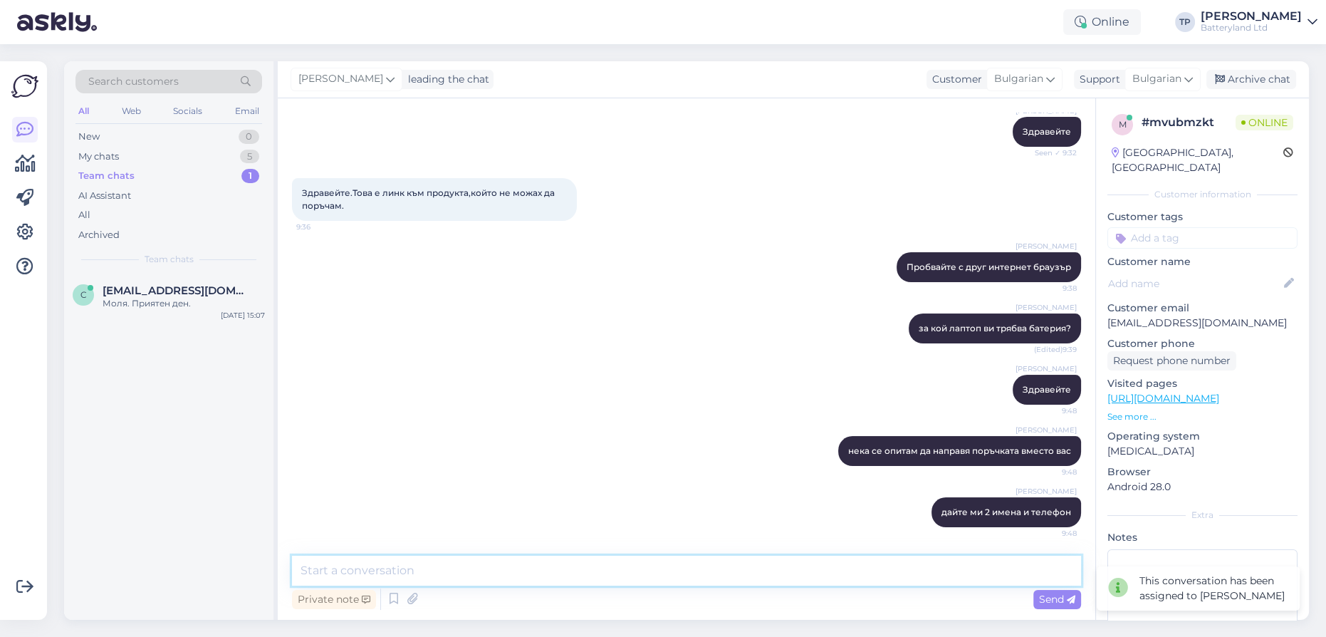
click at [684, 573] on textarea at bounding box center [686, 570] width 789 height 30
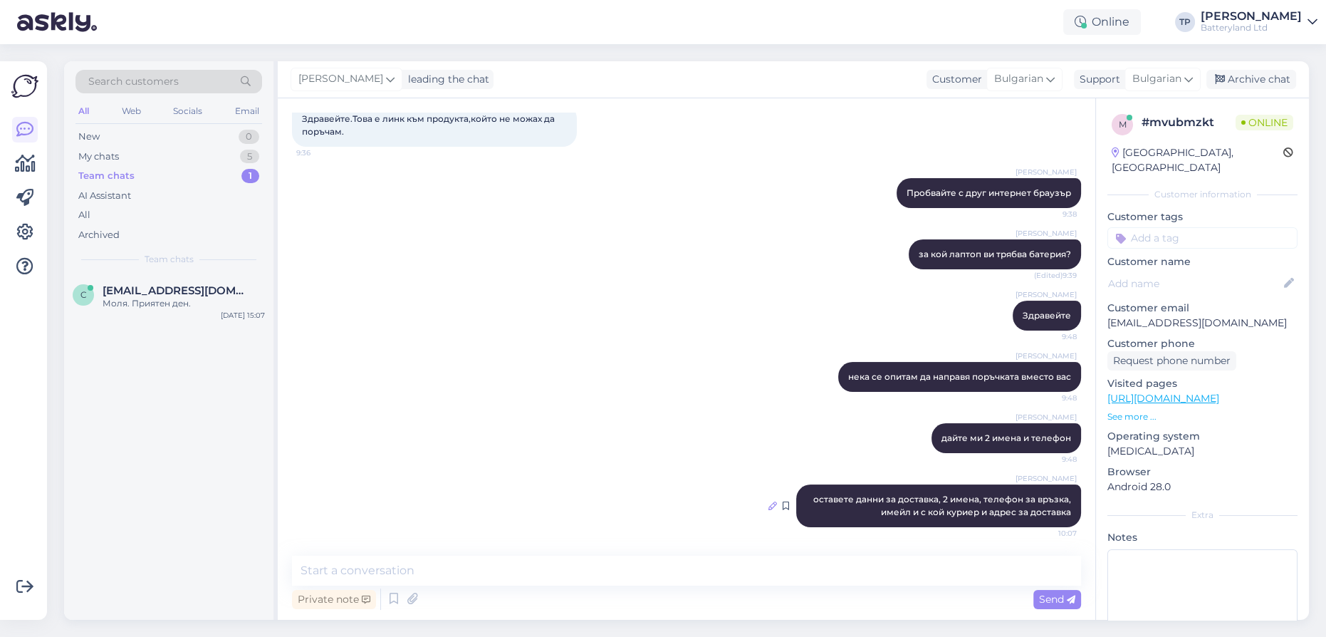
click at [768, 504] on icon at bounding box center [772, 505] width 9 height 9
click at [757, 503] on div "[PERSON_NAME] оставете данни за доставка, 2 имена, телефон за връзка, имейл и с…" at bounding box center [686, 506] width 789 height 74
click at [190, 147] on div "My chats 5" at bounding box center [168, 157] width 187 height 20
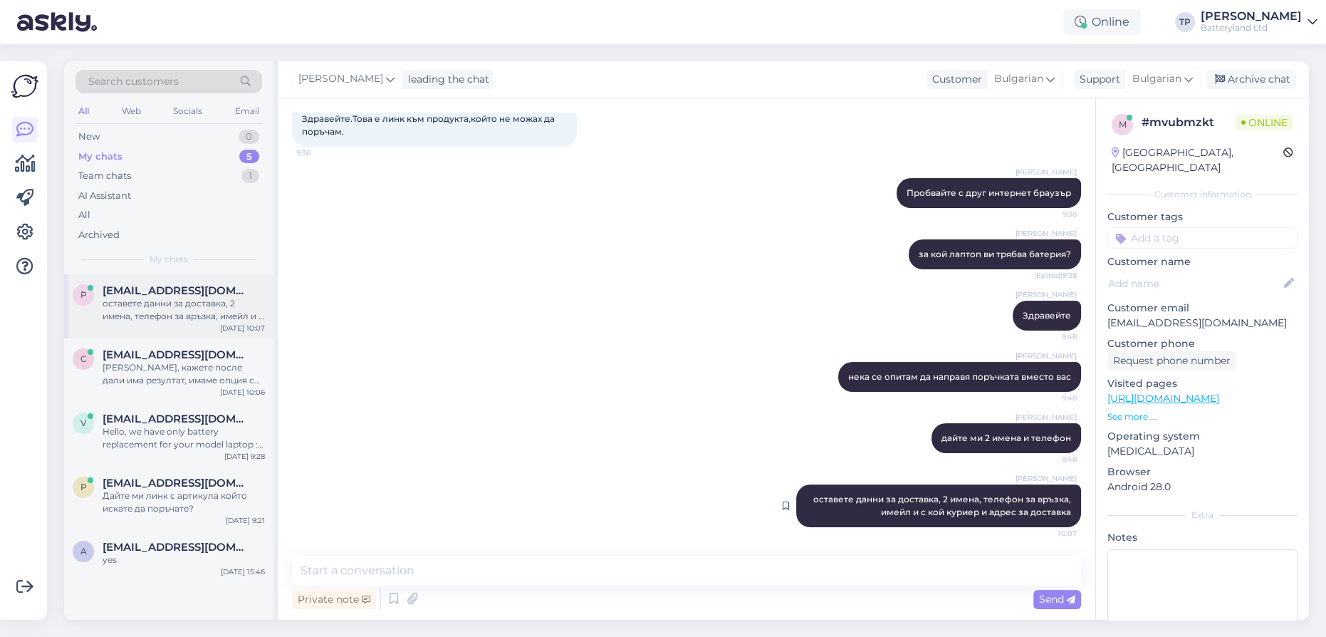
click at [169, 302] on div "[EMAIL_ADDRESS][DOMAIN_NAME] оставете данни за доставка, 2 имена, телефон за вр…" at bounding box center [184, 303] width 162 height 38
click at [167, 350] on div "[EMAIL_ADDRESS][DOMAIN_NAME] Ок, кажете после дали има резултат, имаме опция с …" at bounding box center [184, 367] width 162 height 38
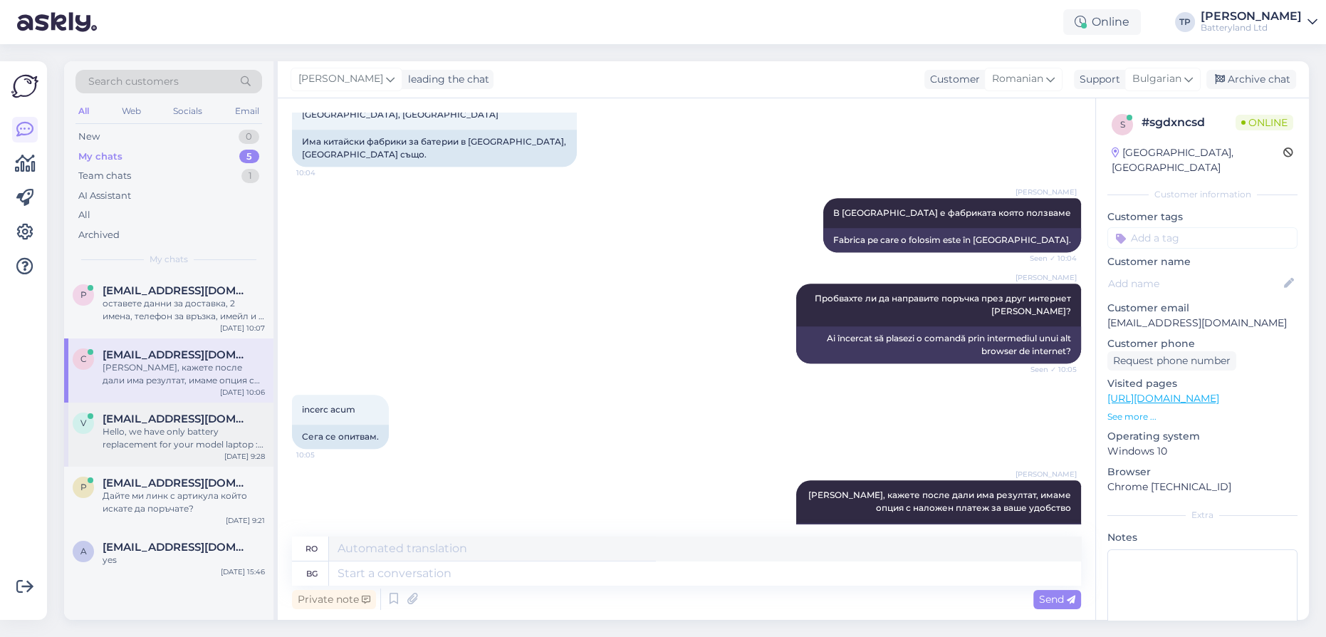
click at [147, 412] on div "[EMAIL_ADDRESS][DOMAIN_NAME] Hello, we have only battery replacement for your m…" at bounding box center [184, 431] width 162 height 38
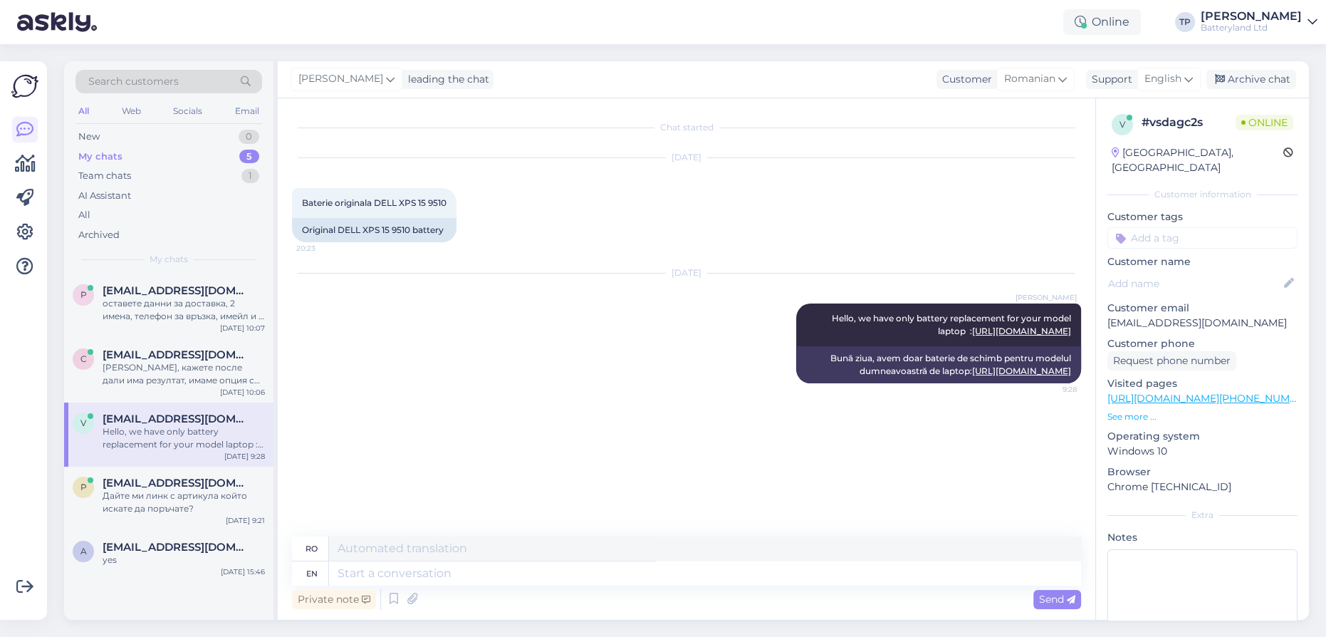
scroll to position [0, 0]
click at [138, 476] on span "[EMAIL_ADDRESS][DOMAIN_NAME]" at bounding box center [177, 482] width 148 height 13
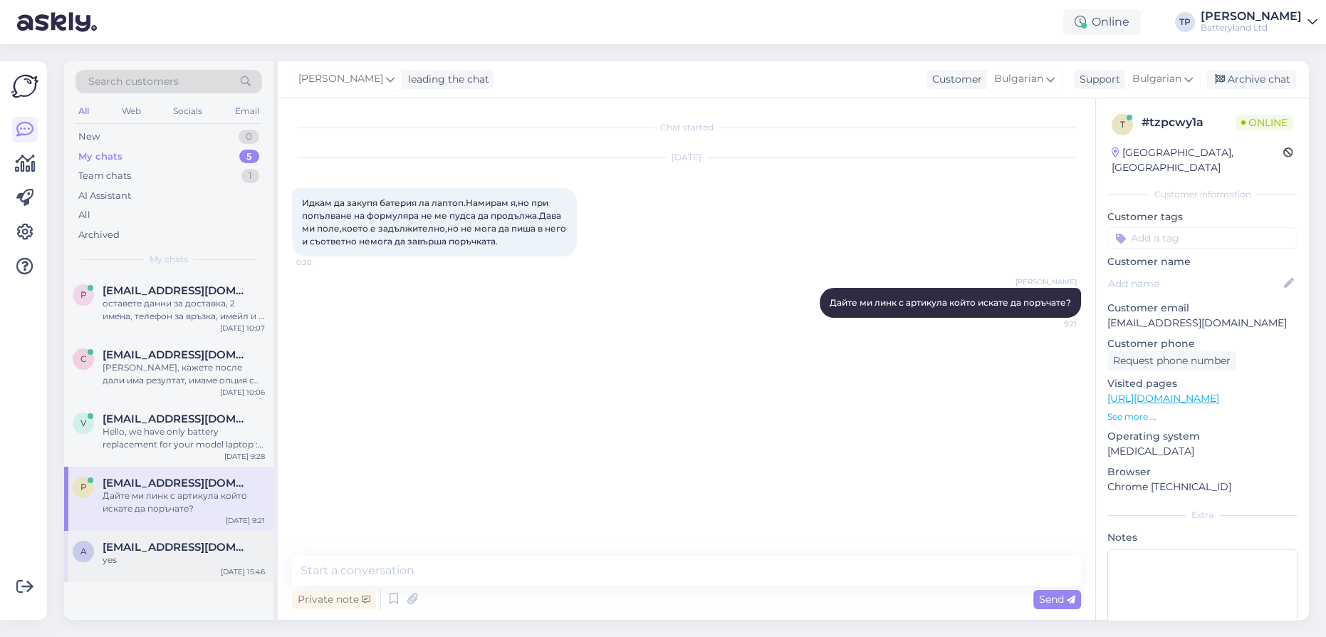
drag, startPoint x: 135, startPoint y: 429, endPoint x: 145, endPoint y: 482, distance: 53.8
click at [145, 541] on span "[EMAIL_ADDRESS][DOMAIN_NAME]" at bounding box center [177, 547] width 148 height 13
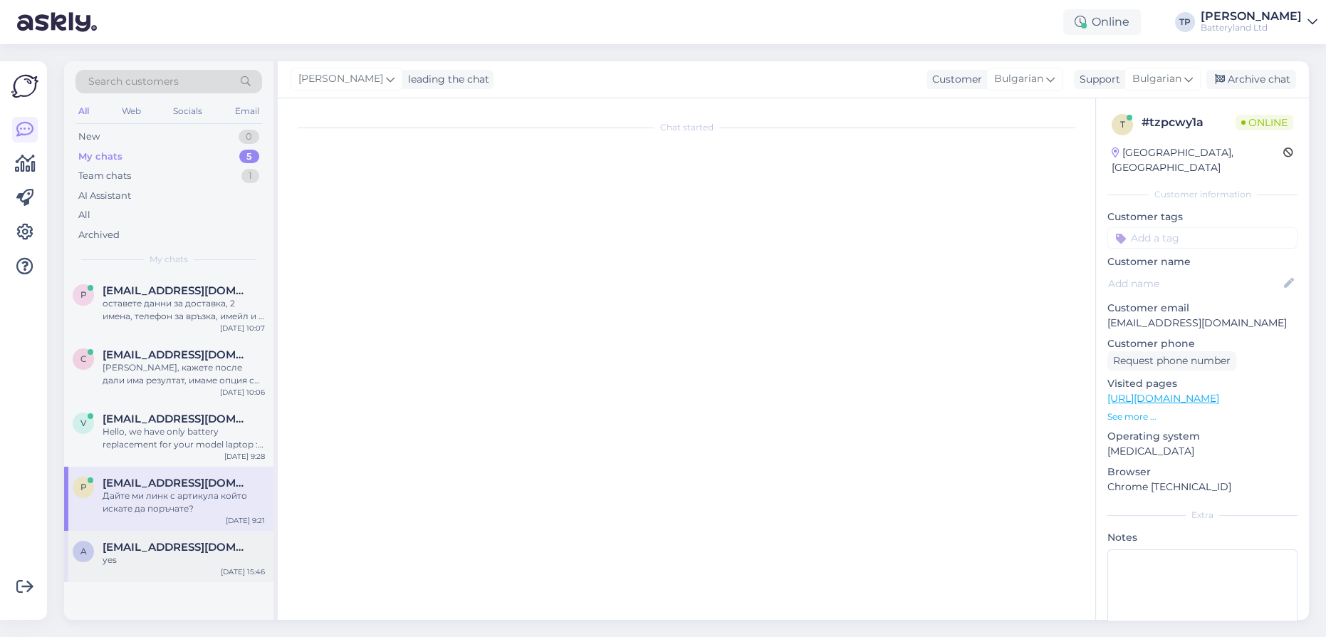
scroll to position [967, 0]
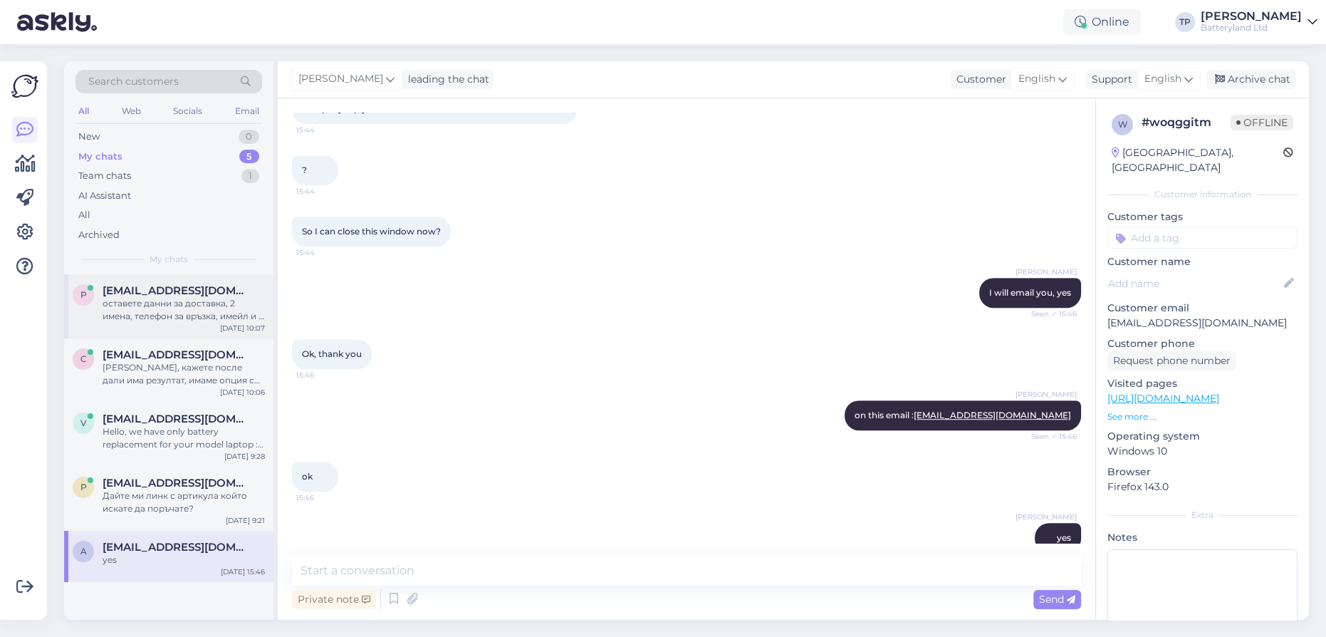
click at [145, 303] on div "[EMAIL_ADDRESS][DOMAIN_NAME] оставете данни за доставка, 2 имена, телефон за вр…" at bounding box center [184, 303] width 162 height 38
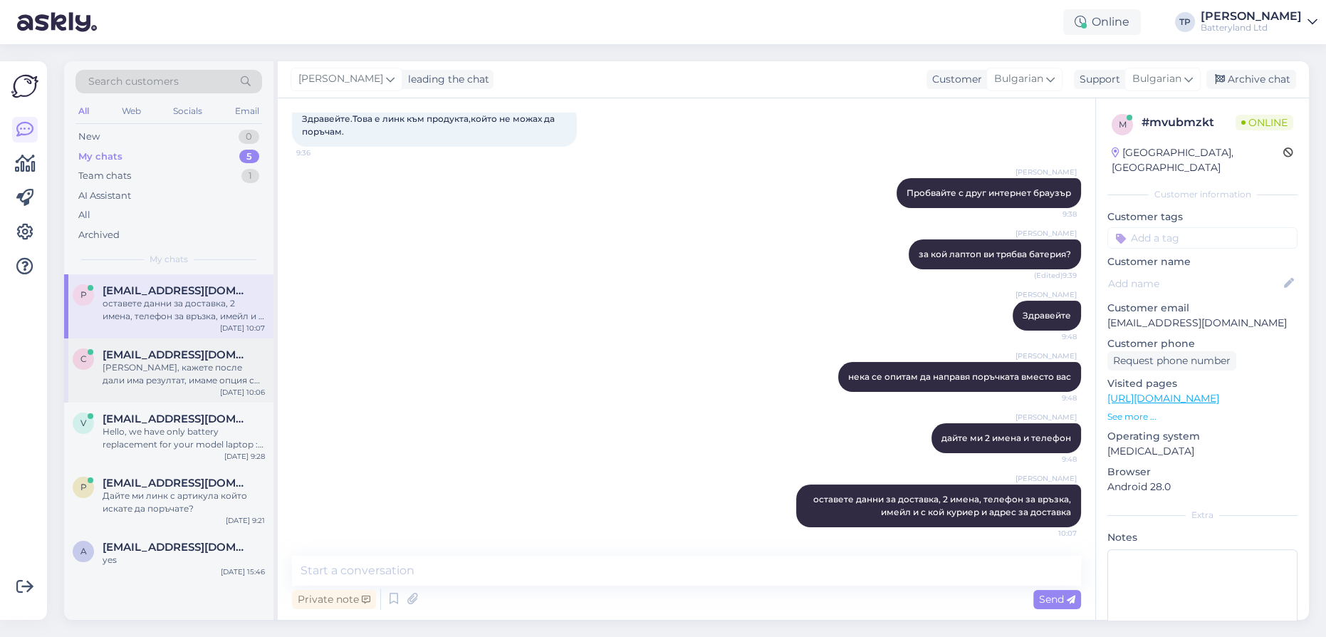
click at [145, 348] on span "[EMAIL_ADDRESS][DOMAIN_NAME]" at bounding box center [177, 354] width 148 height 13
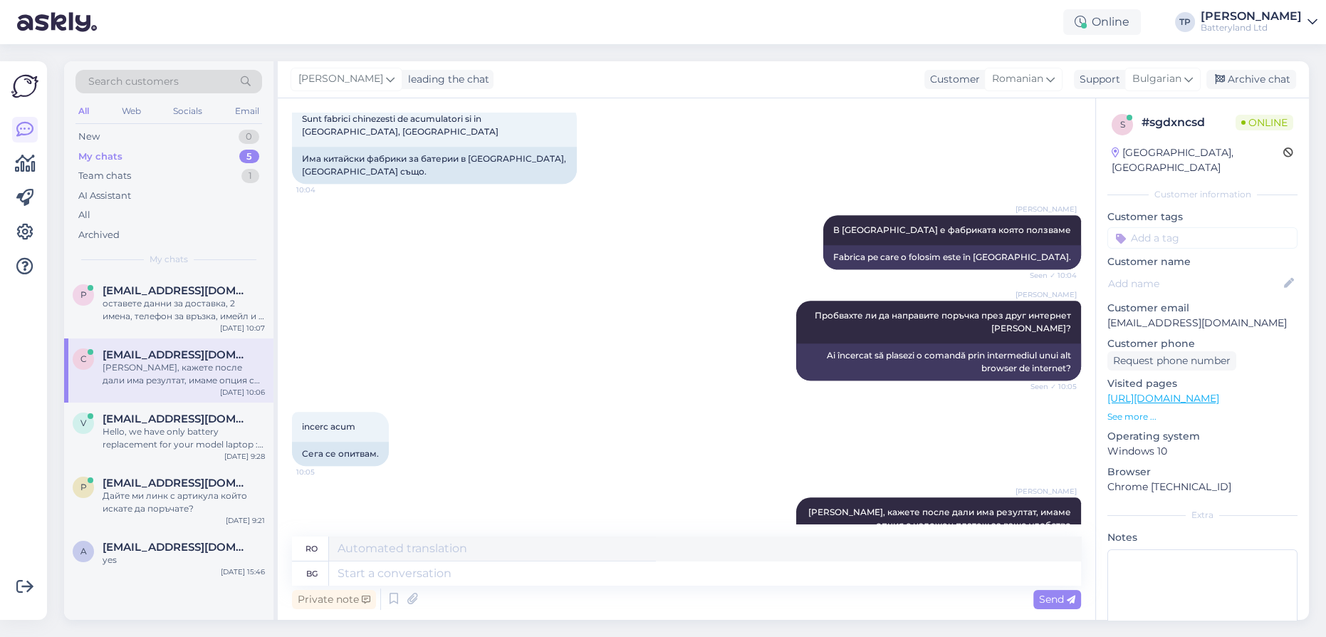
scroll to position [2024, 0]
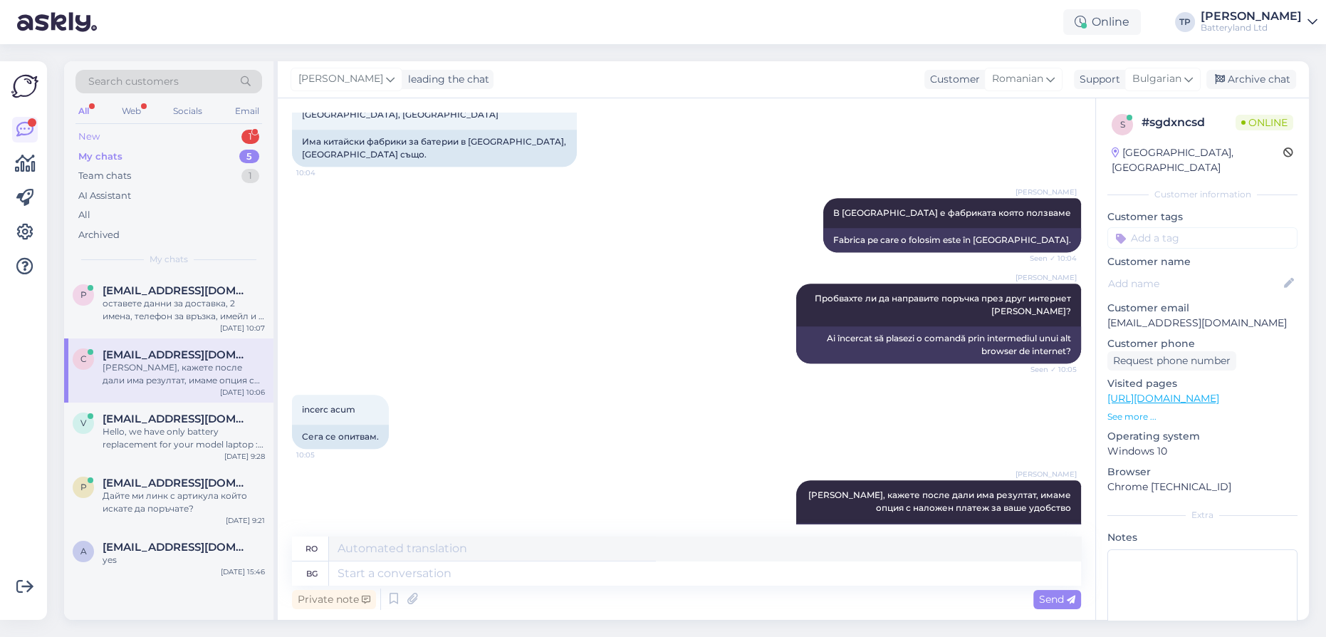
click at [225, 133] on div "New 1" at bounding box center [168, 137] width 187 height 20
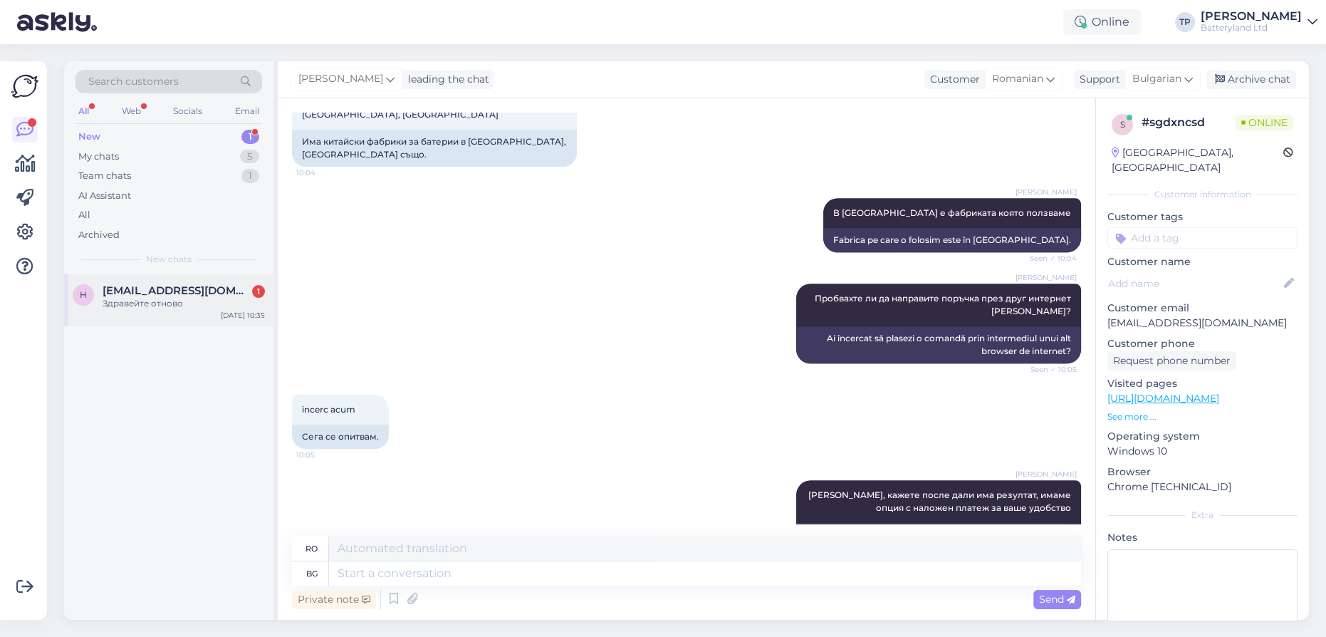
click at [197, 298] on div "[EMAIL_ADDRESS][DOMAIN_NAME] 1 Здравейте отново" at bounding box center [184, 297] width 162 height 26
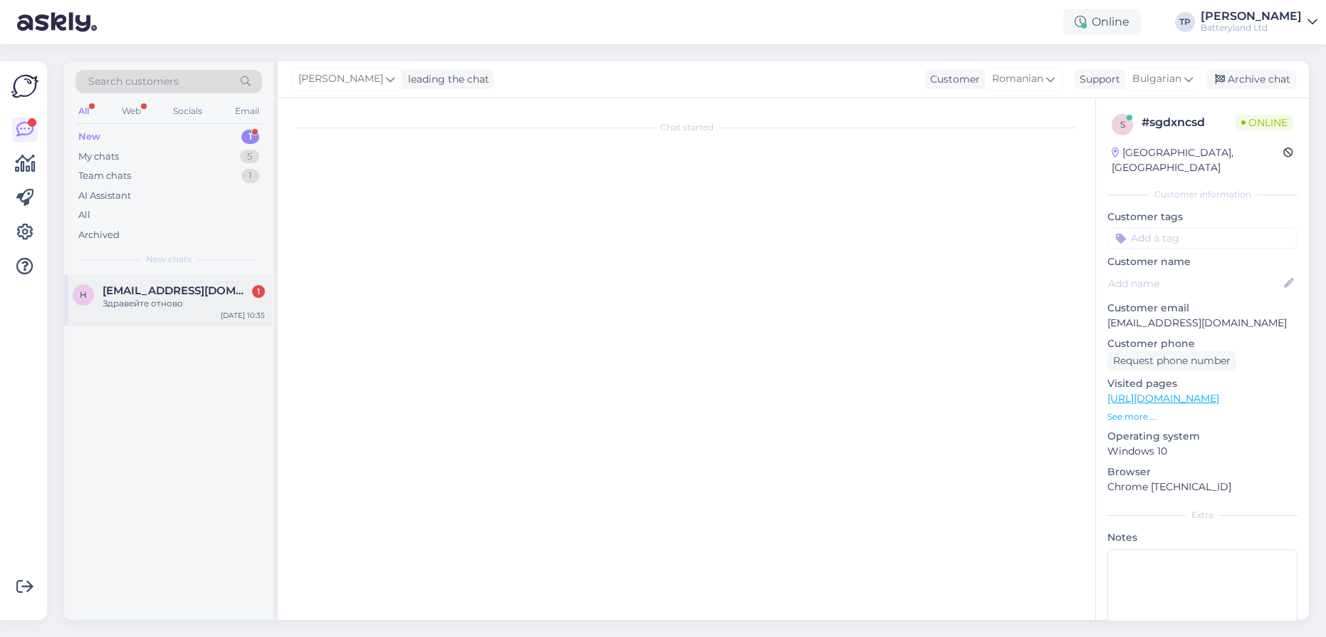
scroll to position [1829, 0]
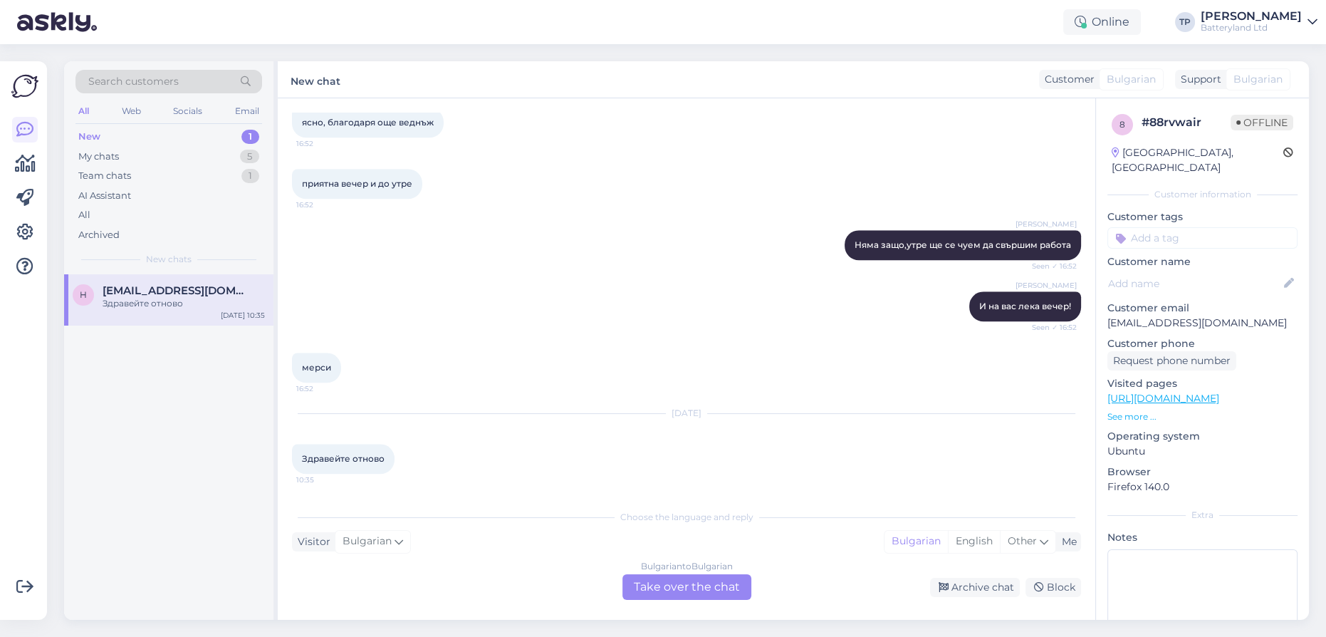
click at [690, 584] on div "Bulgarian to Bulgarian Take over the chat" at bounding box center [686, 587] width 129 height 26
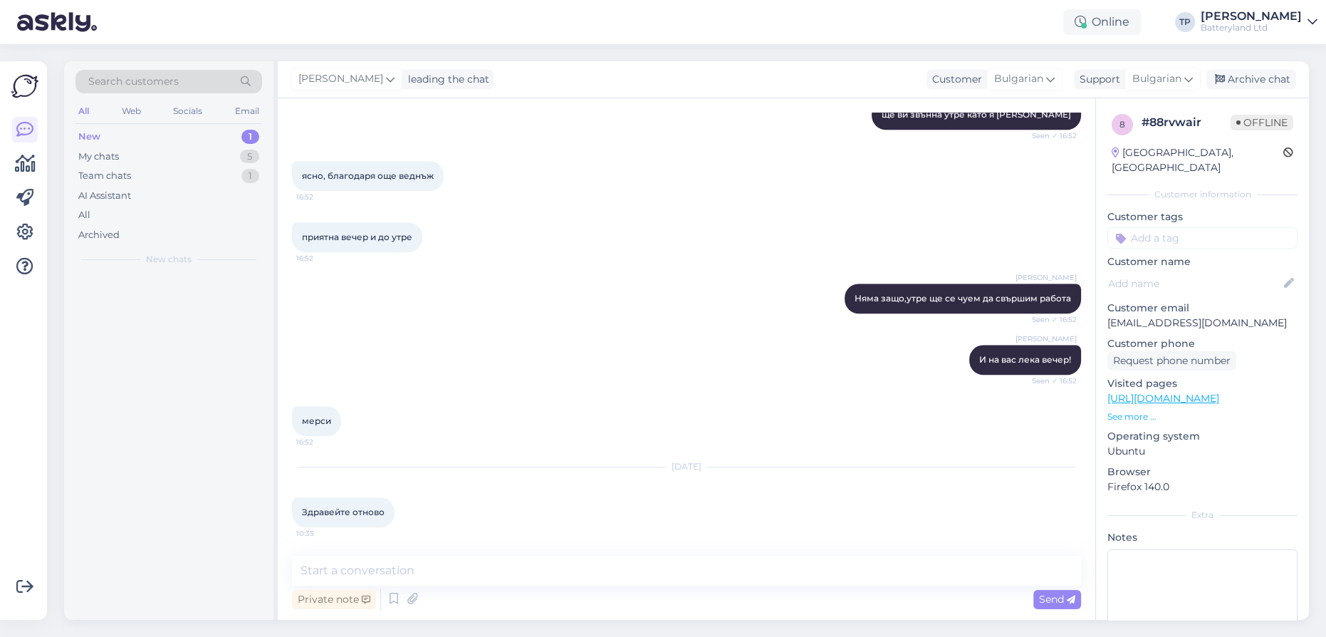
scroll to position [1776, 0]
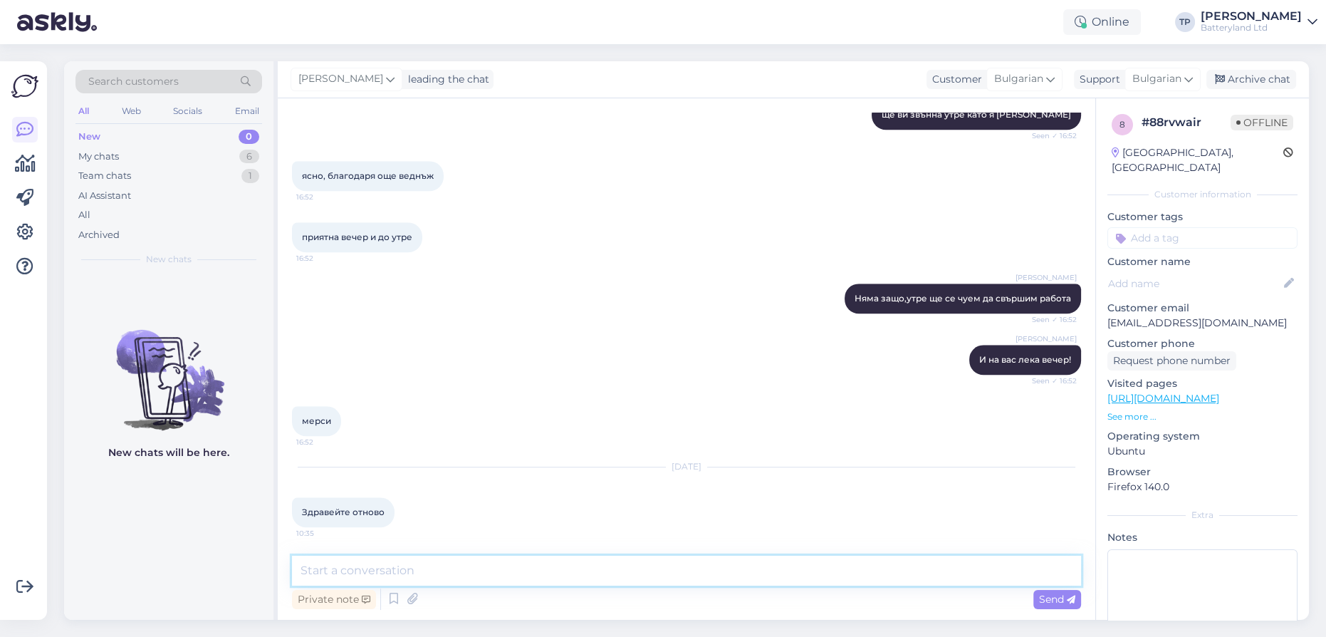
click at [522, 569] on textarea at bounding box center [686, 570] width 789 height 30
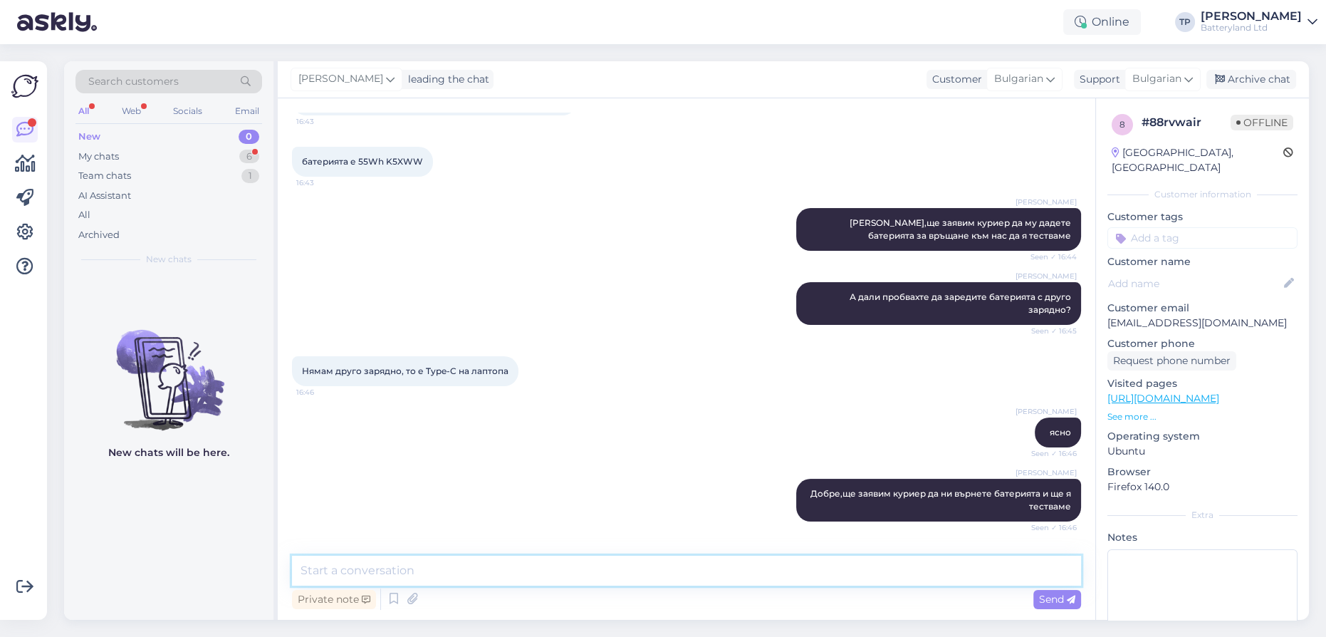
scroll to position [0, 0]
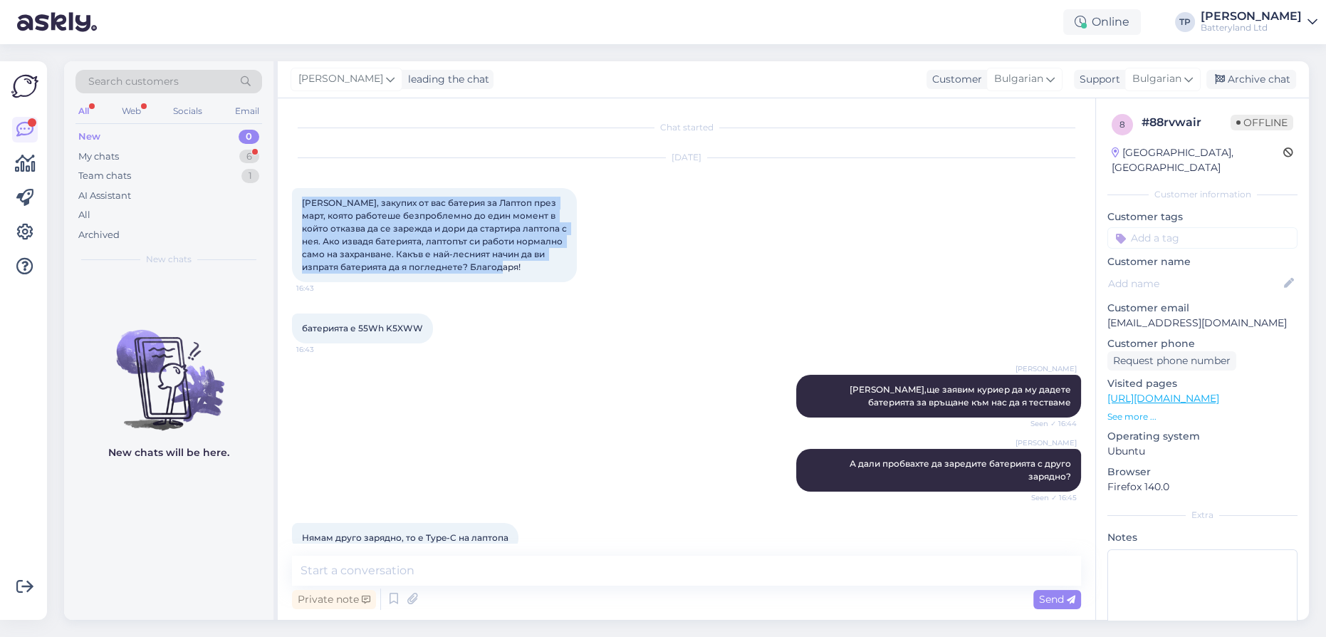
drag, startPoint x: 301, startPoint y: 198, endPoint x: 503, endPoint y: 273, distance: 215.2
click at [503, 273] on div "[PERSON_NAME], закупих от вас батерия за Лаптоп през март, която работеше безпр…" at bounding box center [434, 235] width 285 height 94
copy span "[PERSON_NAME], закупих от вас батерия за Лаптоп през март, която работеше безпр…"
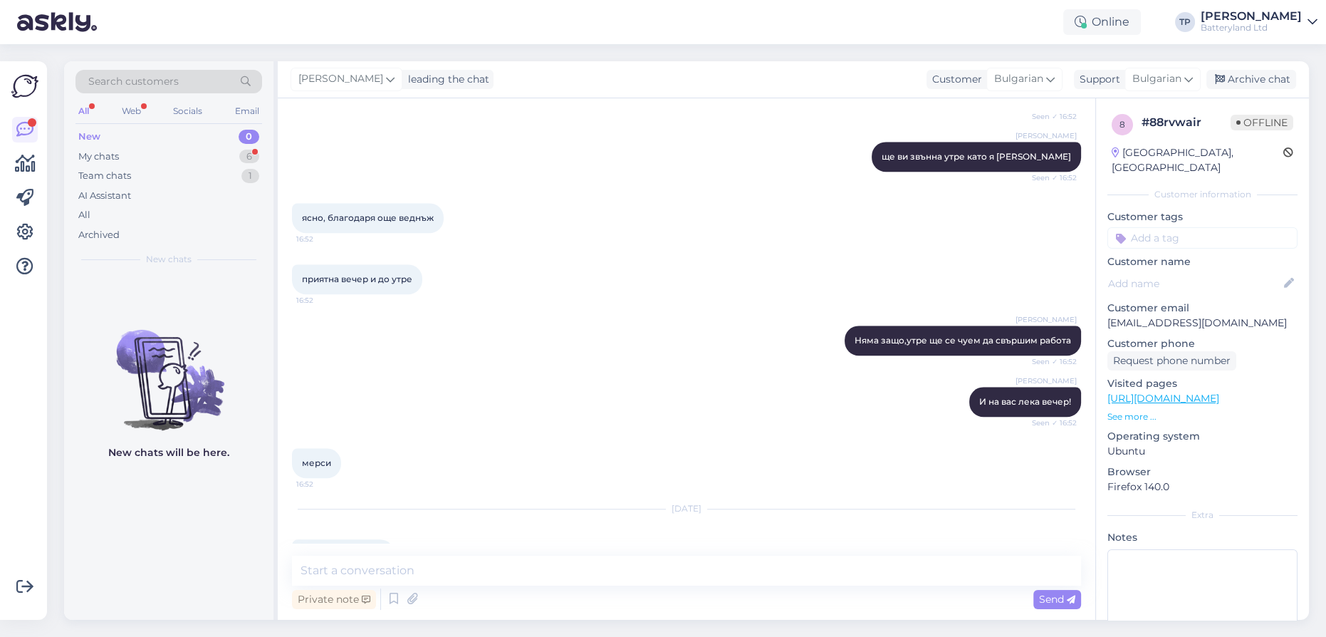
scroll to position [1985, 0]
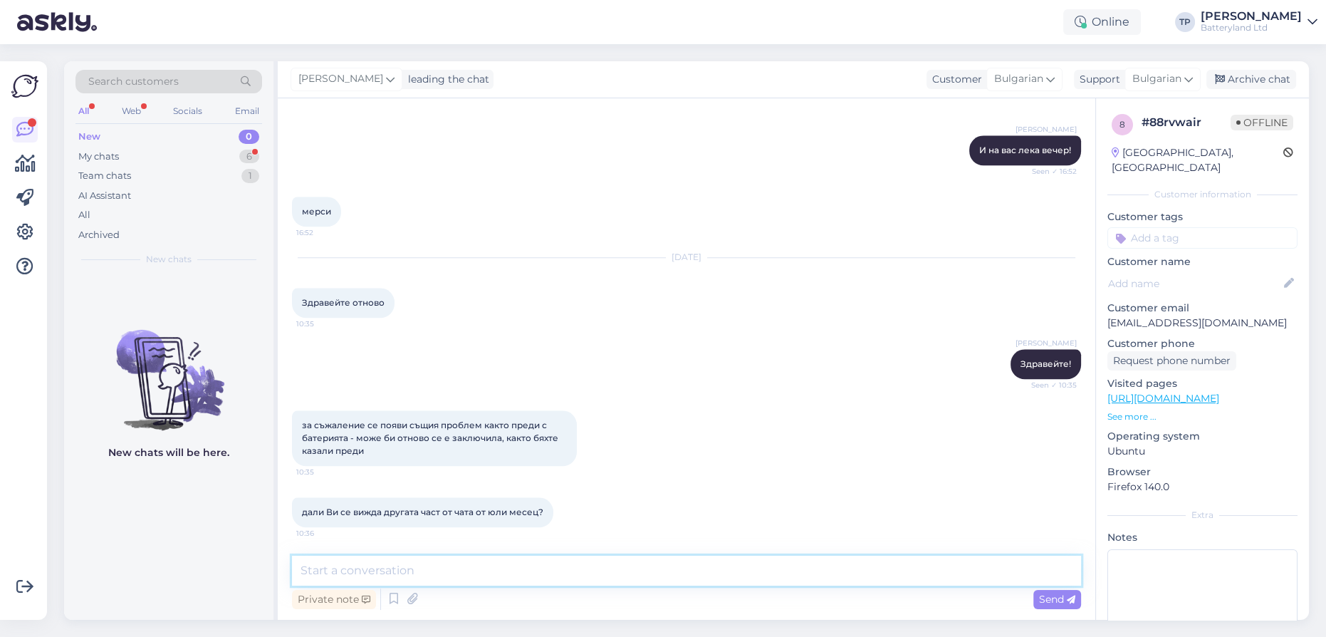
click at [450, 567] on textarea at bounding box center [686, 570] width 789 height 30
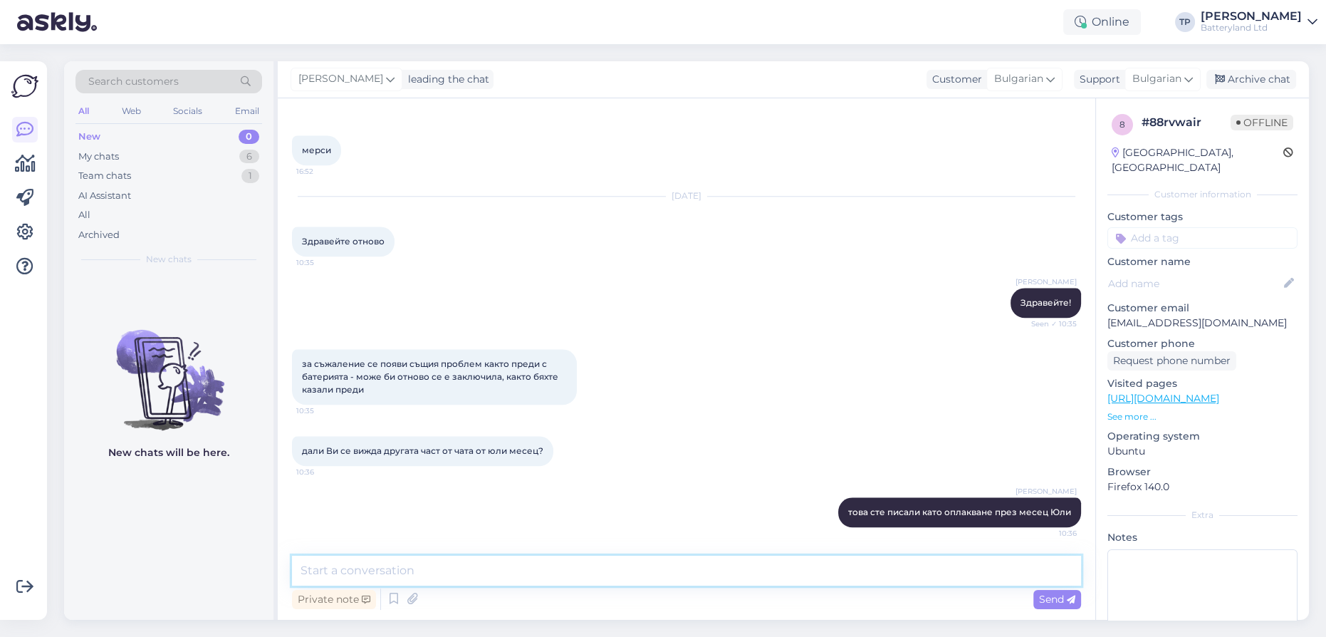
paste textarea "[PERSON_NAME], закупих от вас батерия за Лаптоп през март, която работеше безпр…"
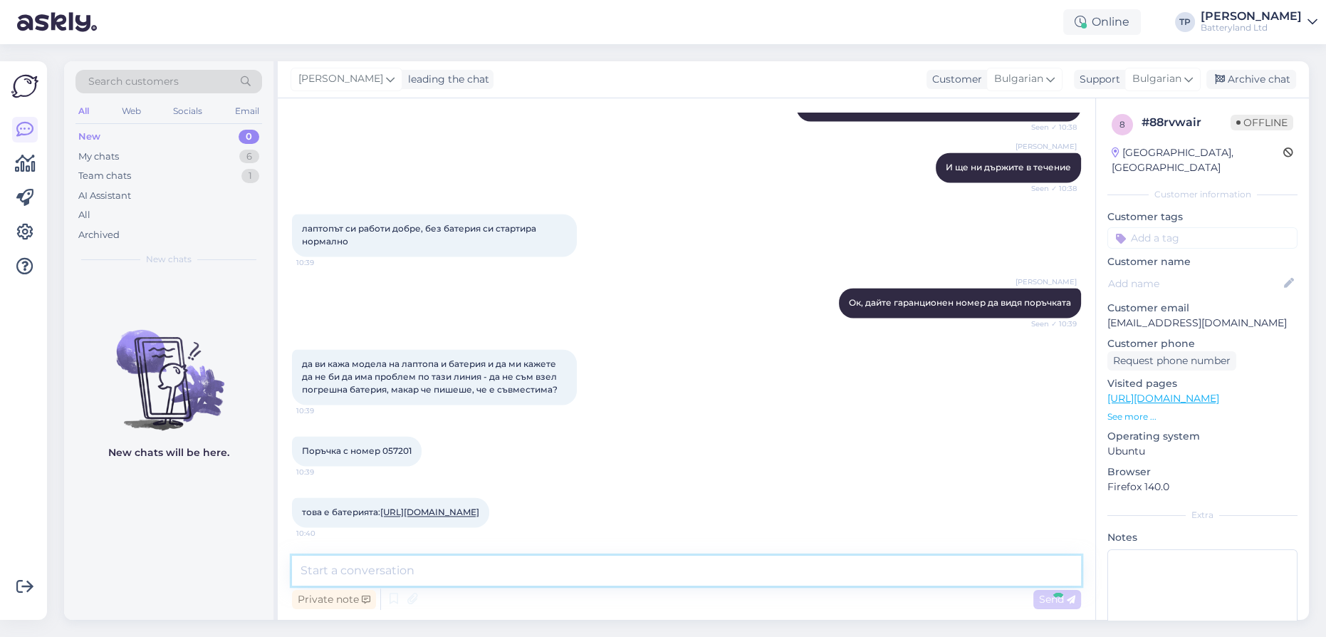
scroll to position [3158, 0]
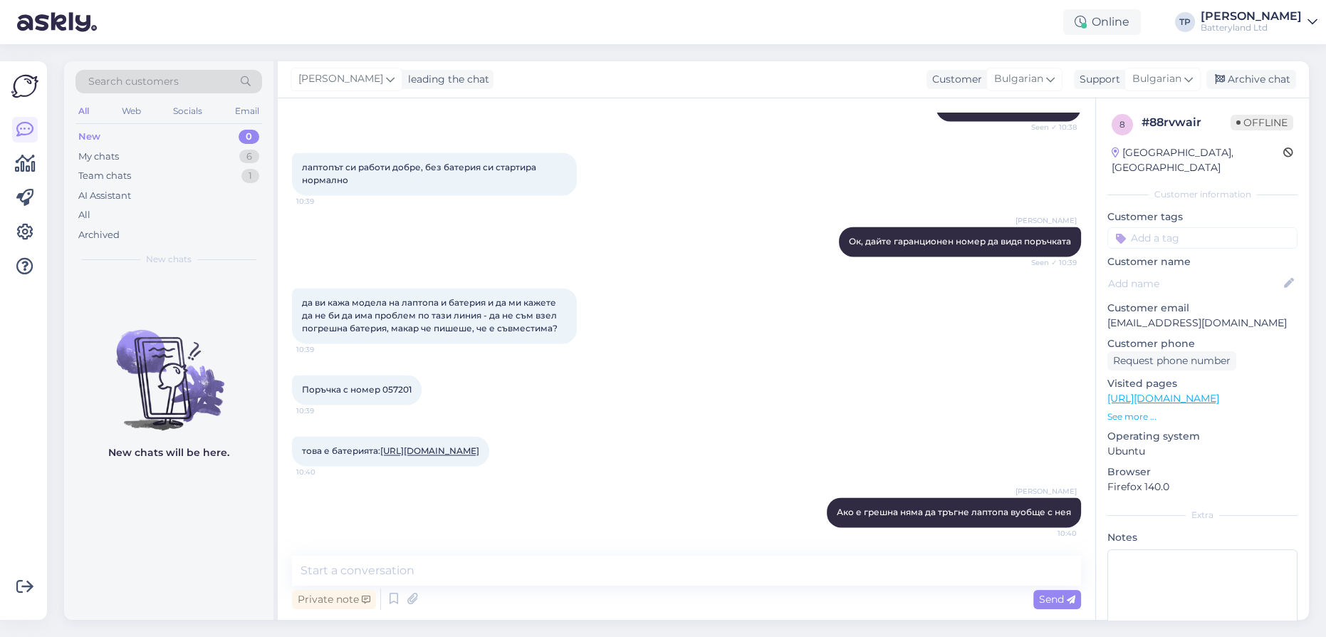
click at [427, 445] on link "[URL][DOMAIN_NAME]" at bounding box center [429, 450] width 99 height 11
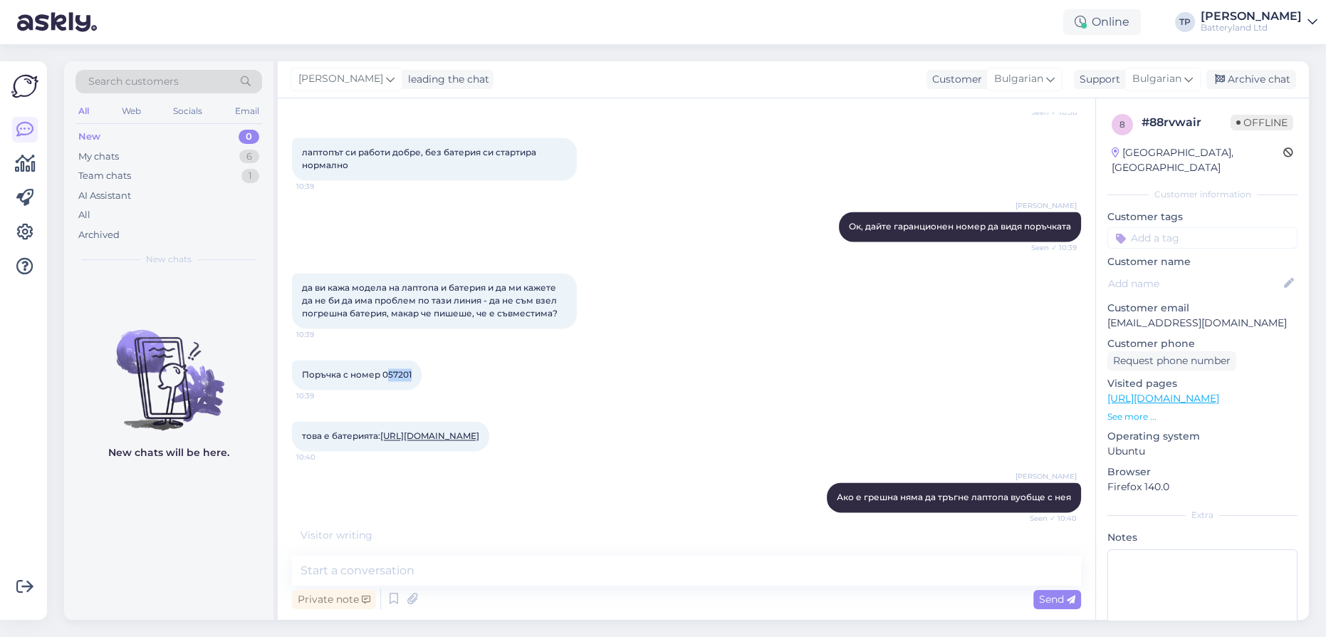
drag, startPoint x: 395, startPoint y: 363, endPoint x: 412, endPoint y: 362, distance: 17.1
click at [412, 362] on div "Поръчка с номер 057201 10:39" at bounding box center [357, 375] width 130 height 30
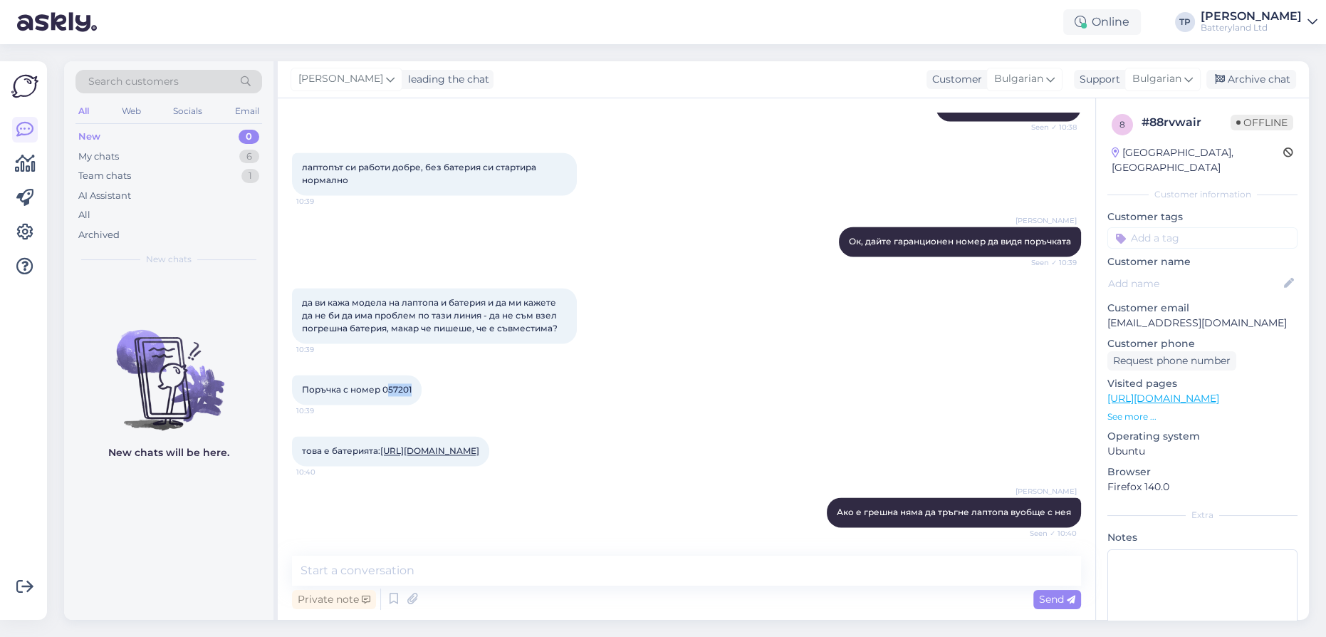
copy span "57201"
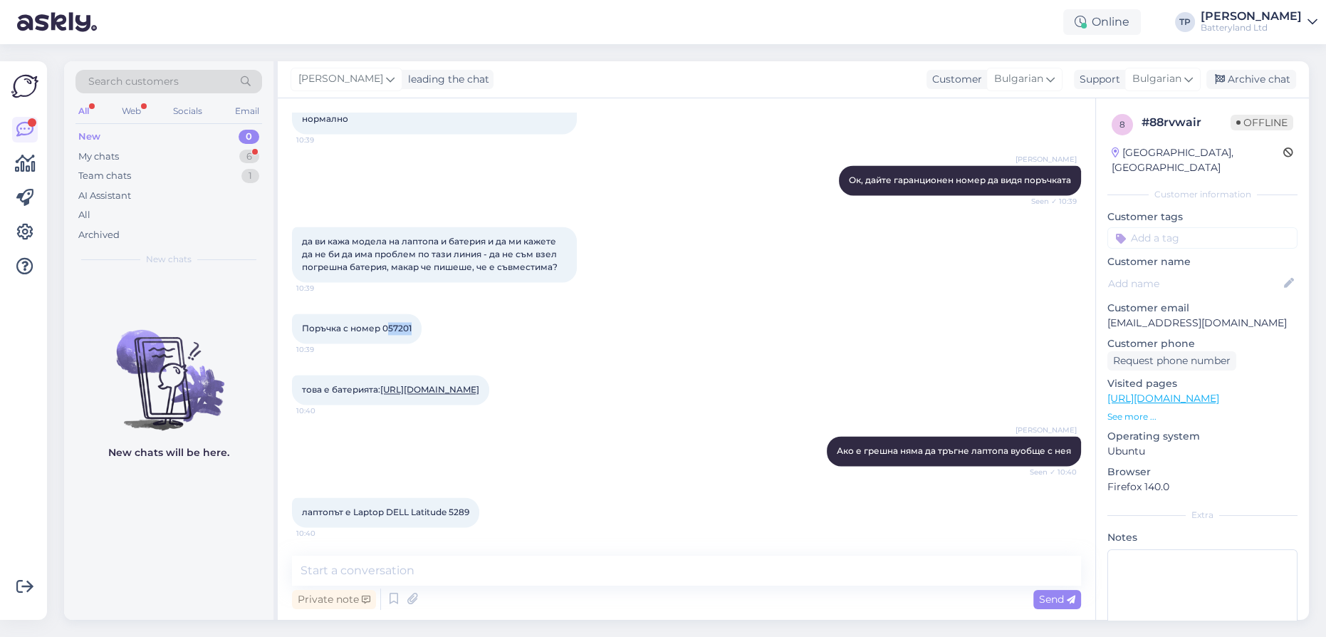
scroll to position [3219, 0]
click at [446, 574] on textarea at bounding box center [686, 570] width 789 height 30
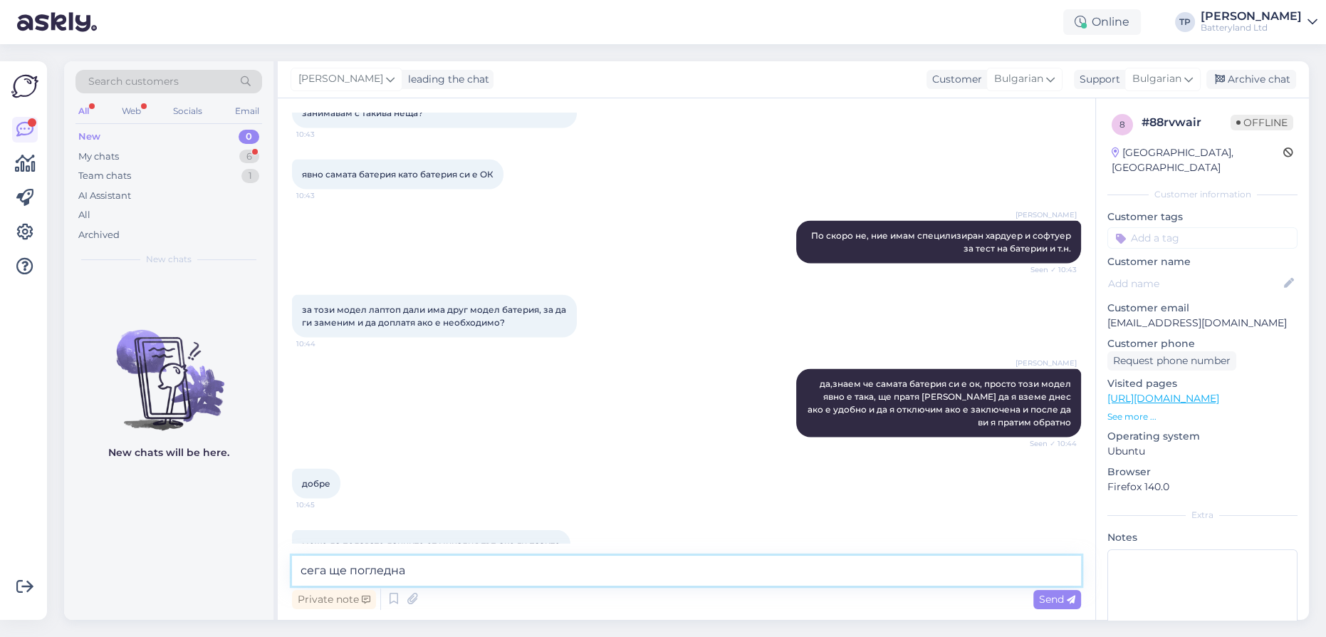
scroll to position [3947, 0]
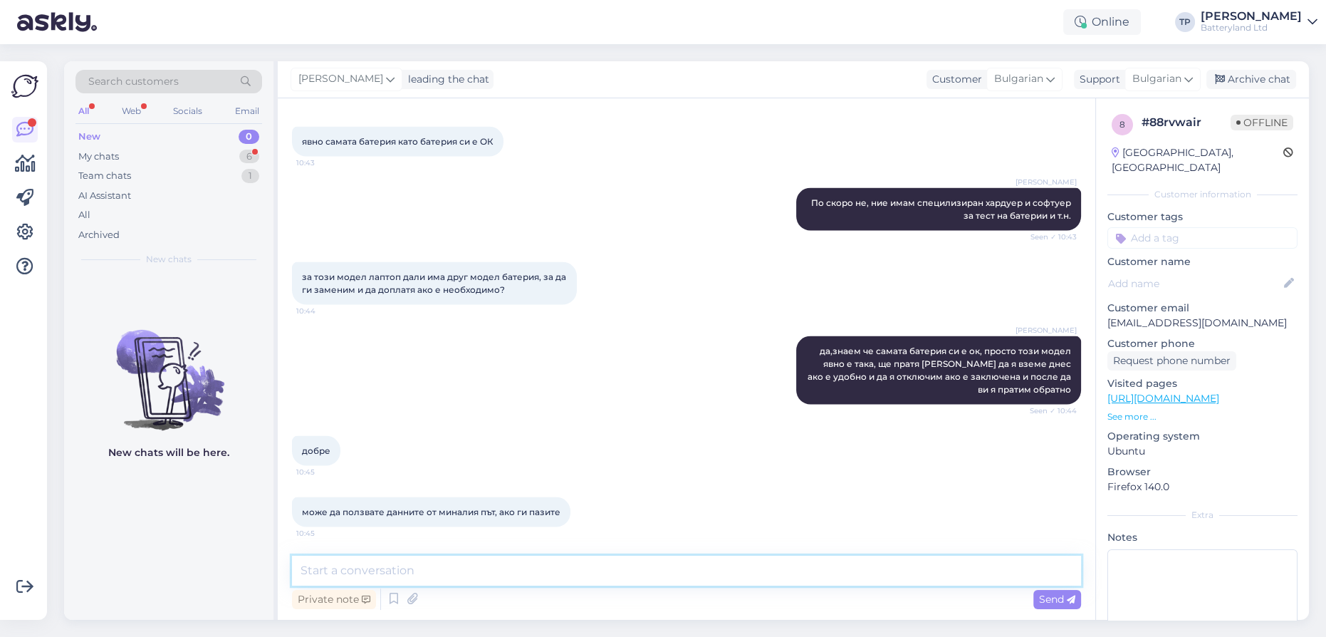
paste textarea "Офис 870 - [GEOGRAPHIC_DATA] - ЗОНА Б-18 жк ЗОНА Б-18 бл. 8"
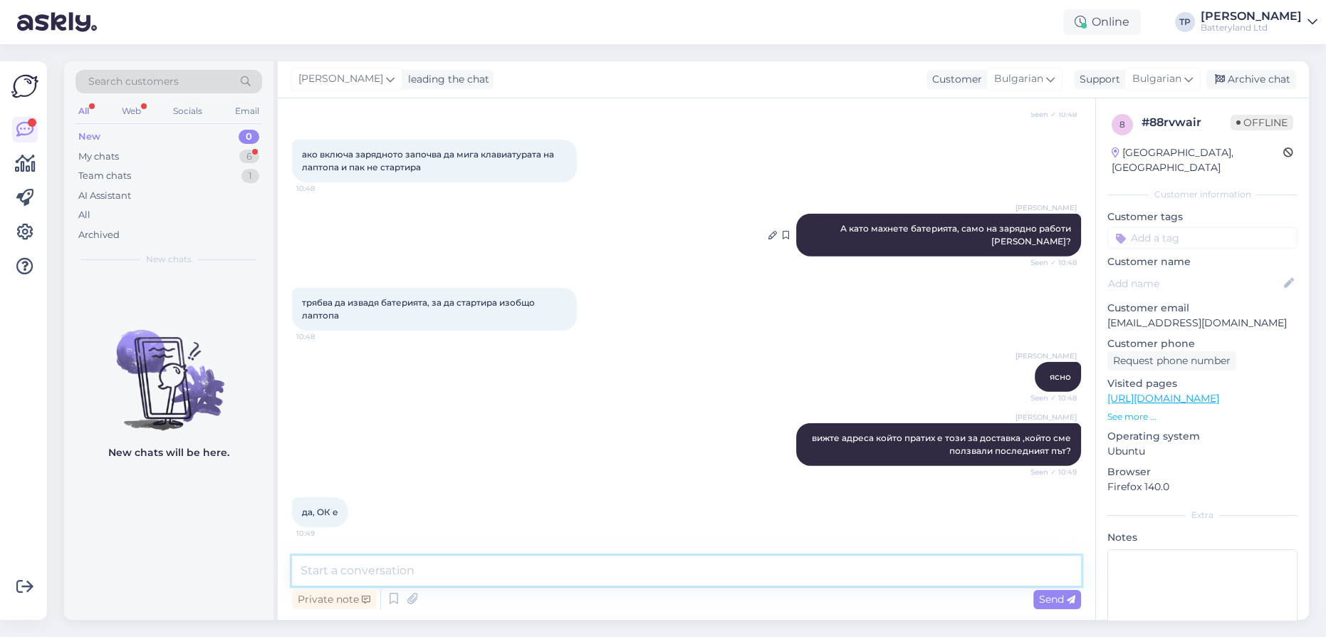
scroll to position [4845, 0]
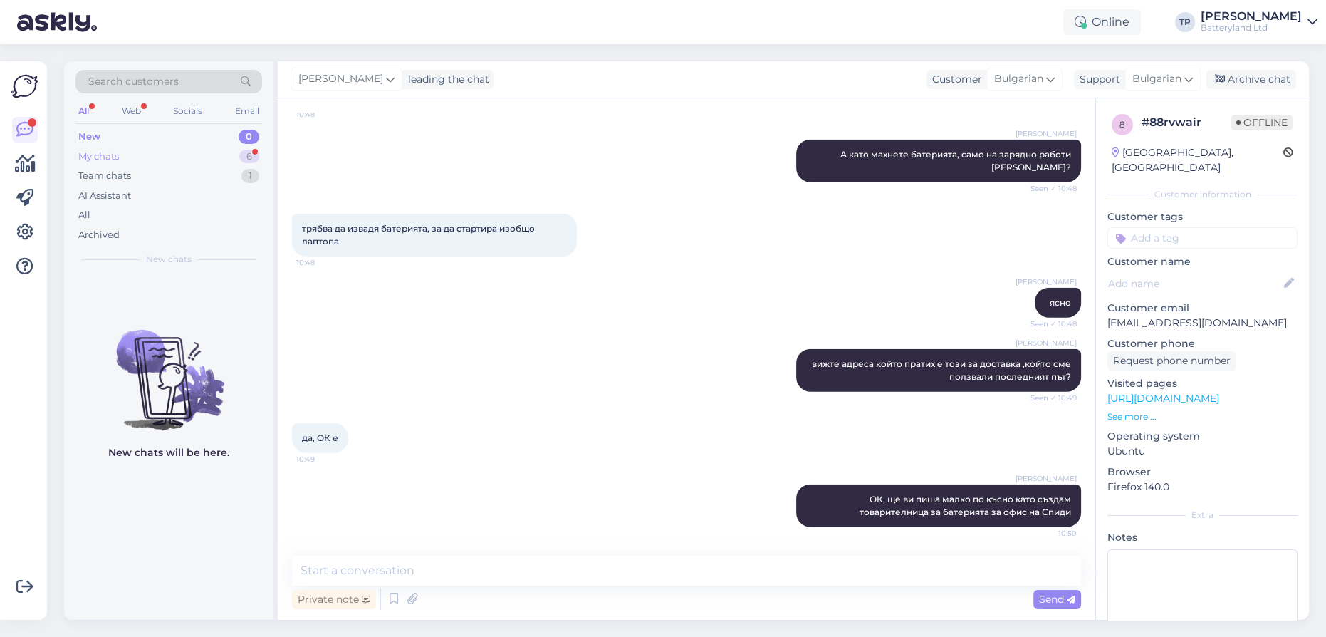
click at [192, 157] on div "My chats 6" at bounding box center [168, 157] width 187 height 20
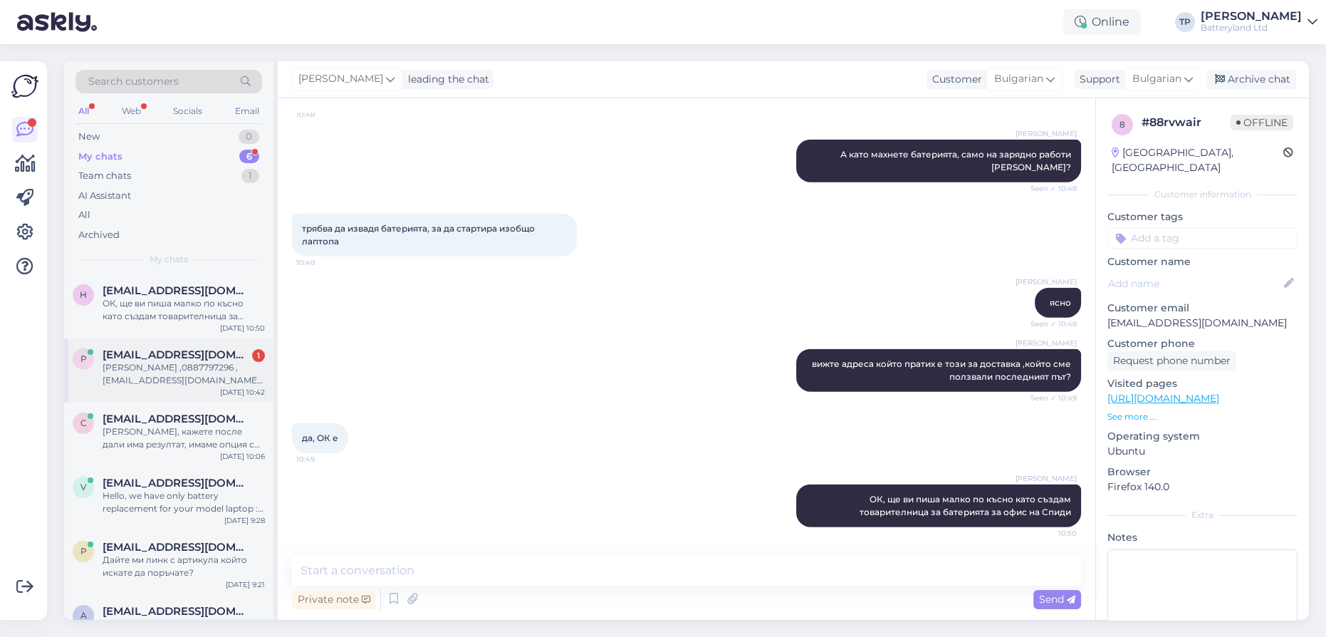
click at [197, 338] on div "p [EMAIL_ADDRESS][DOMAIN_NAME] 1 [PERSON_NAME] ,0887797296 , [EMAIL_ADDRESS][DO…" at bounding box center [168, 370] width 209 height 64
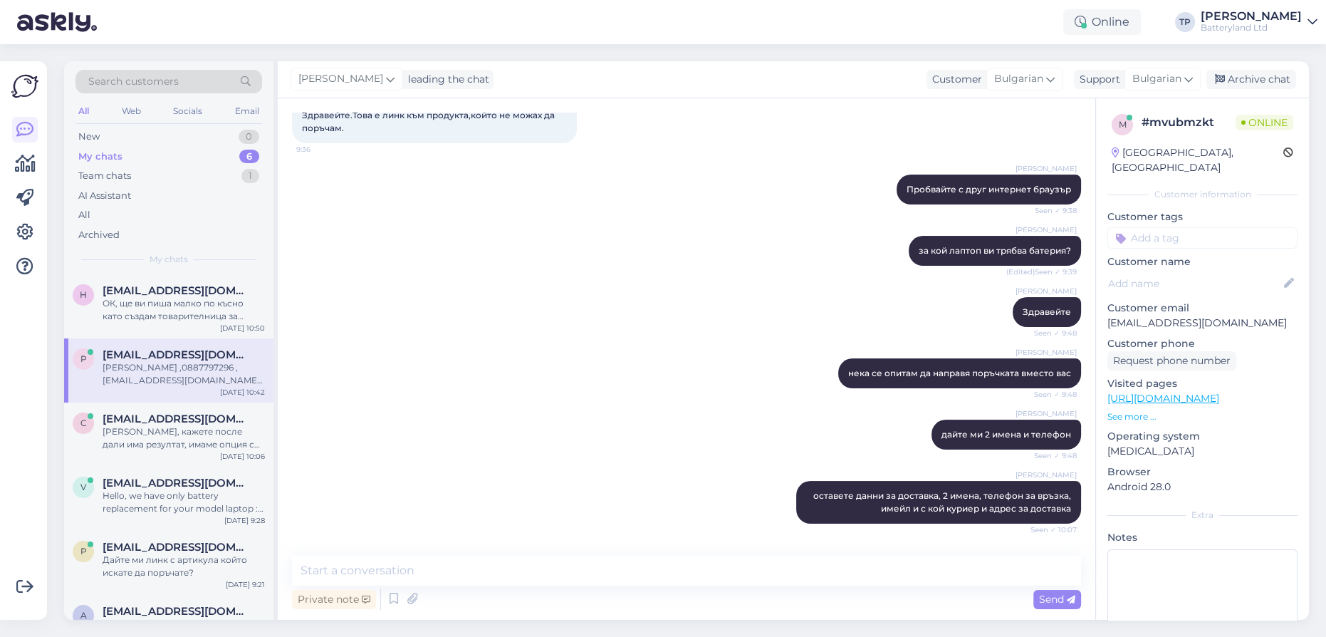
scroll to position [355, 0]
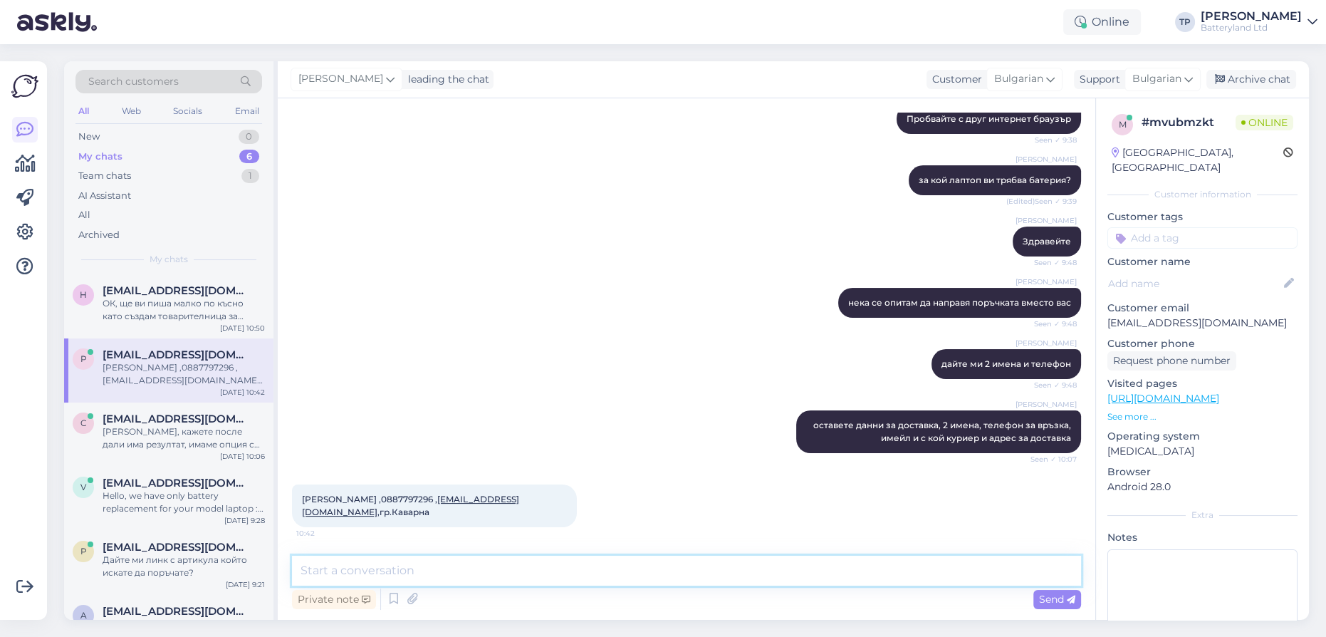
click at [362, 567] on textarea at bounding box center [686, 570] width 789 height 30
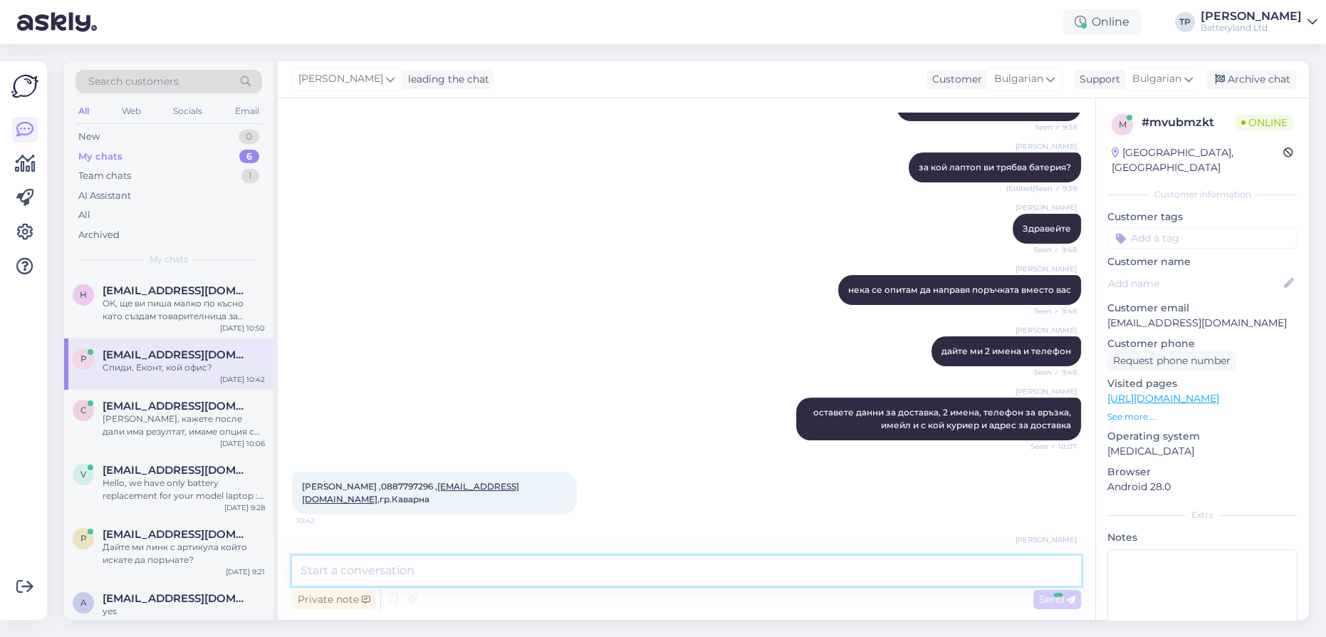
scroll to position [416, 0]
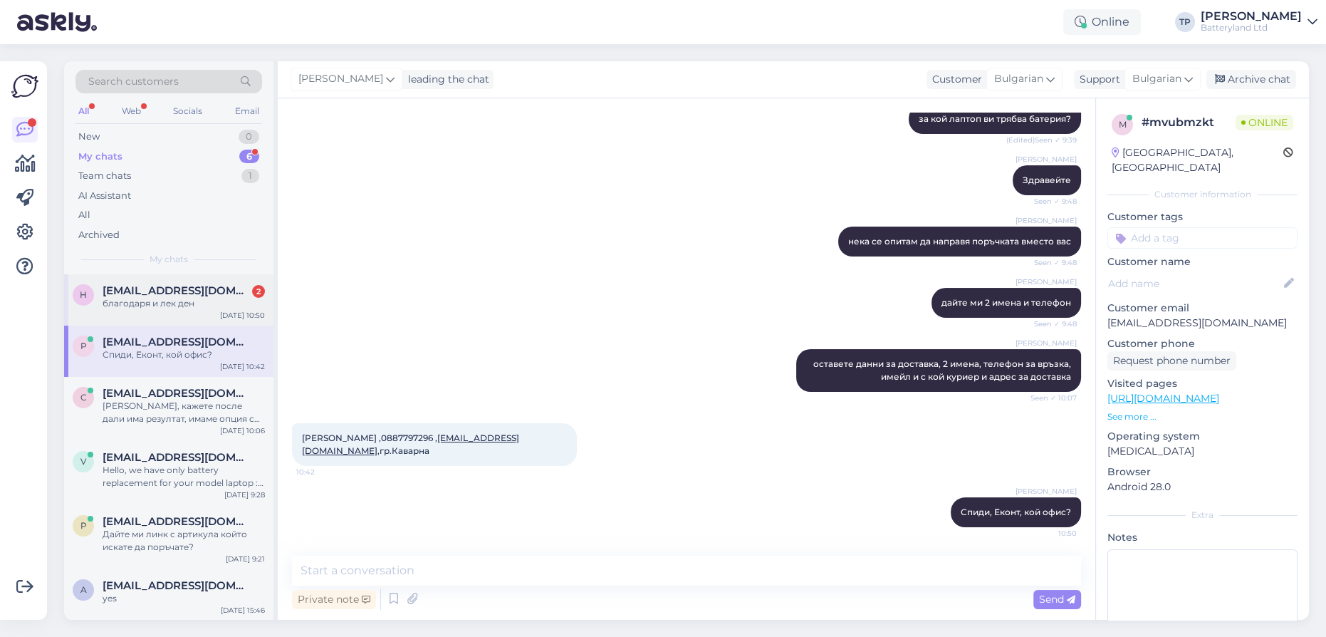
click at [239, 293] on span "[EMAIL_ADDRESS][DOMAIN_NAME]" at bounding box center [177, 290] width 148 height 13
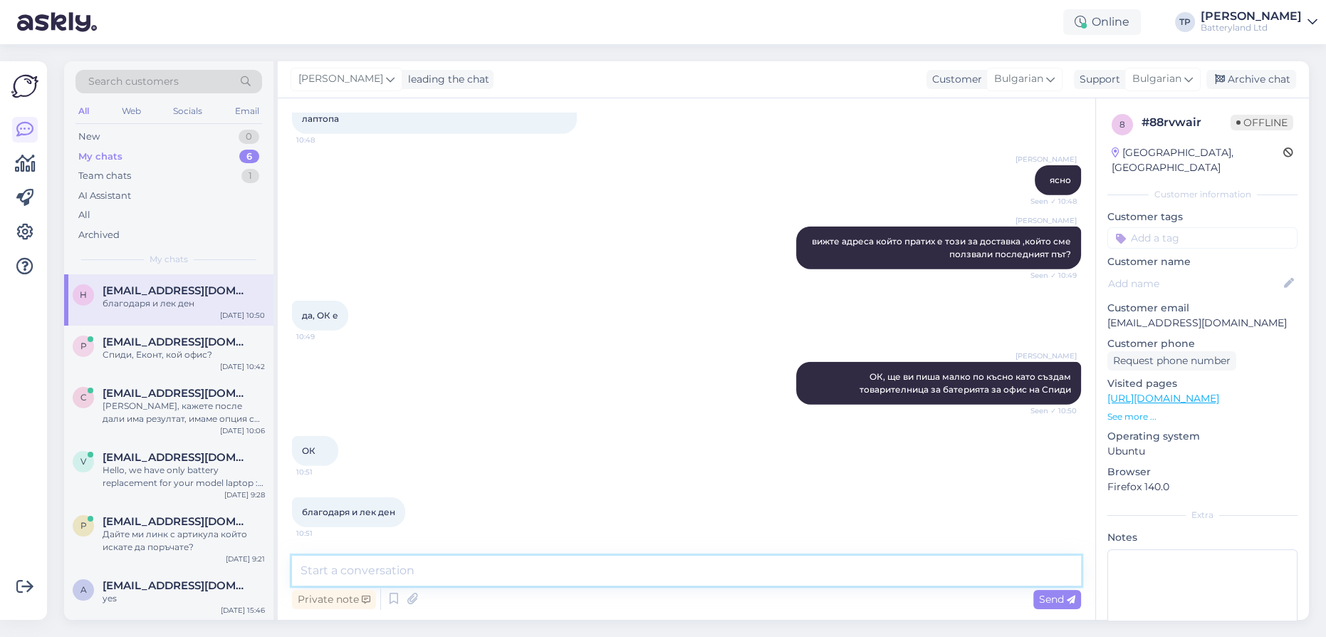
click at [461, 573] on textarea at bounding box center [686, 570] width 789 height 30
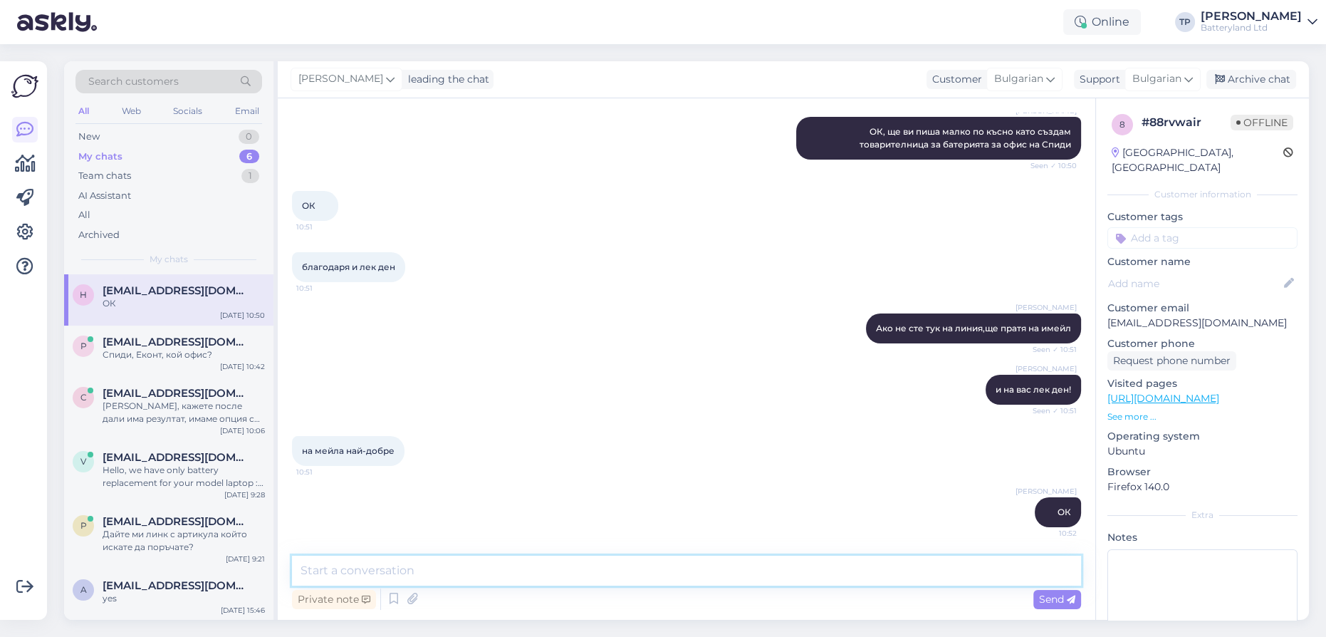
scroll to position [5213, 0]
click at [187, 347] on div "[EMAIL_ADDRESS][DOMAIN_NAME] Спиди, Еконт, кой офис?" at bounding box center [184, 348] width 162 height 26
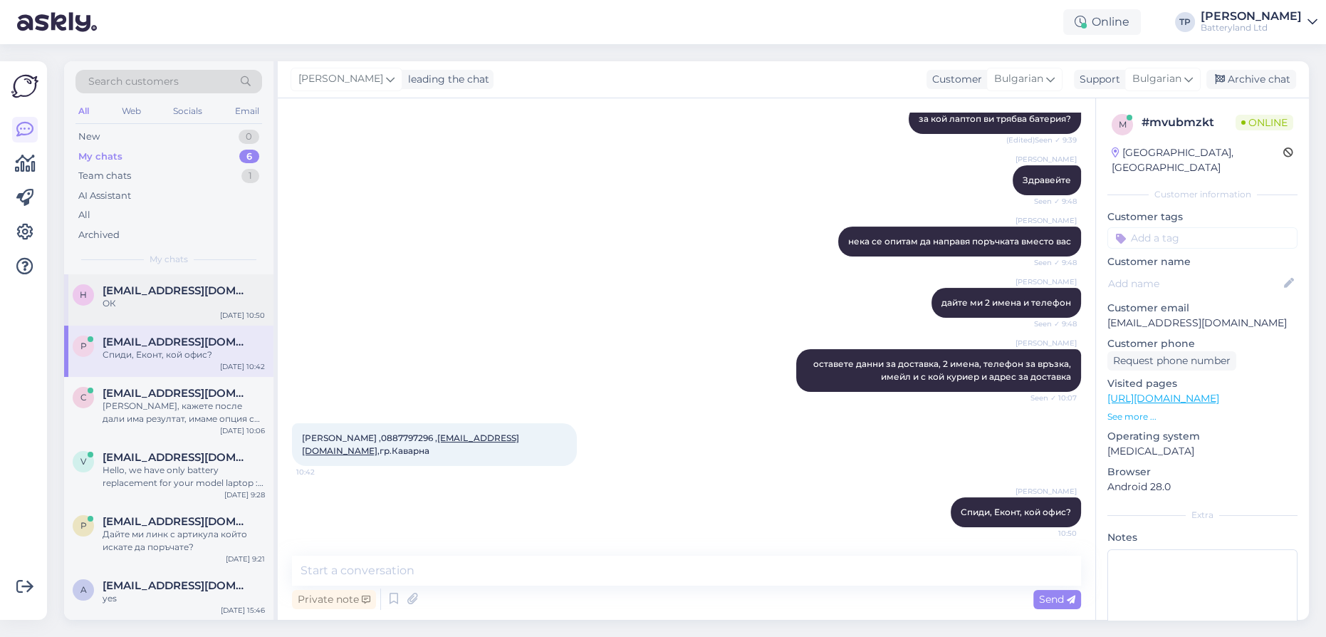
click at [180, 292] on span "[EMAIL_ADDRESS][DOMAIN_NAME]" at bounding box center [177, 290] width 148 height 13
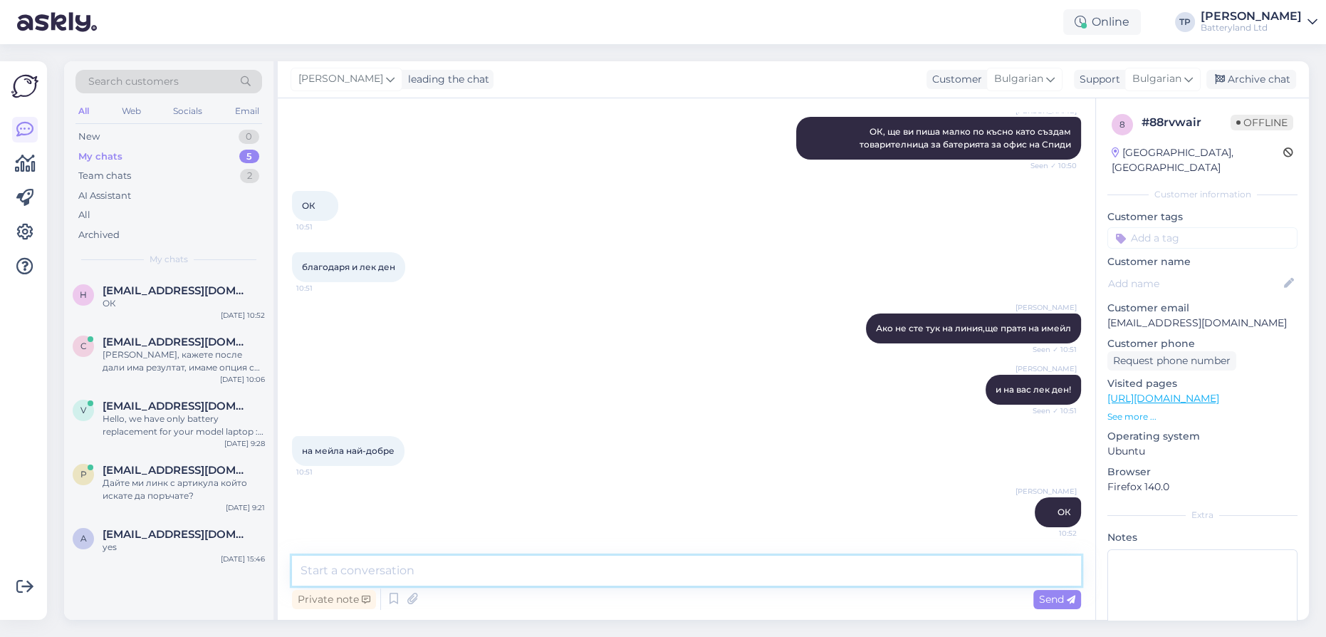
click at [434, 573] on textarea at bounding box center [686, 570] width 789 height 30
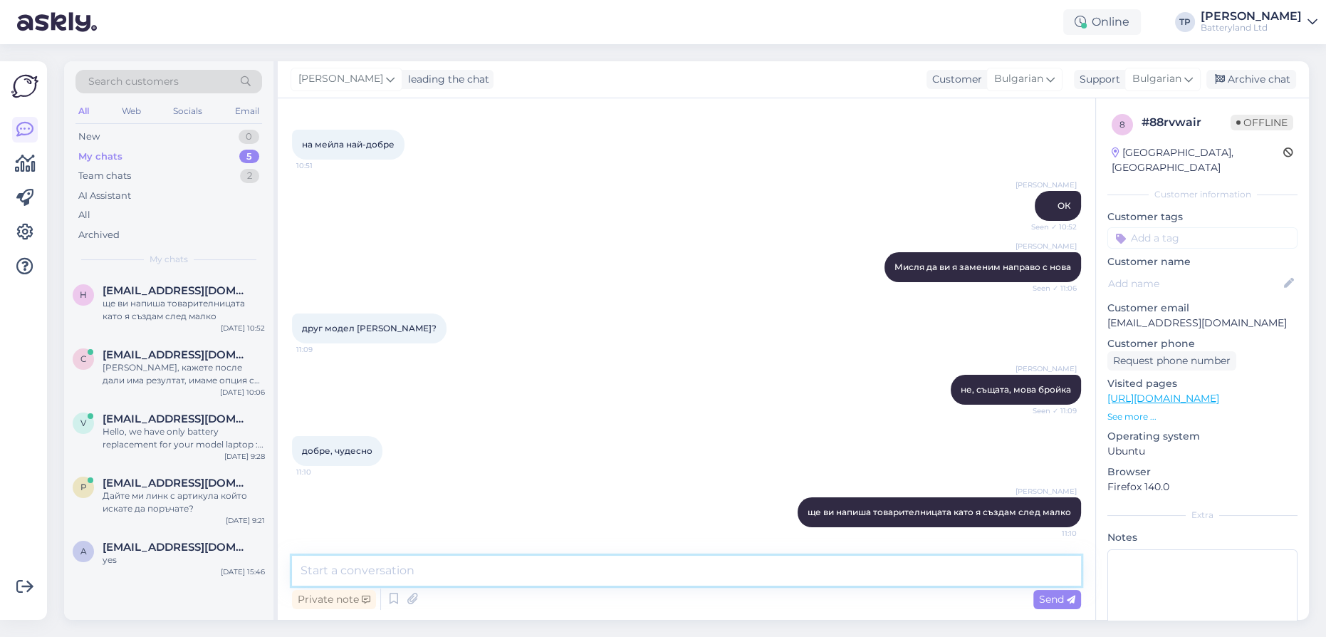
scroll to position [5519, 0]
paste textarea "63268466925"
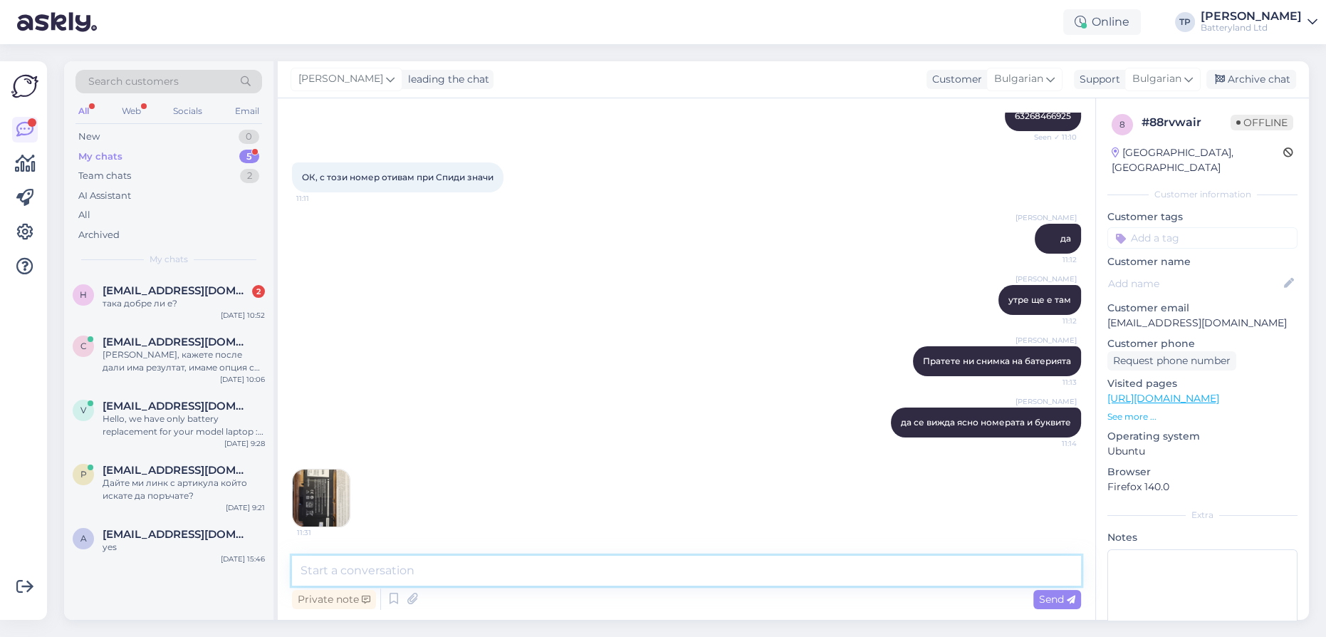
scroll to position [6050, 0]
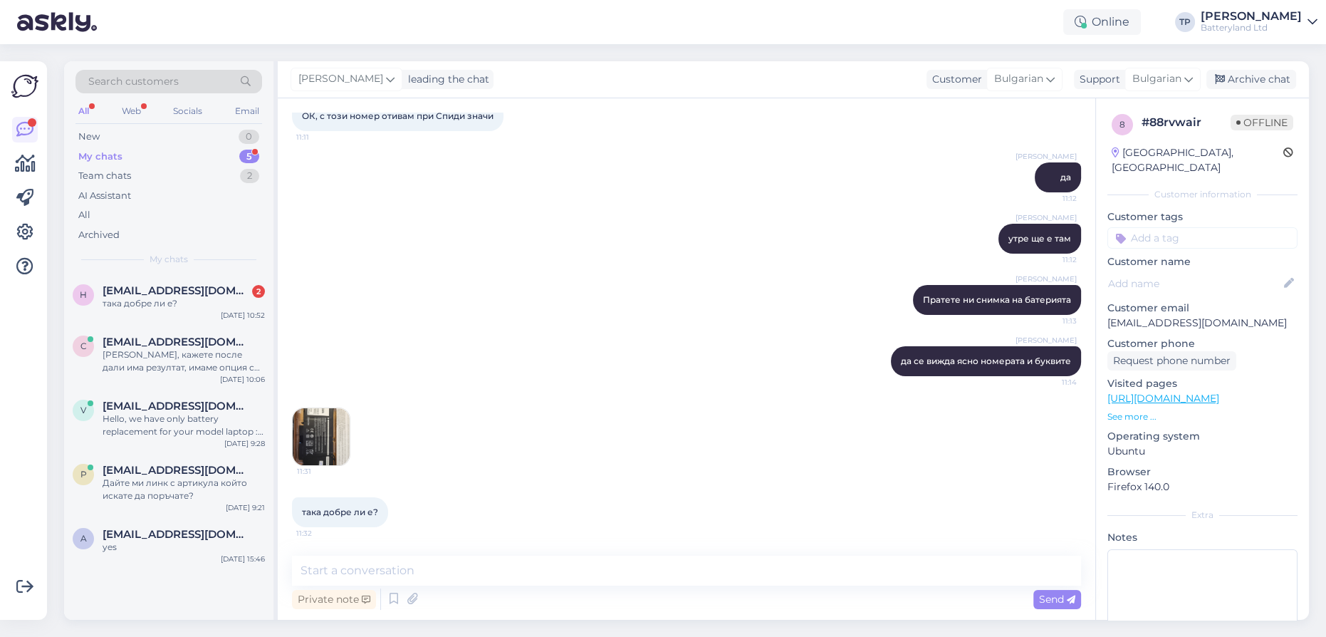
click at [317, 440] on img at bounding box center [321, 436] width 57 height 57
click at [313, 443] on img at bounding box center [321, 436] width 57 height 57
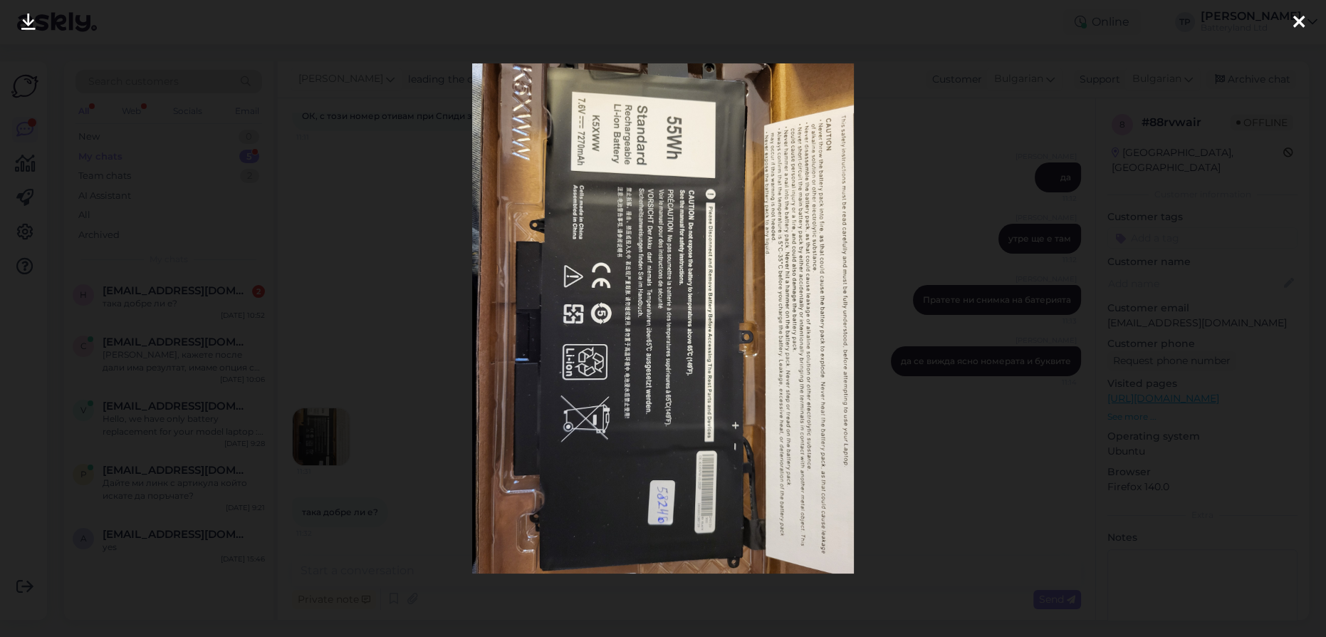
drag, startPoint x: 1293, startPoint y: 22, endPoint x: 966, endPoint y: 209, distance: 376.7
click at [1292, 22] on div at bounding box center [1299, 22] width 28 height 45
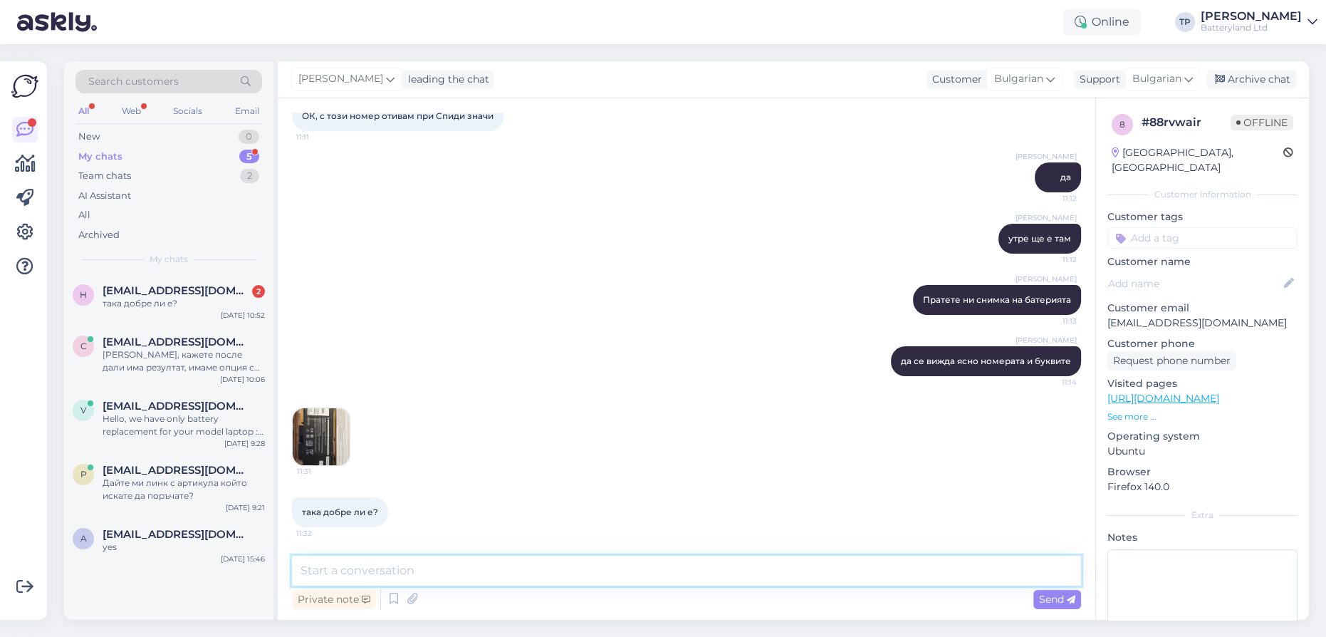
click at [541, 571] on textarea at bounding box center [686, 570] width 789 height 30
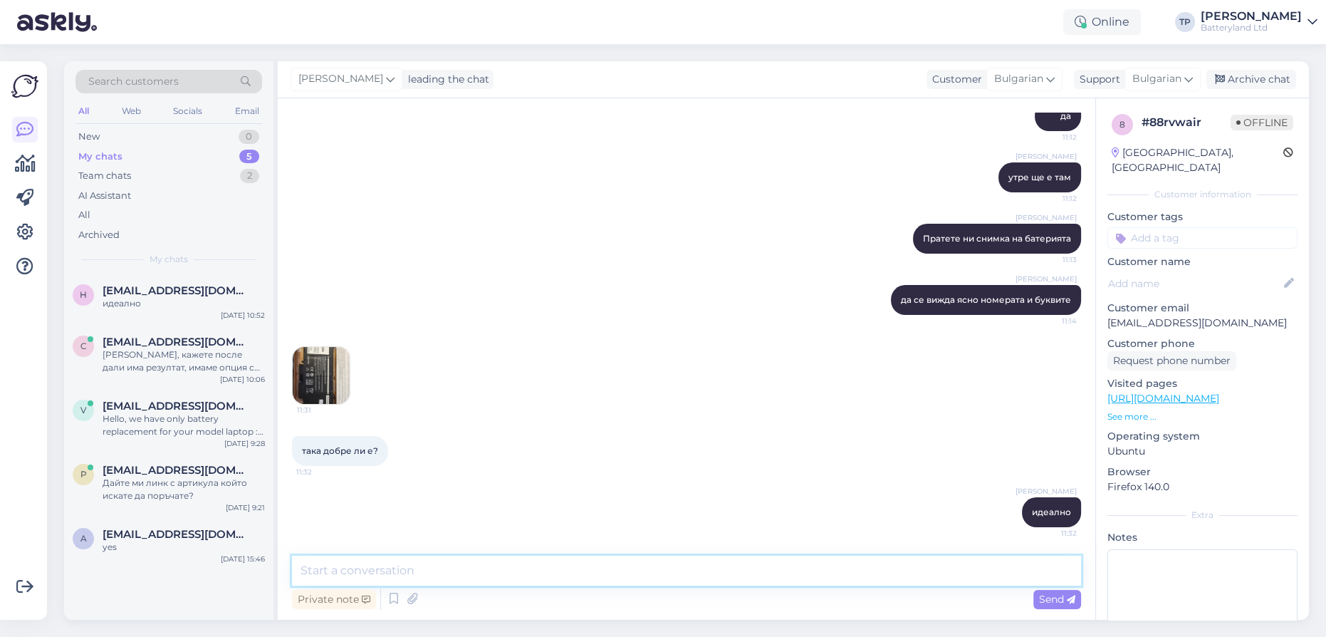
scroll to position [6111, 0]
click at [323, 384] on img at bounding box center [321, 375] width 57 height 57
click at [327, 381] on img at bounding box center [321, 375] width 57 height 57
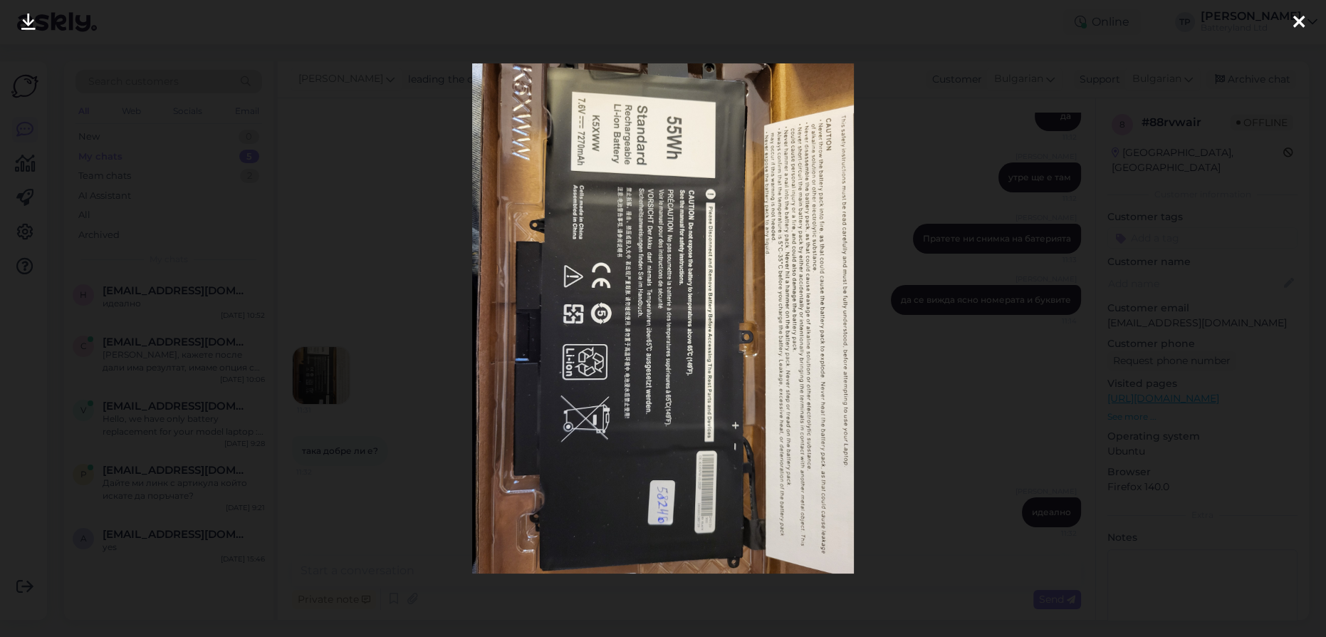
click at [30, 22] on icon at bounding box center [28, 23] width 14 height 19
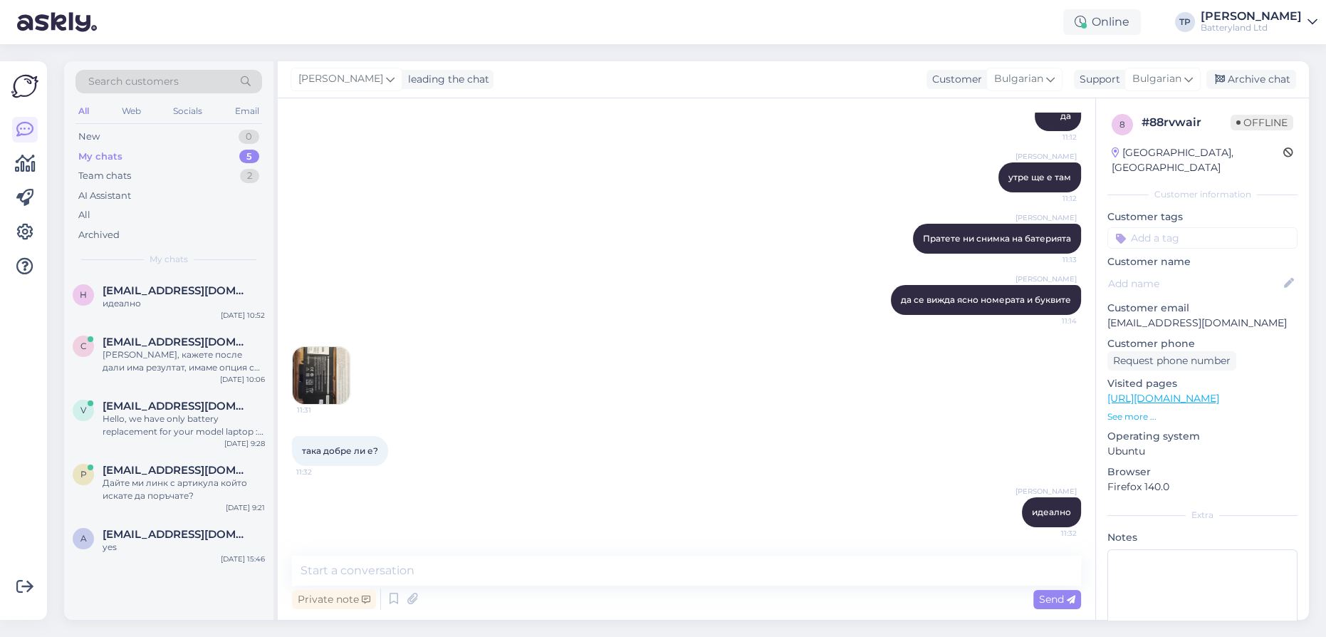
click at [692, 26] on div "Online TP [PERSON_NAME] Batteryland Ltd" at bounding box center [663, 22] width 1326 height 44
drag, startPoint x: 151, startPoint y: 565, endPoint x: 172, endPoint y: 578, distance: 24.9
click at [151, 565] on div "h [EMAIL_ADDRESS][DOMAIN_NAME] идеално [DATE] 10:52 c [EMAIL_ADDRESS][DOMAIN_NA…" at bounding box center [168, 446] width 209 height 345
click at [459, 578] on textarea at bounding box center [686, 570] width 789 height 30
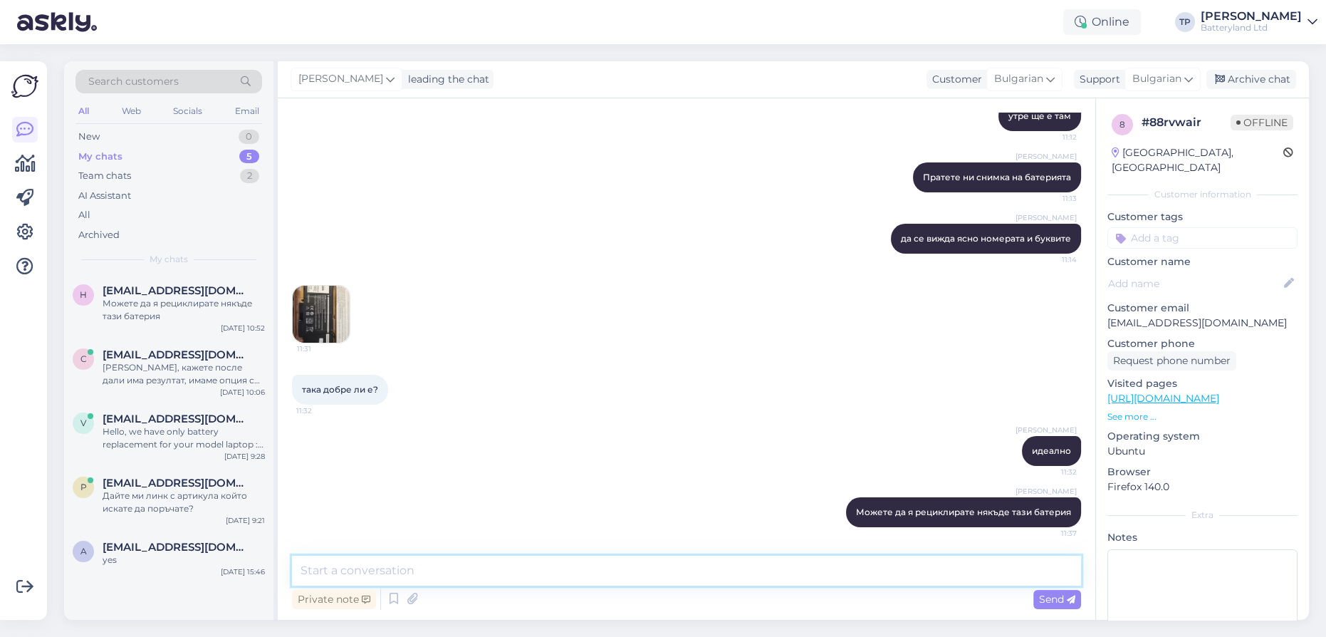
scroll to position [6172, 0]
click at [192, 296] on span "[EMAIL_ADDRESS][DOMAIN_NAME]" at bounding box center [177, 290] width 148 height 13
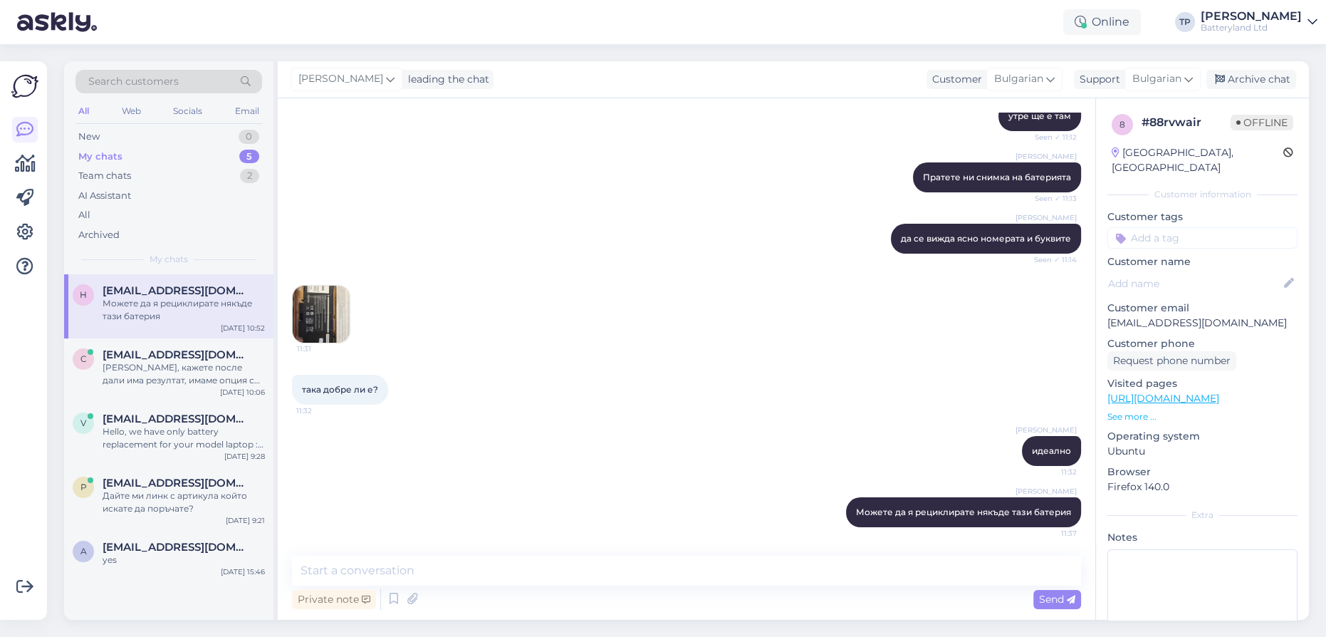
scroll to position [5581, 0]
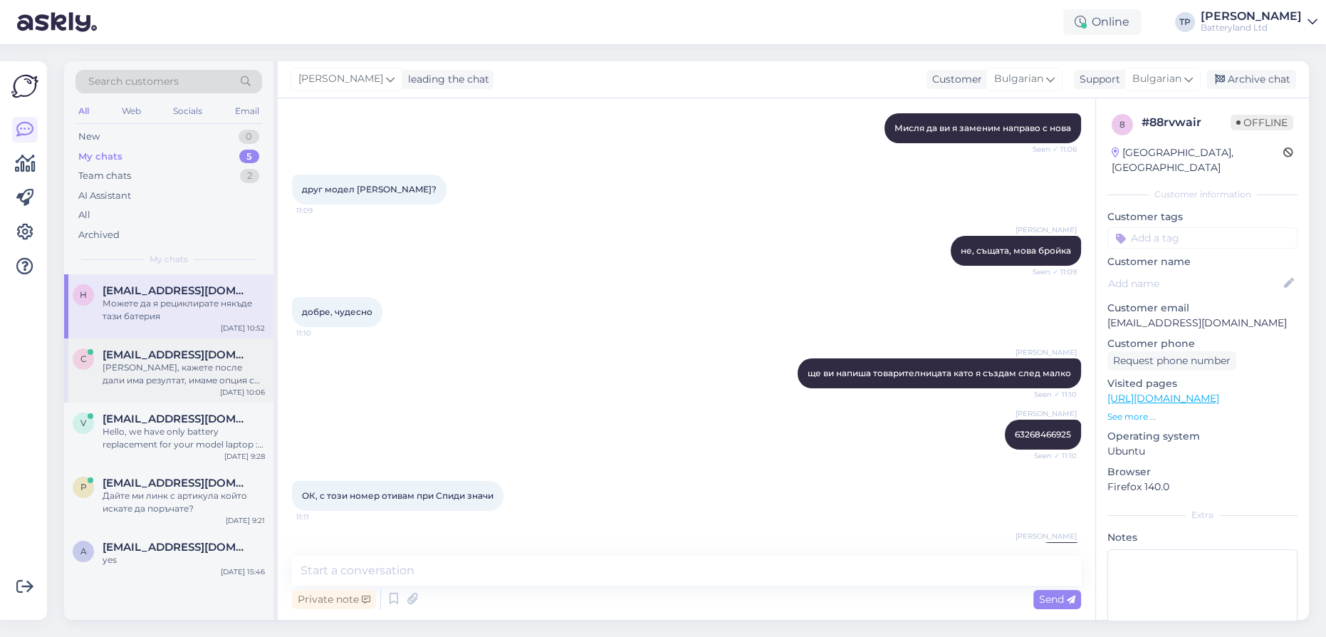
click at [163, 348] on span "[EMAIL_ADDRESS][DOMAIN_NAME]" at bounding box center [177, 354] width 148 height 13
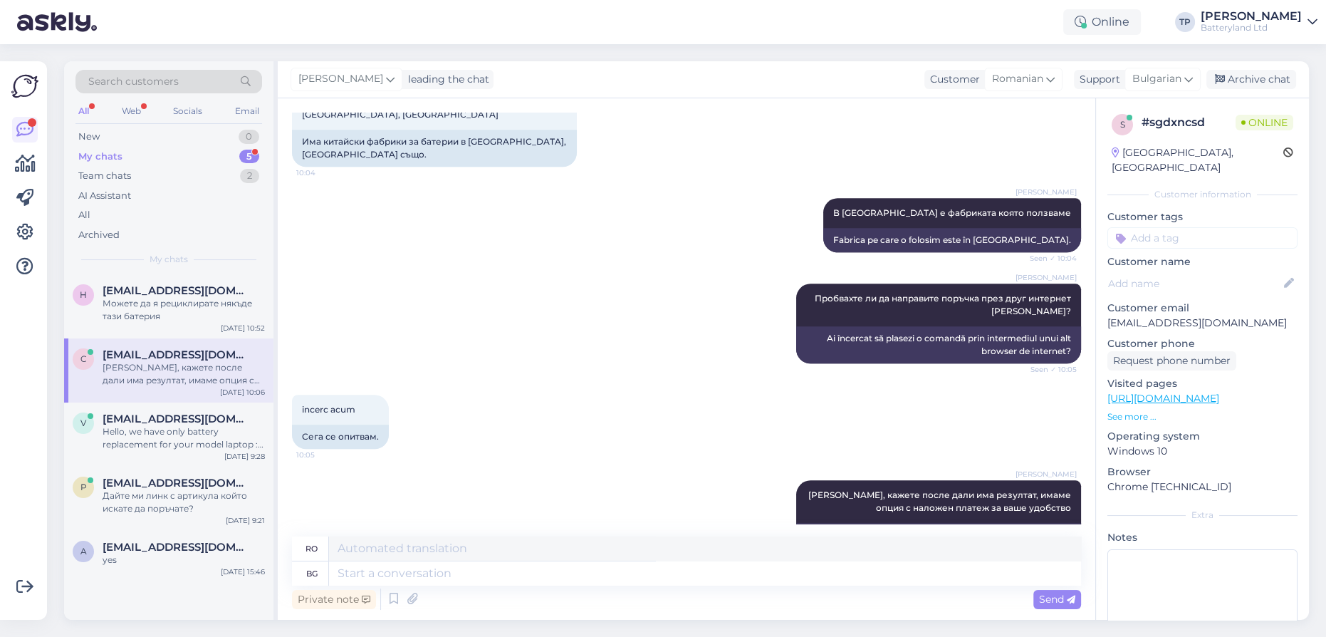
click at [204, 151] on div "My chats 5" at bounding box center [168, 157] width 187 height 20
click at [169, 301] on div "[EMAIL_ADDRESS][DOMAIN_NAME] Можете да я рециклирате някъде тази батерия" at bounding box center [184, 303] width 162 height 38
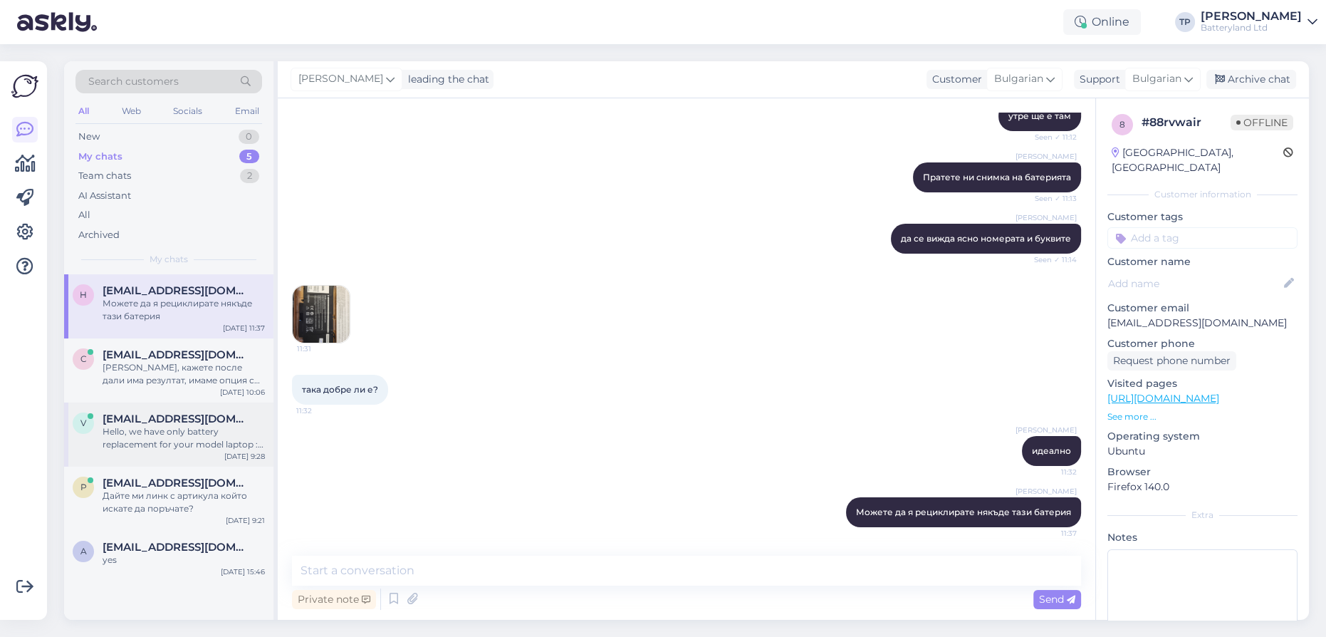
drag, startPoint x: 167, startPoint y: 379, endPoint x: 166, endPoint y: 390, distance: 11.5
click at [167, 412] on span "[EMAIL_ADDRESS][DOMAIN_NAME]" at bounding box center [177, 418] width 148 height 13
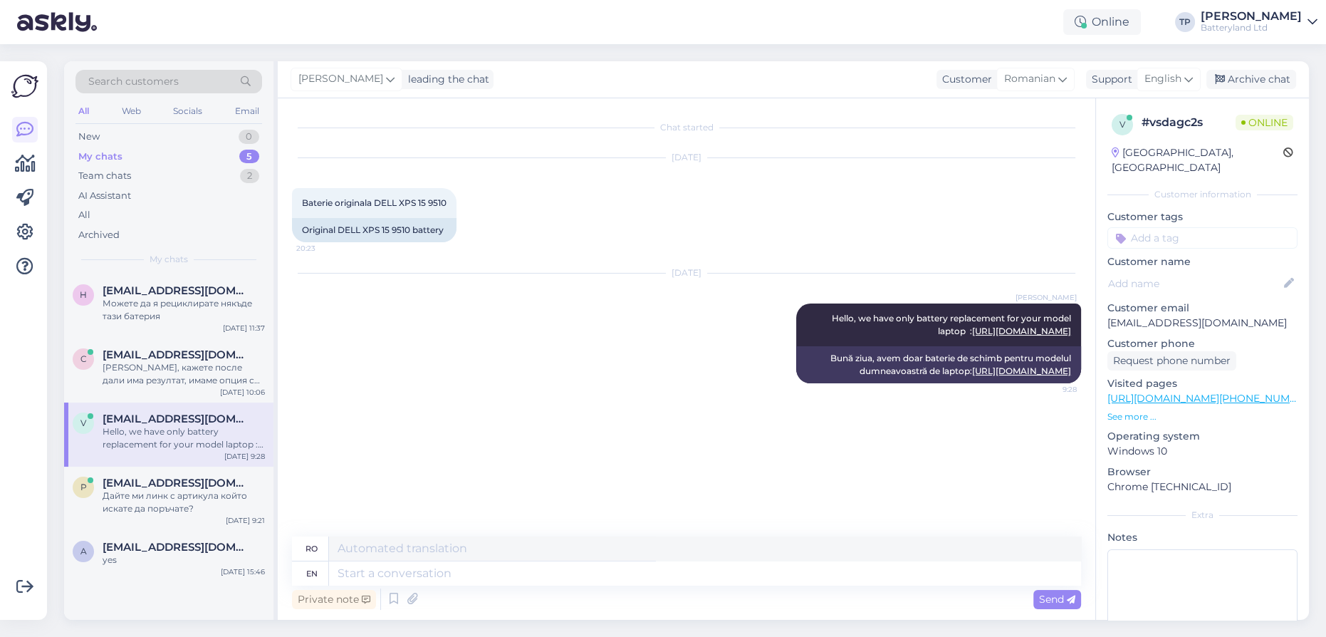
scroll to position [0, 0]
click at [158, 476] on div "[EMAIL_ADDRESS][DOMAIN_NAME] Дайте ми линк с артикула който искате да поръчате?" at bounding box center [184, 495] width 162 height 38
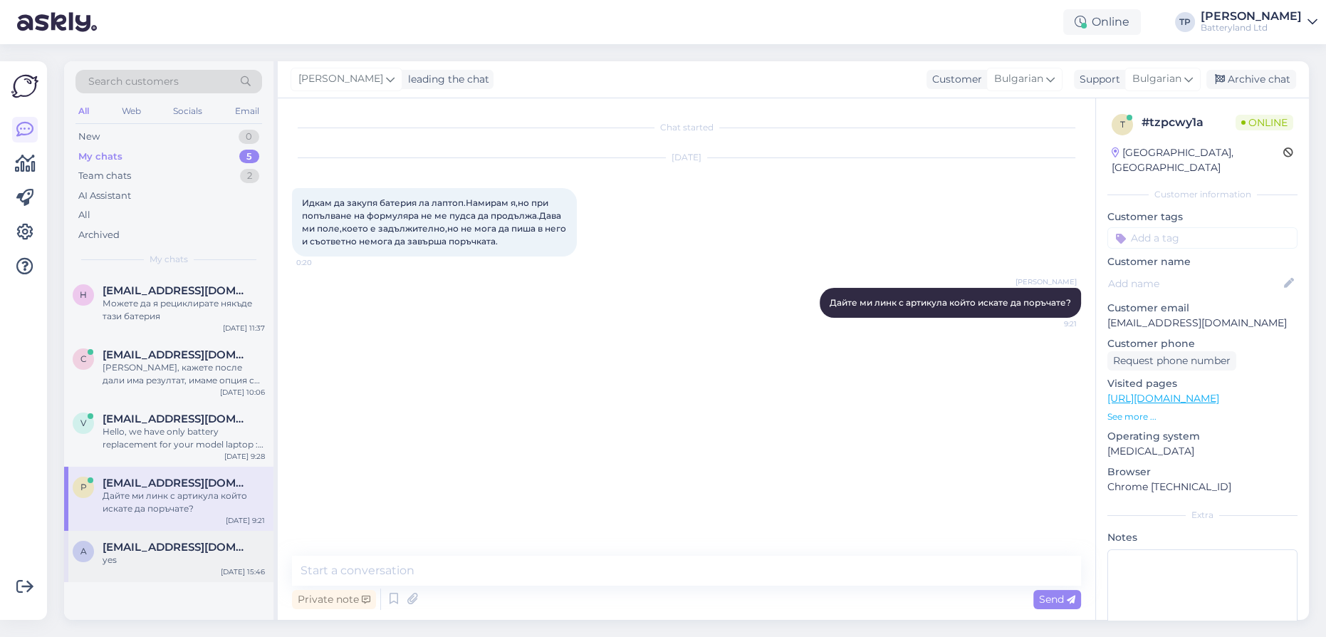
click at [156, 541] on div "[EMAIL_ADDRESS][DOMAIN_NAME] yes" at bounding box center [184, 554] width 162 height 26
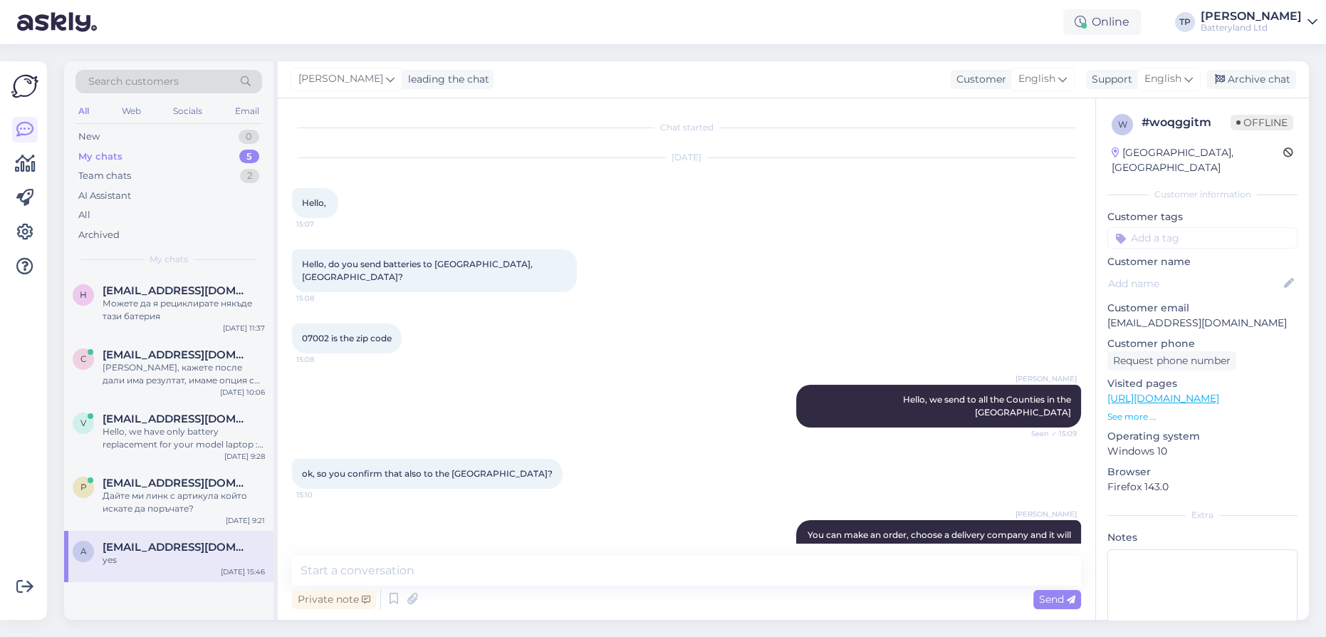
scroll to position [967, 0]
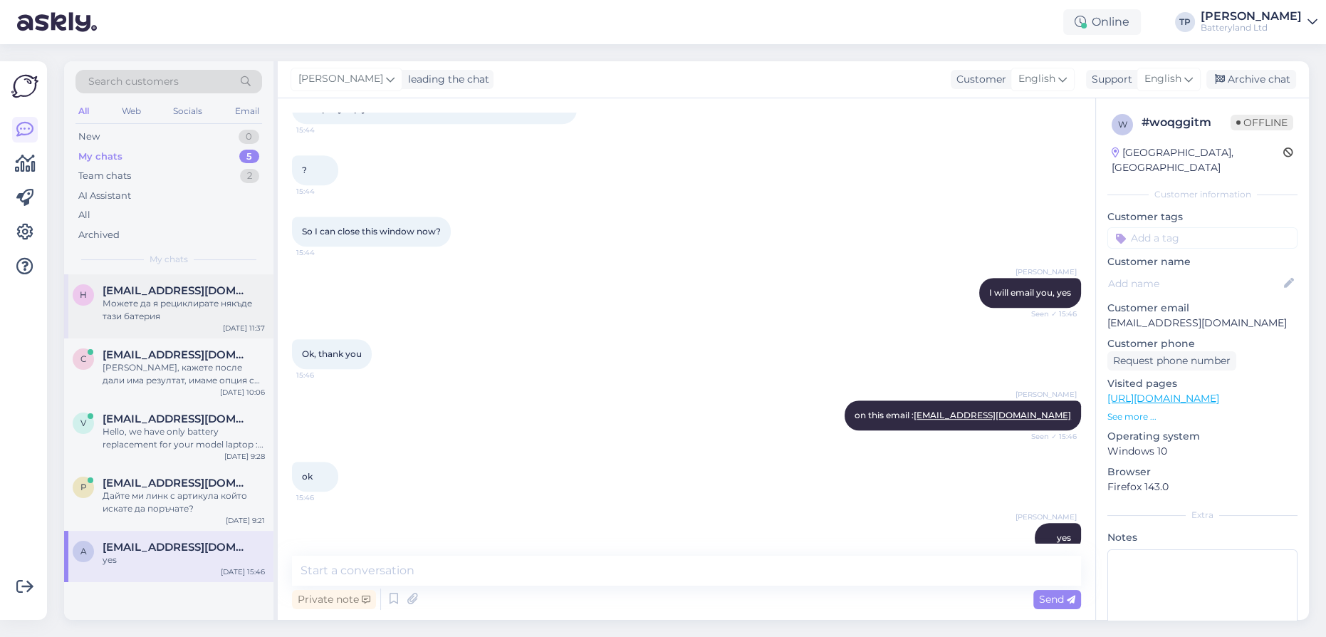
click at [172, 293] on span "[EMAIL_ADDRESS][DOMAIN_NAME]" at bounding box center [177, 290] width 148 height 13
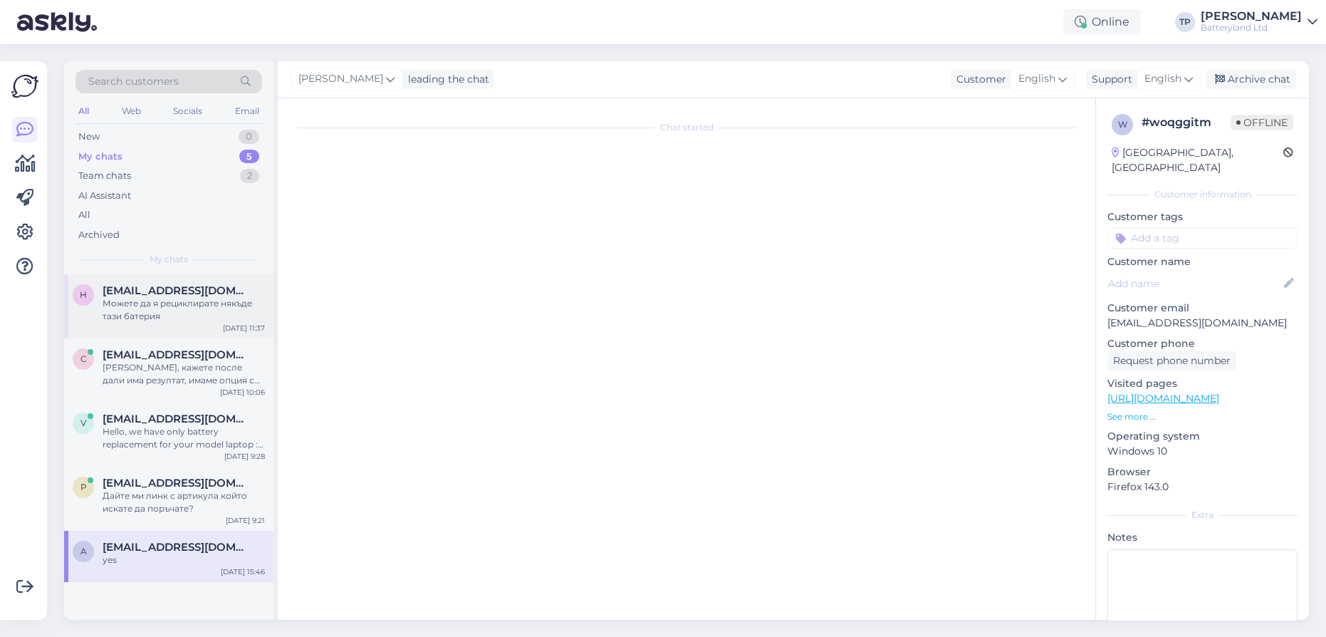
scroll to position [6172, 0]
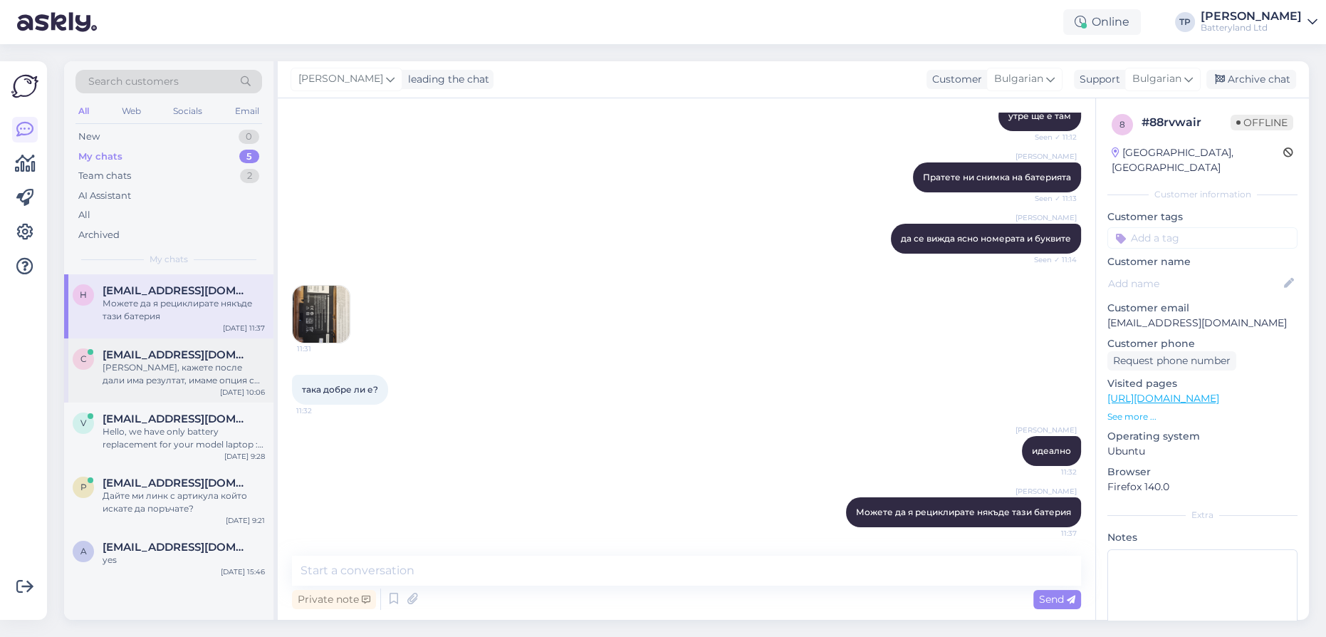
click at [169, 348] on span "[EMAIL_ADDRESS][DOMAIN_NAME]" at bounding box center [177, 354] width 148 height 13
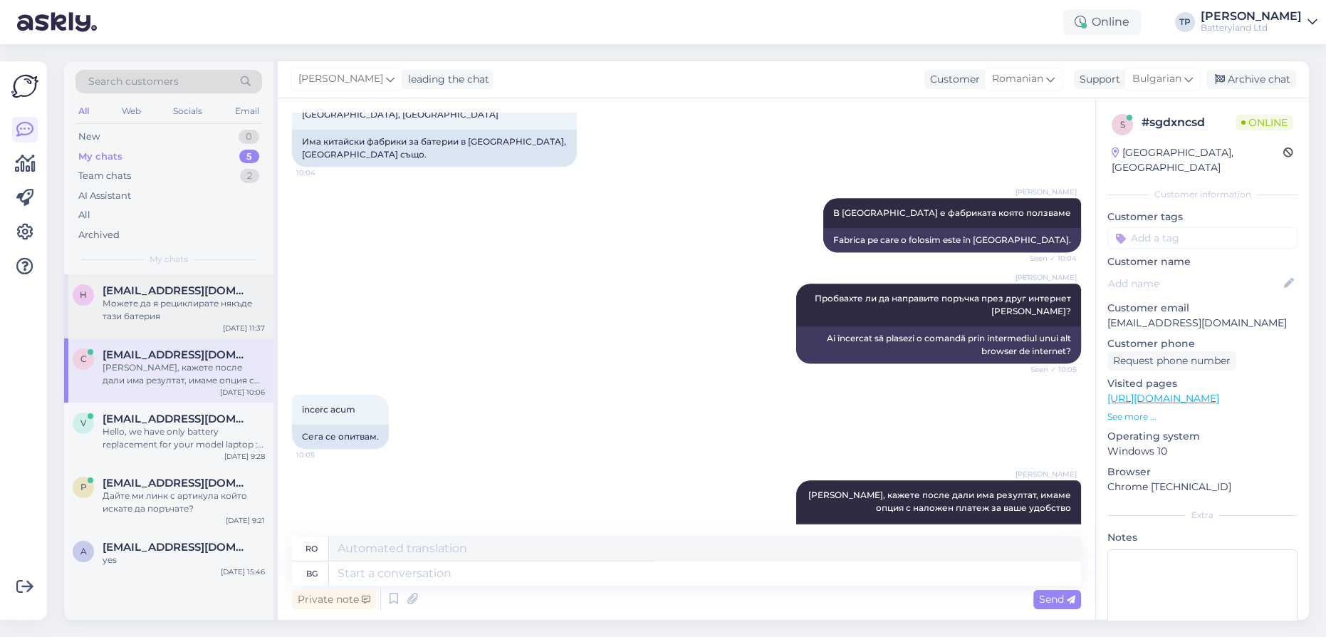
click at [171, 301] on div "[EMAIL_ADDRESS][DOMAIN_NAME] Можете да я рециклирате някъде тази батерия" at bounding box center [184, 303] width 162 height 38
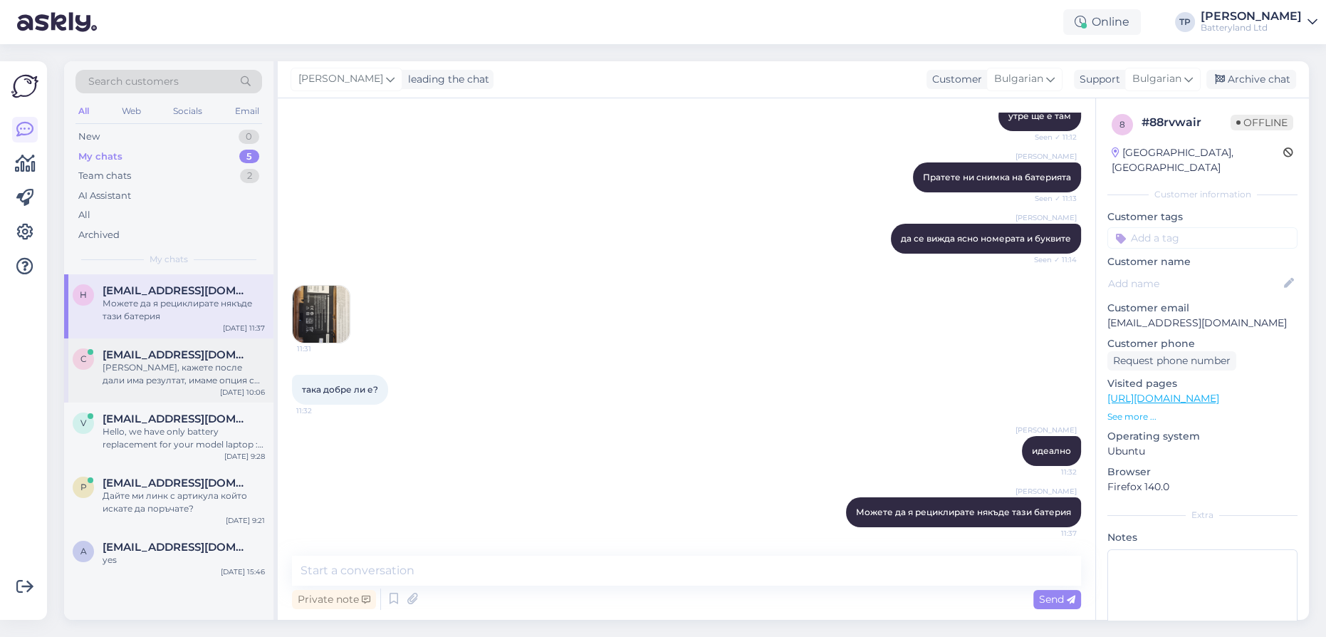
click at [162, 348] on div "[EMAIL_ADDRESS][DOMAIN_NAME] Ок, кажете после дали има резултат, имаме опция с …" at bounding box center [184, 367] width 162 height 38
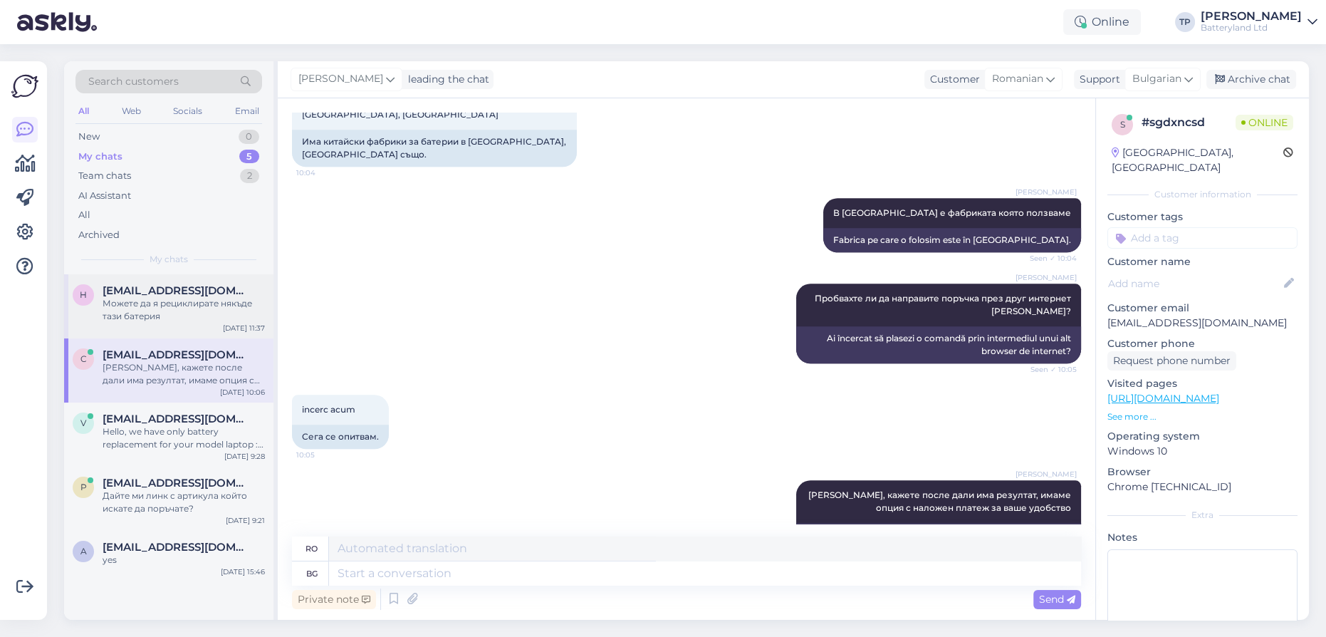
click at [165, 301] on div "[EMAIL_ADDRESS][DOMAIN_NAME] Можете да я рециклирате някъде тази батерия" at bounding box center [184, 303] width 162 height 38
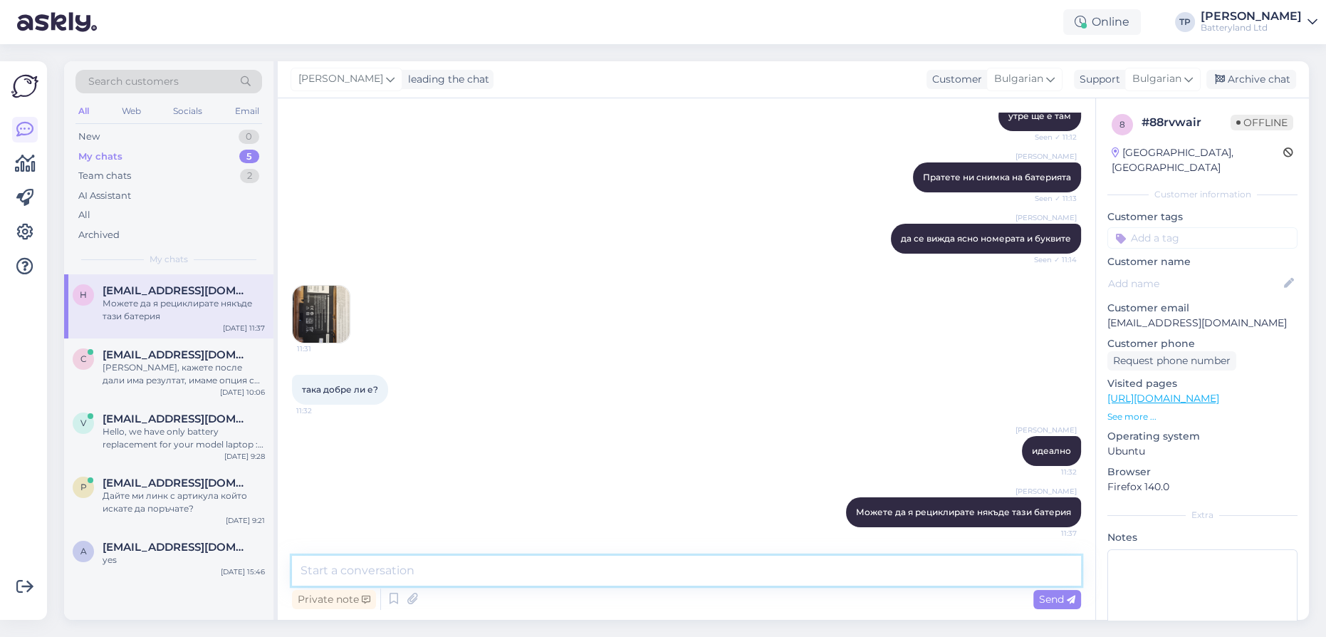
click at [365, 572] on textarea at bounding box center [686, 570] width 789 height 30
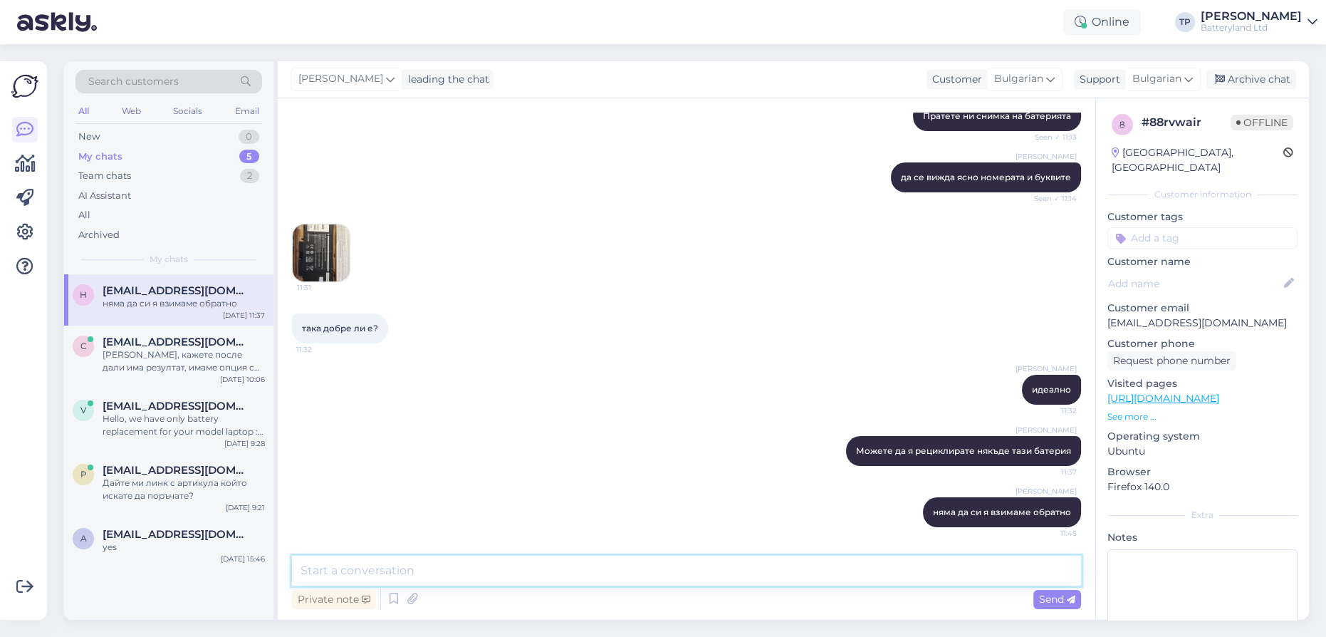
scroll to position [6234, 0]
click at [127, 335] on span "[EMAIL_ADDRESS][DOMAIN_NAME]" at bounding box center [177, 341] width 148 height 13
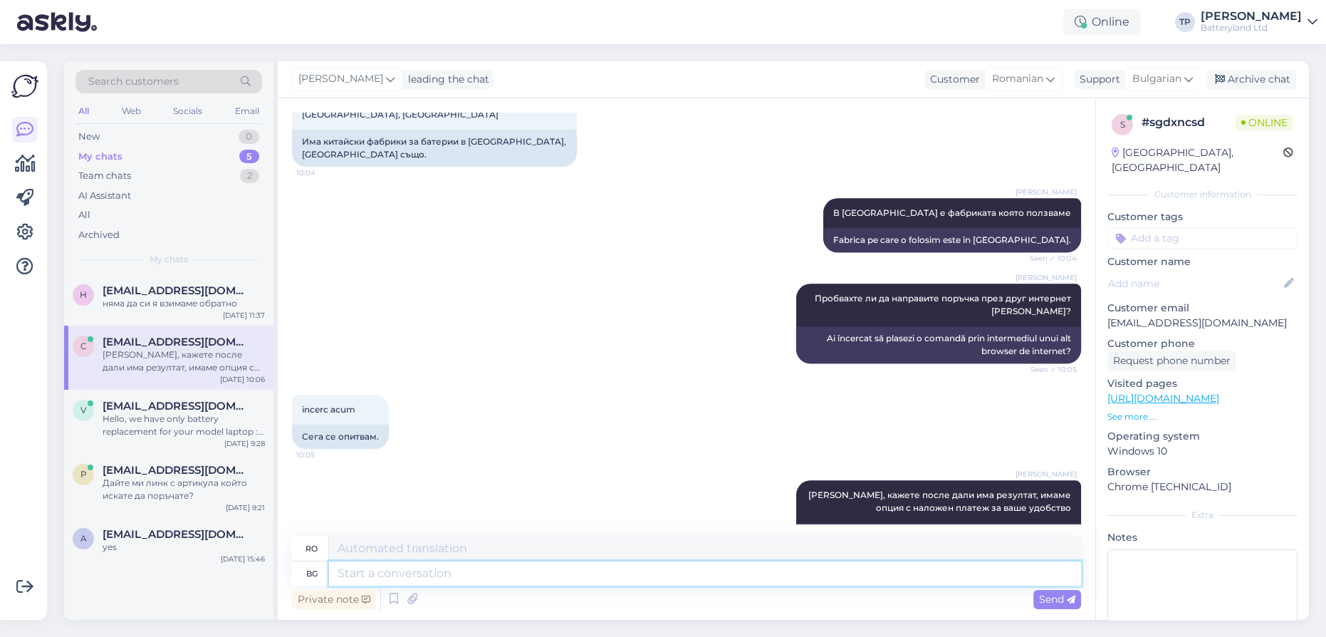
click at [391, 578] on textarea at bounding box center [705, 573] width 752 height 24
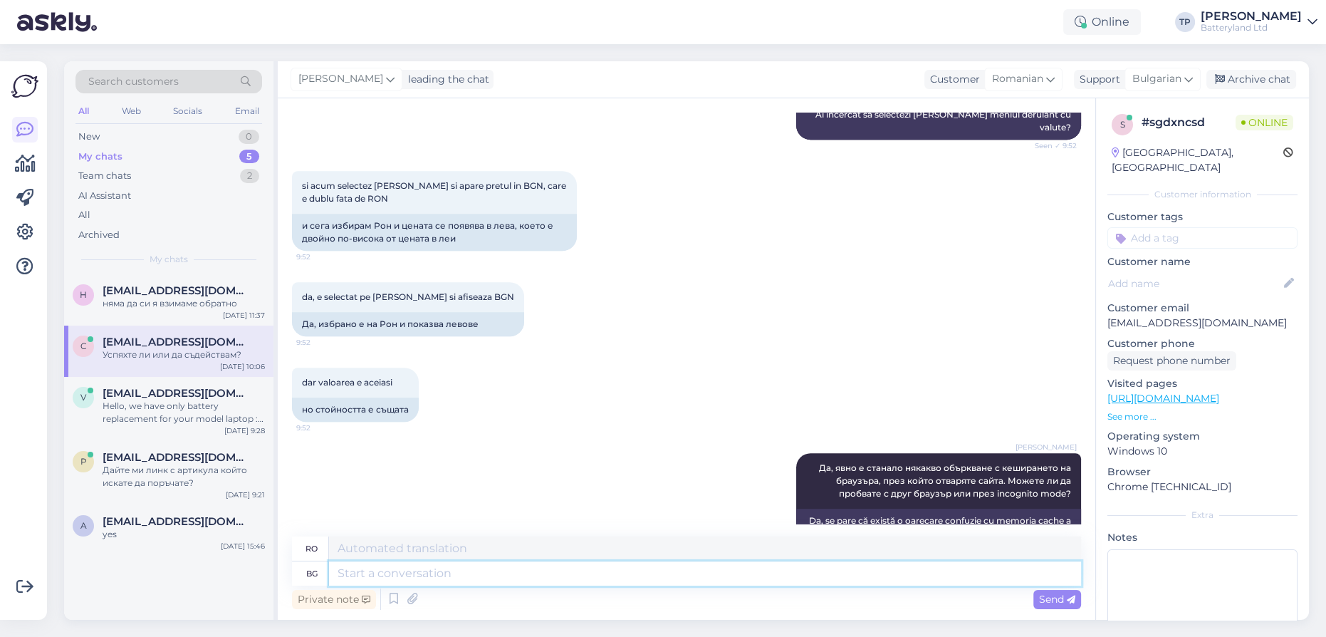
scroll to position [583, 0]
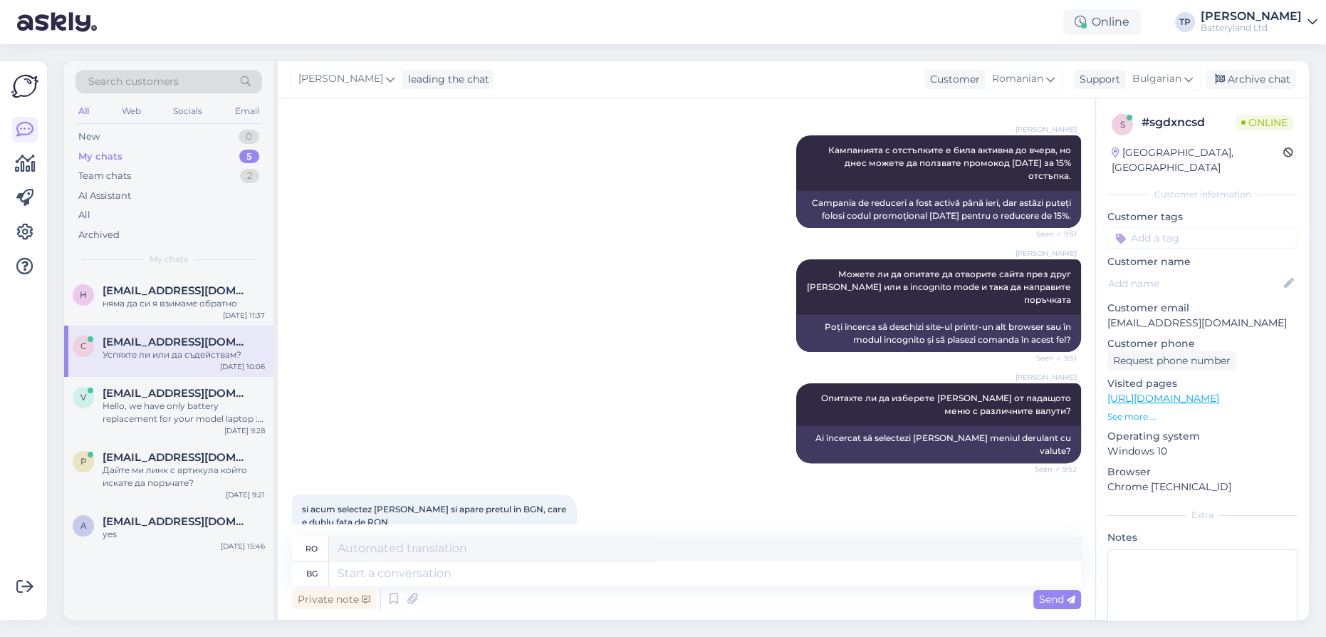
click at [1166, 392] on link "[URL][DOMAIN_NAME]" at bounding box center [1163, 398] width 112 height 13
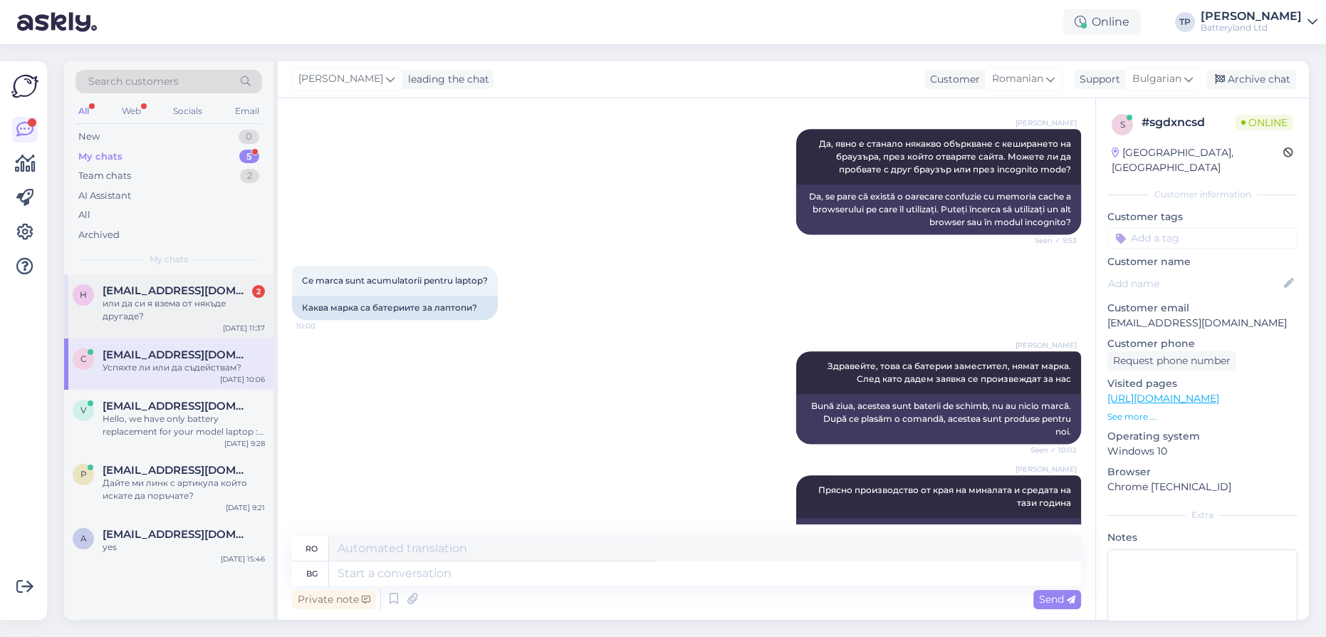
click at [152, 278] on div "h [EMAIL_ADDRESS][DOMAIN_NAME] 2 или да си я взема от някъде другаде? [DATE] 11…" at bounding box center [168, 306] width 209 height 64
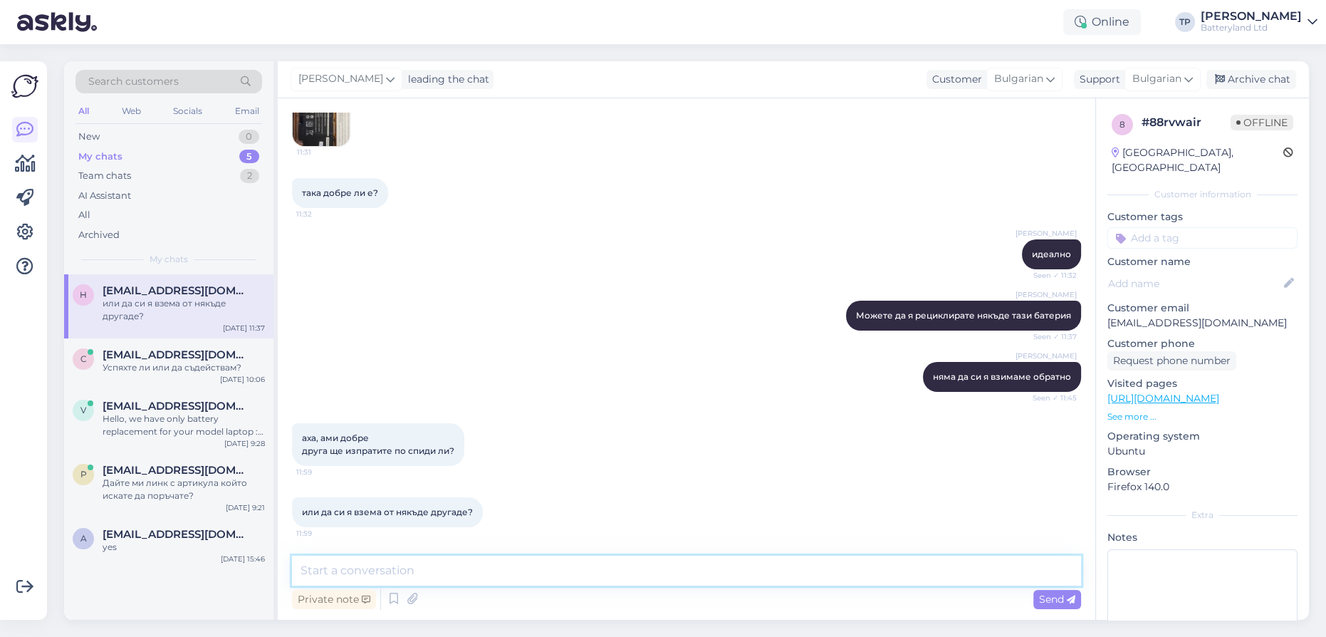
click at [453, 568] on textarea at bounding box center [686, 570] width 789 height 30
click at [477, 578] on textarea at bounding box center [686, 570] width 789 height 30
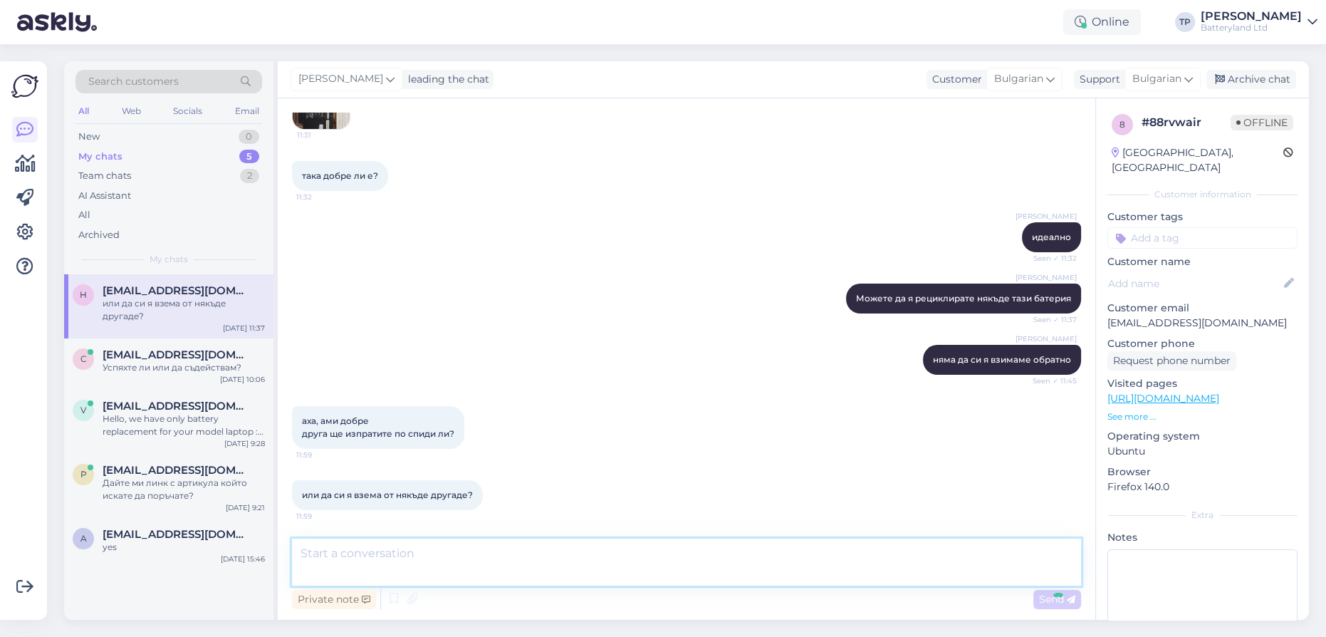
scroll to position [6456, 0]
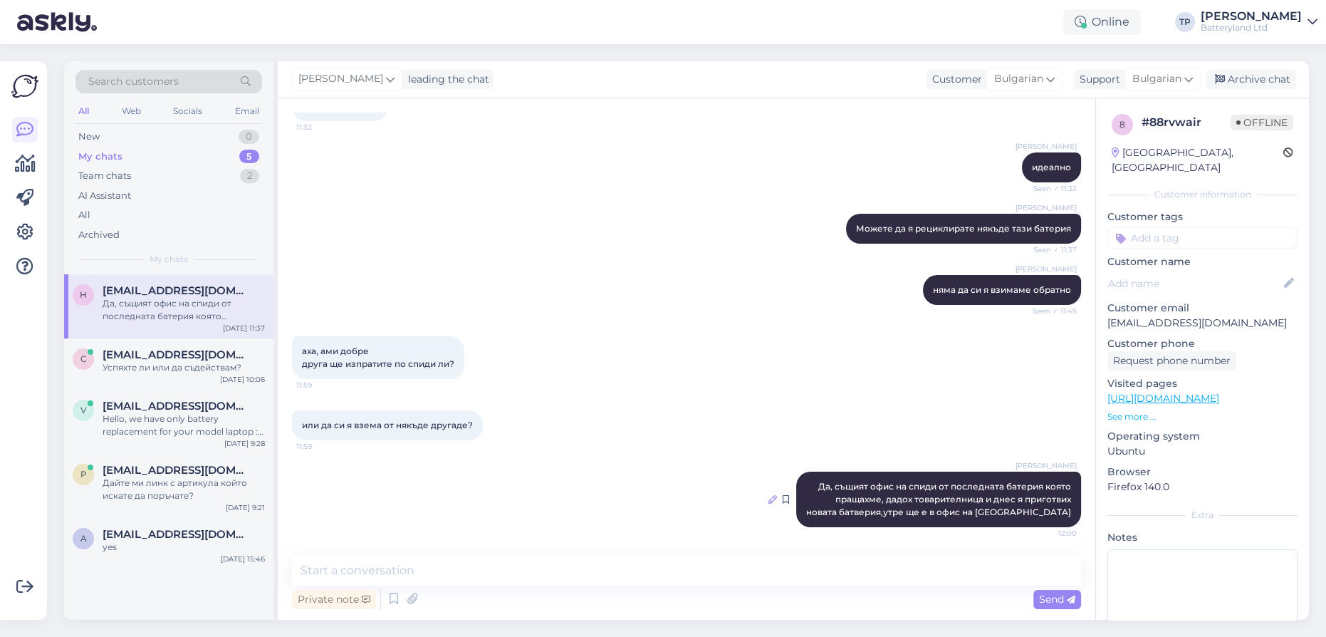
click at [768, 498] on icon at bounding box center [772, 499] width 9 height 9
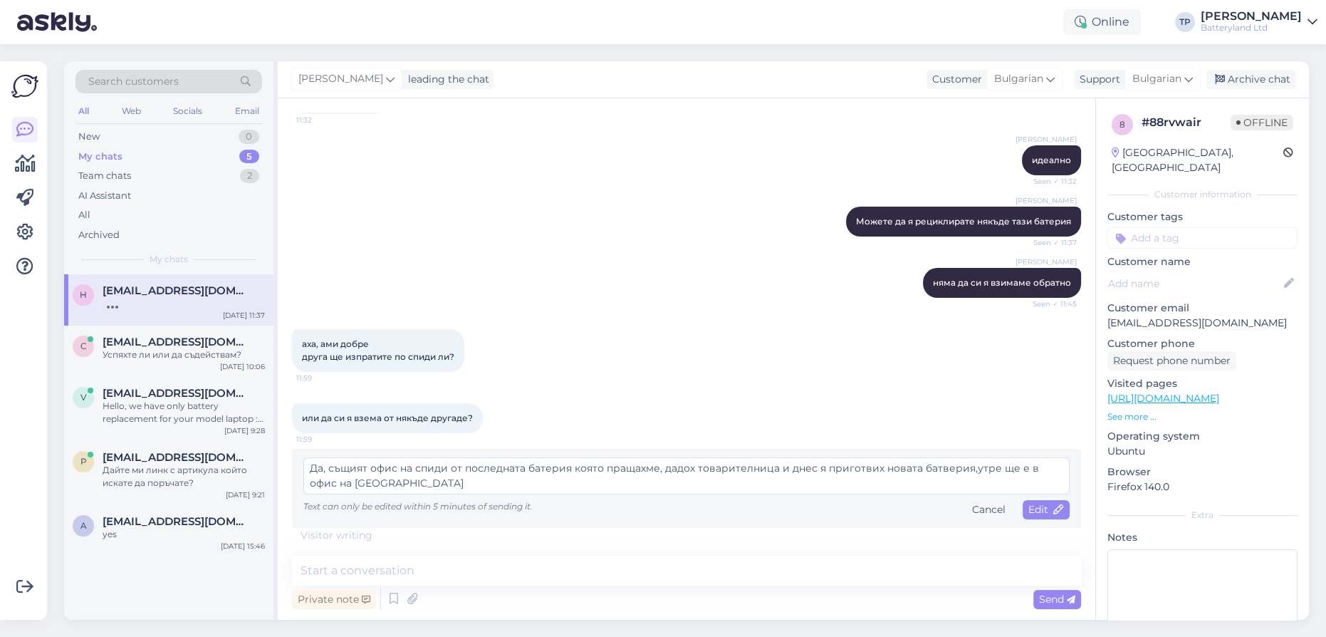
click at [328, 481] on textarea "Да, същият офис на спиди от последната батерия която пращахме, дадох товарителн…" at bounding box center [686, 475] width 766 height 37
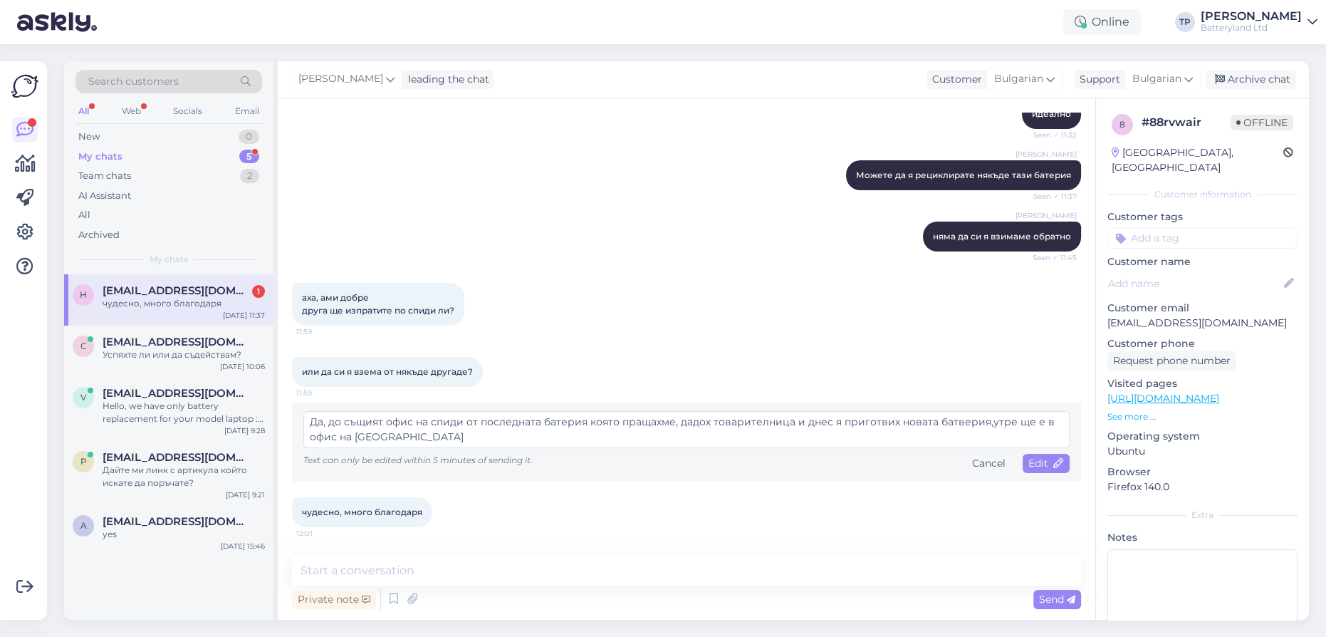
scroll to position [6509, 0]
click at [1028, 461] on span "Edit" at bounding box center [1046, 462] width 36 height 13
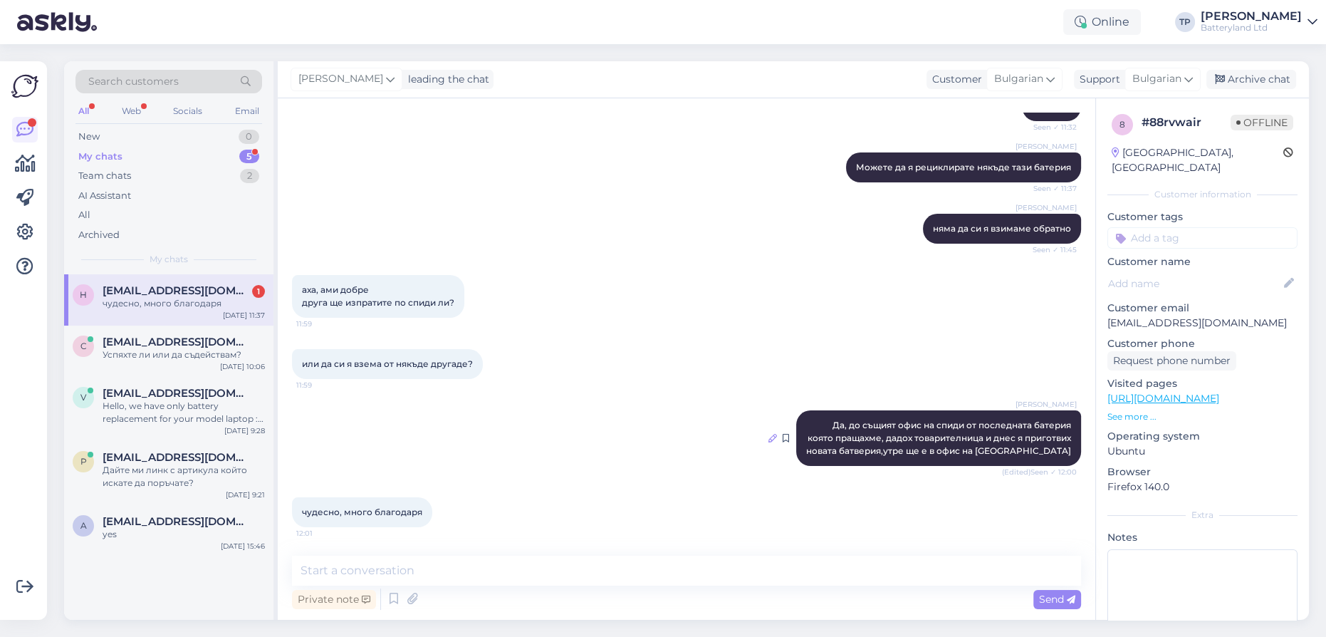
click at [768, 442] on icon at bounding box center [772, 438] width 9 height 9
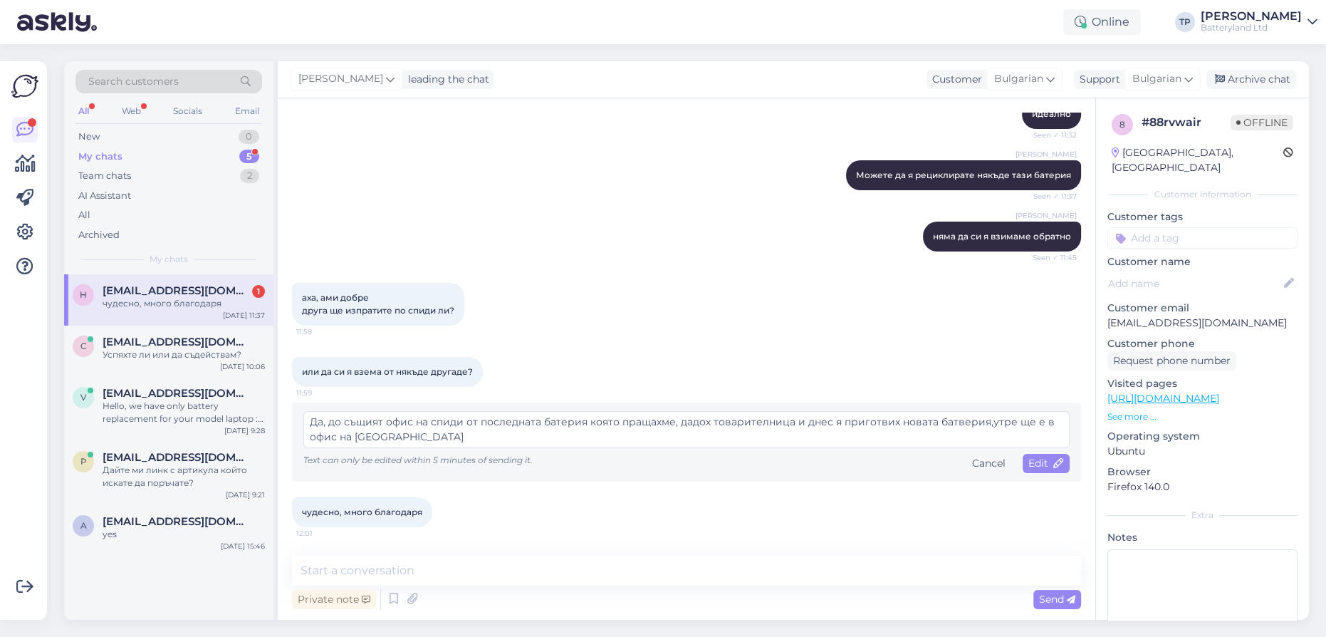
click at [709, 419] on textarea "Да, до същият офис на спиди от последната батерия която пращахме, дадох товарит…" at bounding box center [686, 429] width 766 height 37
click at [1054, 465] on icon at bounding box center [1059, 464] width 10 height 10
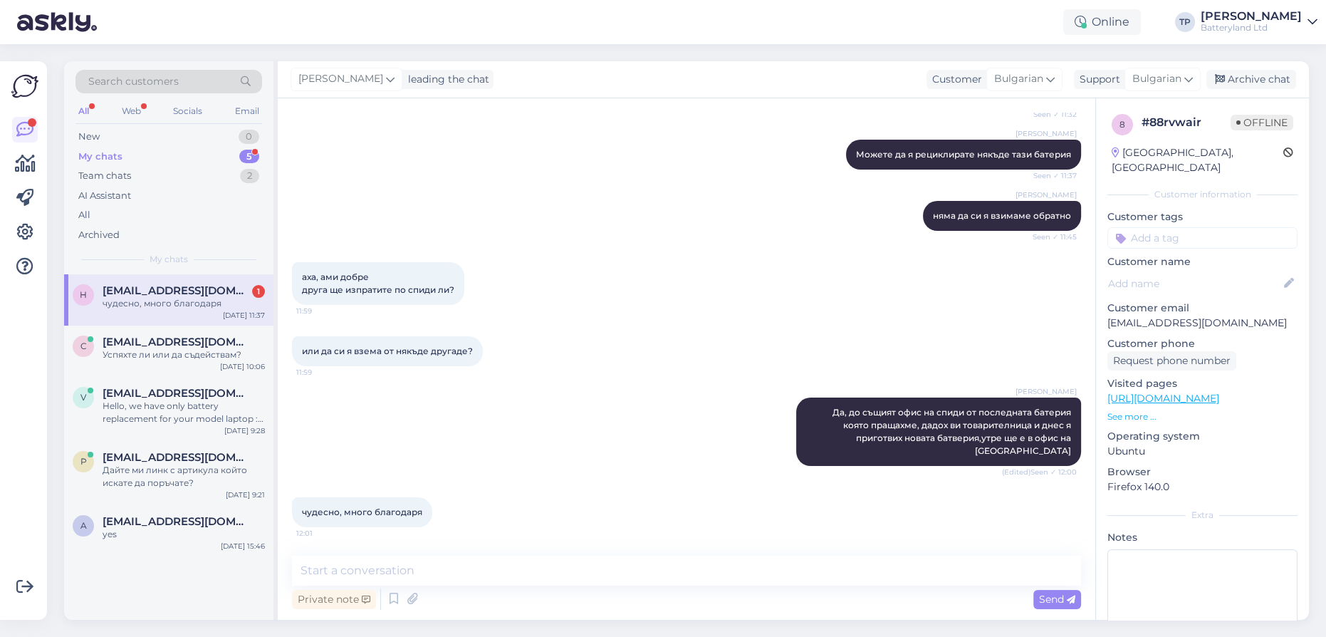
scroll to position [6517, 0]
click at [358, 573] on textarea at bounding box center [686, 570] width 789 height 30
click at [1055, 600] on span "Send" at bounding box center [1057, 598] width 36 height 13
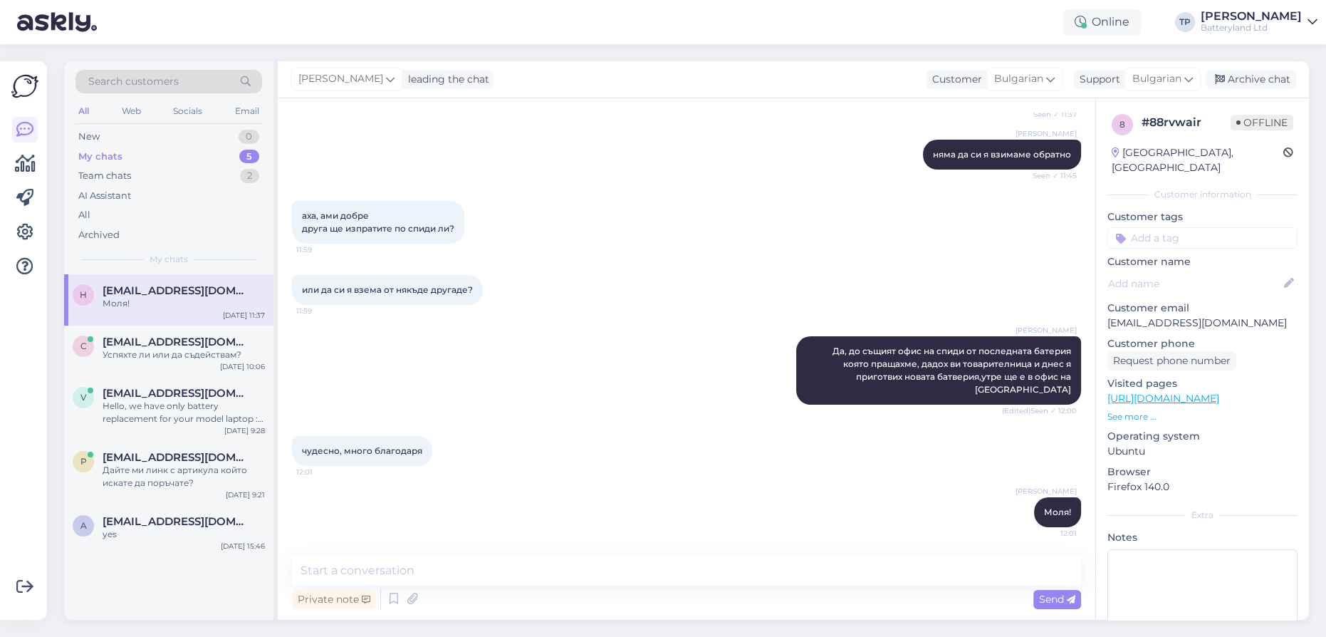
scroll to position [6578, 0]
